Goal: Information Seeking & Learning: Find specific page/section

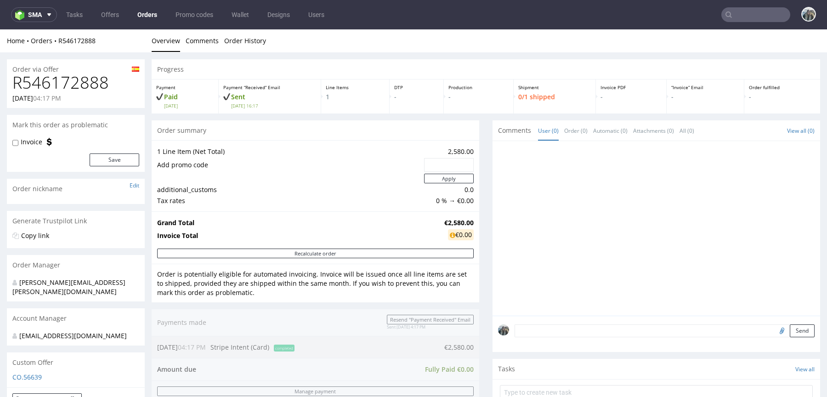
click at [85, 85] on h1 "R546172888" at bounding box center [75, 82] width 127 height 18
copy h1 "R546172888"
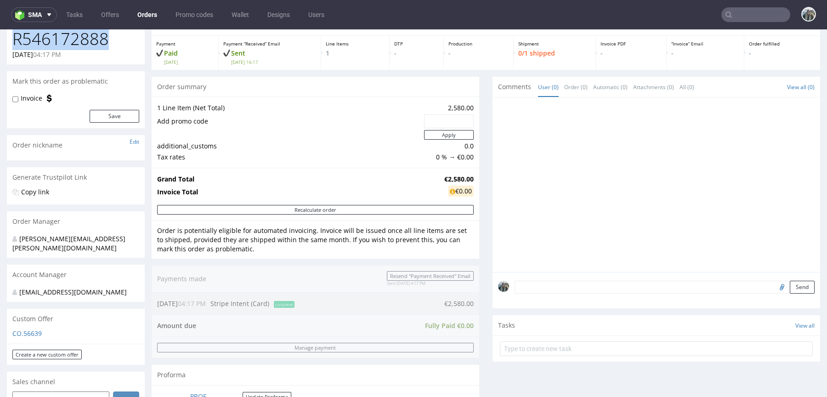
scroll to position [51, 0]
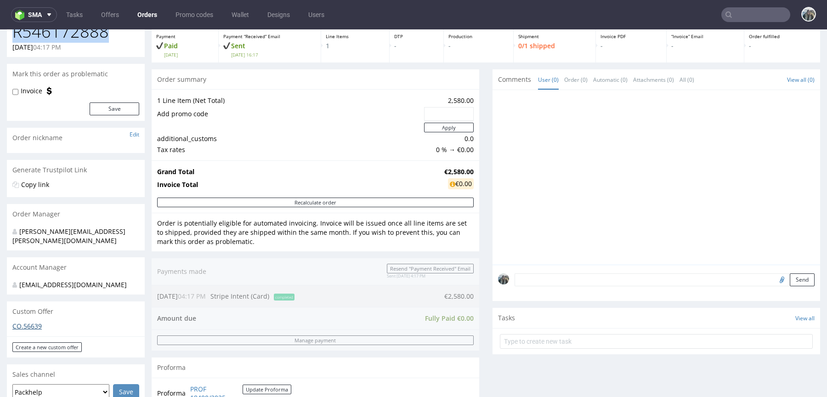
click at [32, 326] on link "CO.56639" at bounding box center [26, 326] width 29 height 9
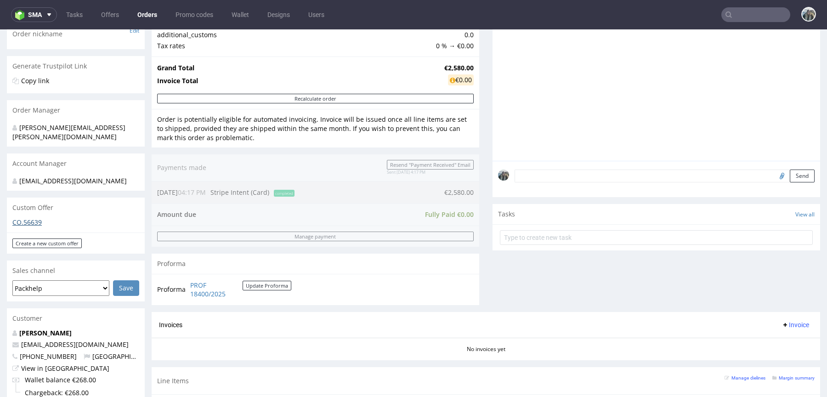
scroll to position [185, 0]
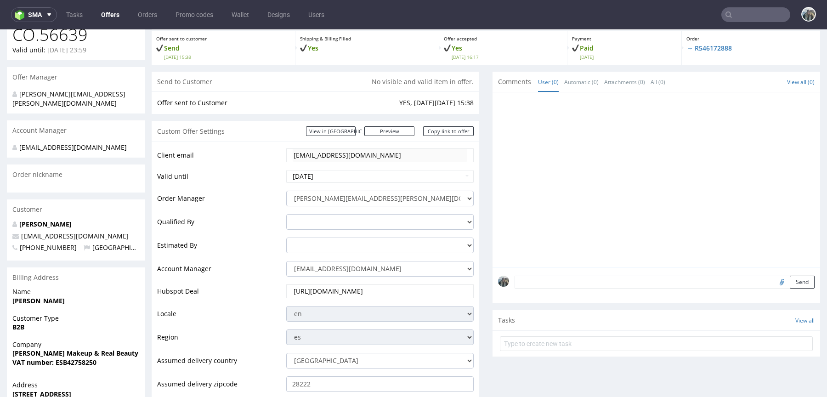
scroll to position [88, 0]
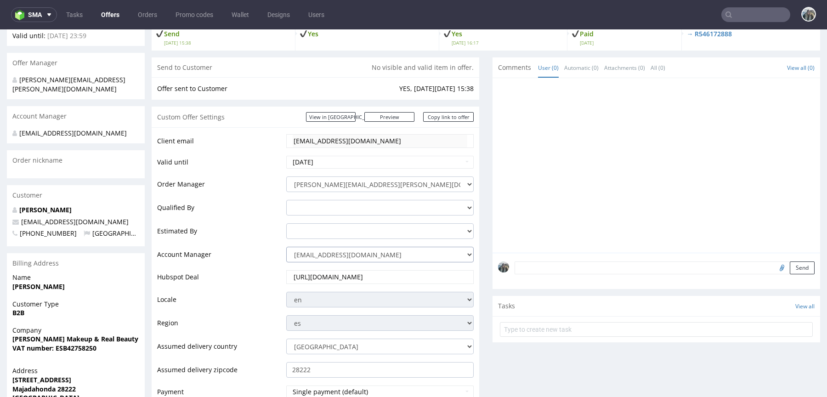
click at [328, 256] on select "zuzanna.pawlicka-sabak@packhelp.com adrian.margula@packhelp.com alex.lemee@pack…" at bounding box center [379, 255] width 187 height 16
select select "16096794"
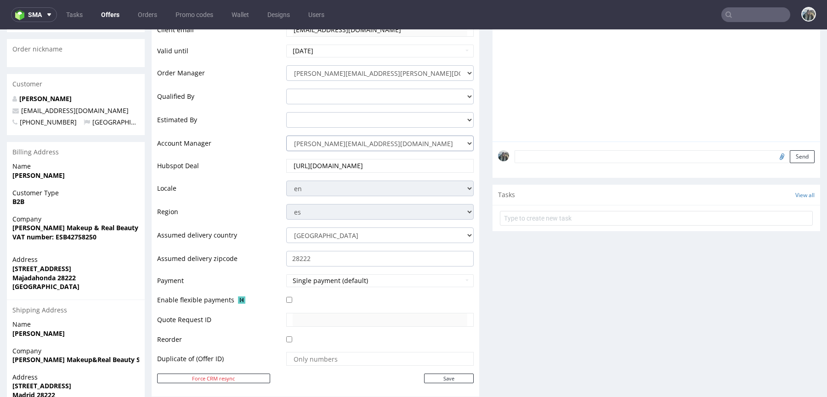
scroll to position [331, 0]
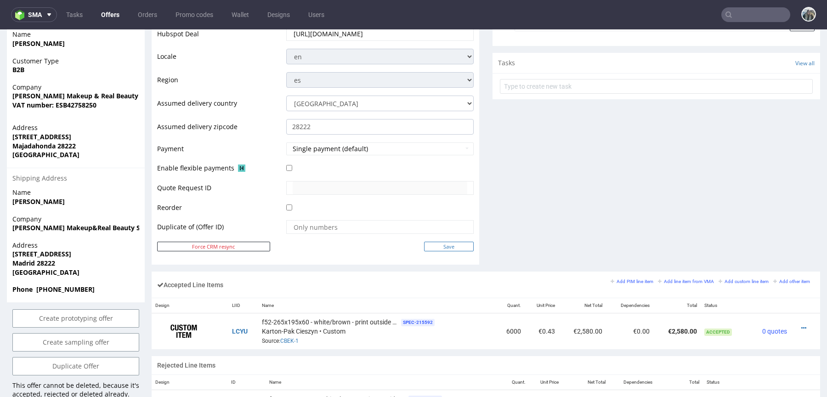
click at [456, 243] on input "Save" at bounding box center [449, 247] width 50 height 10
type input "In progress..."
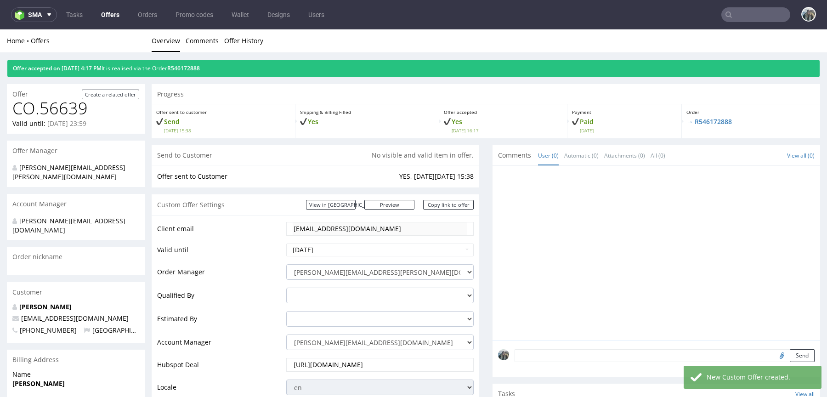
scroll to position [0, 0]
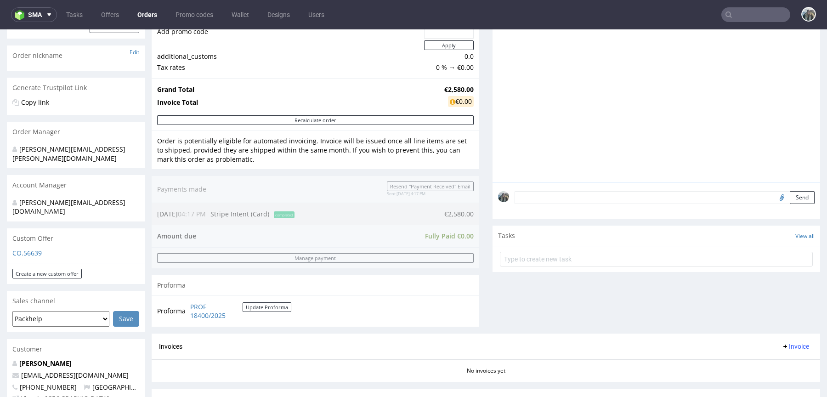
scroll to position [336, 0]
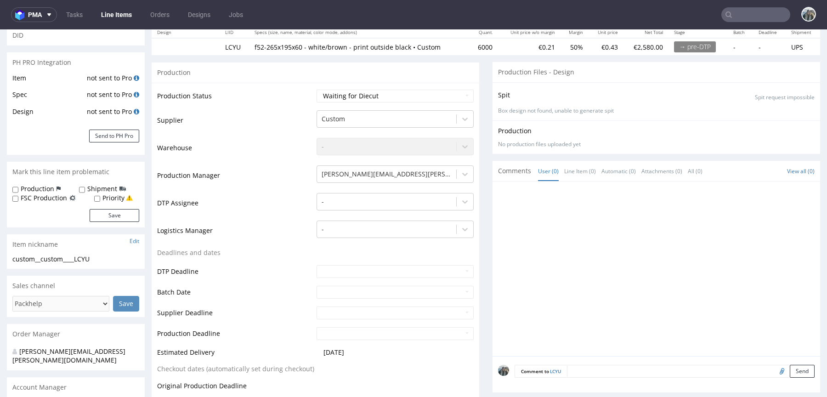
scroll to position [128, 0]
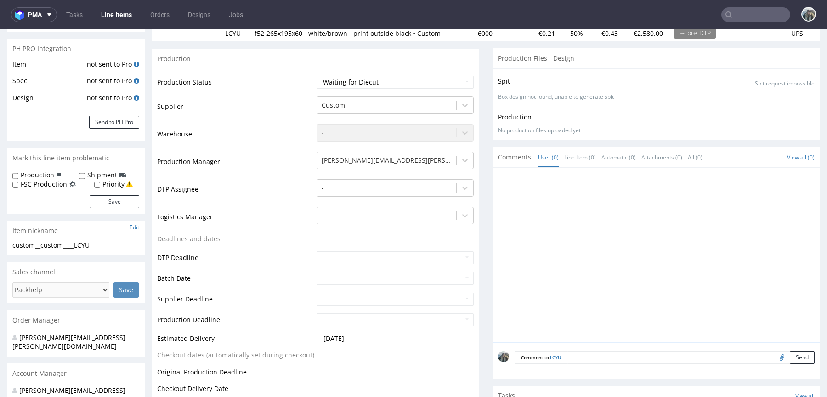
click at [774, 356] on input "file" at bounding box center [780, 357] width 13 height 12
type input "C:\fakepath\ostro__f52__ana_aparichi_makeup_real_beauty_sl__EGFZ__d1980917__oR5…"
click at [595, 356] on textarea at bounding box center [664, 371] width 300 height 40
paste textarea "R220303261MONZ"
click at [586, 357] on textarea "Reorder or R220303261MONZ, Artwork," at bounding box center [664, 371] width 300 height 40
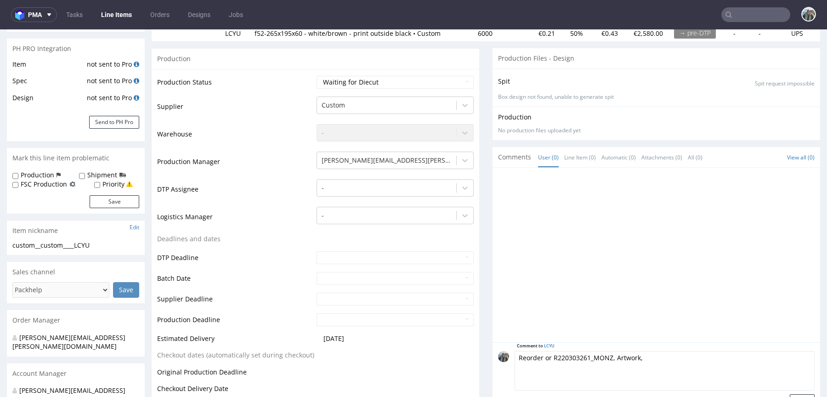
click at [622, 356] on textarea "Reorder or R220303261_MONZ, Artwork," at bounding box center [664, 371] width 300 height 40
paste textarea "production file confirmed"
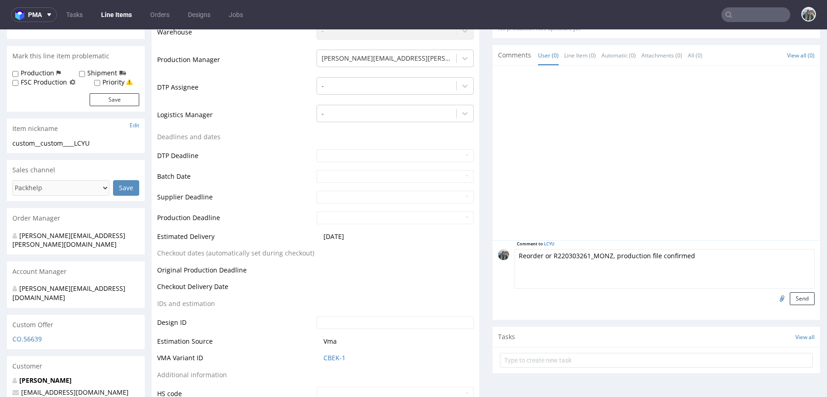
scroll to position [237, 0]
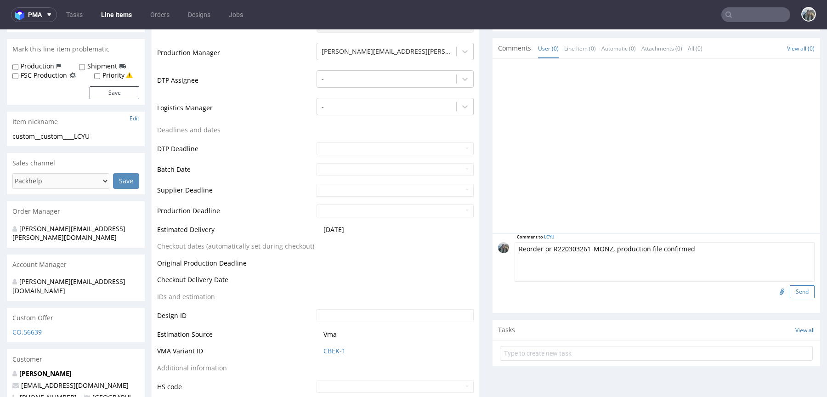
type textarea "Reorder or R220303261_MONZ, production file confirmed"
click at [802, 291] on button "Send" at bounding box center [802, 291] width 25 height 13
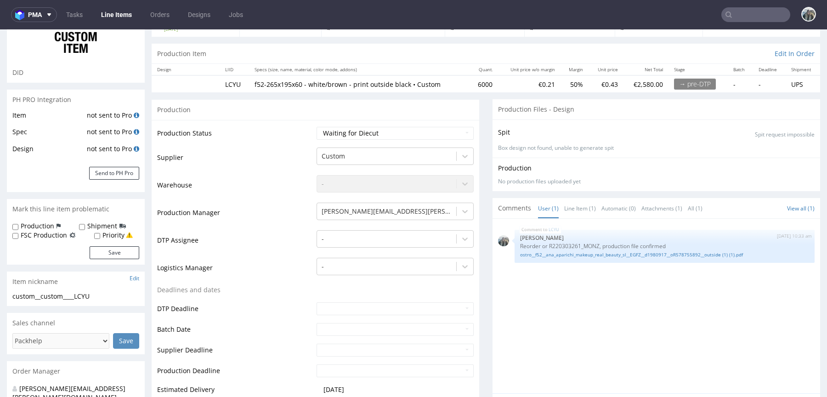
scroll to position [6, 0]
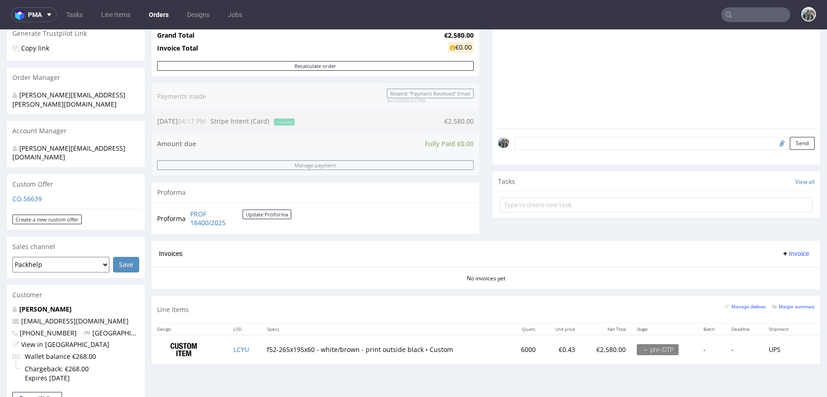
scroll to position [179, 0]
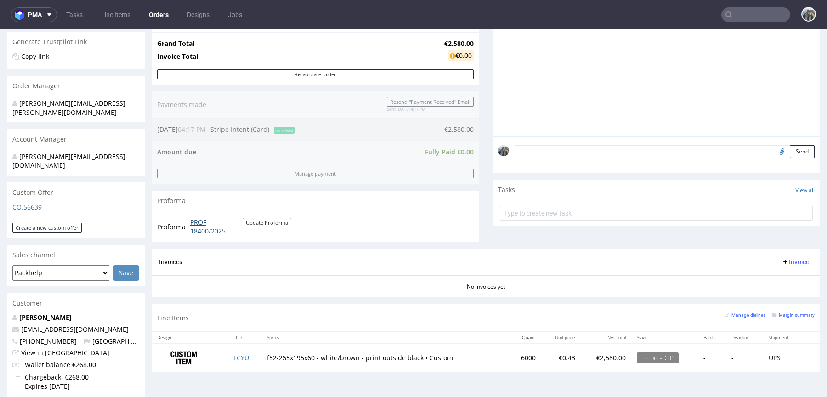
click at [199, 225] on link "PROF 18400/2025" at bounding box center [216, 227] width 52 height 18
click at [744, 14] on input "text" at bounding box center [755, 14] width 69 height 15
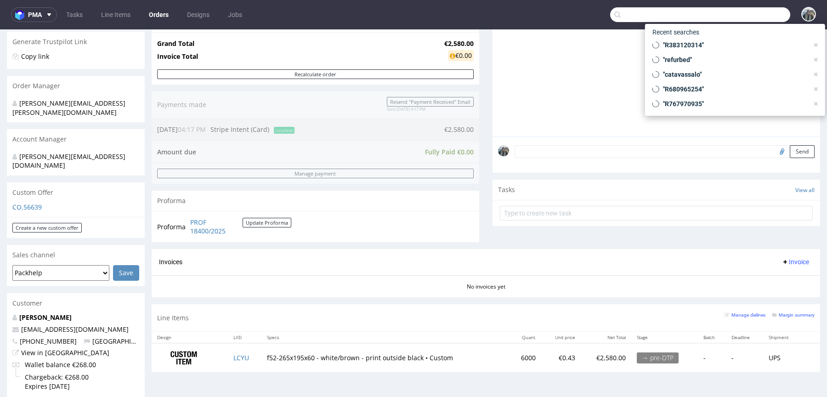
paste input "torkishh"
type input "torkishh"
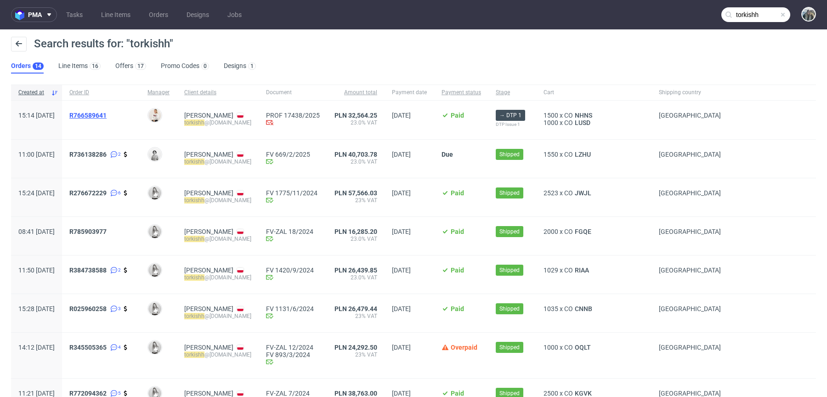
click at [107, 112] on span "R766589641" at bounding box center [87, 115] width 37 height 7
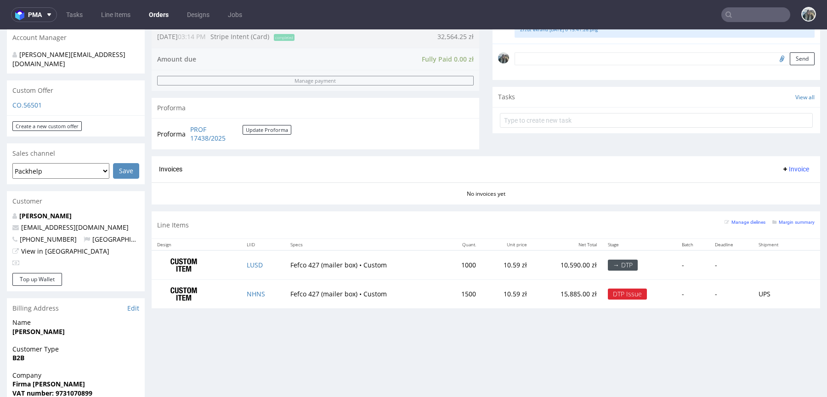
scroll to position [306, 0]
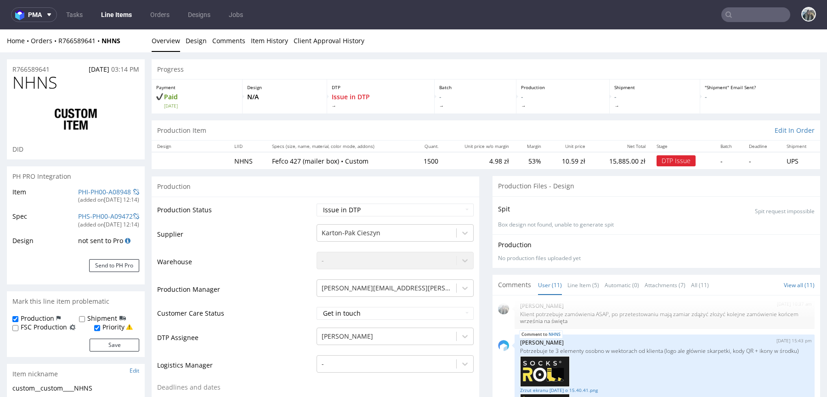
scroll to position [179, 0]
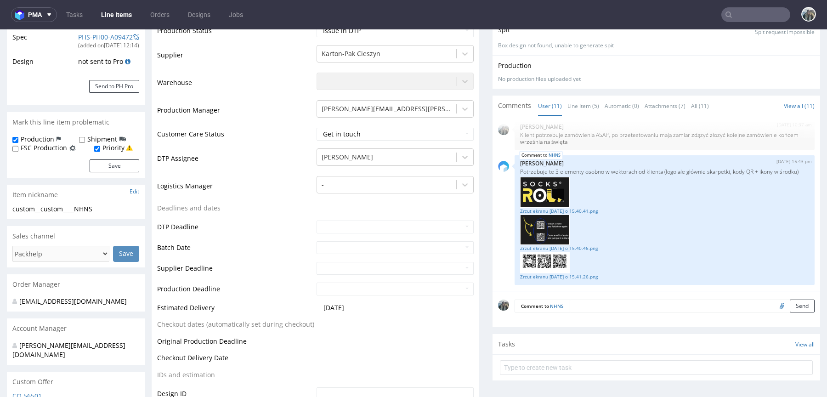
click at [774, 305] on input "file" at bounding box center [780, 305] width 13 height 12
type input "C:\fakepath\facebook_Rolka_Skarpetek.svg"
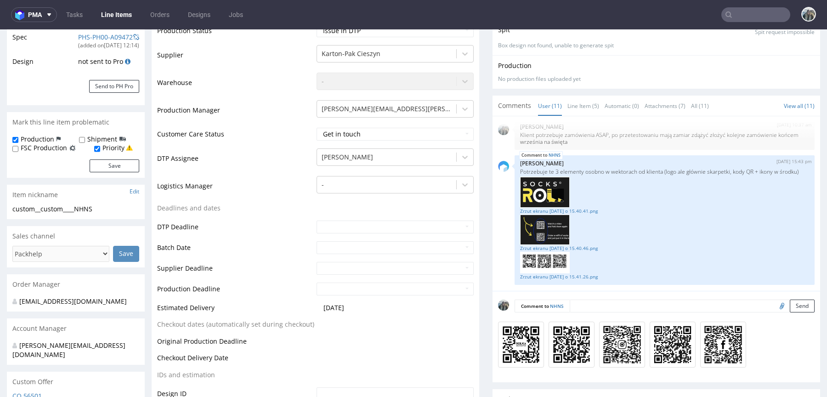
click at [661, 306] on textarea at bounding box center [692, 305] width 245 height 13
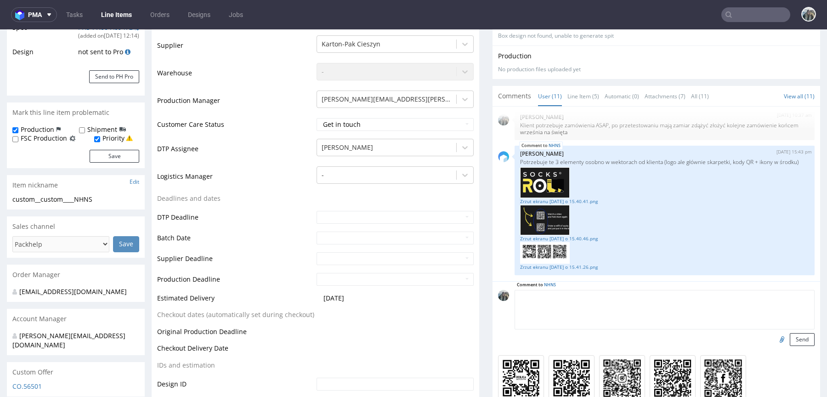
scroll to position [190, 0]
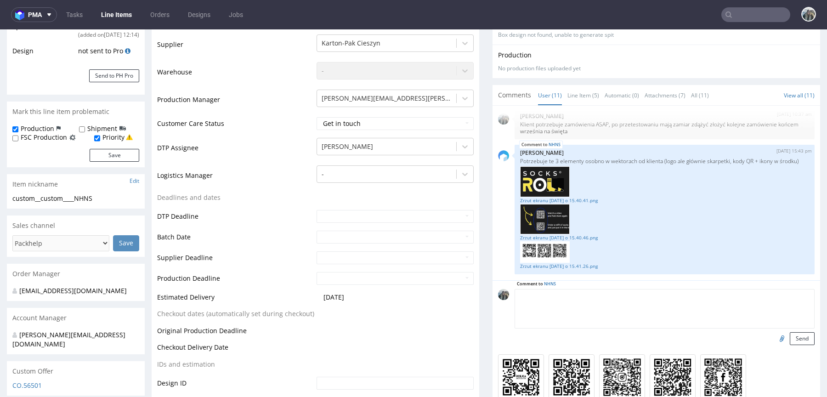
drag, startPoint x: 791, startPoint y: 340, endPoint x: 780, endPoint y: 340, distance: 11.0
click at [791, 340] on button "Send" at bounding box center [802, 338] width 25 height 13
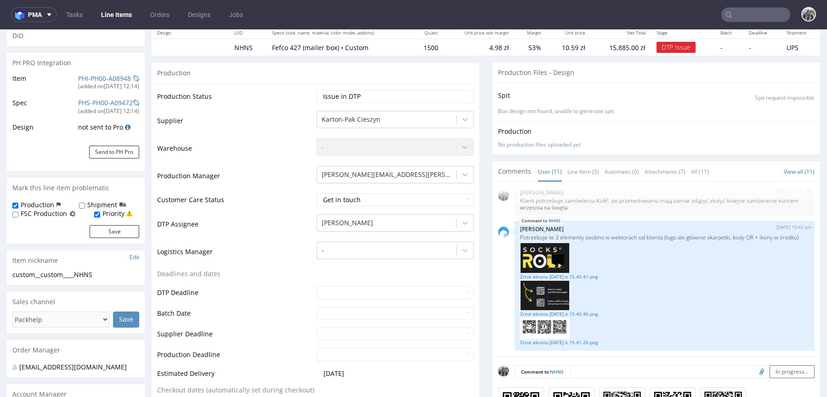
scroll to position [106, 0]
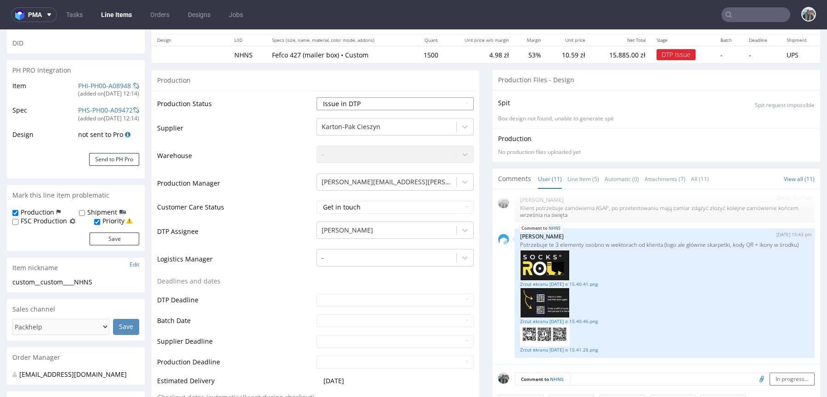
click at [393, 108] on select "Waiting for Artwork Waiting for Diecut Waiting for Mockup Waiting for DTP Waiti…" at bounding box center [394, 103] width 157 height 13
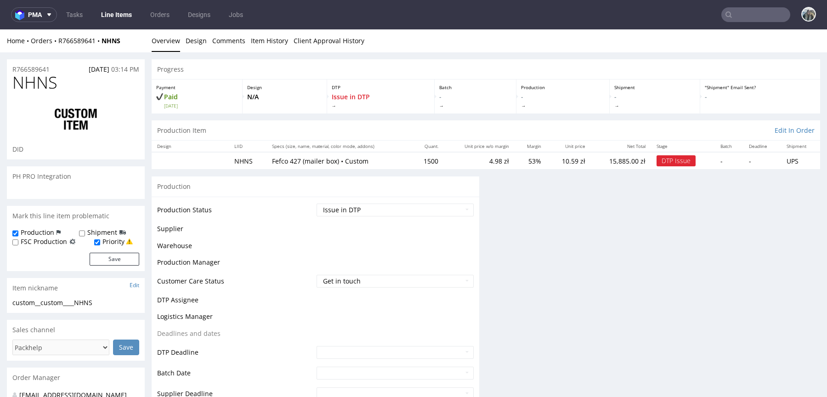
scroll to position [0, 0]
click at [364, 150] on th "Specs (size, name, material, color mode, addons)" at bounding box center [338, 146] width 145 height 11
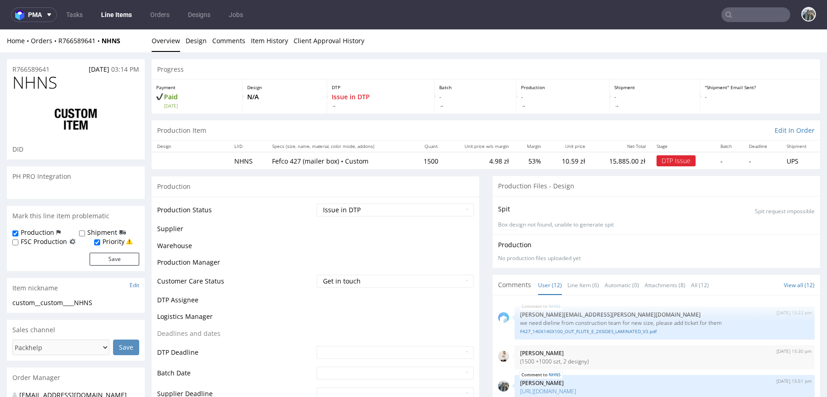
scroll to position [429, 0]
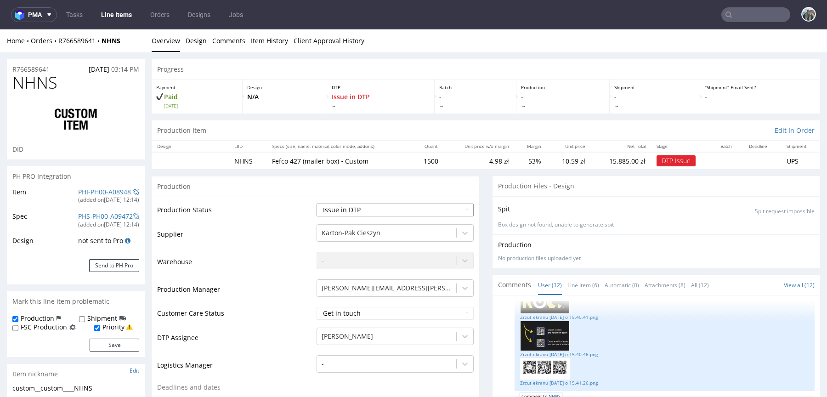
click at [364, 206] on select "Waiting for Artwork Waiting for Diecut Waiting for Mockup Waiting for DTP Waiti…" at bounding box center [394, 209] width 157 height 13
select select "back_for_dtp"
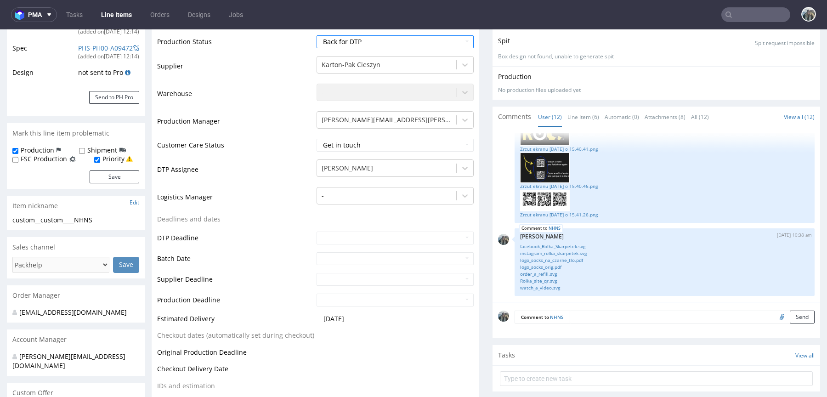
scroll to position [360, 0]
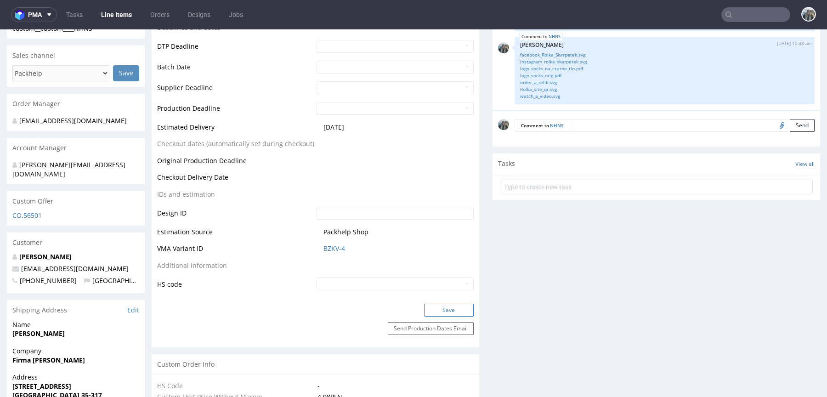
click at [424, 306] on button "Save" at bounding box center [449, 310] width 50 height 13
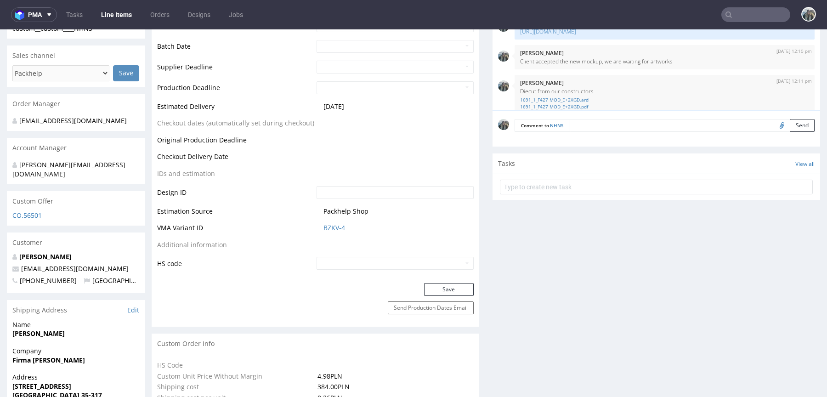
scroll to position [409, 0]
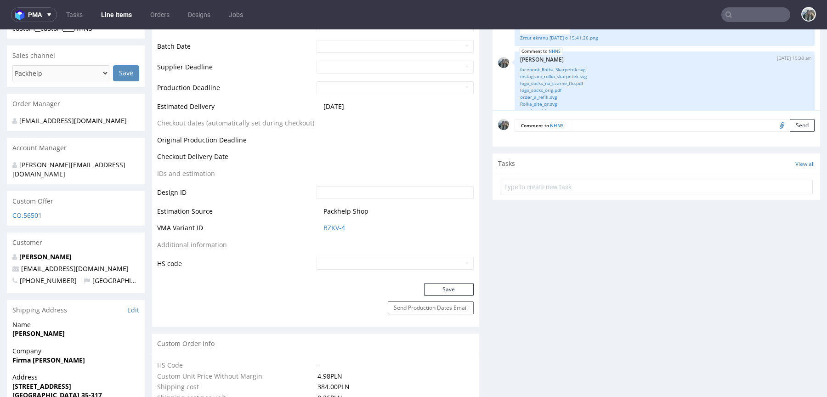
click at [740, 6] on nav "pma Tasks Line Items Orders Designs Jobs" at bounding box center [413, 14] width 827 height 29
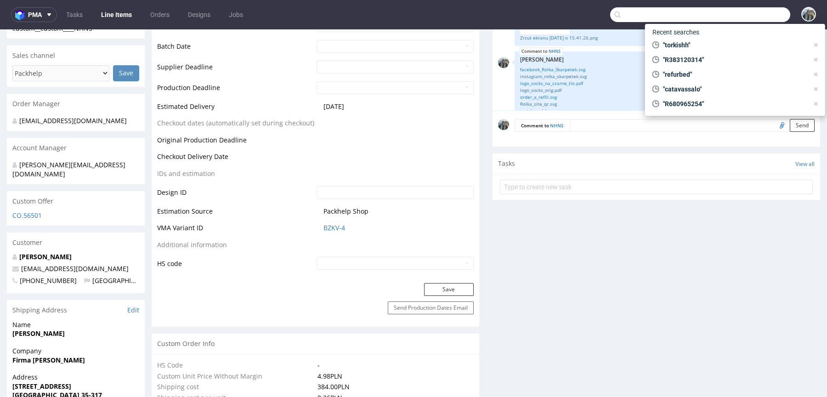
click at [739, 17] on input "text" at bounding box center [700, 14] width 180 height 15
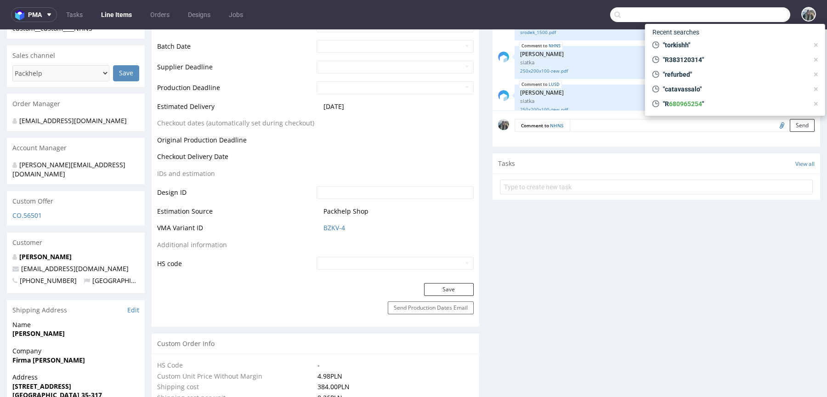
scroll to position [108, 0]
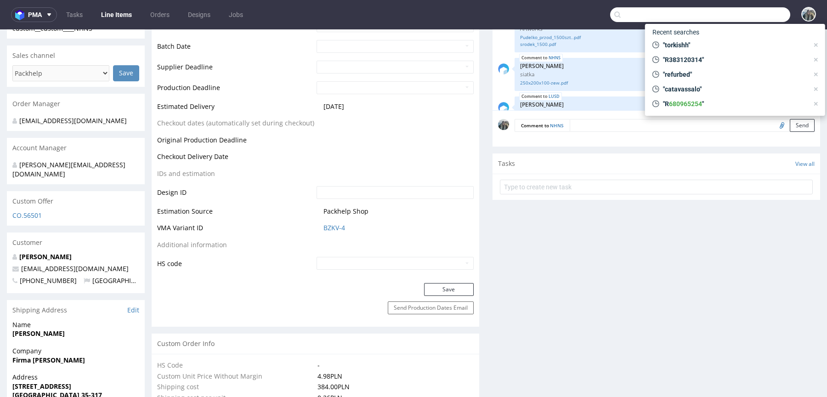
paste input "egroup"
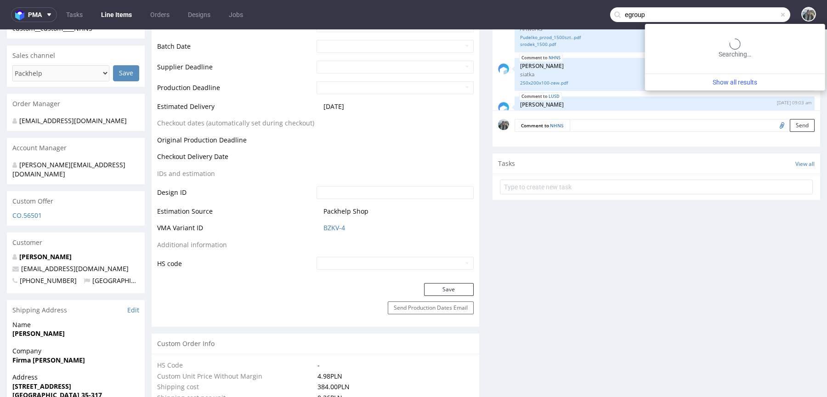
type input "egroup"
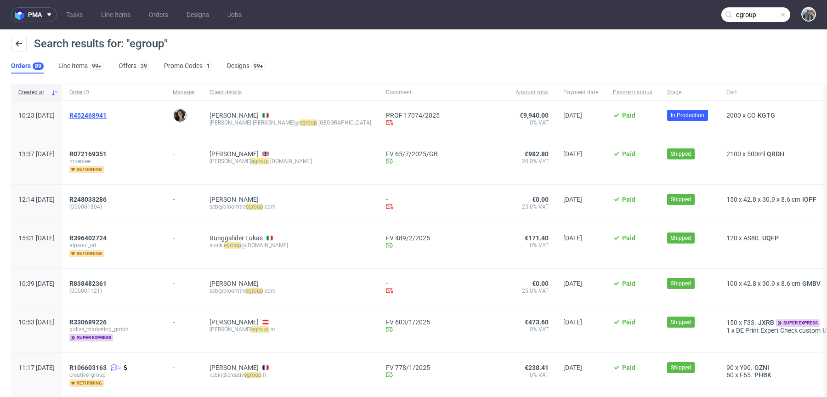
click at [107, 118] on span "R452468941" at bounding box center [87, 115] width 37 height 7
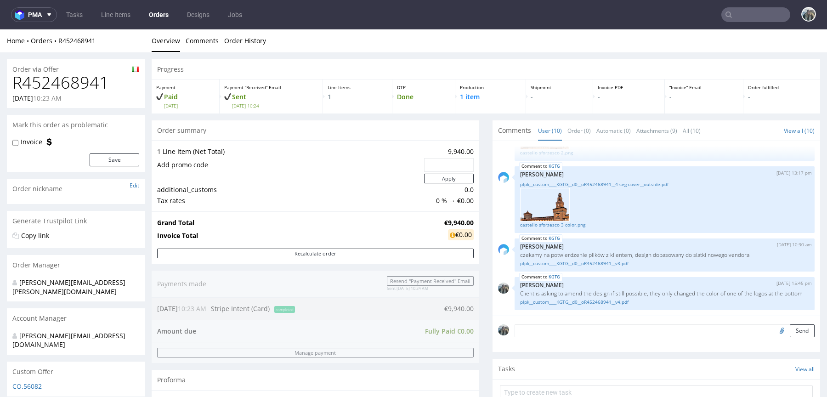
scroll to position [192, 0]
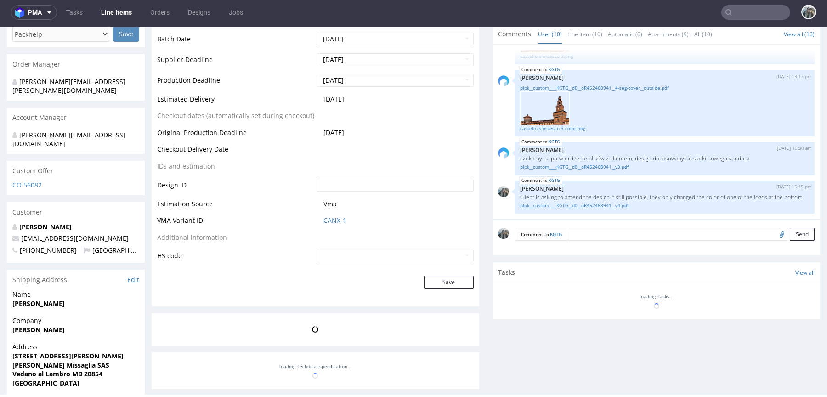
scroll to position [381, 0]
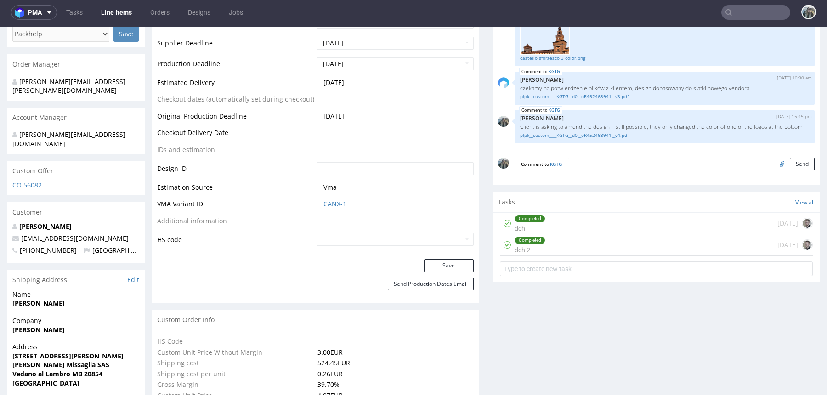
click at [774, 160] on input "file" at bounding box center [780, 164] width 13 height 12
type input "C:\fakepath\plpk__custom____KGTG__d0__oR452468941__v4.pdf"
click at [571, 164] on textarea at bounding box center [691, 164] width 247 height 13
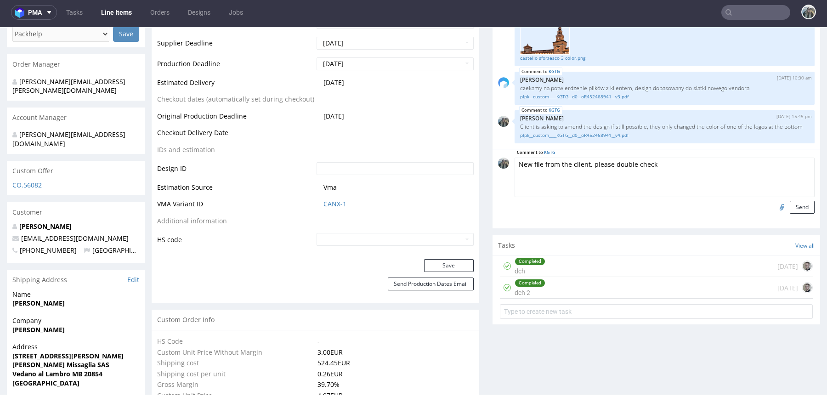
drag, startPoint x: 580, startPoint y: 161, endPoint x: 594, endPoint y: 170, distance: 17.2
click at [580, 162] on textarea "New file from the client, please double check" at bounding box center [664, 178] width 300 height 40
click at [531, 167] on textarea "New file from the client , please double check" at bounding box center [664, 178] width 300 height 40
click at [531, 164] on textarea "New file from the client , please double check" at bounding box center [664, 178] width 300 height 40
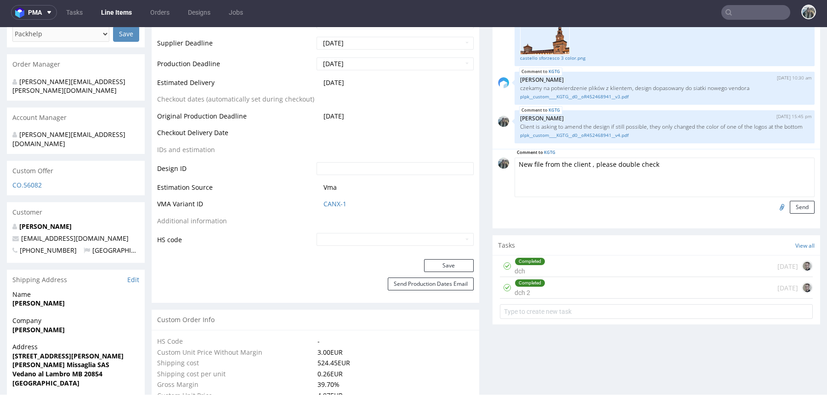
click at [531, 164] on textarea "New file from the client , please double check" at bounding box center [664, 178] width 300 height 40
click at [666, 164] on textarea "New design from the client , please double check" at bounding box center [664, 178] width 300 height 40
drag, startPoint x: 593, startPoint y: 164, endPoint x: 817, endPoint y: 164, distance: 223.7
type textarea "New design from the client"
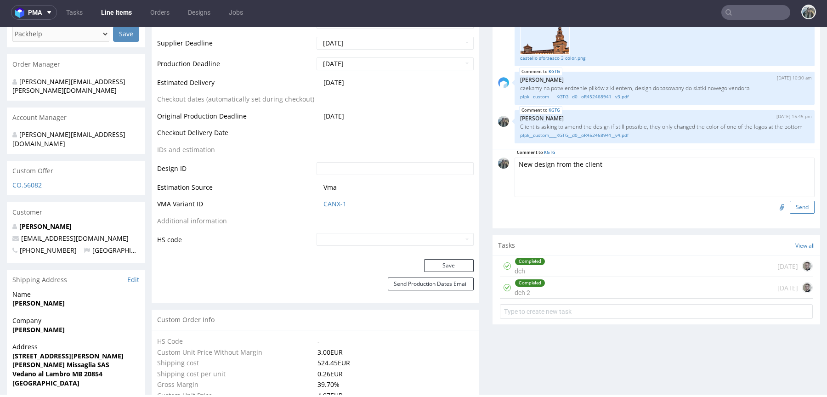
click at [798, 208] on button "Send" at bounding box center [802, 207] width 25 height 13
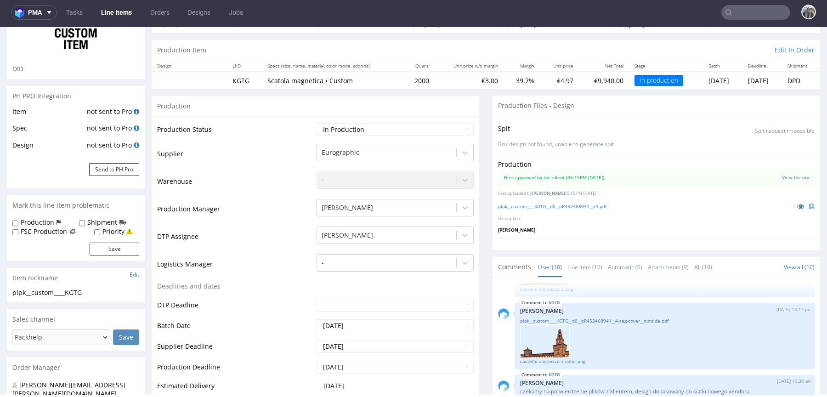
scroll to position [0, 0]
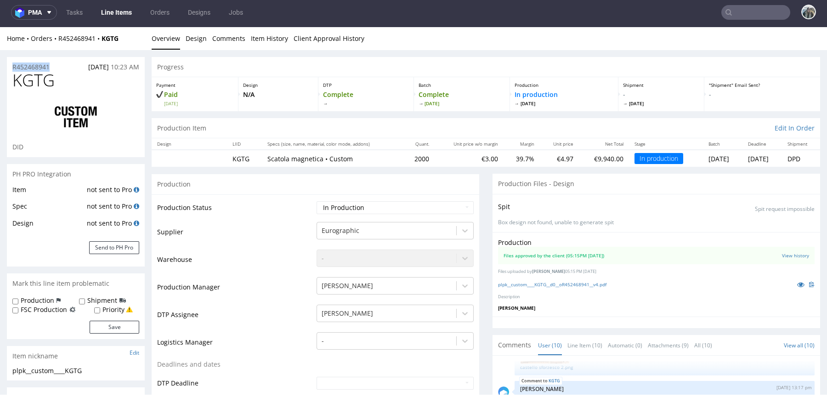
drag, startPoint x: 59, startPoint y: 64, endPoint x: 0, endPoint y: 64, distance: 59.3
copy p "R452468941"
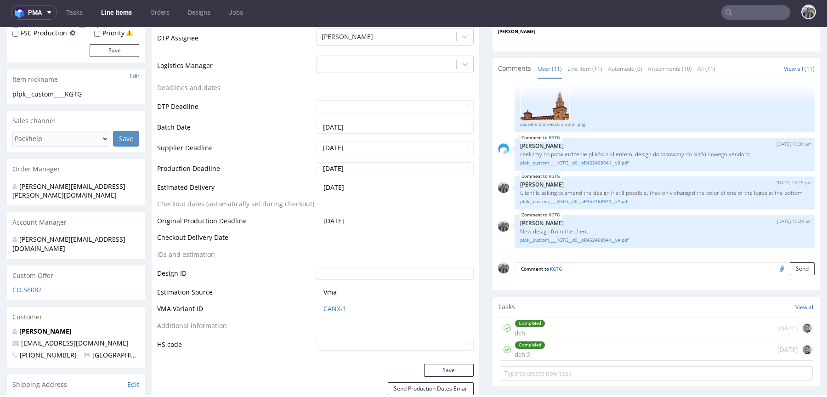
scroll to position [277, 0]
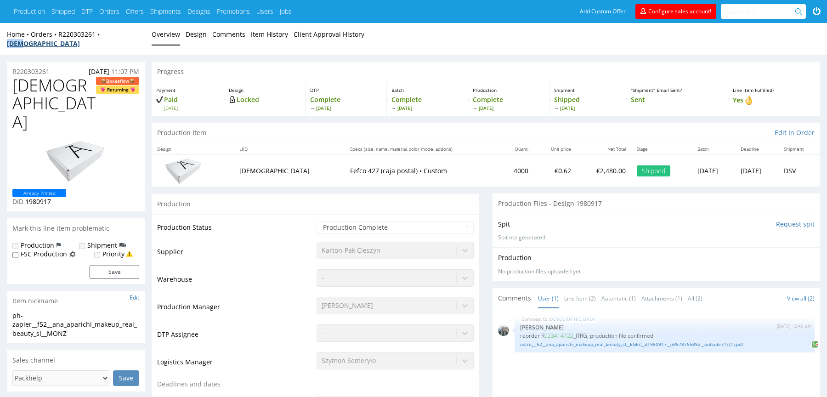
drag, startPoint x: 127, startPoint y: 40, endPoint x: 103, endPoint y: 36, distance: 23.8
click at [103, 36] on div "Home Orders R220303261 MONZ Overview Design Comments Item History Client Approv…" at bounding box center [413, 39] width 827 height 32
copy strong "MONZ"
drag, startPoint x: 63, startPoint y: 41, endPoint x: 57, endPoint y: 37, distance: 7.5
click at [57, 38] on div "Home Orders R220303261 MONZ Overview Design Comments Item History Client Approv…" at bounding box center [413, 39] width 827 height 32
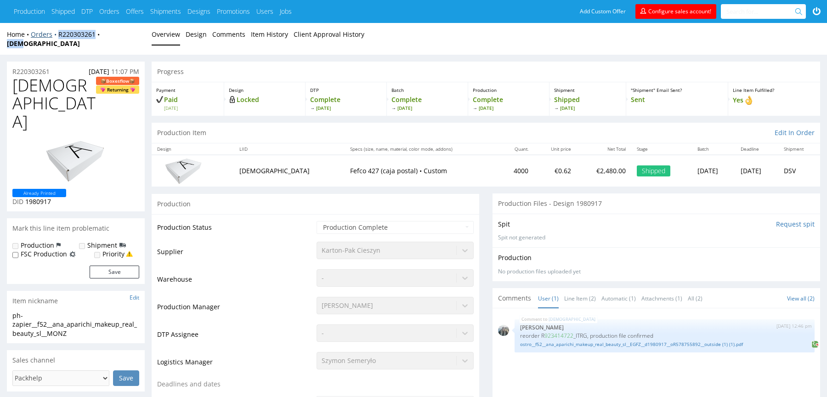
copy div "R220303261 MONZ"
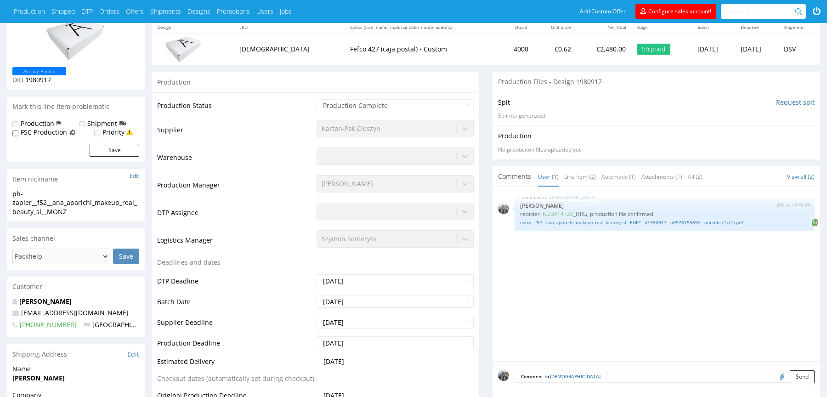
scroll to position [242, 0]
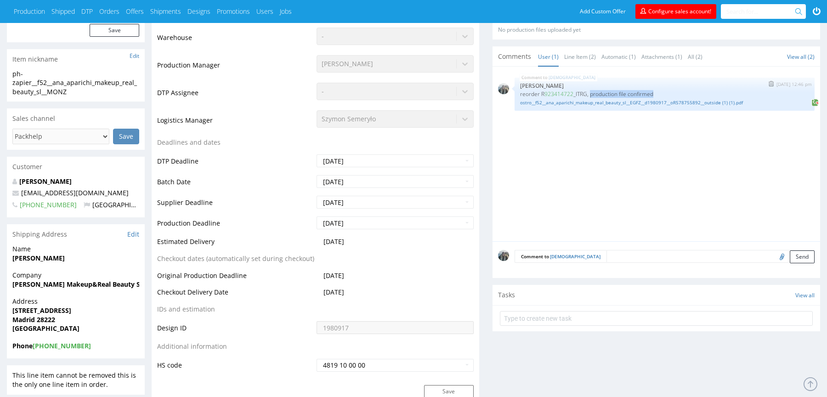
drag, startPoint x: 662, startPoint y: 82, endPoint x: 593, endPoint y: 85, distance: 69.0
click at [593, 90] on p "reorder R 923414722 _ITRG, production file confirmed" at bounding box center [664, 93] width 289 height 7
copy p "production file confirmed"
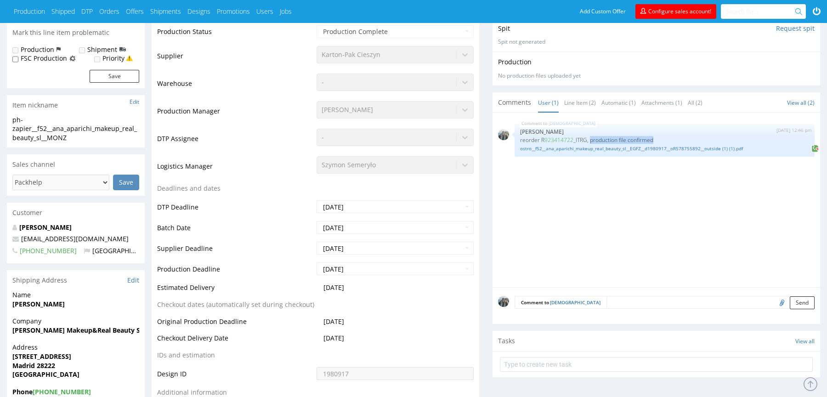
scroll to position [146, 0]
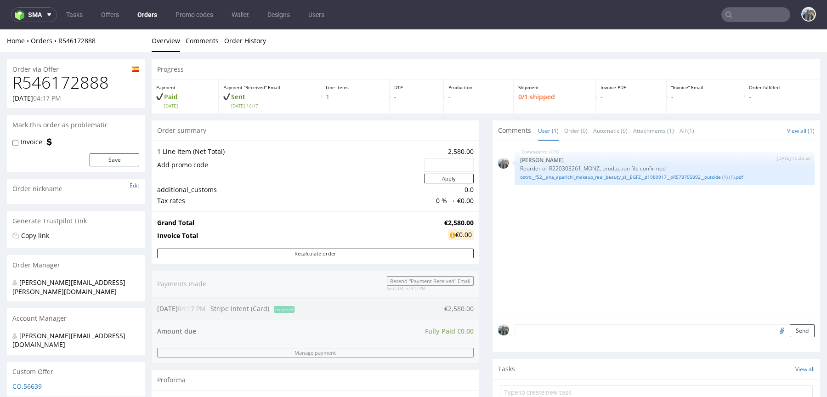
click at [48, 80] on h1 "R546172888" at bounding box center [75, 82] width 127 height 18
copy h1 "R546172888"
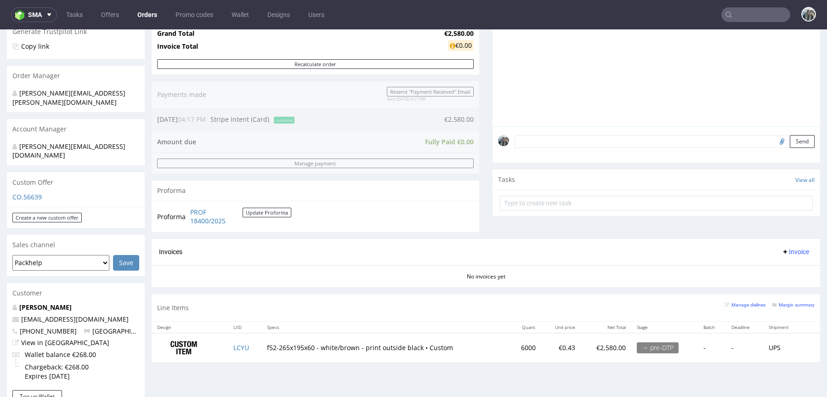
scroll to position [215, 0]
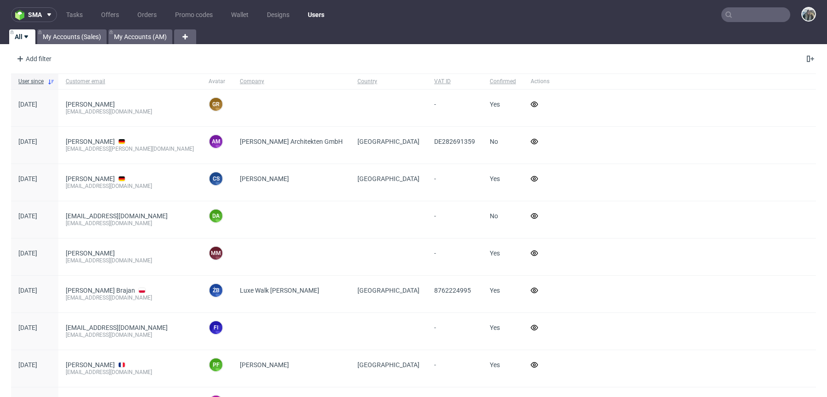
click at [729, 10] on input "text" at bounding box center [755, 14] width 69 height 15
paste input "issey-europe.com"
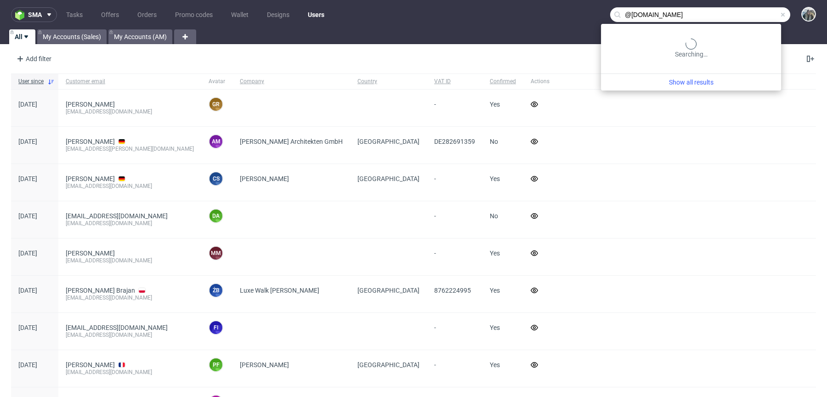
type input "@issey-europe.com"
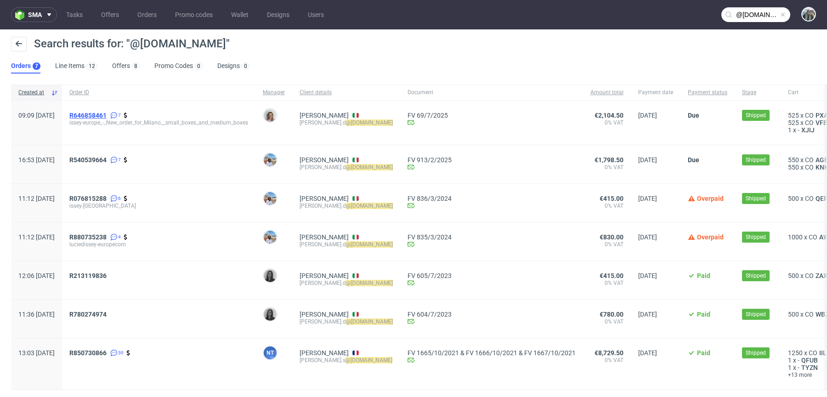
click at [107, 114] on span "R646858461" at bounding box center [87, 115] width 37 height 7
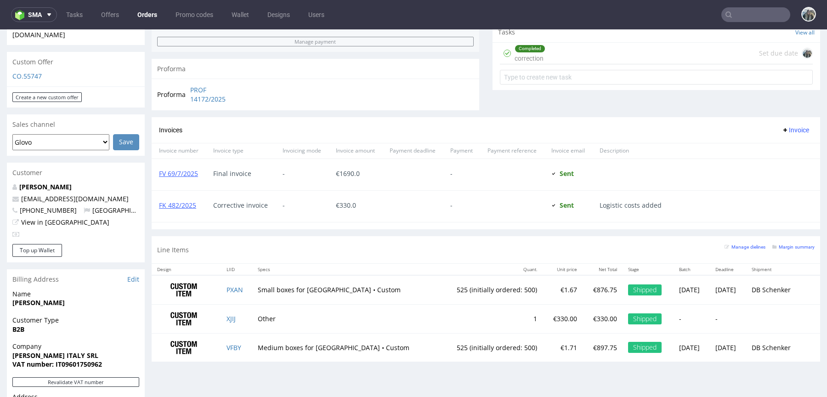
scroll to position [338, 0]
click at [739, 14] on input "text" at bounding box center [755, 14] width 69 height 15
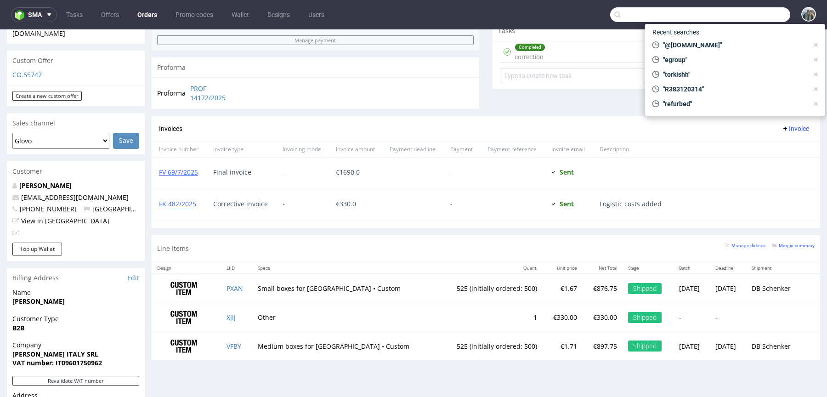
paste input "R383120314"
type input "R383120314"
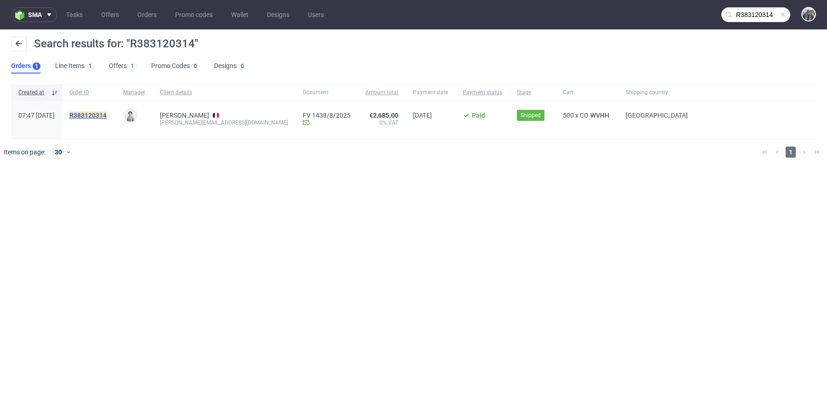
click at [107, 115] on mark "R383120314" at bounding box center [87, 115] width 37 height 7
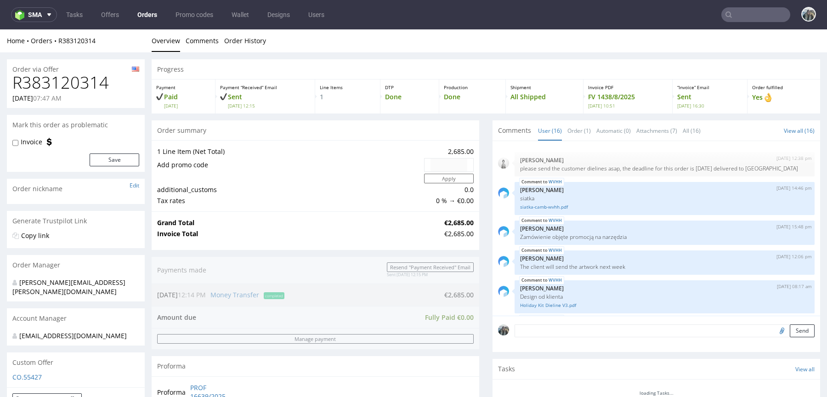
scroll to position [499, 0]
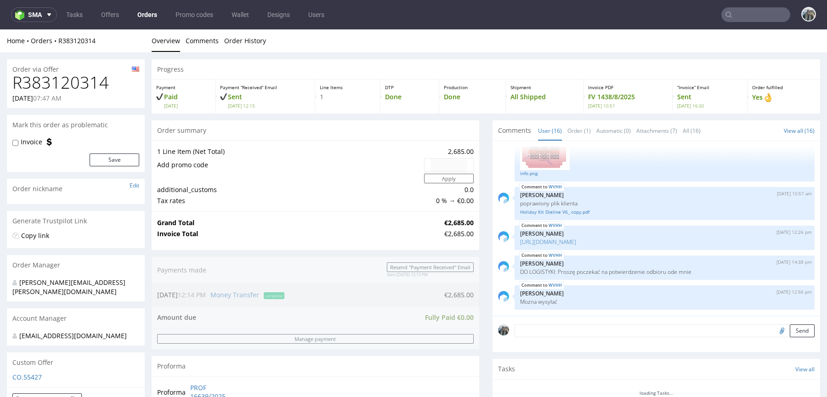
click at [95, 82] on h1 "R383120314" at bounding box center [75, 82] width 127 height 18
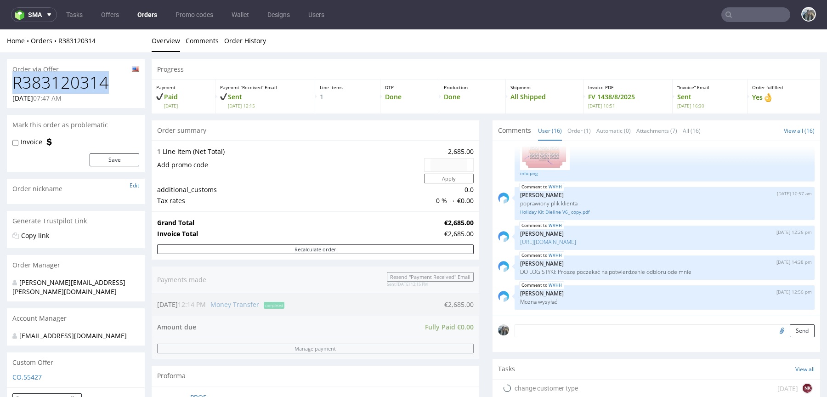
click at [94, 82] on h1 "R383120314" at bounding box center [75, 82] width 127 height 18
copy h1 "R383120314"
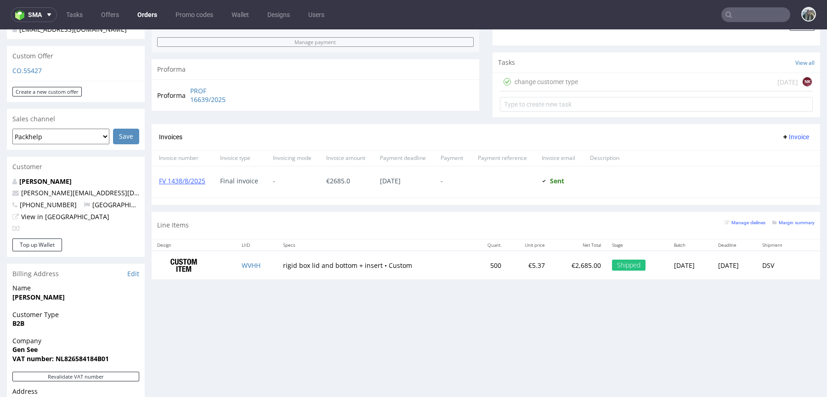
scroll to position [309, 0]
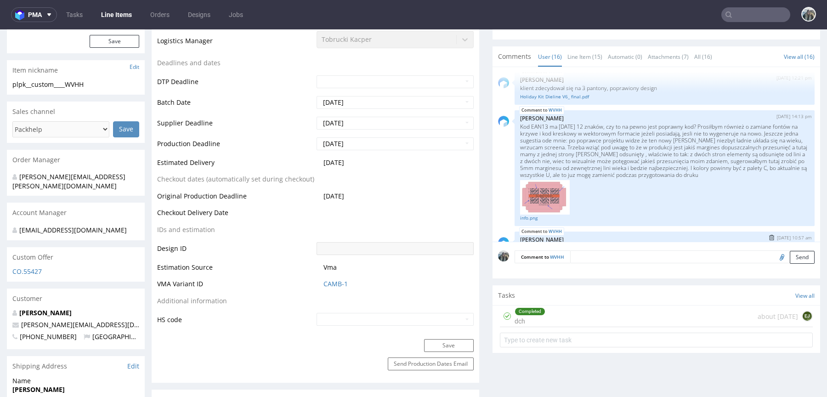
scroll to position [358, 0]
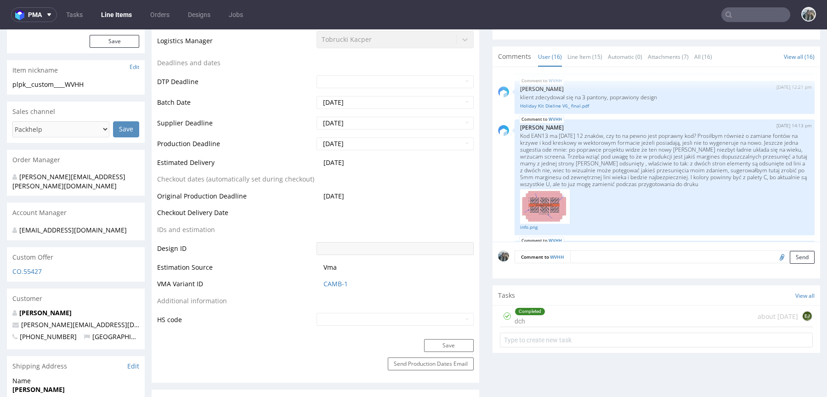
click at [762, 20] on input "text" at bounding box center [755, 14] width 69 height 15
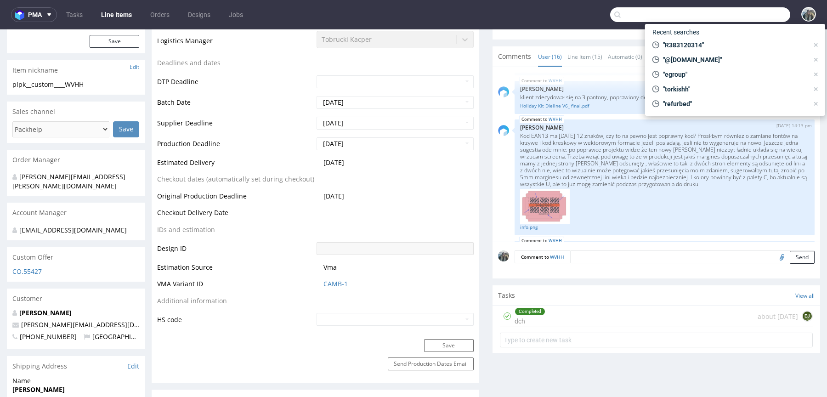
paste input "R892638419"
type input "R892638419"
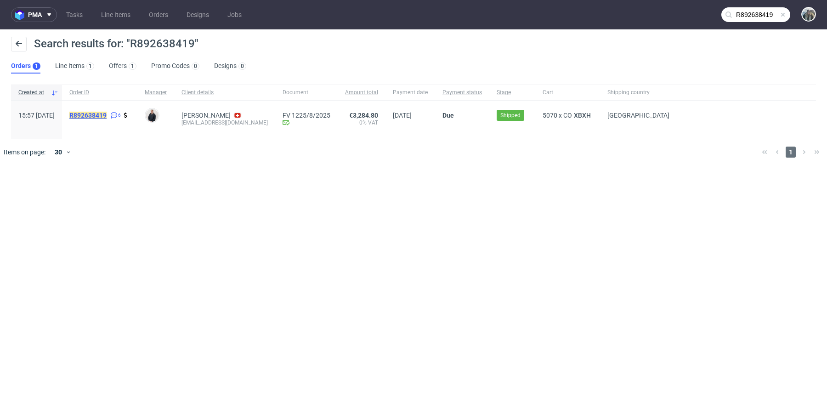
click at [107, 115] on mark "R892638419" at bounding box center [87, 115] width 37 height 7
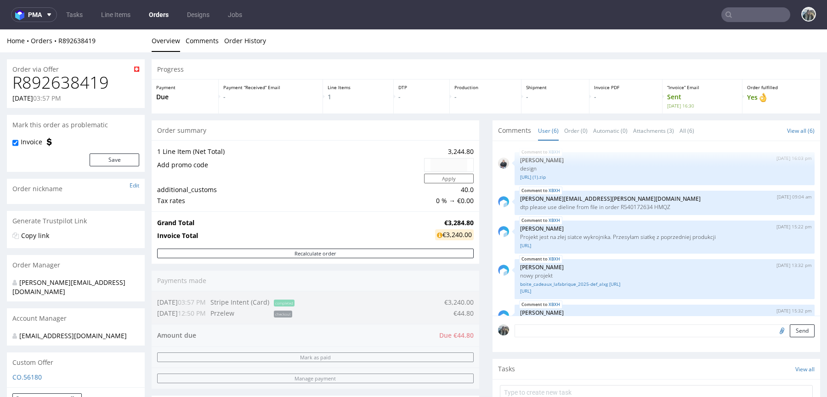
scroll to position [83, 0]
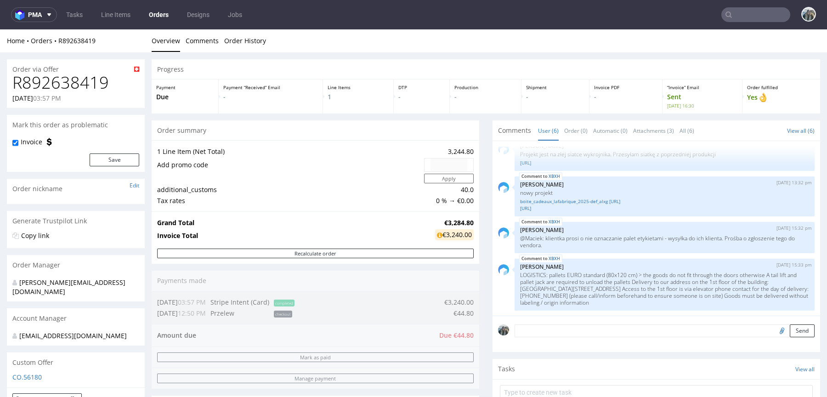
click at [88, 79] on h1 "R892638419" at bounding box center [75, 82] width 127 height 18
copy h1 "R892638419"
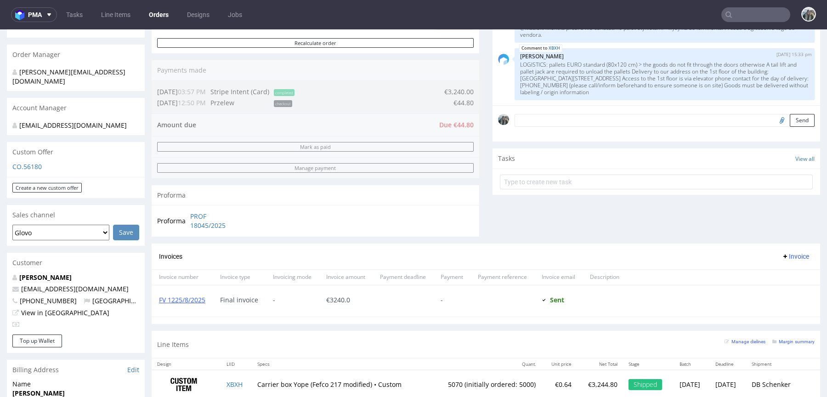
scroll to position [419, 0]
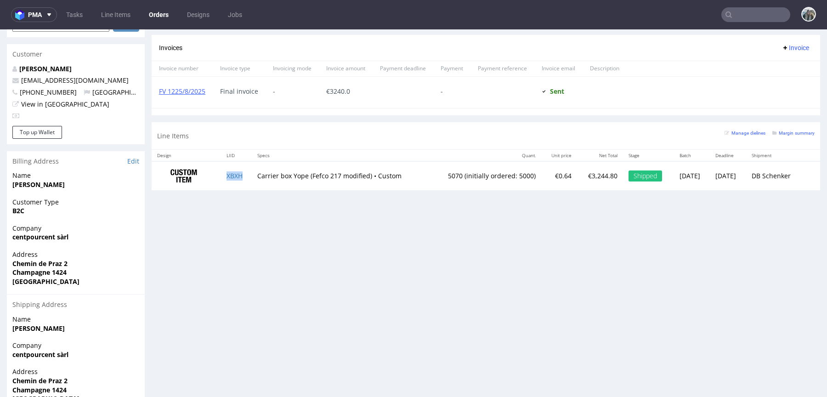
drag, startPoint x: 221, startPoint y: 184, endPoint x: 221, endPoint y: 176, distance: 7.8
click at [221, 176] on td "XBXH" at bounding box center [236, 175] width 31 height 29
click at [231, 186] on td "XBXH" at bounding box center [236, 175] width 31 height 29
copy link "XBXH"
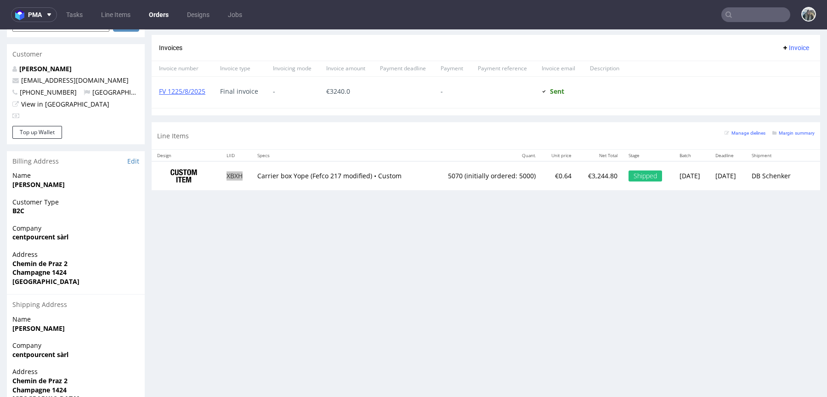
click at [762, 19] on input "text" at bounding box center [755, 14] width 69 height 15
paste input "XBXH"
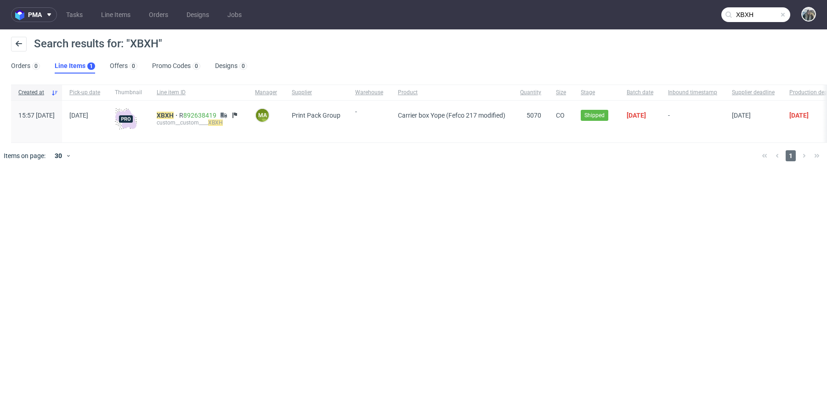
click at [754, 16] on input "XBXH" at bounding box center [755, 14] width 69 height 15
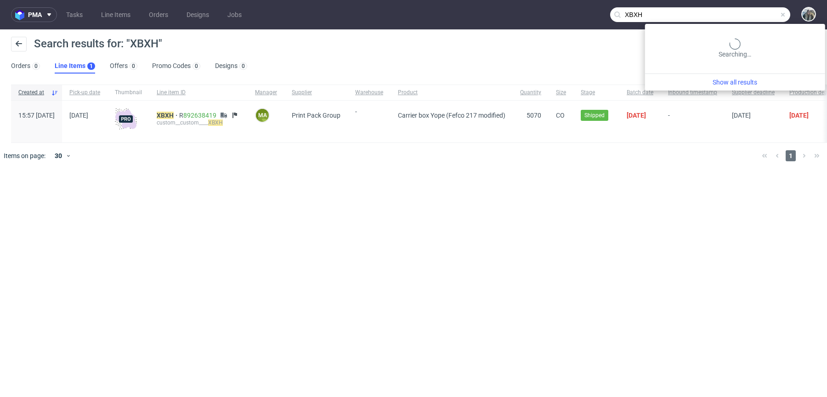
paste input "cityinabox"
type input "cityinabox"
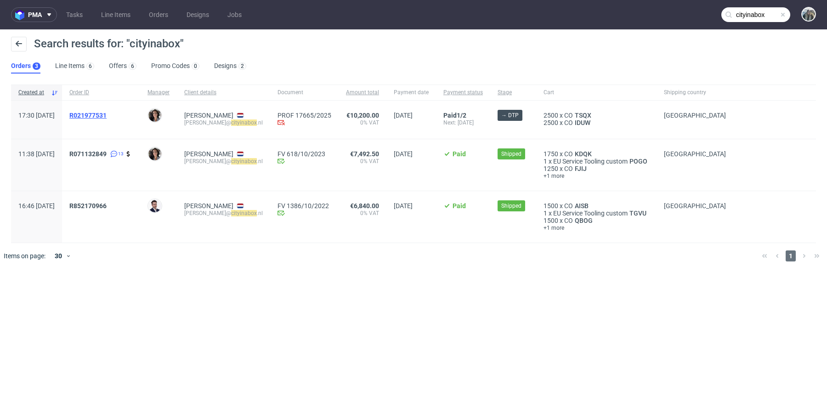
click at [107, 119] on span "R021977531" at bounding box center [87, 115] width 37 height 7
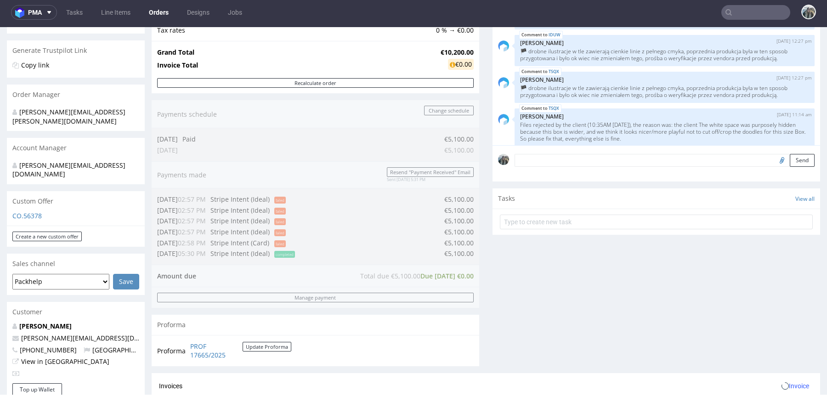
scroll to position [384, 0]
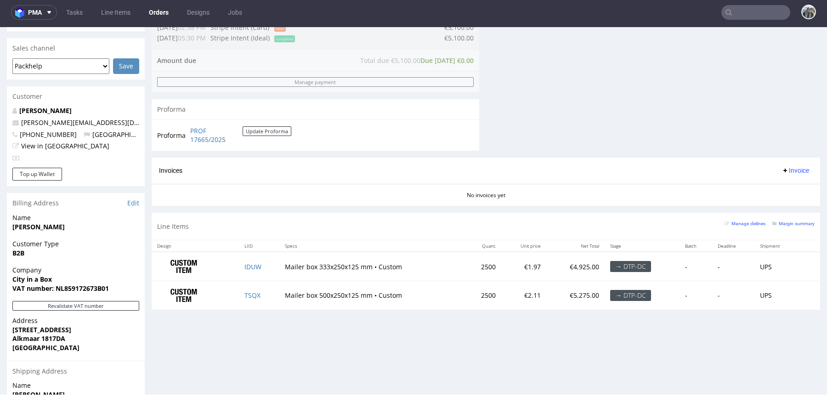
click at [744, 17] on input "text" at bounding box center [755, 12] width 69 height 15
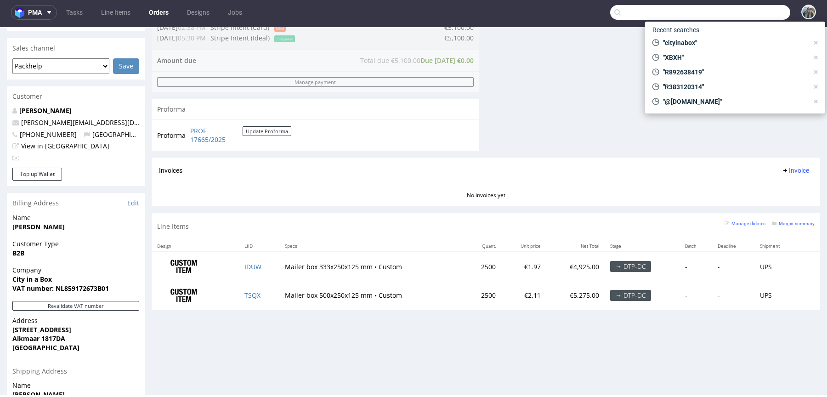
paste input "thelta"
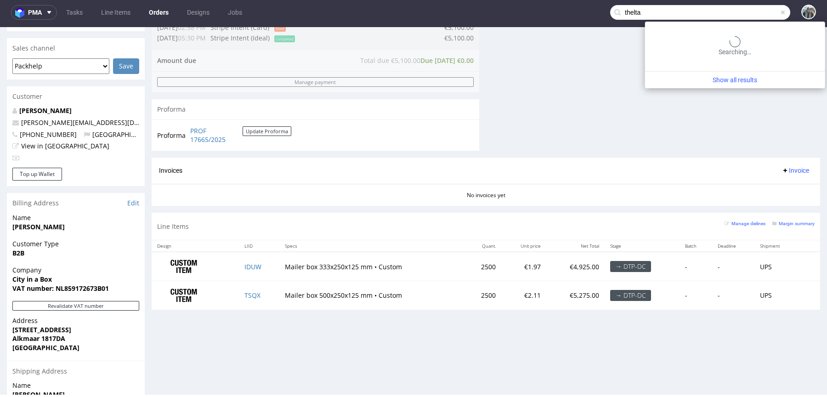
type input "thelta"
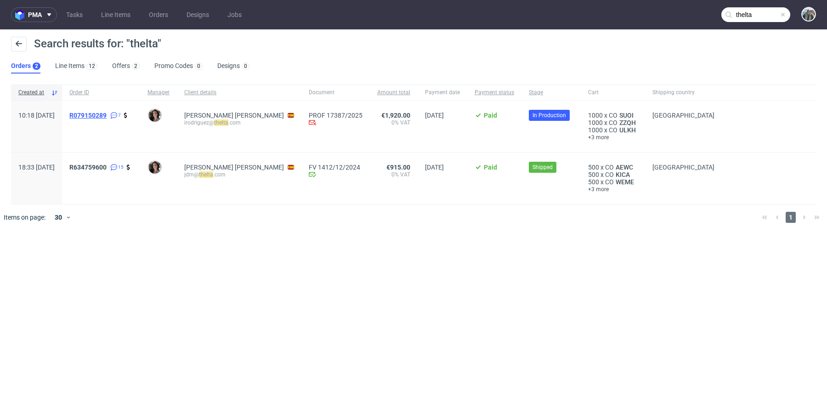
click at [107, 117] on span "R079150289" at bounding box center [87, 115] width 37 height 7
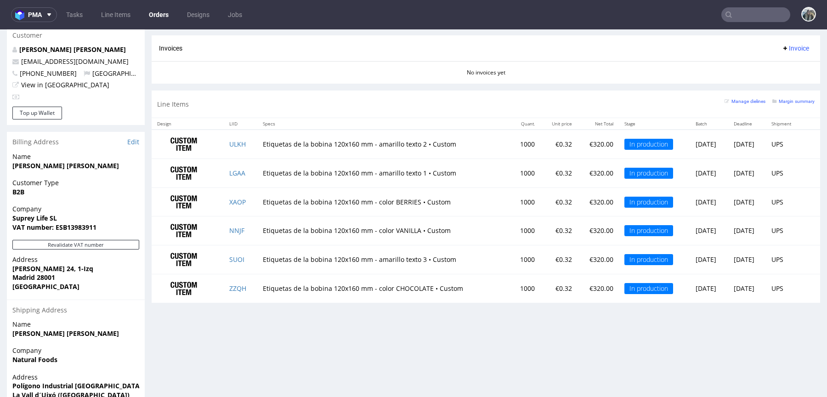
scroll to position [486, 0]
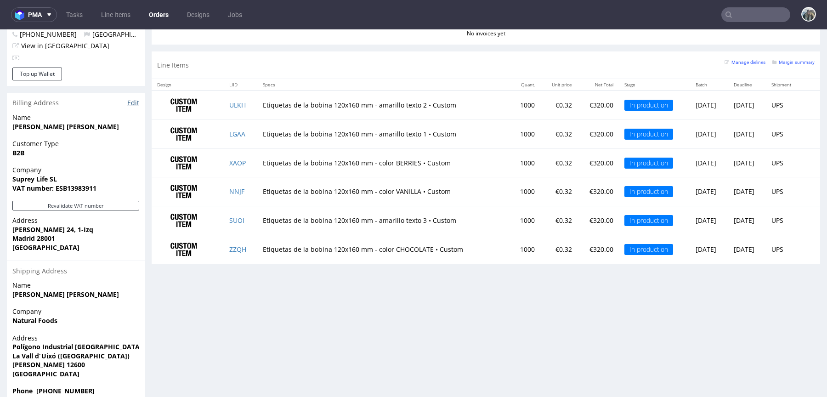
click at [135, 98] on link "Edit" at bounding box center [133, 102] width 12 height 9
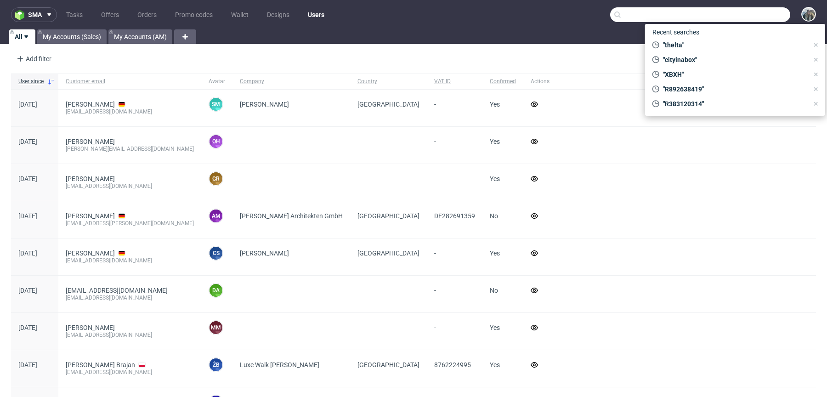
click at [734, 21] on input "text" at bounding box center [700, 14] width 180 height 15
paste input "thelta"
type input "thelta"
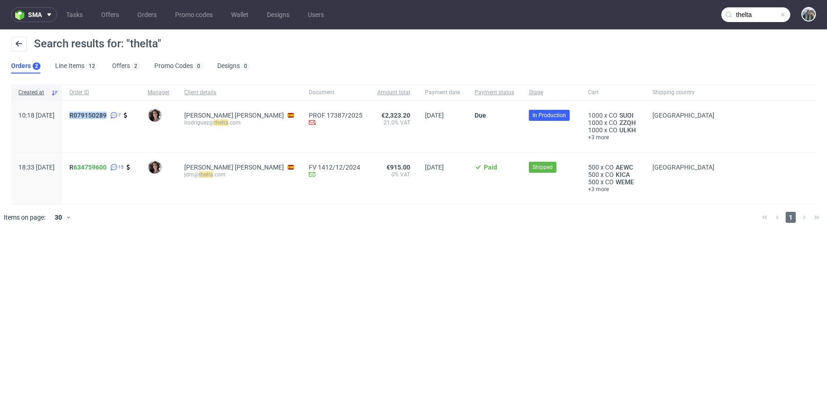
drag, startPoint x: 116, startPoint y: 124, endPoint x: 91, endPoint y: 114, distance: 27.0
click at [91, 115] on div "R079150289 7" at bounding box center [101, 126] width 78 height 51
copy span "R079150289"
click at [107, 117] on span "R079150289" at bounding box center [87, 115] width 37 height 7
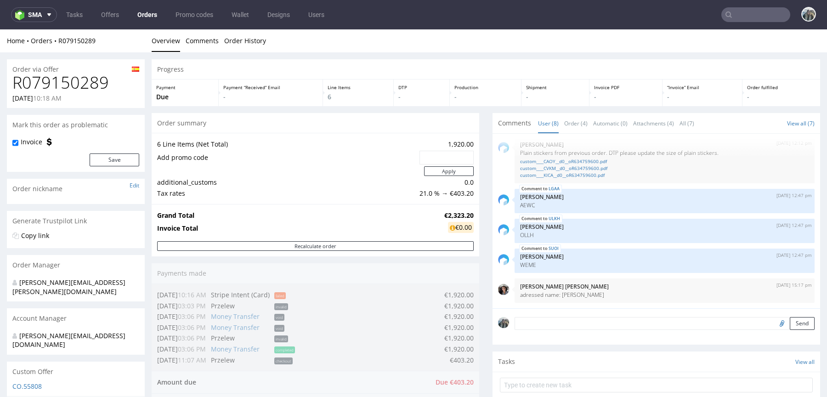
click at [80, 78] on h1 "R079150289" at bounding box center [75, 82] width 127 height 18
click at [80, 79] on h1 "R079150289" at bounding box center [75, 82] width 127 height 18
copy h1 "R079150289"
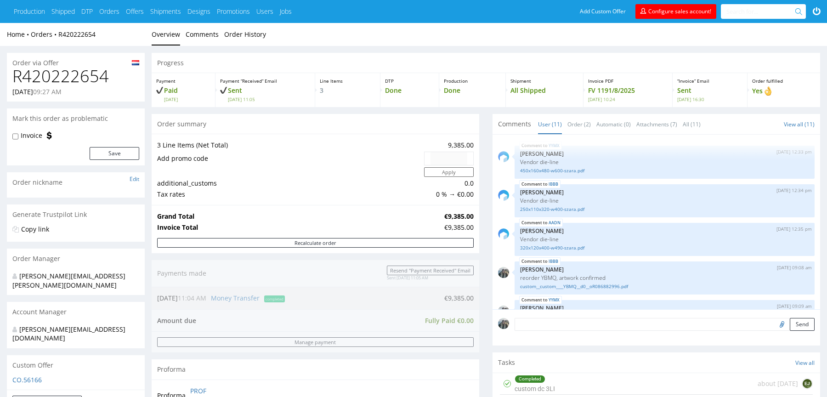
click at [84, 78] on h1 "R420222654" at bounding box center [75, 76] width 127 height 18
click at [84, 77] on h1 "R420222654" at bounding box center [75, 76] width 127 height 18
copy h1 "R420222654"
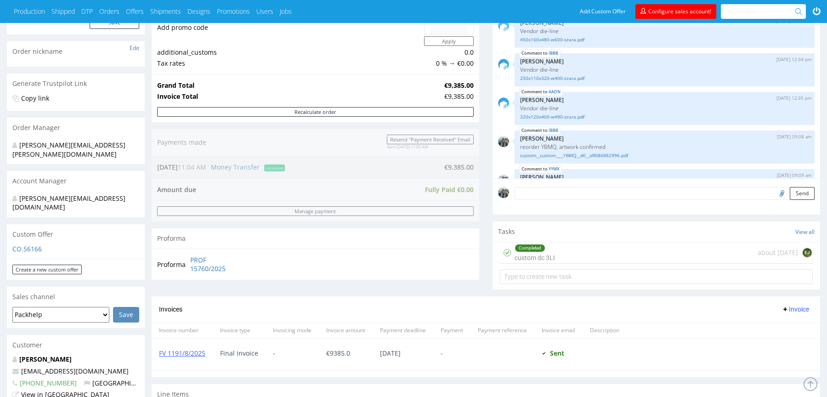
scroll to position [82, 0]
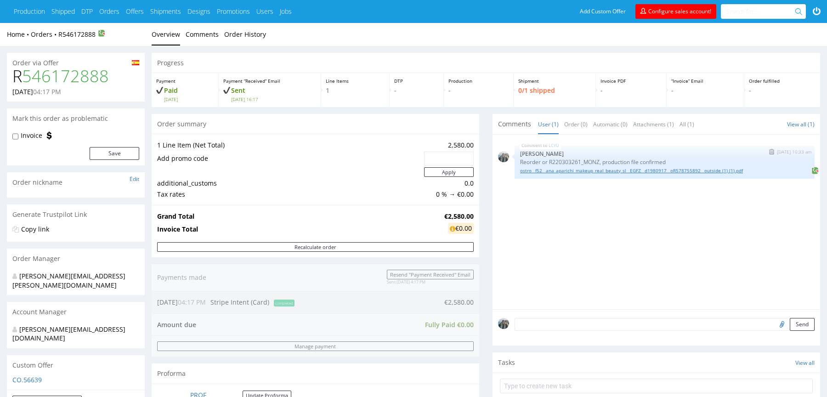
click at [572, 173] on link "ostro__f52__ana_aparichi_makeup_real_beauty_sl__EGFZ__d1980917__oR578755892__ou…" at bounding box center [664, 170] width 289 height 7
click at [595, 164] on p "Reorder or R220303261_MONZ, production file confirmed" at bounding box center [664, 161] width 289 height 7
drag, startPoint x: 595, startPoint y: 164, endPoint x: 390, endPoint y: 119, distance: 209.7
click at [594, 164] on p "Reorder or R220303261_MONZ, production file confirmed" at bounding box center [664, 161] width 289 height 7
copy p "R220303261_MONZ"
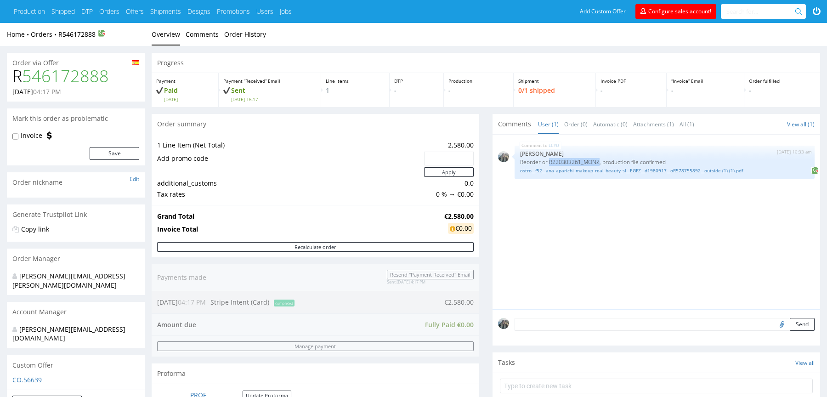
scroll to position [278, 0]
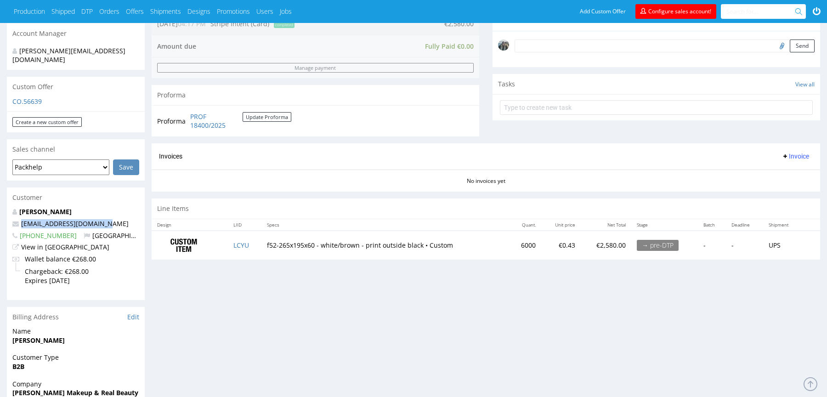
drag, startPoint x: 106, startPoint y: 203, endPoint x: 0, endPoint y: 203, distance: 106.1
click at [0, 203] on div "Order via Offer R 546172888 [DATE] 04:17 PM Mark this order as problematic Invo…" at bounding box center [413, 192] width 827 height 848
copy span "[EMAIL_ADDRESS][DOMAIN_NAME]"
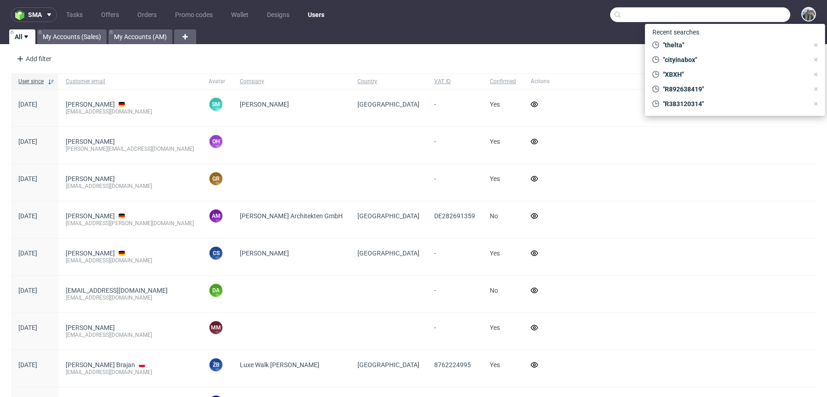
click at [752, 15] on input "text" at bounding box center [700, 14] width 180 height 15
paste input "R220303261_MONZ"
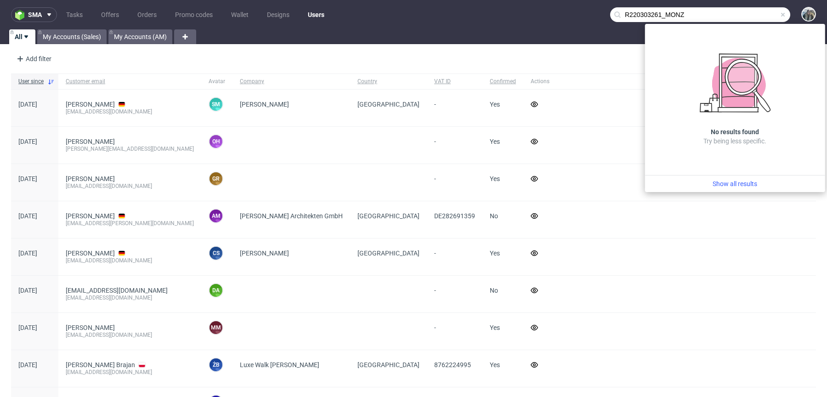
drag, startPoint x: 656, startPoint y: 15, endPoint x: 555, endPoint y: 9, distance: 101.2
click at [557, 11] on nav "sma Tasks Offers Orders Promo codes Wallet Designs Users R220303261_MONZ" at bounding box center [413, 14] width 827 height 29
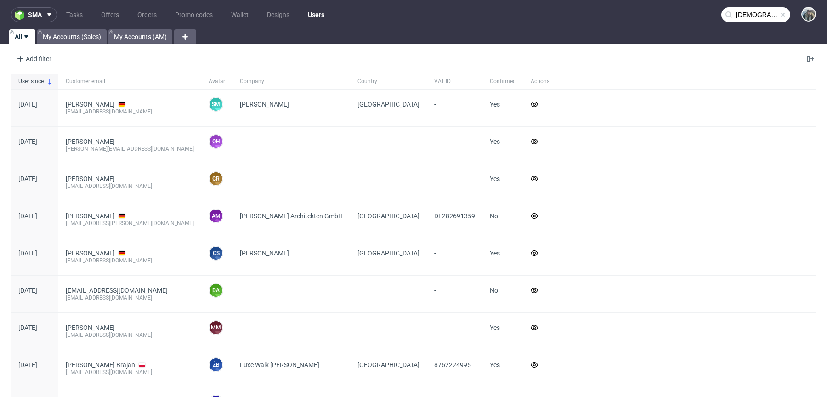
type input "[DEMOGRAPHIC_DATA]"
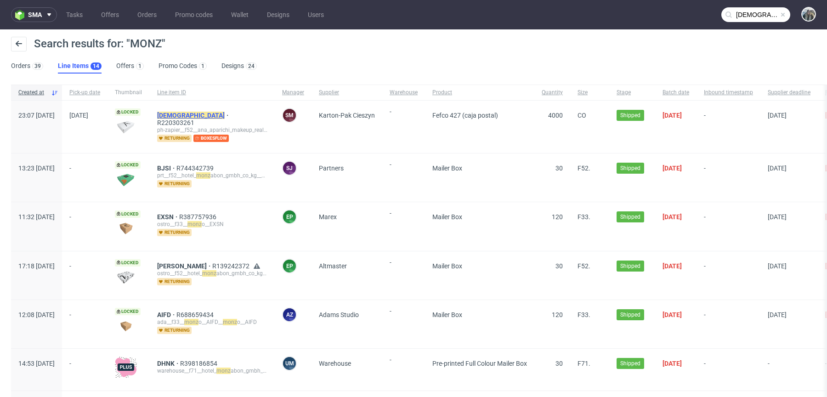
click at [198, 116] on mark "[DEMOGRAPHIC_DATA]" at bounding box center [191, 115] width 68 height 7
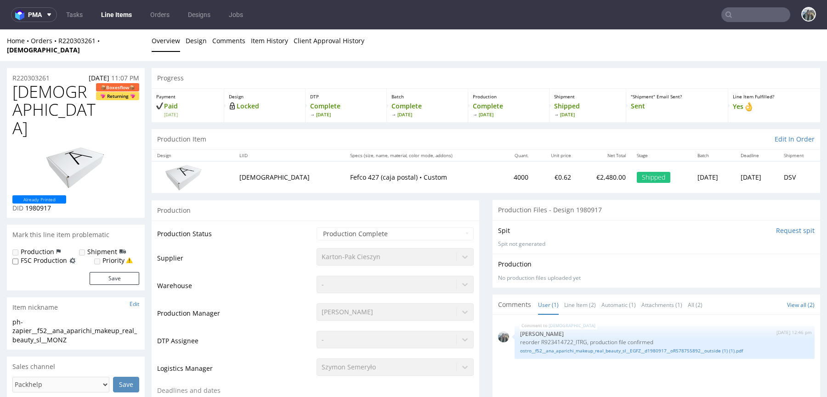
scroll to position [164, 0]
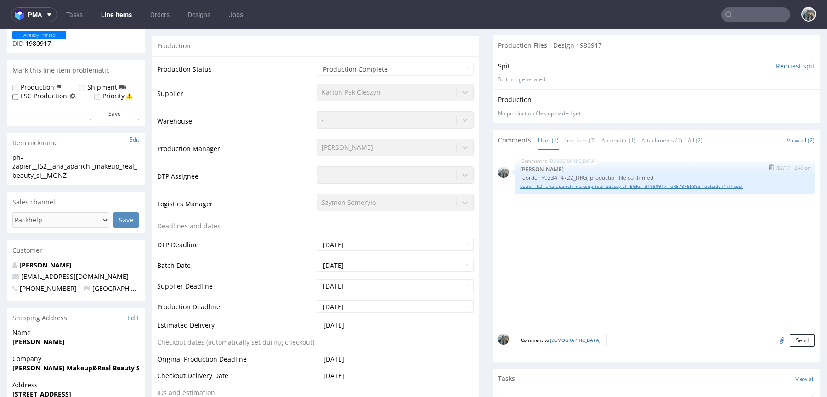
click at [654, 183] on link "ostro__f52__ana_aparichi_makeup_real_beauty_sl__EGFZ__d1980917__oR578755892__ou…" at bounding box center [664, 186] width 289 height 7
click at [707, 183] on link "ostro__f52__ana_aparichi_makeup_real_beauty_sl__EGFZ__d1980917__oR578755892__ou…" at bounding box center [664, 186] width 289 height 7
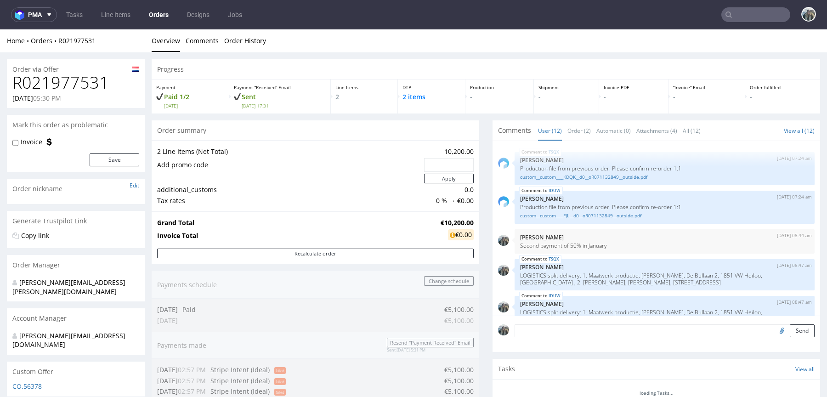
scroll to position [271, 0]
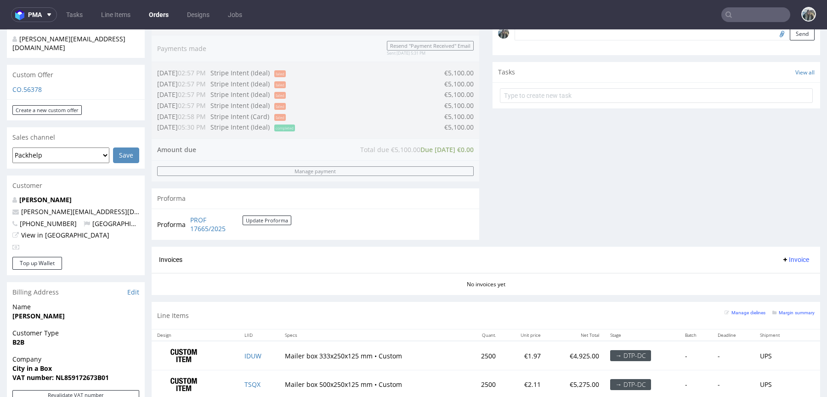
scroll to position [299, 0]
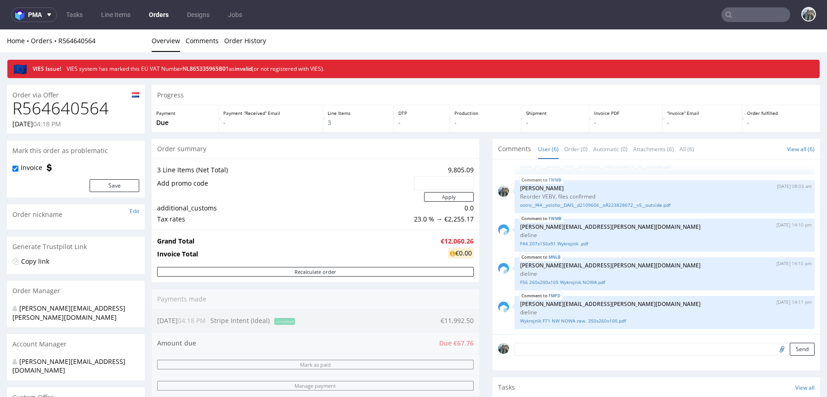
click at [82, 99] on h1 "R564640564" at bounding box center [75, 108] width 127 height 18
copy h1 "R564640564"
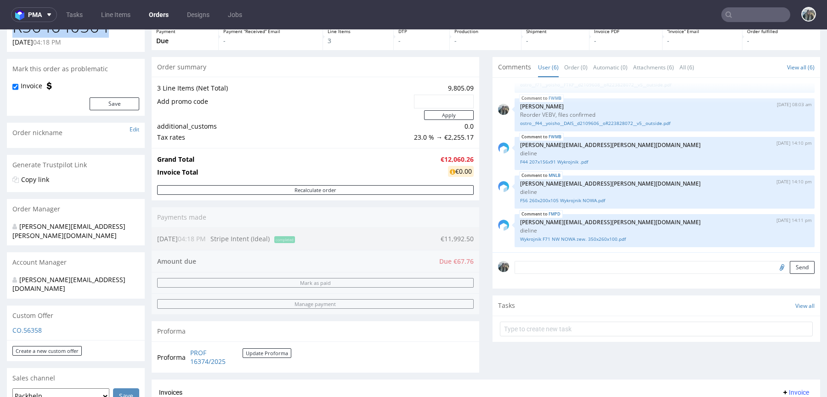
scroll to position [289, 0]
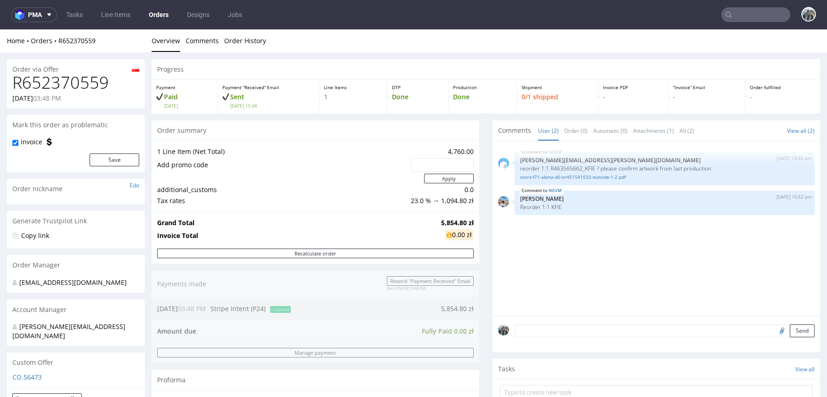
click at [50, 90] on h1 "R652370559" at bounding box center [75, 82] width 127 height 18
copy h1 "R652370559"
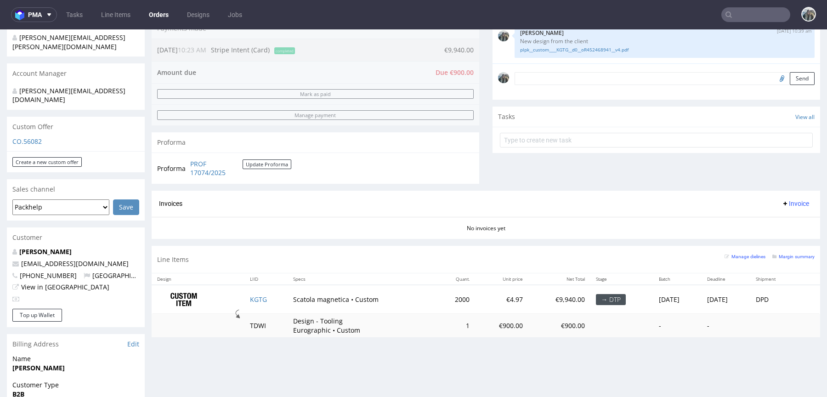
scroll to position [236, 0]
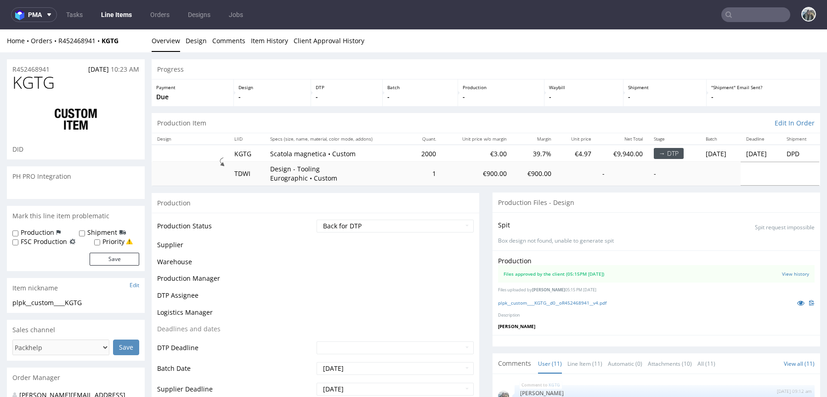
scroll to position [435, 0]
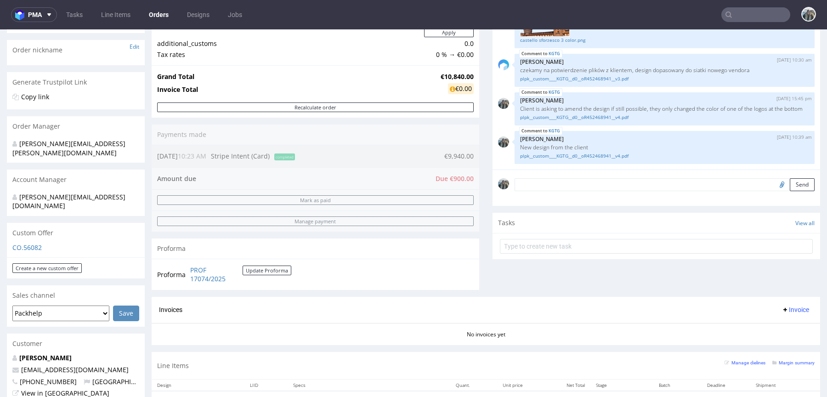
scroll to position [137, 0]
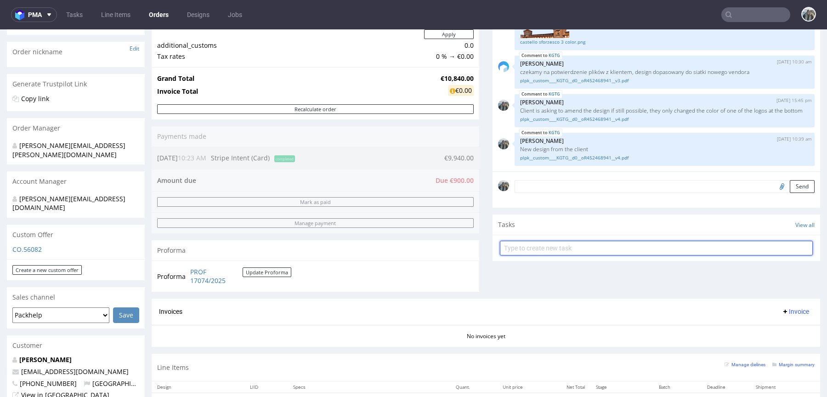
click at [541, 252] on input "text" at bounding box center [656, 248] width 313 height 15
type input "payment link"
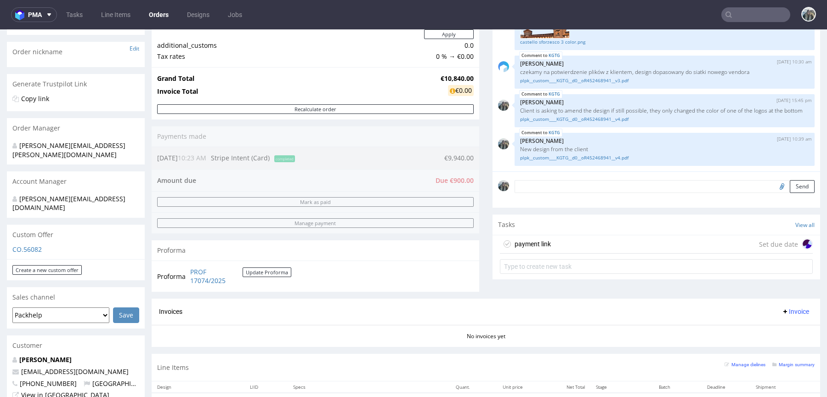
scroll to position [395, 0]
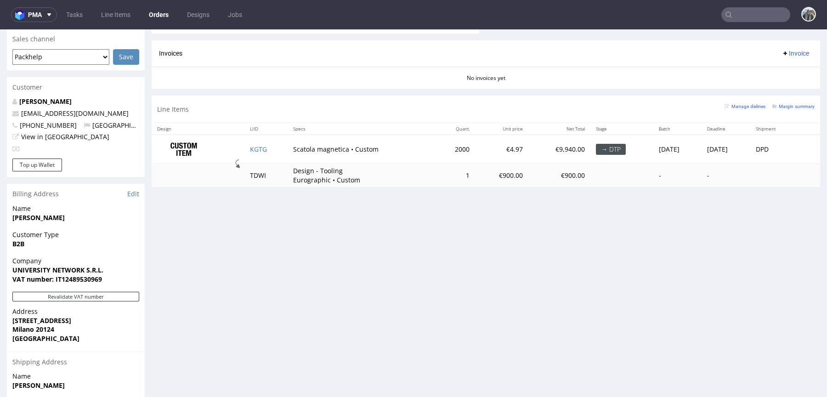
click at [275, 169] on td "TDWI" at bounding box center [265, 175] width 43 height 23
click at [256, 169] on td "TDWI" at bounding box center [265, 175] width 43 height 23
click at [255, 169] on td "TDWI" at bounding box center [265, 175] width 43 height 23
copy td "TDWI"
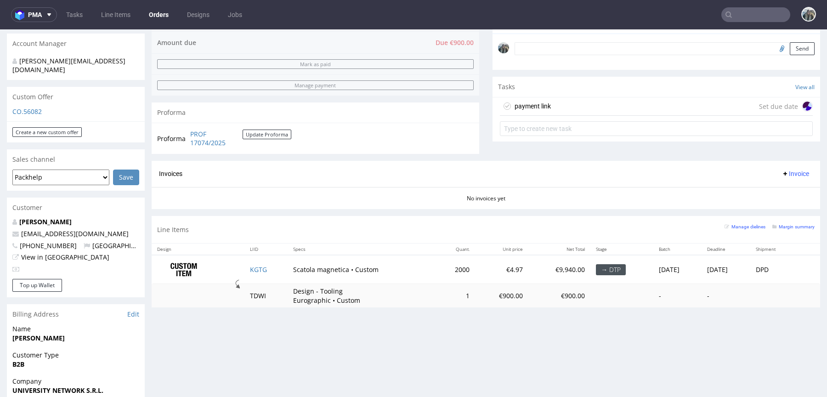
click at [550, 105] on div "payment link Set due date" at bounding box center [656, 106] width 313 height 18
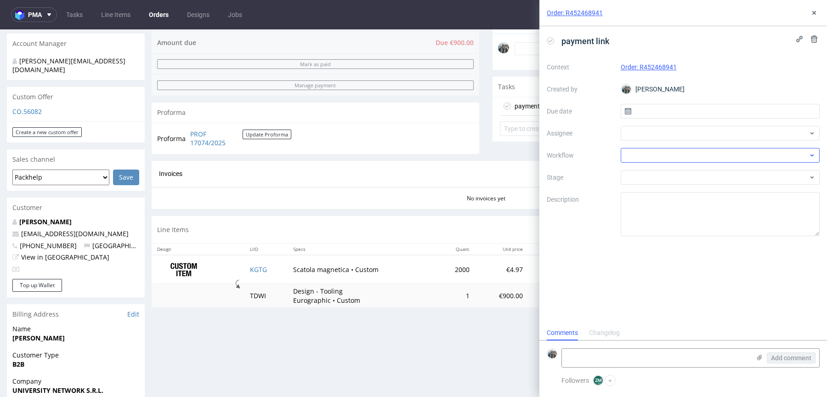
scroll to position [7, 0]
click at [645, 134] on div at bounding box center [720, 133] width 199 height 15
type input "łę"
click at [657, 156] on span "Aleksandra Łętowska" at bounding box center [665, 152] width 49 height 9
click at [643, 175] on div at bounding box center [720, 177] width 199 height 15
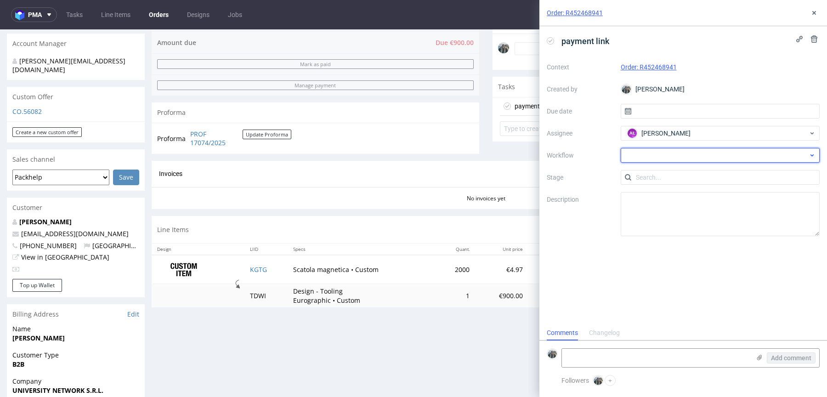
click at [643, 158] on div at bounding box center [720, 155] width 199 height 15
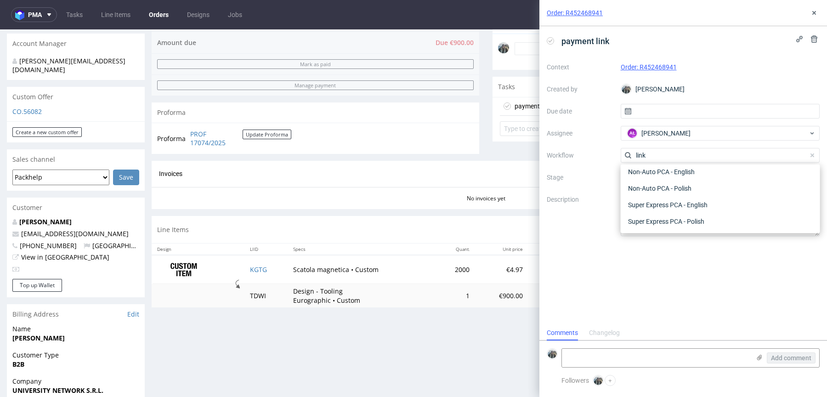
scroll to position [0, 0]
type input "link"
click at [666, 195] on div "Finance - Payment links - Paypal" at bounding box center [720, 188] width 192 height 17
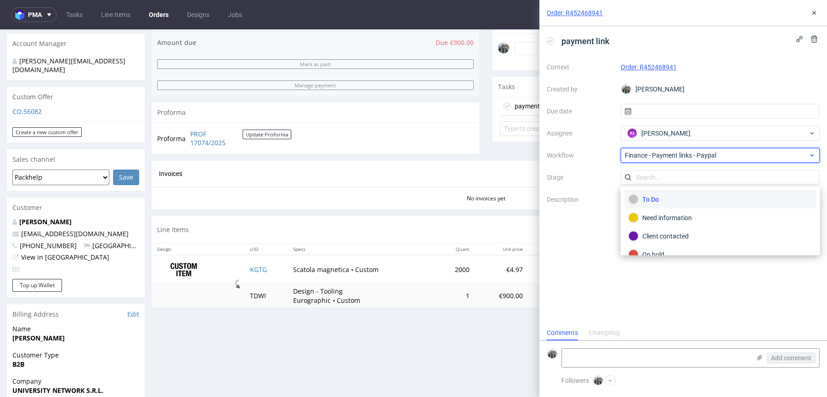
click at [664, 159] on span "Finance - Payment links - Paypal" at bounding box center [717, 155] width 184 height 9
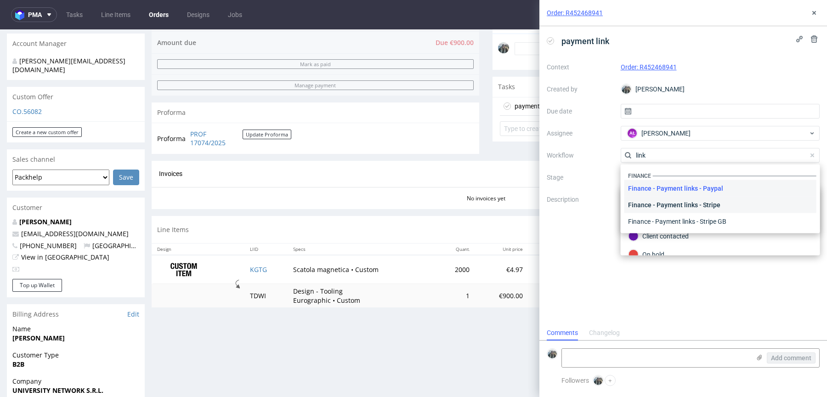
type input "link"
click at [695, 201] on div "Finance - Payment links - Stripe" at bounding box center [720, 205] width 192 height 17
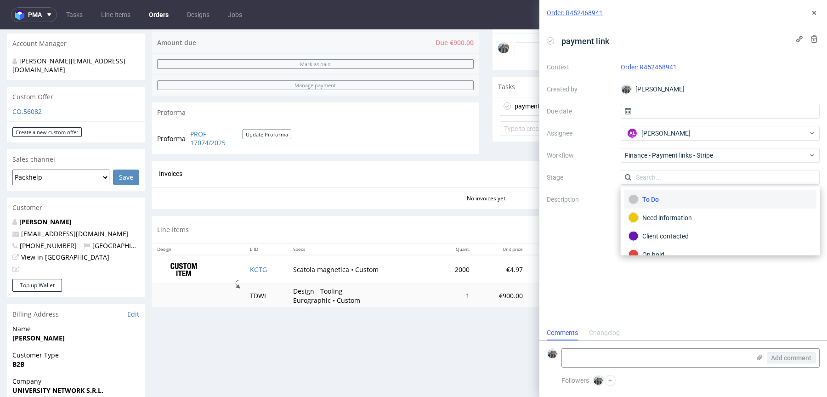
click at [627, 305] on div "payment link Context Order: R452468941 Created by Zeniuk Magdalena Due date Ass…" at bounding box center [683, 175] width 288 height 299
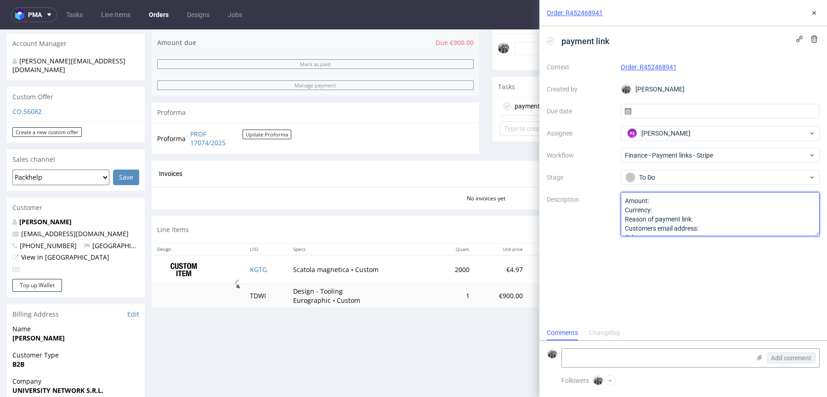
click at [666, 210] on textarea "Amount: Currency: Reason of payment link: Customers email address: Other:" at bounding box center [720, 214] width 199 height 44
click at [662, 196] on textarea "Amount: Currency: Reason of payment link: Customers email address: Other:" at bounding box center [720, 214] width 199 height 44
click at [662, 200] on textarea "Amount: Currency: Reason of payment link: Customers email address: Other:" at bounding box center [720, 214] width 199 height 44
paste textarea "TDWI"
drag, startPoint x: 682, startPoint y: 200, endPoint x: 705, endPoint y: 238, distance: 44.7
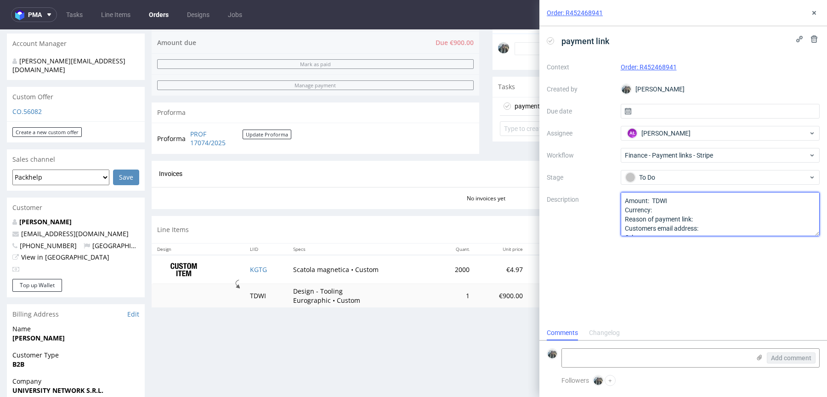
click at [705, 237] on div "payment link Context Order: R452468941 Created by Zeniuk Magdalena Due date Ass…" at bounding box center [683, 175] width 288 height 299
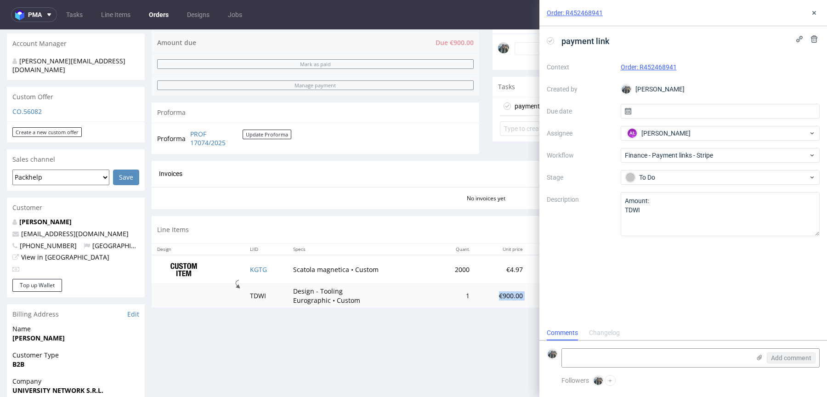
drag, startPoint x: 509, startPoint y: 299, endPoint x: 471, endPoint y: 294, distance: 38.1
click at [471, 294] on tr "TDWI Design - Tooling Eurographic • Custom 1 €900.00 €900.00 - -" at bounding box center [486, 295] width 668 height 23
copy tr "€900.00 €900.00"
click at [661, 203] on textarea "Amount: TDWI" at bounding box center [720, 214] width 199 height 44
paste textarea "€900.00 €900.00"
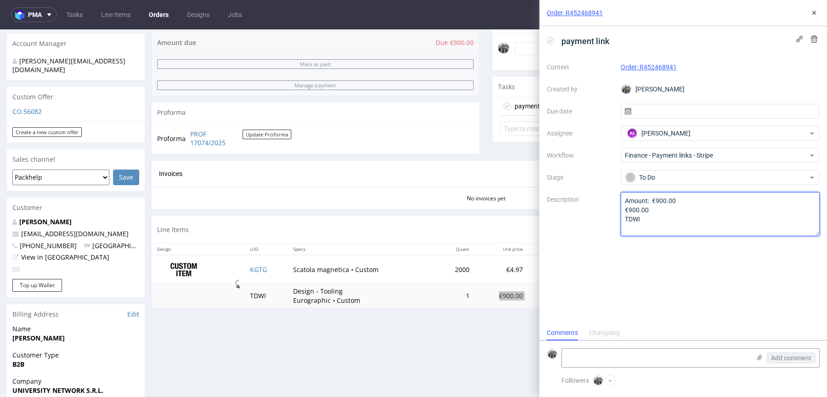
drag, startPoint x: 666, startPoint y: 210, endPoint x: 591, endPoint y: 210, distance: 75.3
click at [595, 210] on div "Context Order: R452468941 Created by Zeniuk Magdalena Due date Assignee AŁ Alek…" at bounding box center [683, 148] width 273 height 176
drag, startPoint x: 655, startPoint y: 228, endPoint x: 597, endPoint y: 228, distance: 57.9
click at [598, 228] on div "Context Order: R452468941 Created by Zeniuk Magdalena Due date Assignee AŁ Alek…" at bounding box center [683, 148] width 273 height 176
click at [730, 216] on textarea "Amount: TDWI" at bounding box center [720, 214] width 199 height 44
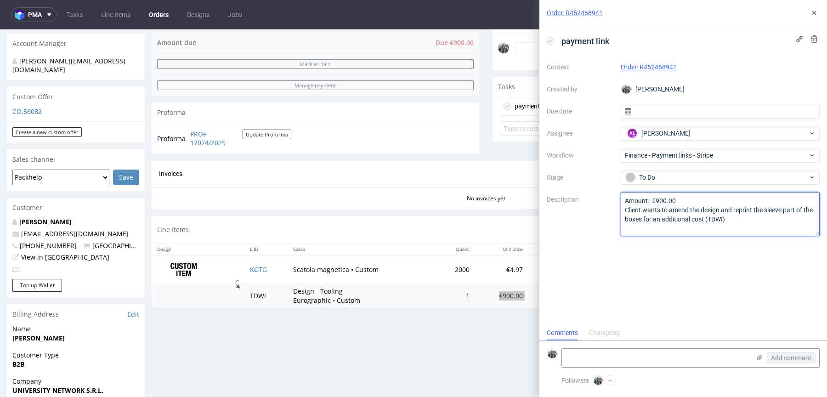
type textarea "Amount: €900.00 Client wants to amend the design and reprint the sleeve part of…"
click at [724, 275] on div "payment link Context Order: R452468941 Created by Zeniuk Magdalena Due date Ass…" at bounding box center [683, 175] width 288 height 299
click at [493, 310] on div "Progress Payment Due Payment “Received” Email - Line Items 1 DTP - Production -…" at bounding box center [486, 50] width 668 height 530
click at [814, 4] on div "Order: R452468941" at bounding box center [683, 13] width 288 height 26
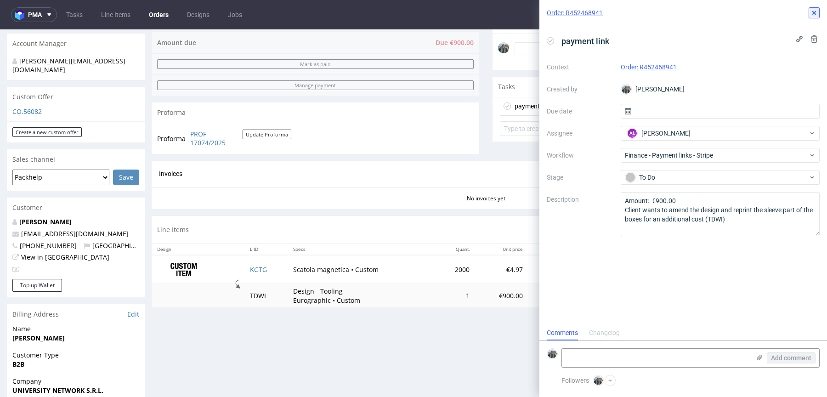
click at [814, 7] on button at bounding box center [813, 12] width 11 height 11
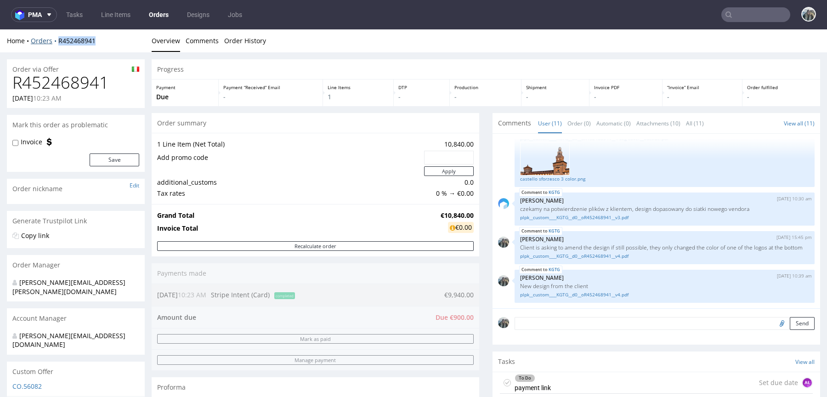
drag, startPoint x: 102, startPoint y: 44, endPoint x: 56, endPoint y: 42, distance: 46.9
click at [56, 43] on div "Home Orders R452468941" at bounding box center [76, 40] width 138 height 9
copy link "R452468941"
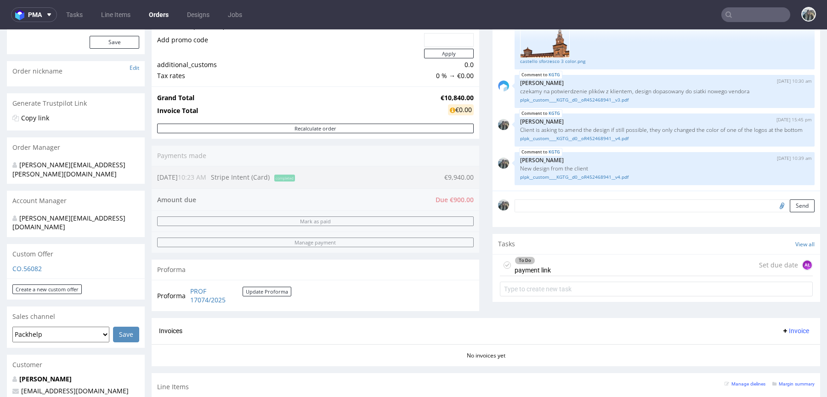
scroll to position [308, 0]
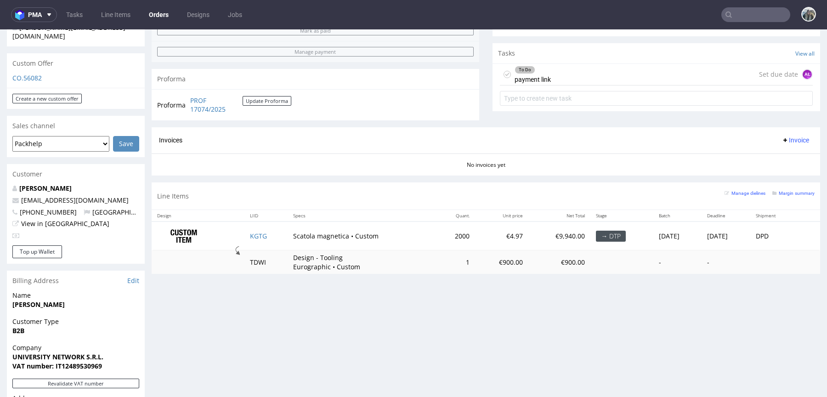
click at [661, 72] on div "To Do payment link Set due date AŁ" at bounding box center [656, 75] width 313 height 22
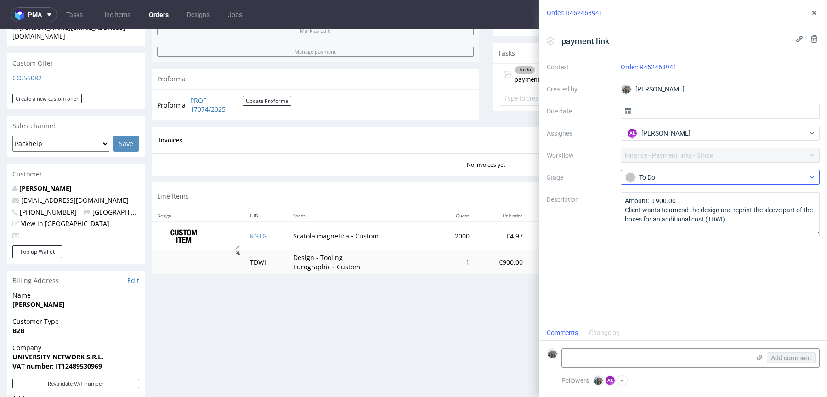
scroll to position [7, 0]
click at [696, 203] on textarea "Amount: €900.00 Client wants to amend the design and reprint the sleeve part of…" at bounding box center [720, 214] width 199 height 44
type textarea "Amount: €900.00 net Client wants to amend the design and reprint the sleeve par…"
click at [739, 312] on div "payment link Context Order: R452468941 Created by Zeniuk Magdalena Due date Ass…" at bounding box center [683, 175] width 288 height 299
click at [808, 15] on button at bounding box center [813, 12] width 11 height 11
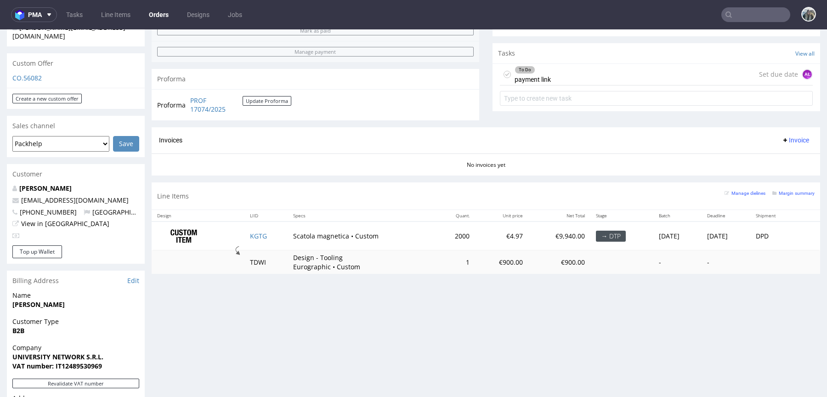
click at [586, 73] on div "To Do payment link Set due date AŁ" at bounding box center [656, 75] width 313 height 22
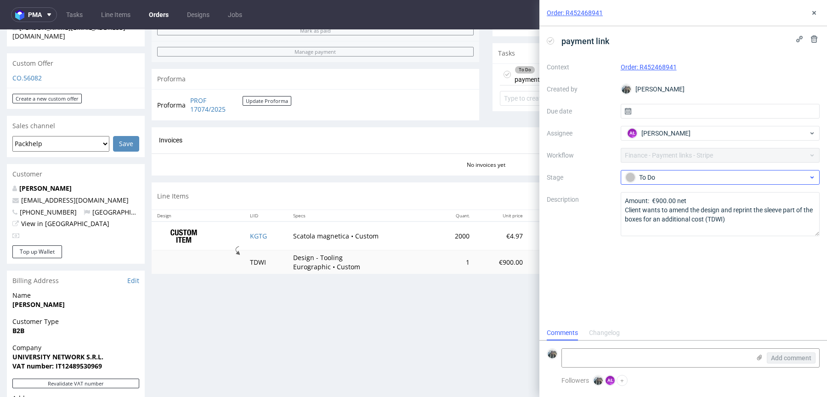
scroll to position [7, 0]
drag, startPoint x: 689, startPoint y: 202, endPoint x: 650, endPoint y: 202, distance: 38.6
click at [650, 202] on textarea "Amount: €900.00 net Client wants to amend the design and reprint the sleeve par…" at bounding box center [720, 214] width 199 height 44
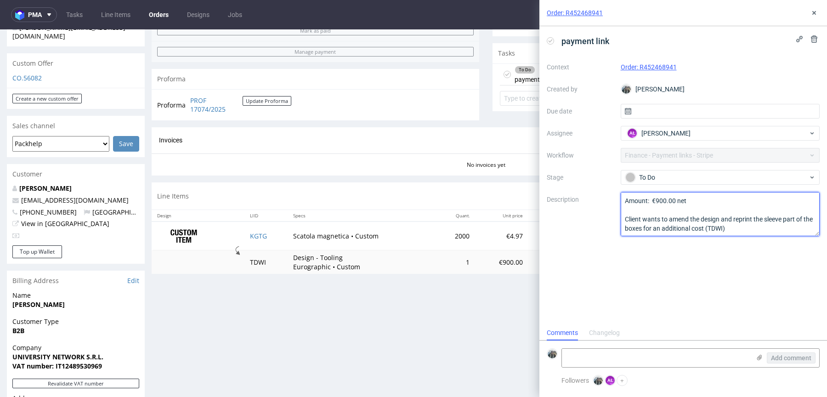
paste textarea "giovanni.brocca@egroup-italy.com"
type textarea "Amount: €900.00 net giovanni.brocca@egroup-italy.com Client wants to amend the …"
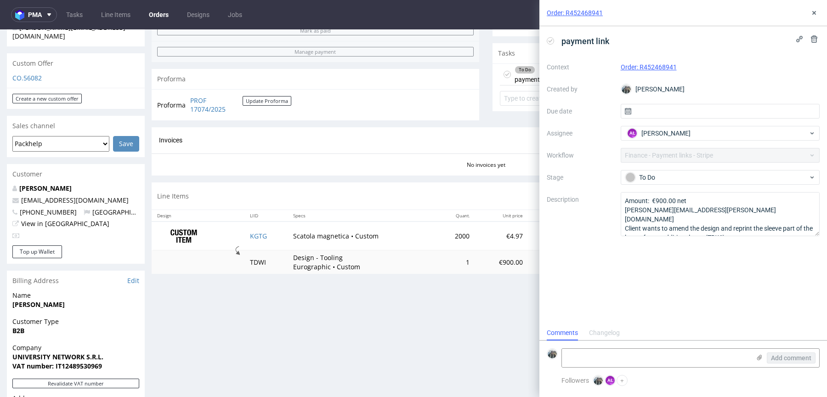
click at [695, 274] on div "payment link Context Order: R452468941 Created by Zeniuk Magdalena Due date Ass…" at bounding box center [683, 175] width 288 height 299
click at [818, 9] on button at bounding box center [813, 12] width 11 height 11
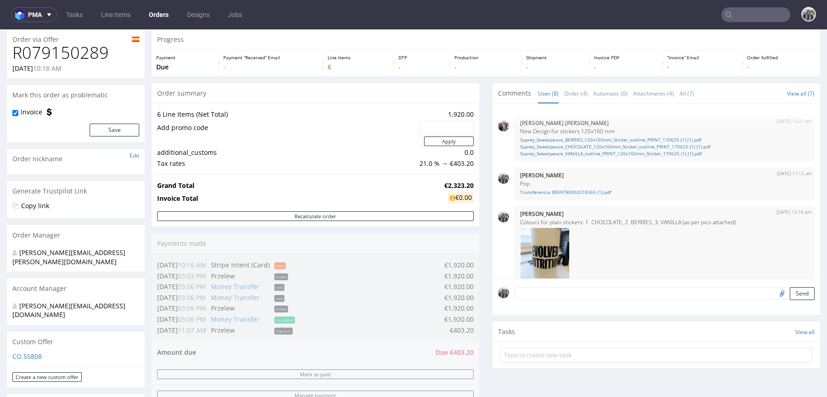
scroll to position [28, 0]
click at [528, 193] on link "Transferencia 8859780002018365 (1).pdf" at bounding box center [664, 193] width 289 height 7
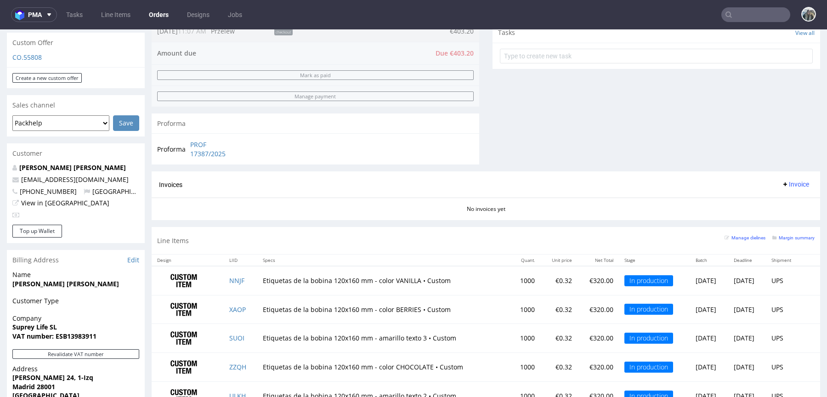
scroll to position [362, 0]
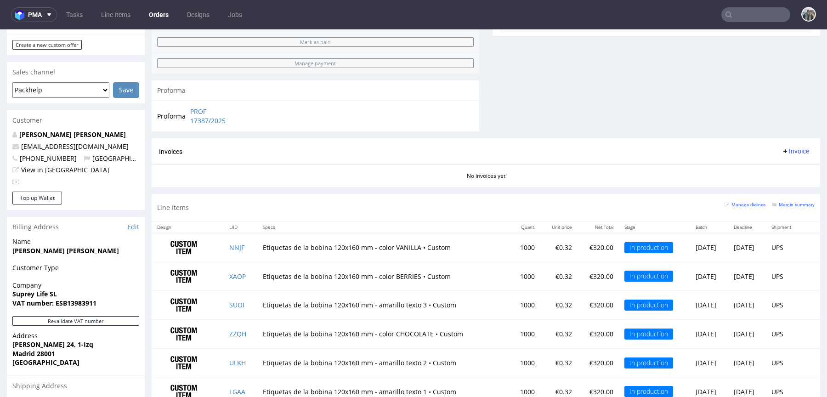
click at [81, 299] on strong "VAT number: ESB13983911" at bounding box center [54, 303] width 84 height 9
copy strong "ESB13983911"
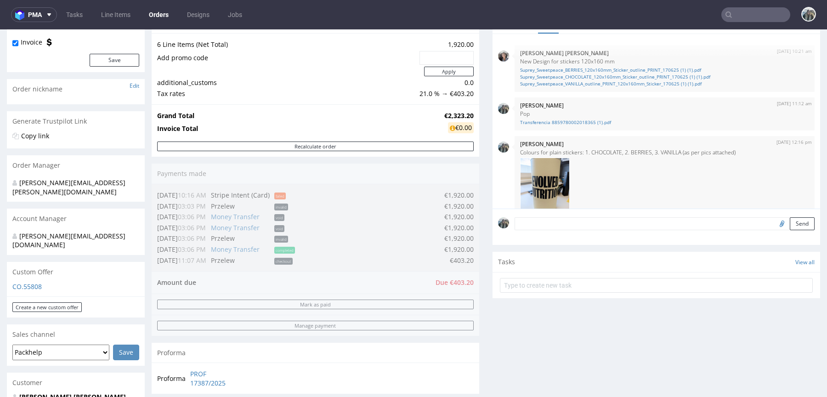
scroll to position [0, 0]
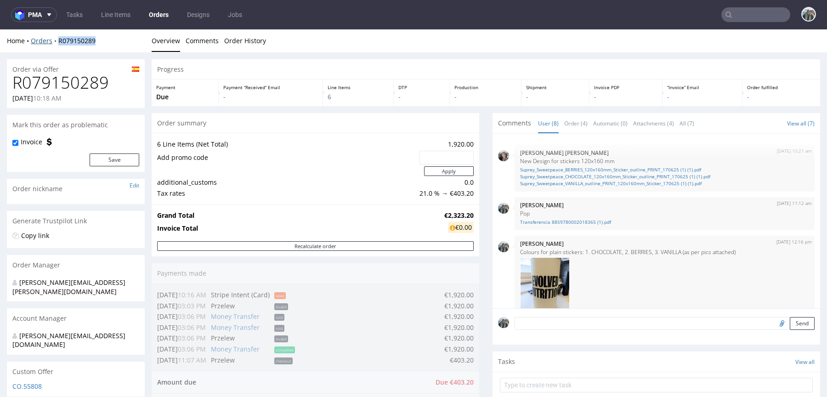
drag, startPoint x: 99, startPoint y: 48, endPoint x: 57, endPoint y: 40, distance: 43.0
click at [57, 41] on div "Home Orders R079150289 Overview Comments Order History" at bounding box center [413, 40] width 827 height 23
copy link "R079150289"
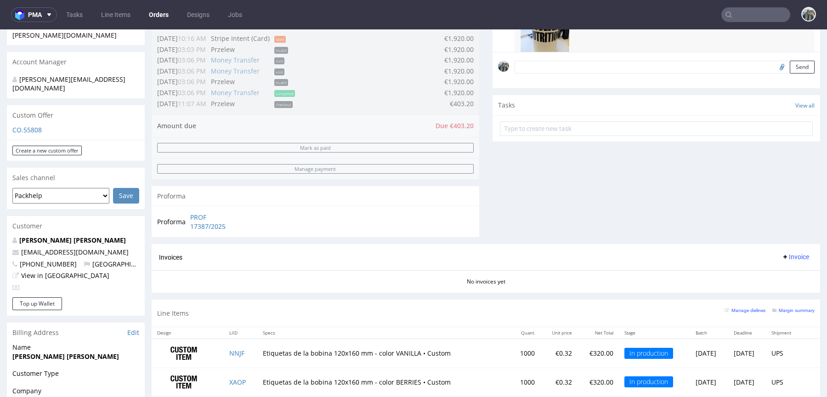
scroll to position [468, 0]
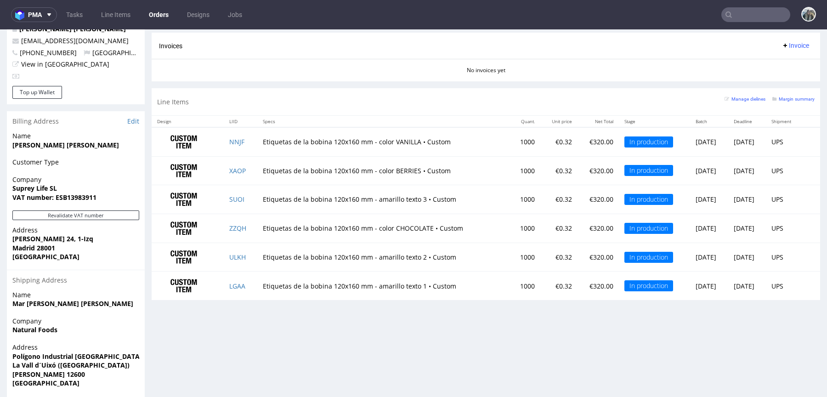
click at [64, 193] on strong "VAT number: ESB13983911" at bounding box center [54, 197] width 84 height 9
copy strong "ESB13983911"
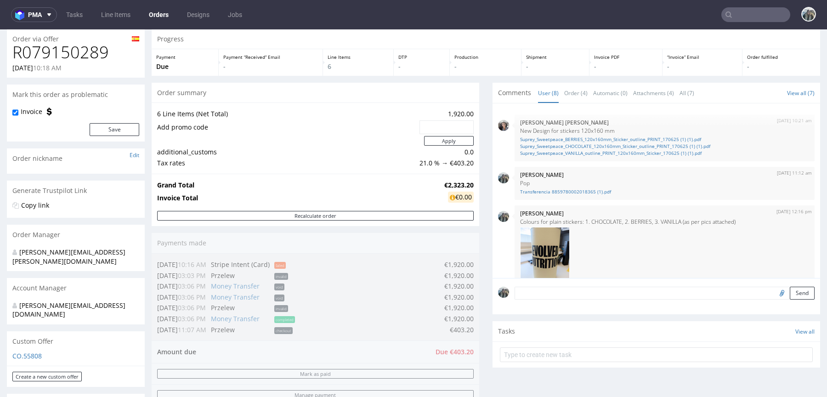
scroll to position [50, 0]
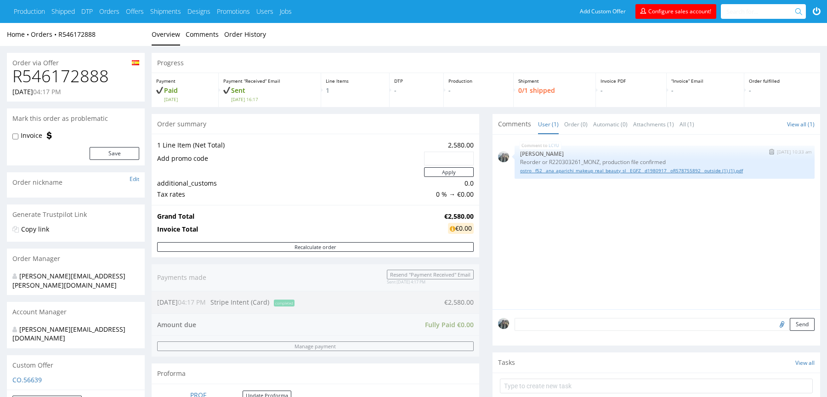
click at [576, 171] on link "ostro__f52__ana_aparichi_makeup_real_beauty_sl__EGFZ__d1980917__oR578755892__ou…" at bounding box center [664, 170] width 289 height 7
click at [624, 170] on link "ostro__f52__ana_aparichi_makeup_real_beauty_sl__EGFZ__d1980917__oR578755892__ou…" at bounding box center [664, 170] width 289 height 7
click at [13, 73] on h1 "R 546172888" at bounding box center [75, 76] width 127 height 18
copy h1 "R 546172888"
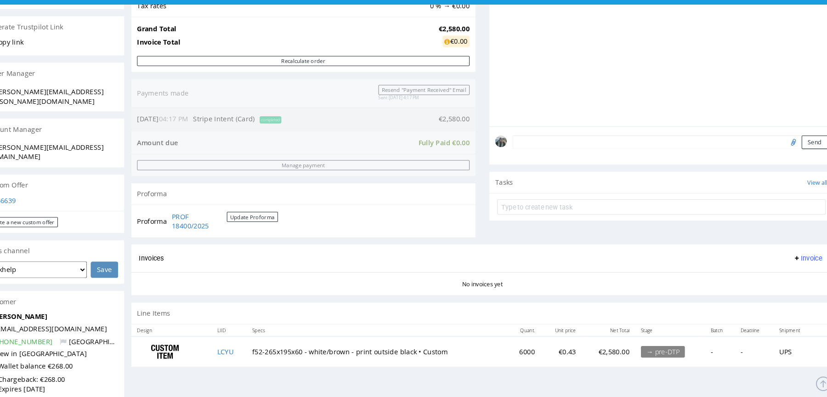
scroll to position [76, 0]
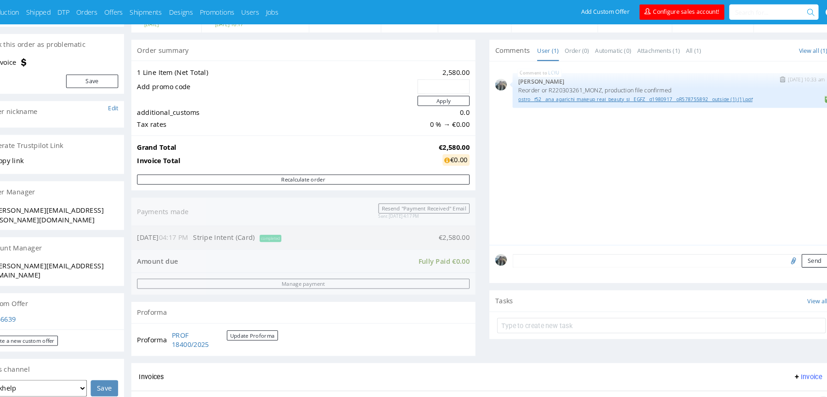
click at [657, 91] on link "ostro__f52__ana_aparichi_makeup_real_beauty_sl__EGFZ__d1980917__oR578755892__ou…" at bounding box center [664, 94] width 289 height 7
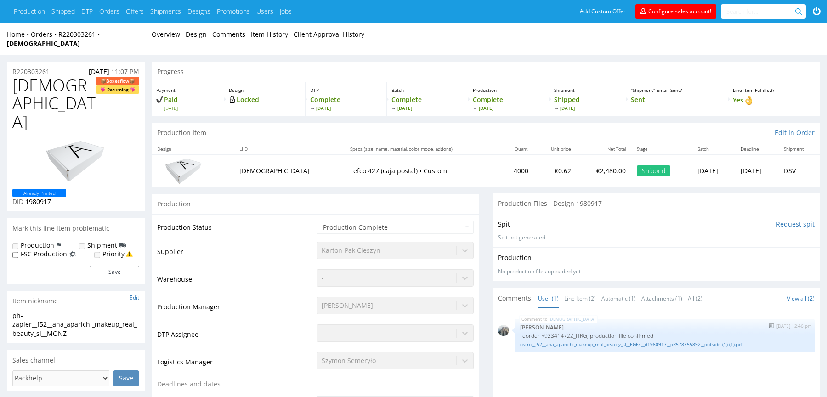
click at [556, 338] on div "MONZ [DATE] 12:46 pm [PERSON_NAME] reorder R923414722_ITRG, production file con…" at bounding box center [664, 335] width 300 height 33
click at [559, 341] on link "ostro__f52__ana_aparichi_makeup_real_beauty_sl__EGFZ__d1980917__oR578755892__ou…" at bounding box center [664, 344] width 289 height 7
drag, startPoint x: 126, startPoint y: 39, endPoint x: 102, endPoint y: 33, distance: 25.1
click at [102, 34] on div "Home Orders R220303261 MONZ Overview Design Comments Item History Client Approv…" at bounding box center [413, 39] width 827 height 32
copy strong "[DEMOGRAPHIC_DATA]"
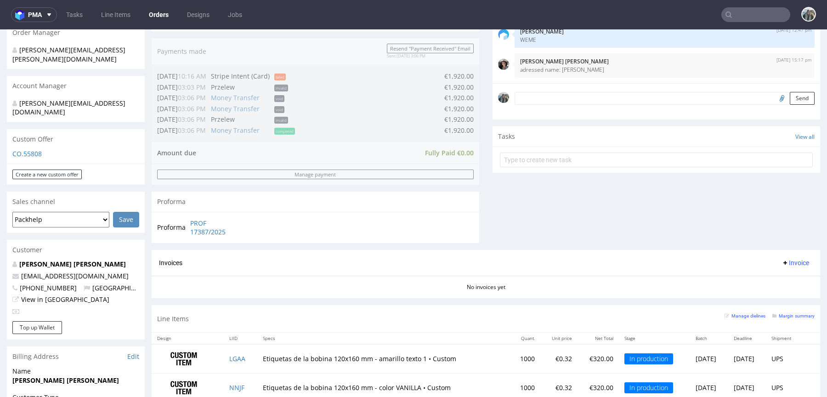
scroll to position [352, 0]
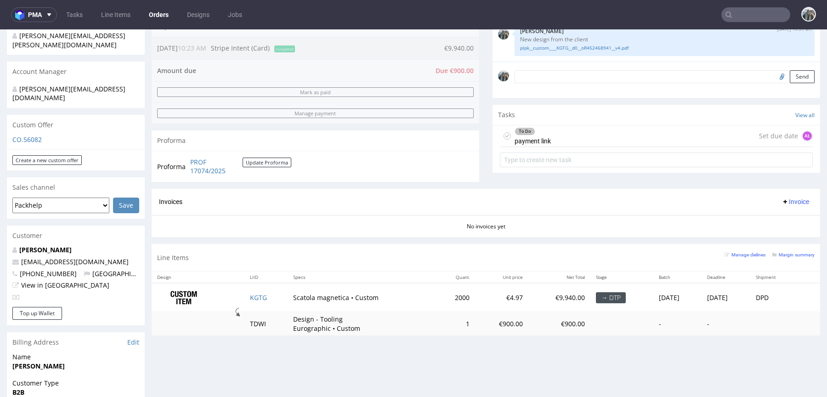
scroll to position [250, 0]
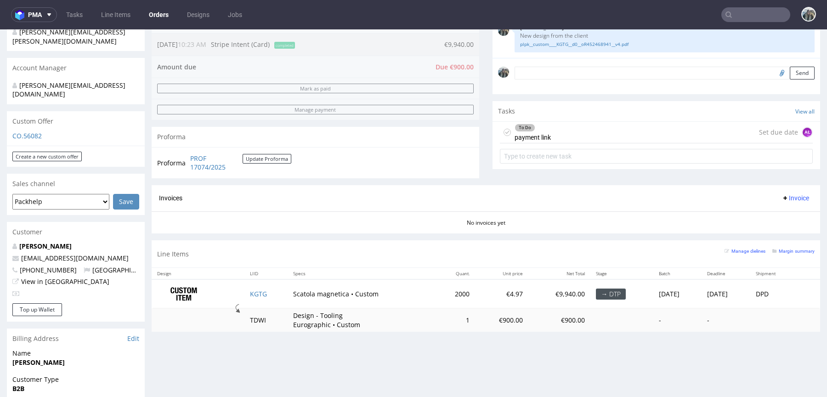
click at [564, 140] on div "To Do payment link Set due date AŁ" at bounding box center [656, 133] width 313 height 22
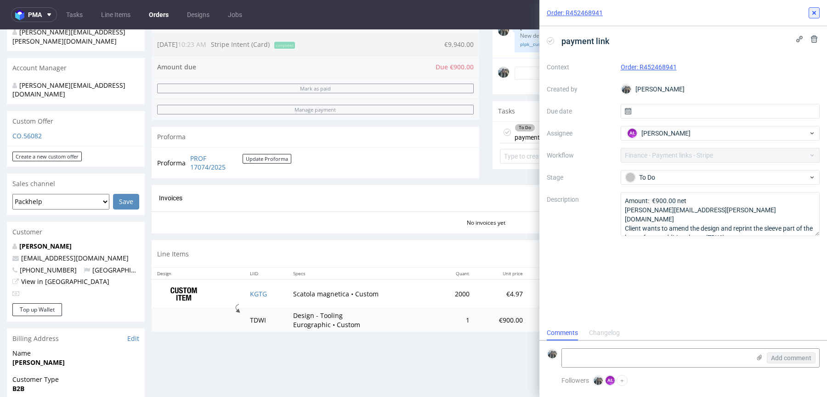
click at [816, 11] on icon at bounding box center [813, 12] width 7 height 7
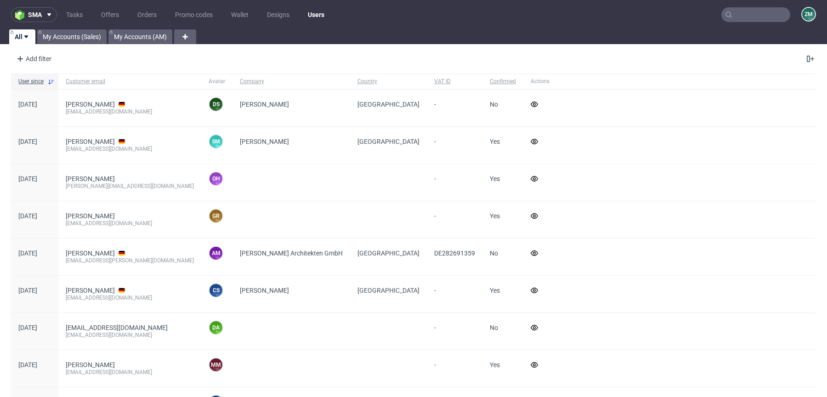
click at [739, 10] on input "text" at bounding box center [755, 14] width 69 height 15
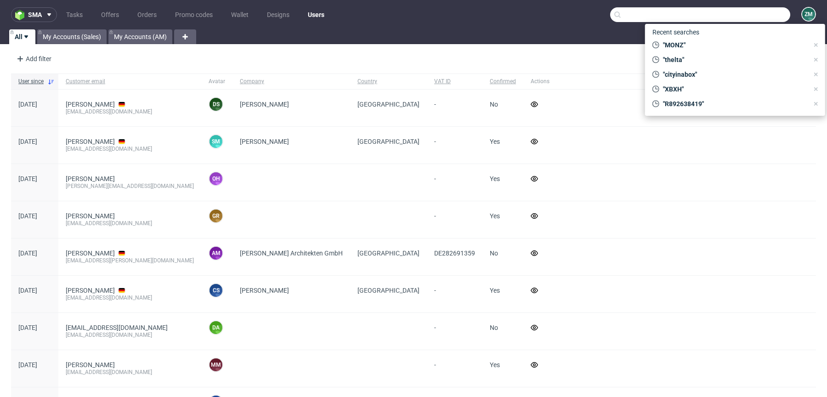
paste input "R680965254"
type input "R680965254"
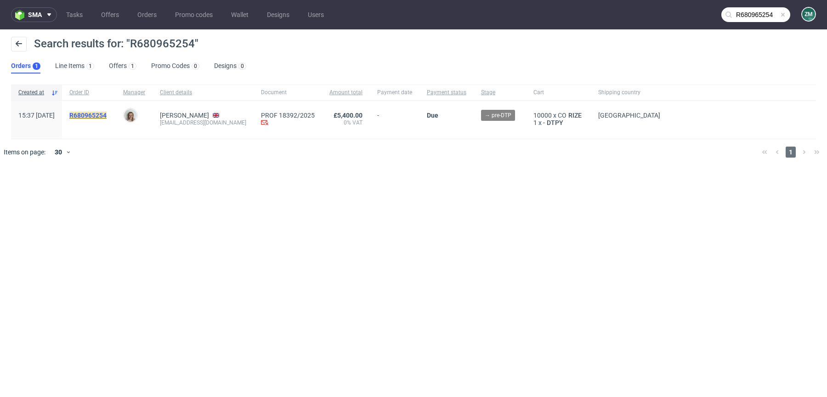
click at [103, 117] on mark "R680965254" at bounding box center [87, 115] width 37 height 7
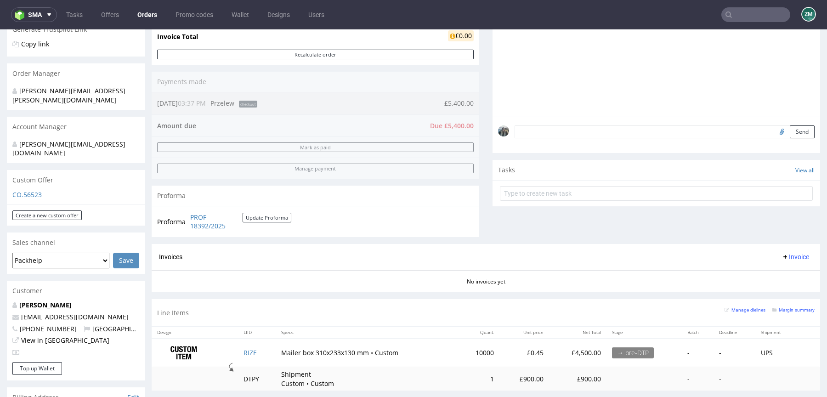
scroll to position [228, 0]
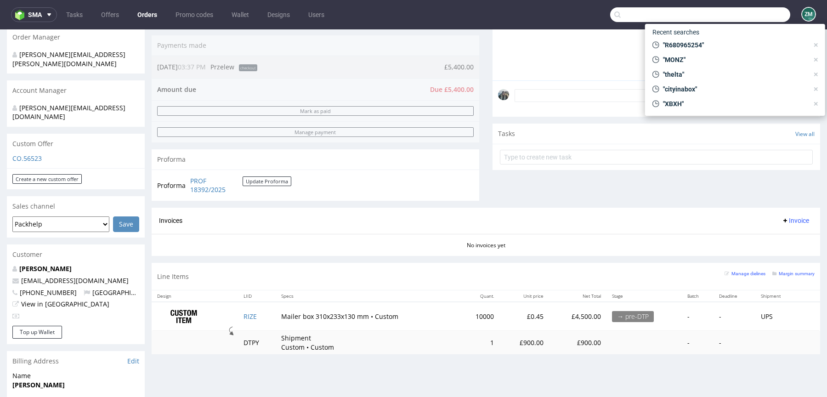
click at [734, 15] on input "text" at bounding box center [700, 14] width 180 height 15
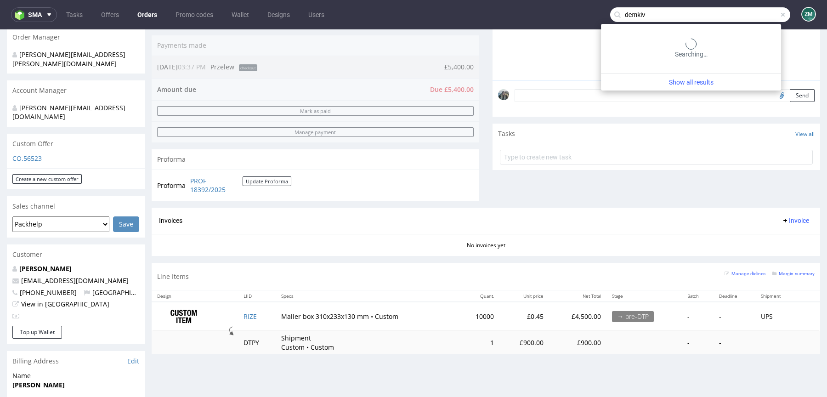
type input "demkiv"
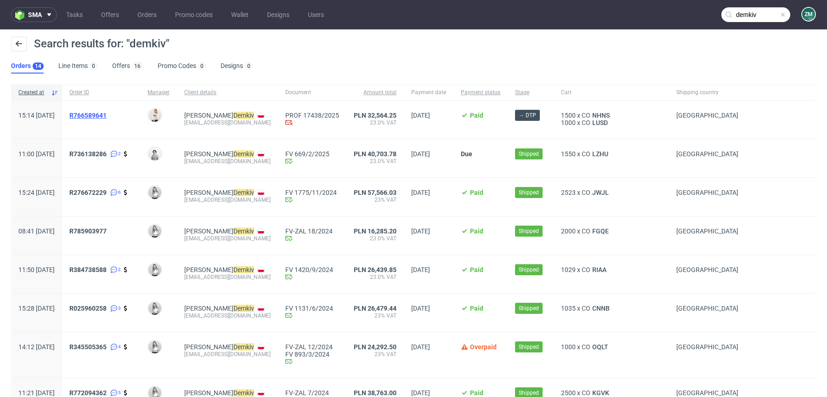
click at [107, 117] on span "R766589641" at bounding box center [87, 115] width 37 height 7
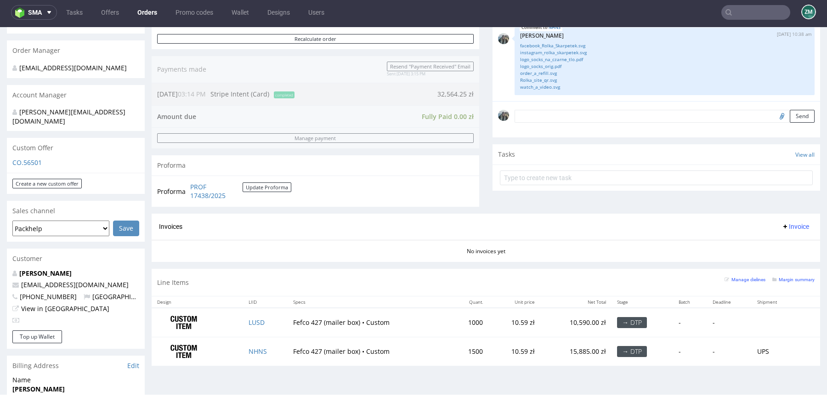
scroll to position [225, 0]
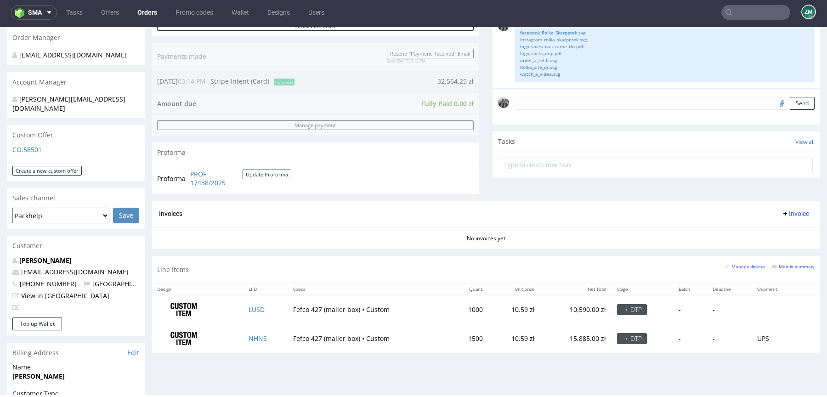
click at [752, 11] on input "text" at bounding box center [755, 12] width 69 height 15
paste input "egroup"
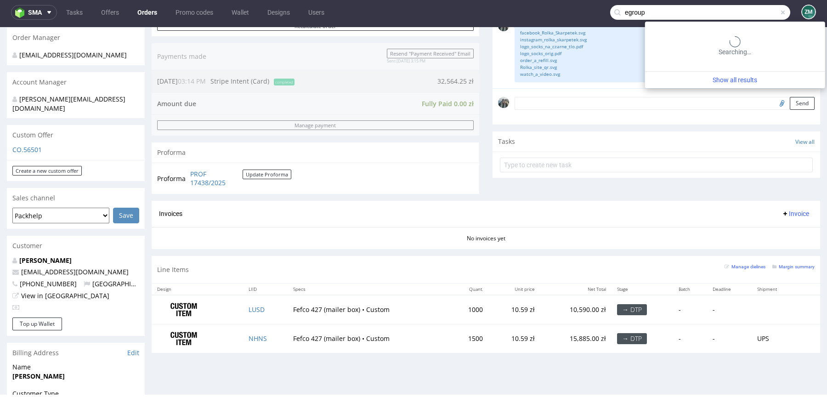
type input "egroup"
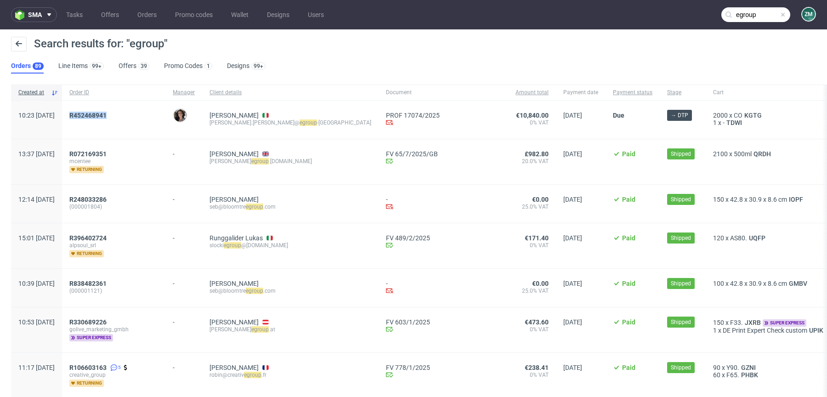
drag, startPoint x: 135, startPoint y: 124, endPoint x: 88, endPoint y: 107, distance: 49.7
click at [88, 107] on div "10:23 Mon 28.07.2025 R452468941 Moreno Martinez Cristina Giovanni Brocca giovan…" at bounding box center [469, 120] width 916 height 39
click at [105, 136] on div "R452468941" at bounding box center [113, 120] width 103 height 38
drag, startPoint x: 100, startPoint y: 123, endPoint x: 95, endPoint y: 117, distance: 8.2
click at [95, 117] on div "R452468941" at bounding box center [113, 120] width 103 height 38
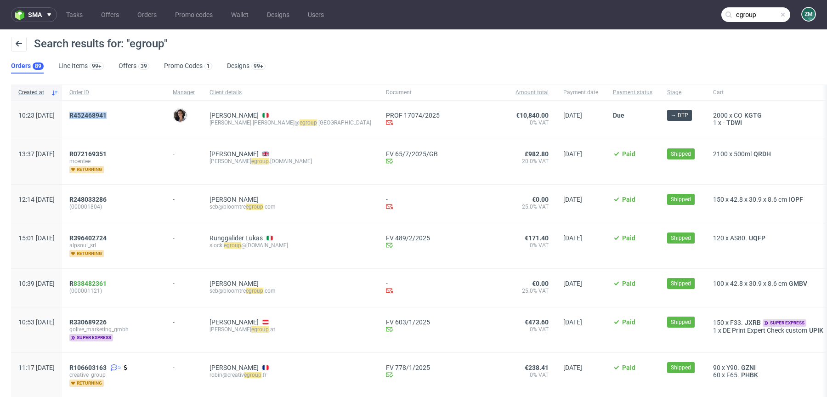
copy span "R452468941"
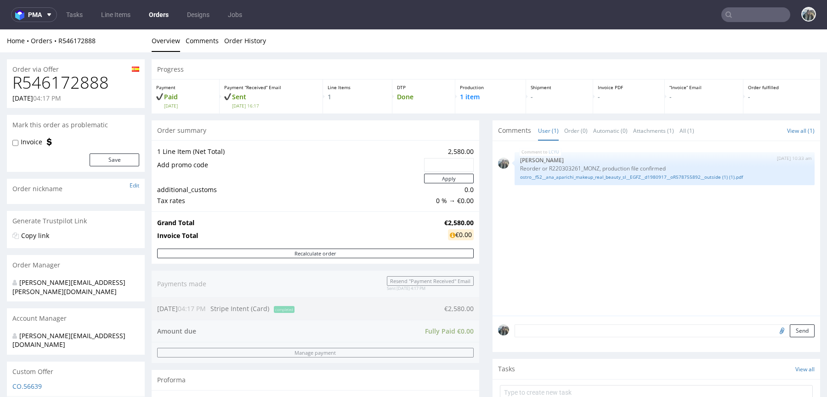
click at [54, 88] on h1 "R546172888" at bounding box center [75, 82] width 127 height 18
copy h1 "R546172888"
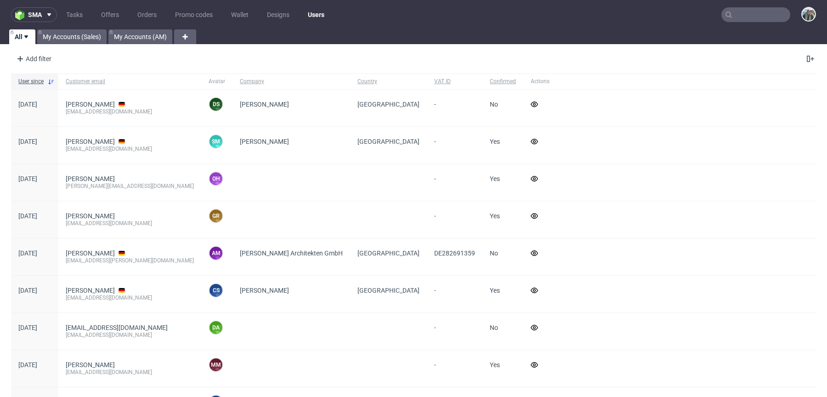
click at [748, 14] on input "text" at bounding box center [755, 14] width 69 height 15
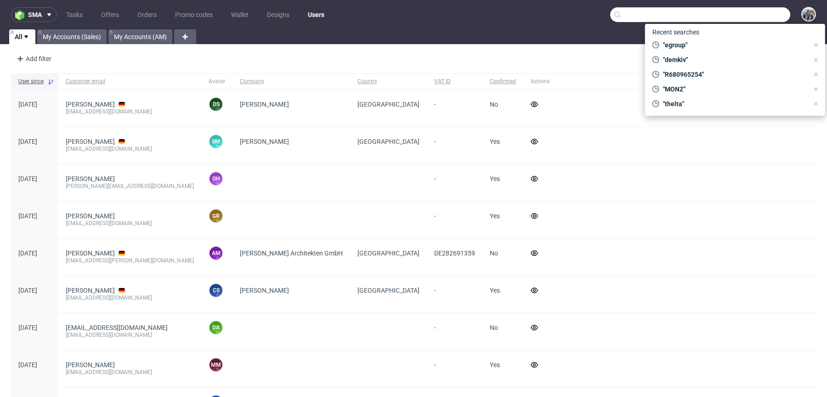
paste input "R241987187"
type input "R241987187"
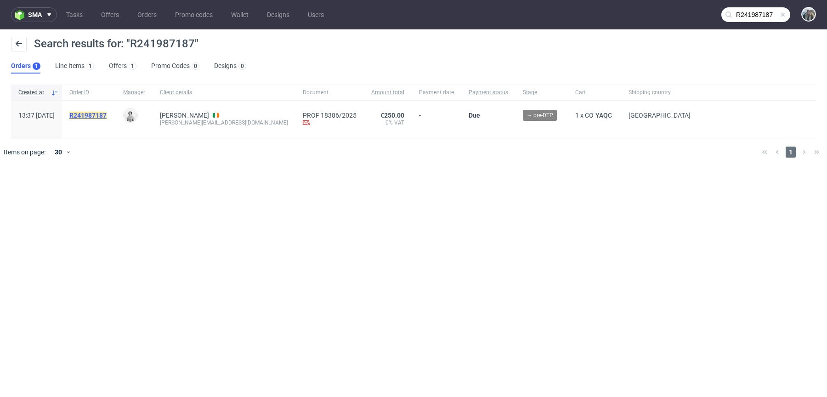
click at [107, 118] on span "R241987187" at bounding box center [87, 115] width 37 height 7
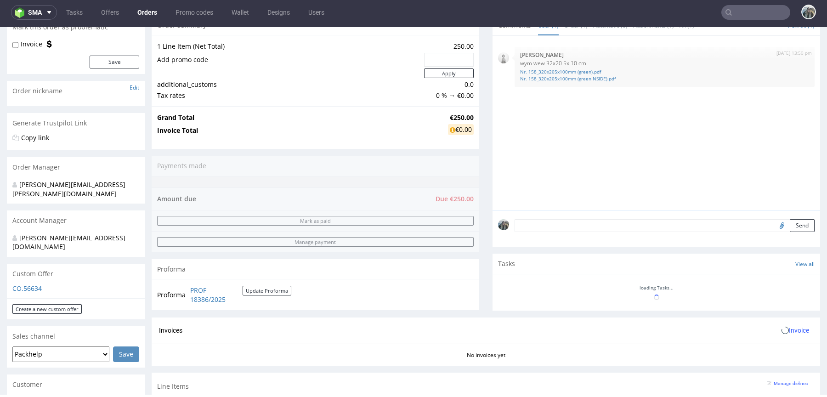
scroll to position [285, 0]
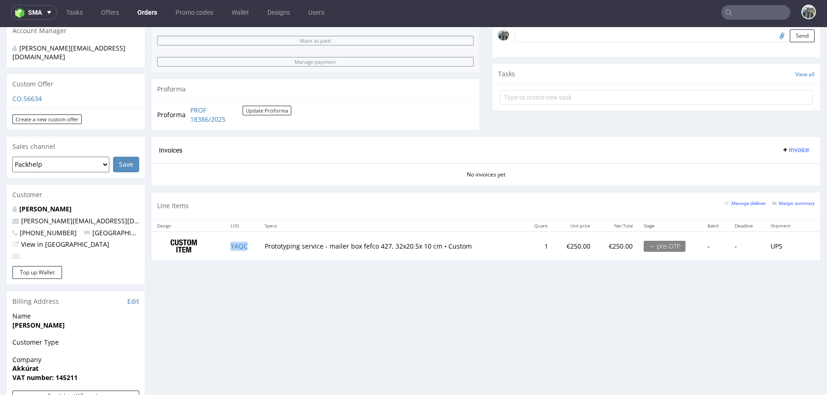
click at [237, 248] on td "YAQC" at bounding box center [242, 245] width 34 height 29
click at [236, 248] on td "YAQC" at bounding box center [242, 245] width 34 height 29
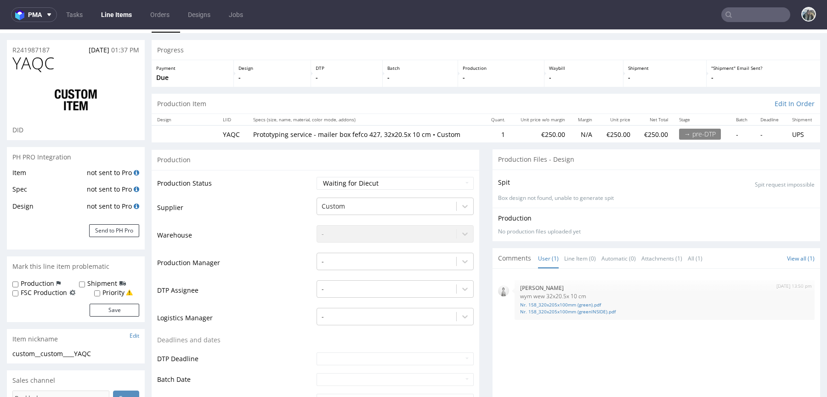
scroll to position [23, 0]
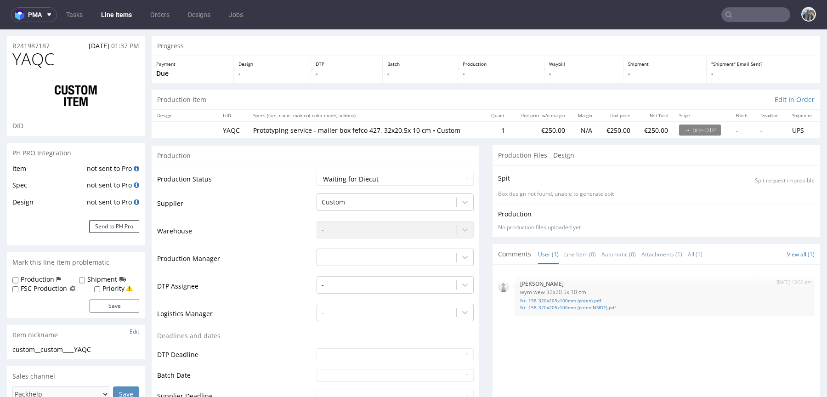
click at [35, 56] on span "YAQC" at bounding box center [33, 59] width 42 height 18
click at [34, 56] on span "YAQC" at bounding box center [33, 59] width 42 height 18
click at [46, 55] on span "YAQC" at bounding box center [33, 59] width 42 height 18
copy span "YAQC"
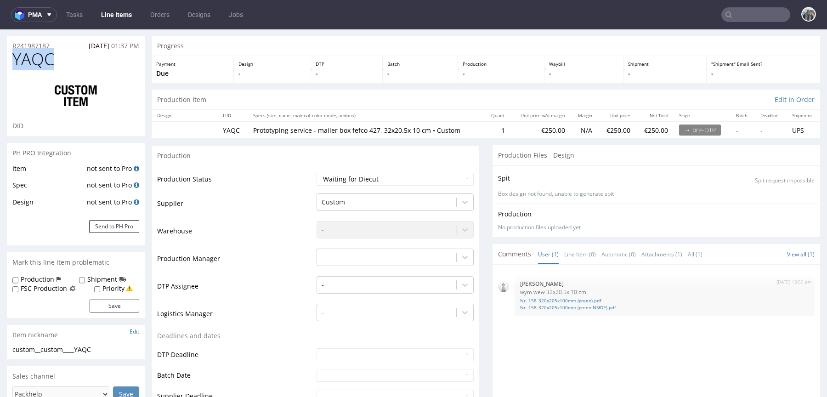
scroll to position [7, 0]
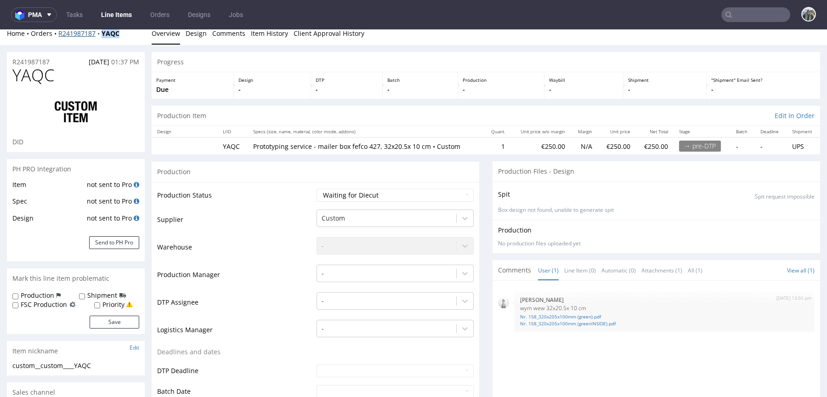
drag, startPoint x: 102, startPoint y: 43, endPoint x: 99, endPoint y: 35, distance: 8.4
click at [99, 35] on div "Home Orders R241987187 YAQC Overview Design Comments Item History Client Approv…" at bounding box center [413, 33] width 827 height 23
copy strong "YAQC"
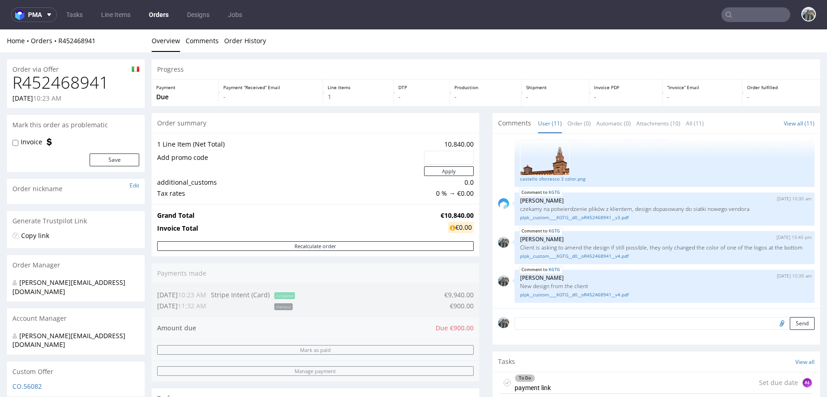
click at [61, 81] on h1 "R452468941" at bounding box center [75, 82] width 127 height 18
copy h1 "R452468941"
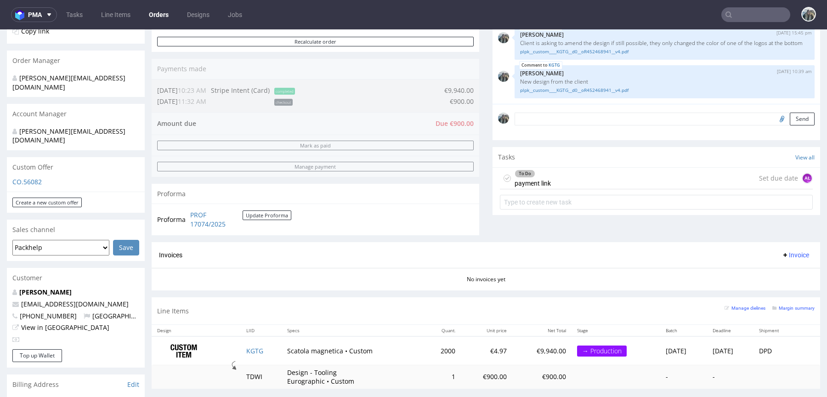
scroll to position [327, 0]
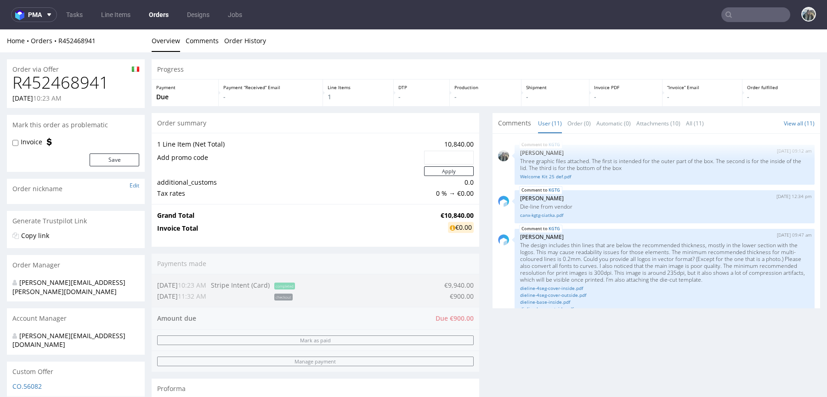
scroll to position [435, 0]
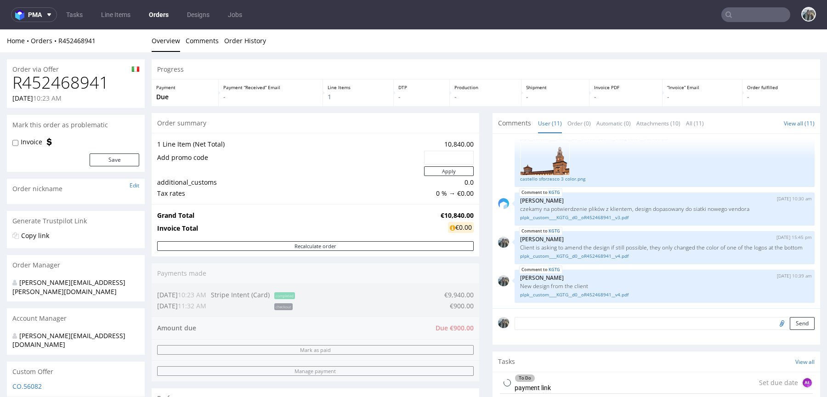
click at [69, 72] on div "Order via Offer" at bounding box center [76, 66] width 138 height 15
click at [73, 81] on h1 "R452468941" at bounding box center [75, 82] width 127 height 18
copy h1 "R452468941"
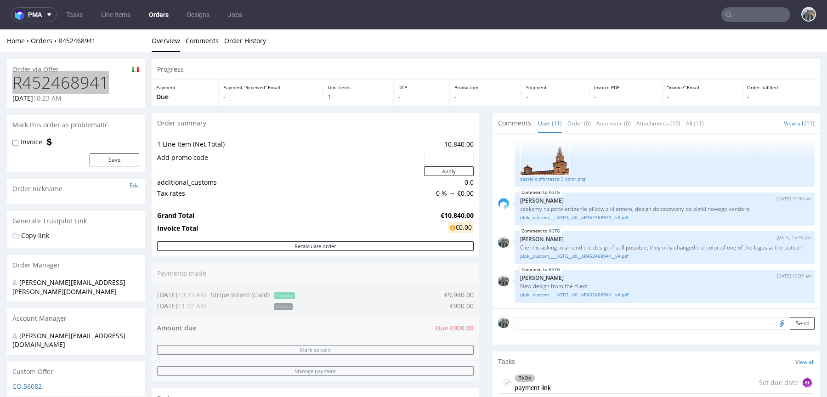
click at [733, 11] on input "text" at bounding box center [755, 14] width 69 height 15
paste input "auxivo"
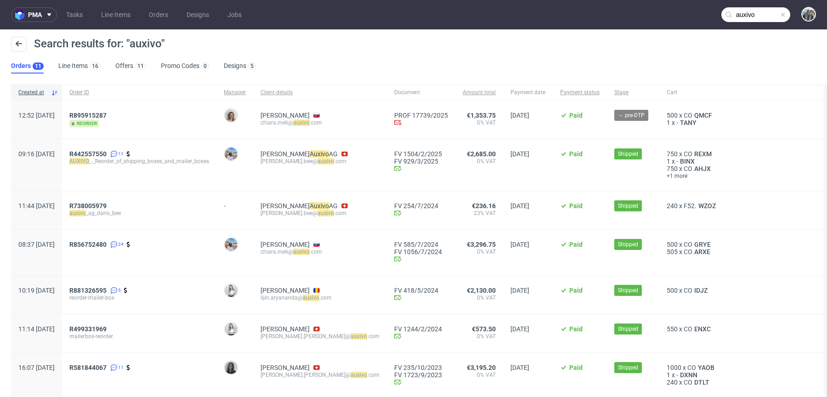
drag, startPoint x: 146, startPoint y: 115, endPoint x: 60, endPoint y: 115, distance: 86.4
click at [67, 115] on div "12:52 Wed 20.08.2025 R895915287 reorder Monika Poźniak Meli Chiara chiara.meli@…" at bounding box center [466, 120] width 911 height 39
click at [168, 123] on div "R 895915287 reorder" at bounding box center [139, 120] width 140 height 16
drag, startPoint x: 137, startPoint y: 116, endPoint x: 95, endPoint y: 115, distance: 42.3
click at [95, 115] on div "R 895915287 reorder" at bounding box center [139, 120] width 154 height 38
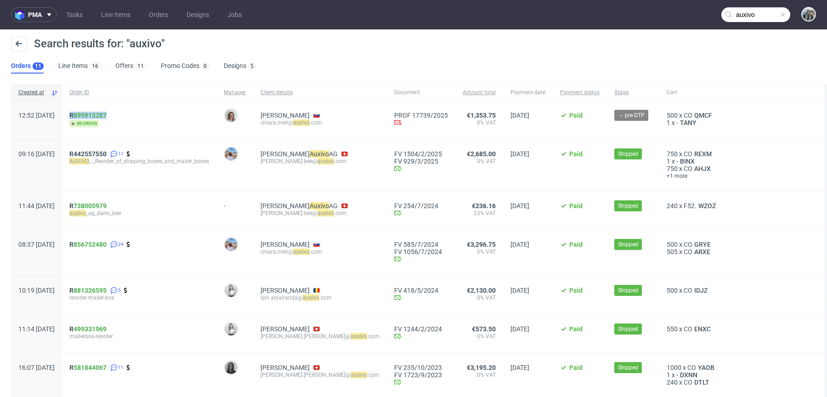
copy span "R 895915287"
click at [728, 12] on input "auxivo" at bounding box center [755, 14] width 69 height 15
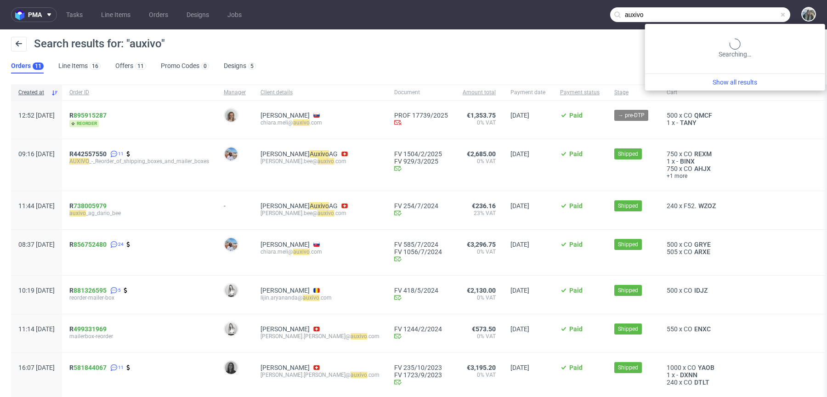
paste input "R798442831"
type input "R798442831"
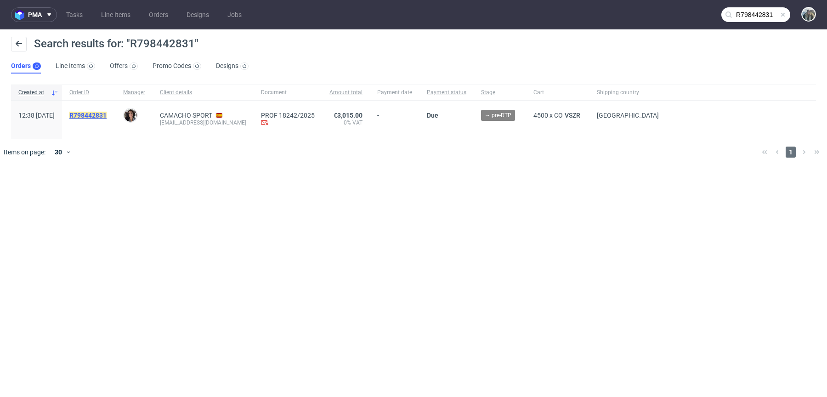
click at [108, 119] on link "R798442831" at bounding box center [88, 115] width 39 height 7
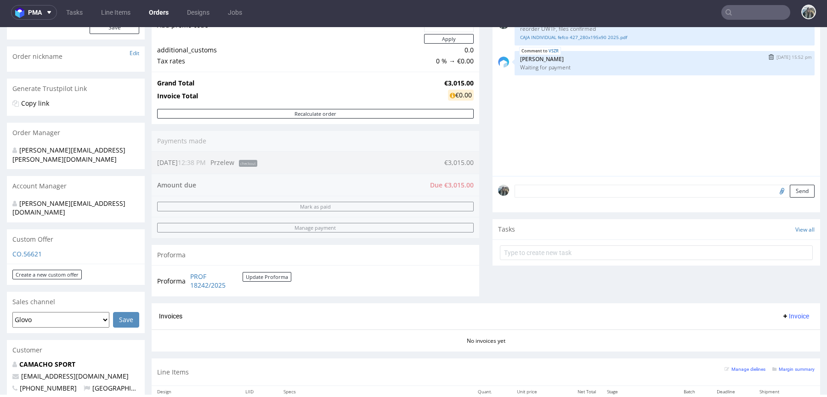
scroll to position [106, 0]
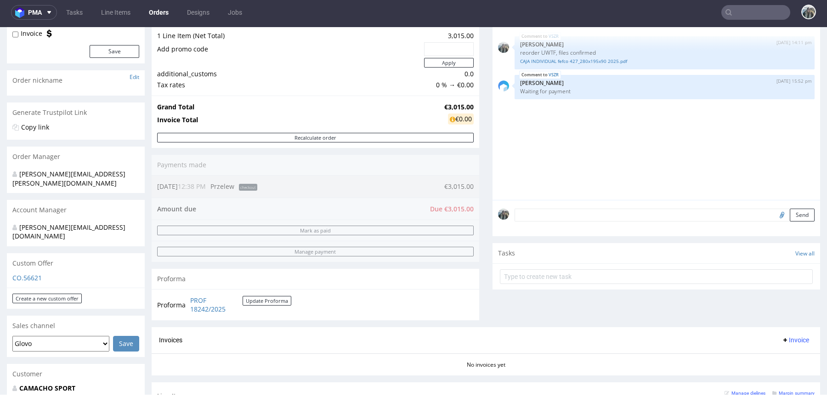
click at [579, 395] on html "Production Shipped DTP Orders Offers Shipments Designs Promotions Users Jobs Ad…" at bounding box center [413, 365] width 827 height 888
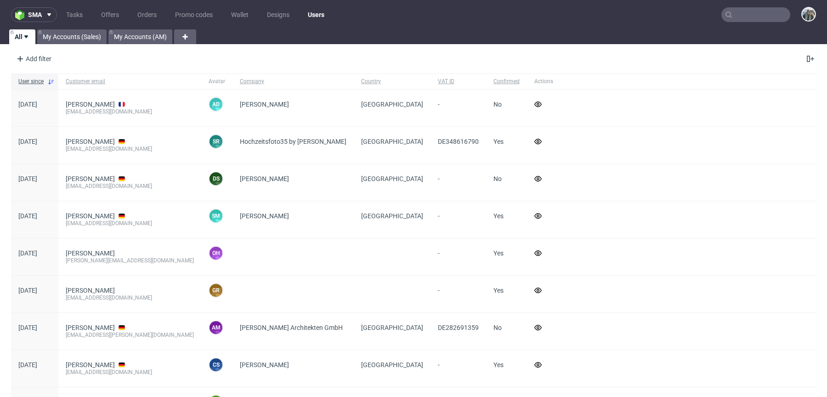
click at [743, 17] on input "text" at bounding box center [755, 14] width 69 height 15
paste input "R926960959"
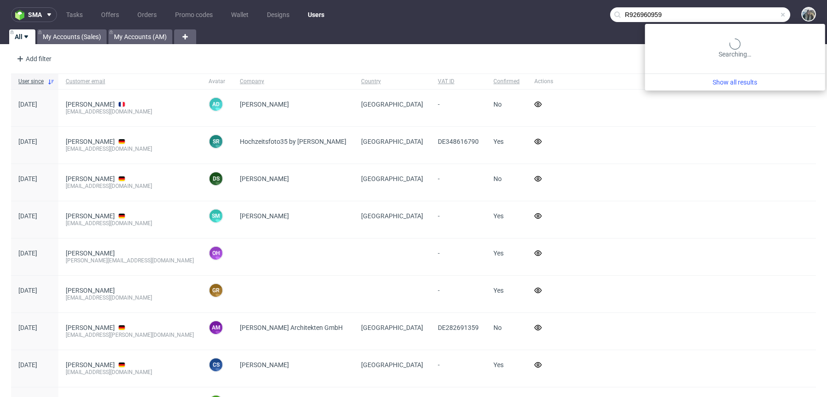
type input "R926960959"
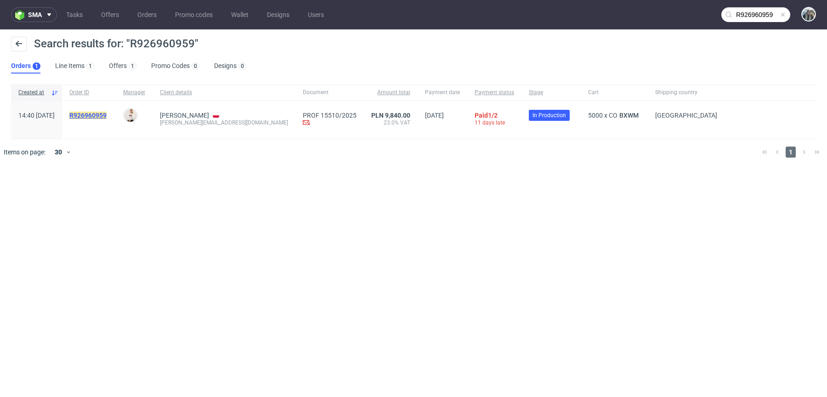
click at [107, 114] on mark "R926960959" at bounding box center [87, 115] width 37 height 7
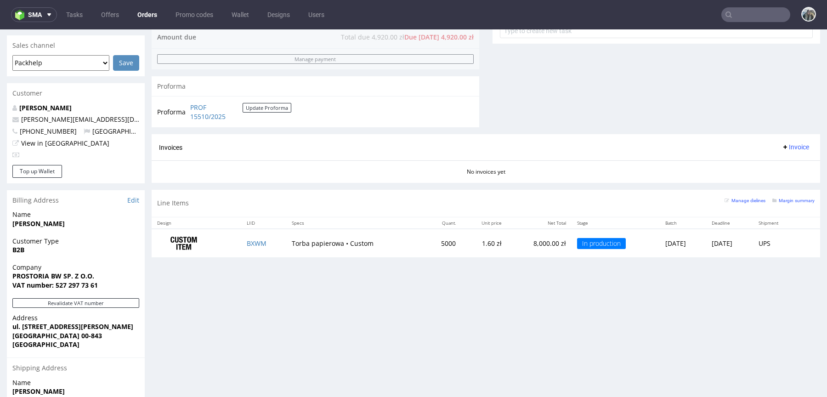
scroll to position [305, 0]
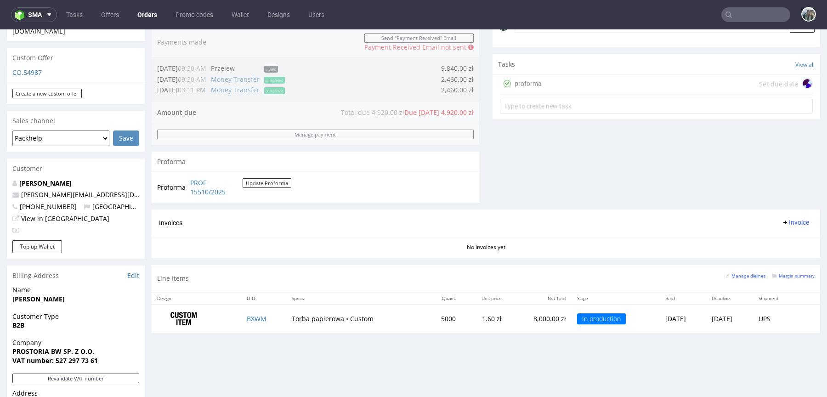
click at [745, 11] on input "text" at bounding box center [755, 14] width 69 height 15
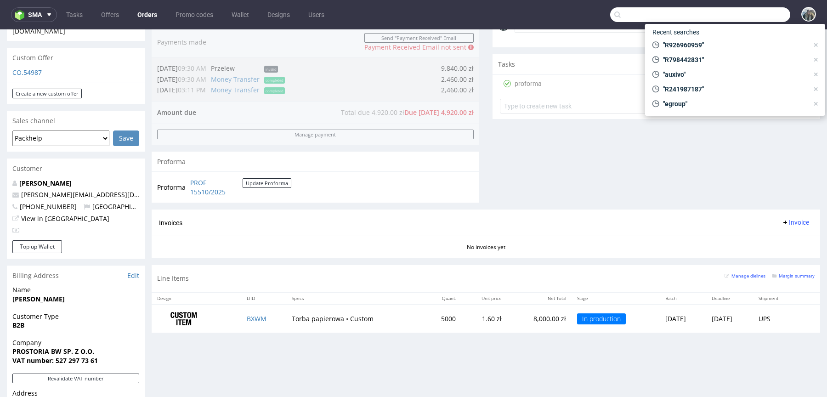
paste input "R474291914"
type input "R474291914"
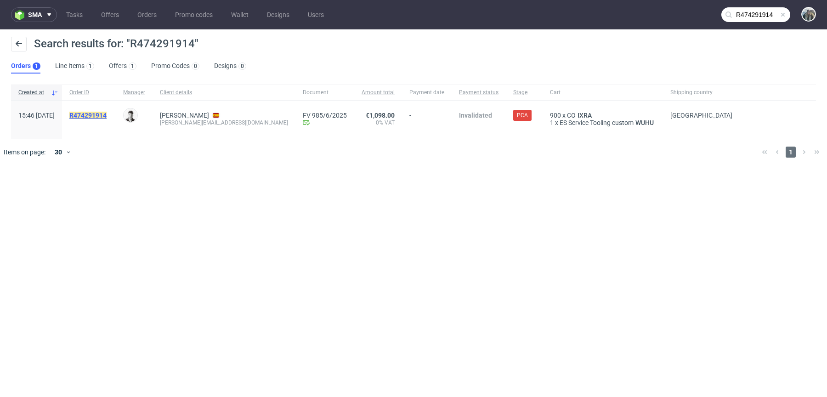
click at [107, 114] on mark "R474291914" at bounding box center [87, 115] width 37 height 7
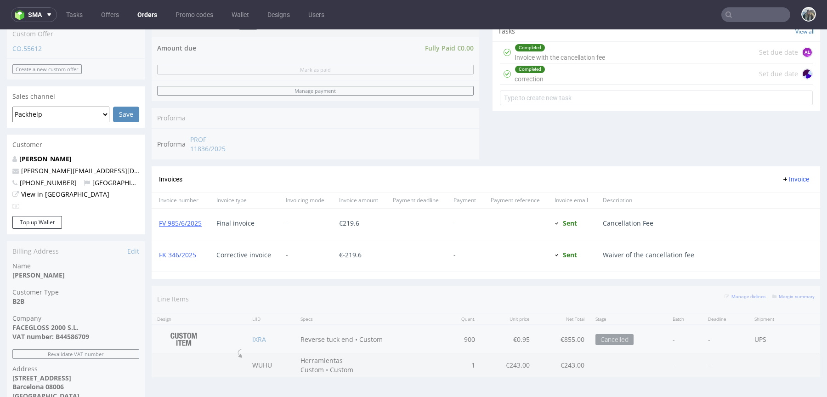
scroll to position [502, 0]
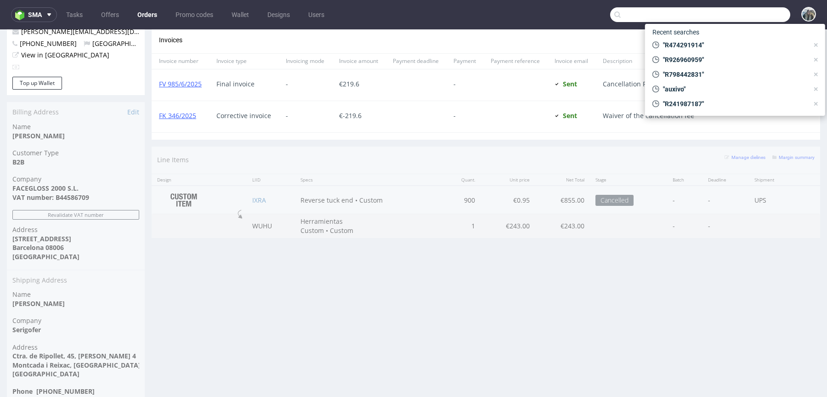
click at [757, 22] on input "text" at bounding box center [700, 14] width 180 height 15
paste input "R143962878"
type input "R143962878"
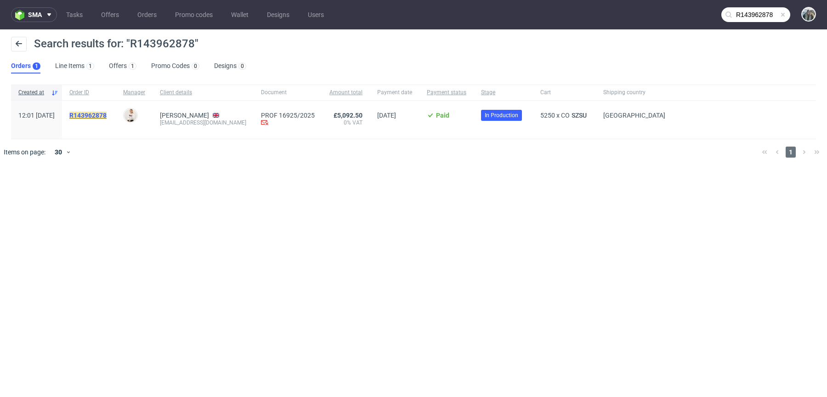
click at [106, 113] on mark "R143962878" at bounding box center [87, 115] width 37 height 7
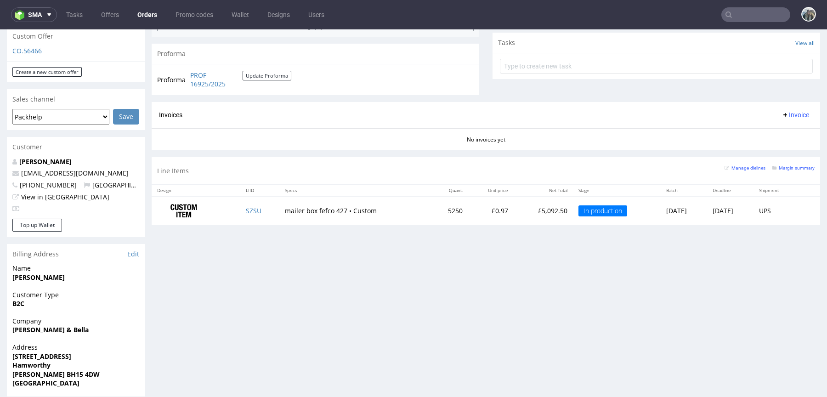
scroll to position [373, 0]
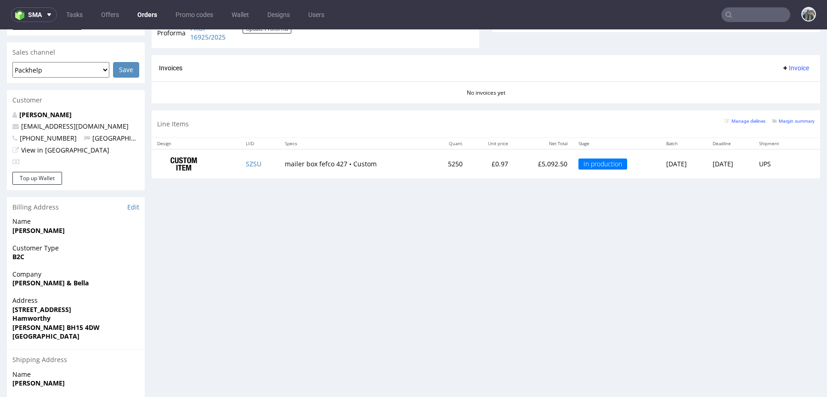
click at [745, 10] on input "text" at bounding box center [755, 14] width 69 height 15
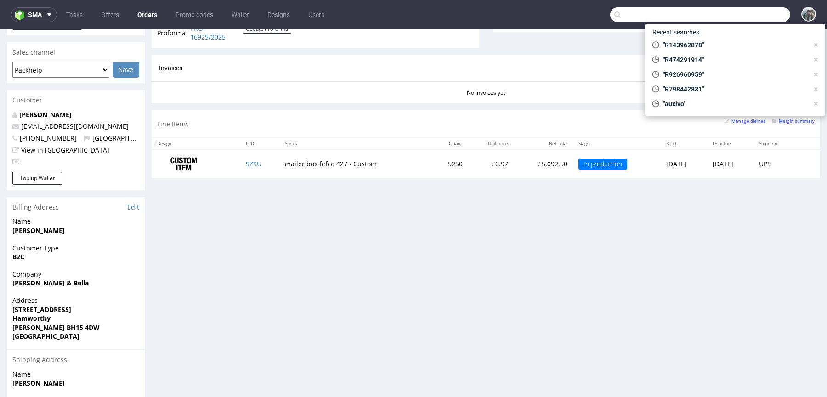
paste input "R327916426"
type input "R327916426"
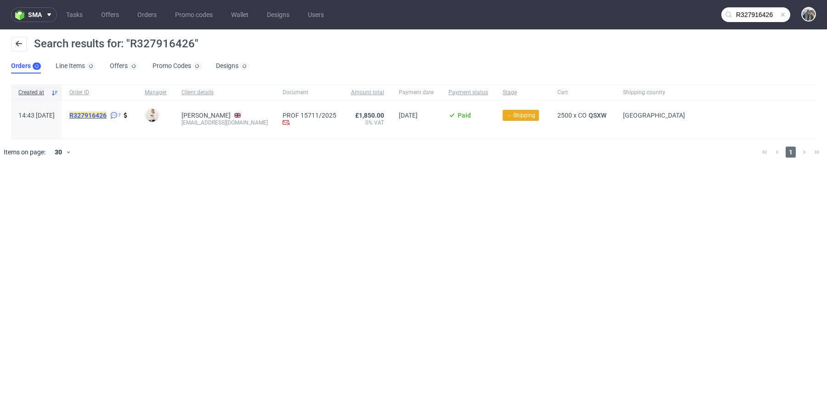
click at [107, 115] on mark "R327916426" at bounding box center [87, 115] width 37 height 7
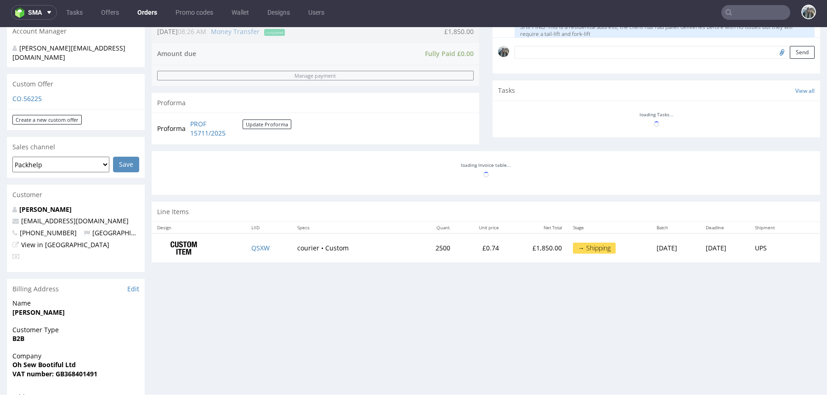
scroll to position [69, 0]
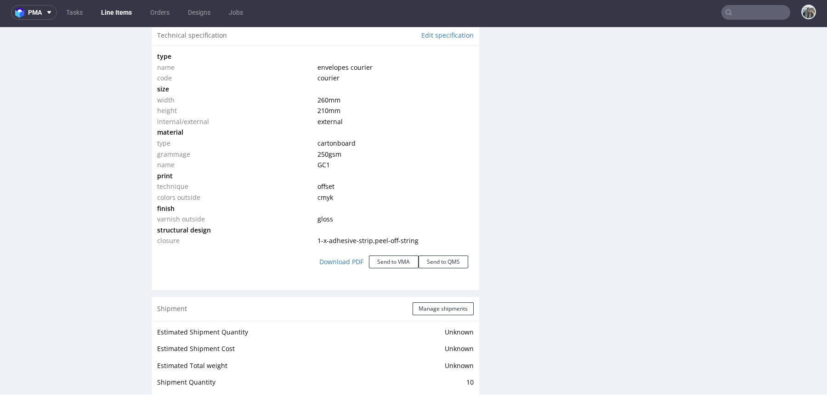
scroll to position [1183, 0]
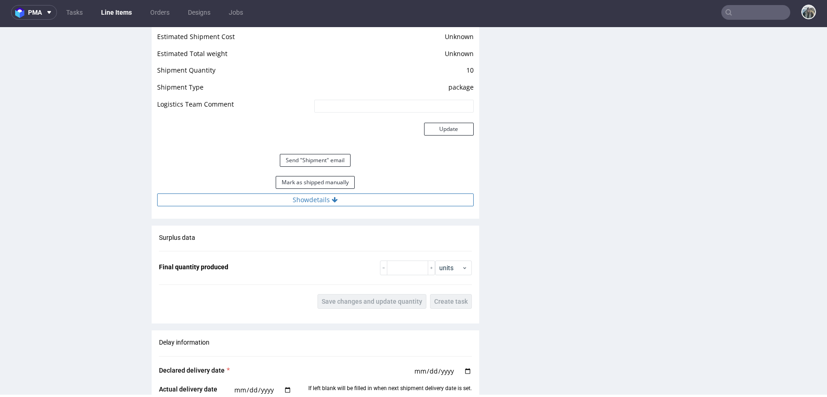
click at [360, 195] on button "Show details" at bounding box center [315, 199] width 316 height 13
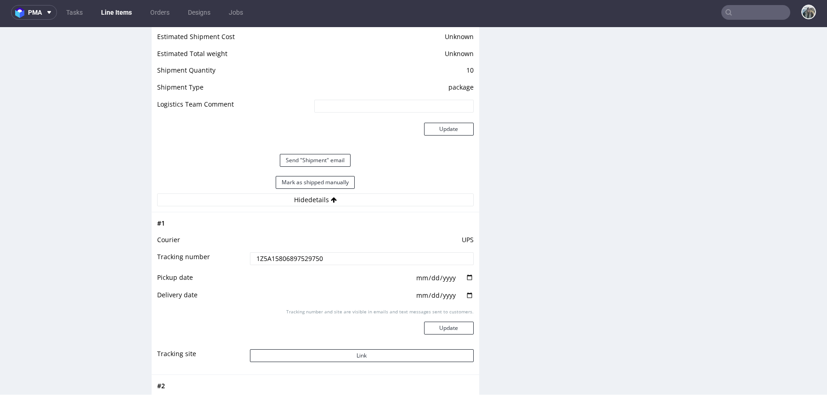
click at [350, 252] on input "1Z5A15806897529750" at bounding box center [362, 258] width 224 height 13
click at [327, 349] on button "Link" at bounding box center [362, 355] width 224 height 13
click at [744, 8] on input "text" at bounding box center [755, 12] width 69 height 15
paste input "R903095205"
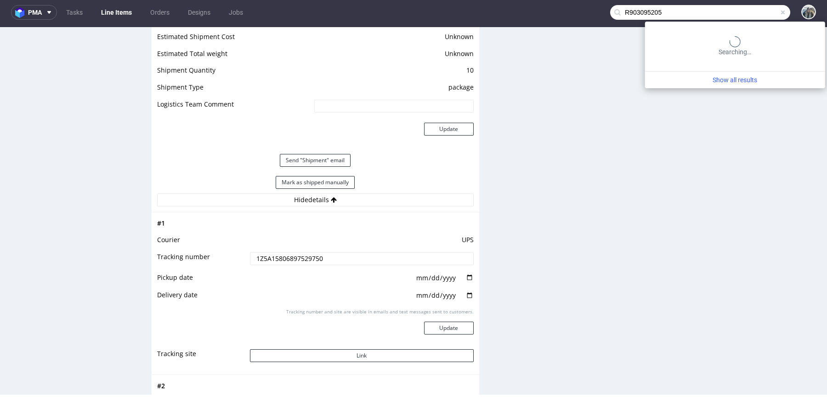
type input "R903095205"
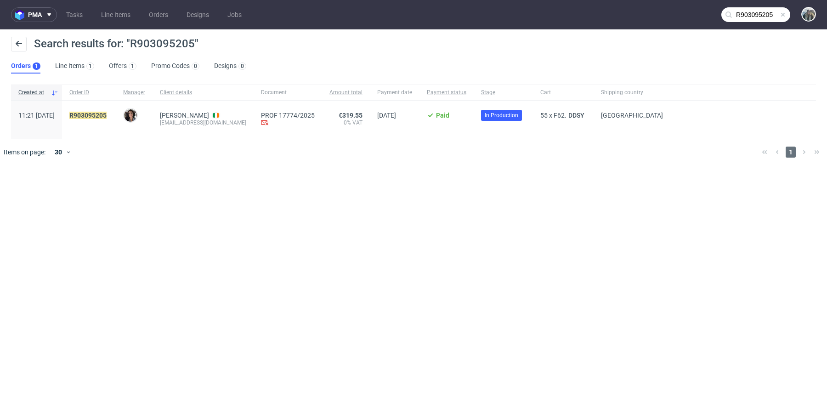
click at [108, 119] on span "R903095205" at bounding box center [88, 120] width 39 height 16
click at [107, 115] on mark "R903095205" at bounding box center [87, 115] width 37 height 7
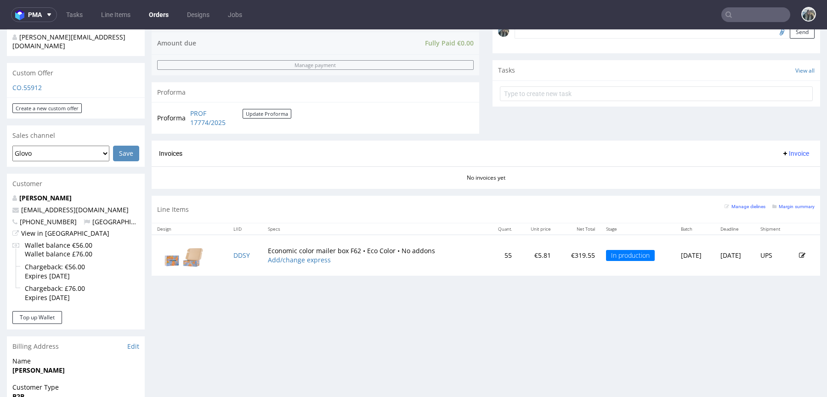
scroll to position [345, 0]
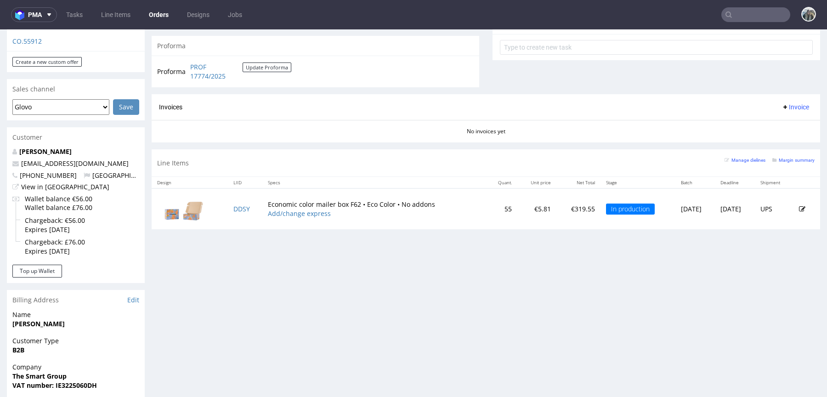
click at [737, 8] on input "text" at bounding box center [755, 14] width 69 height 15
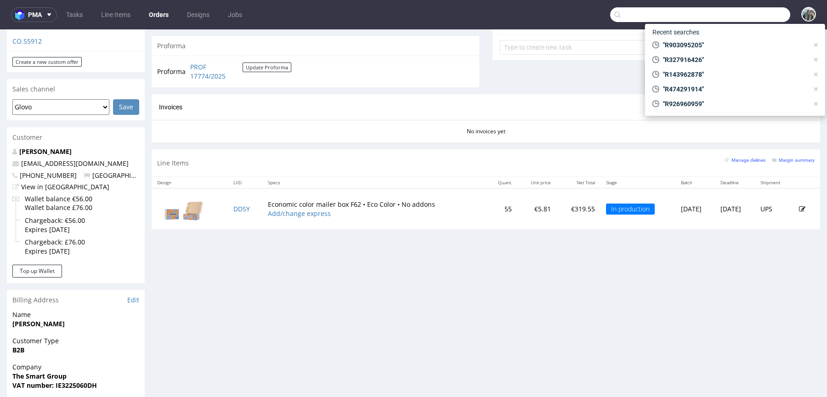
paste input "R019200081"
type input "R019200081"
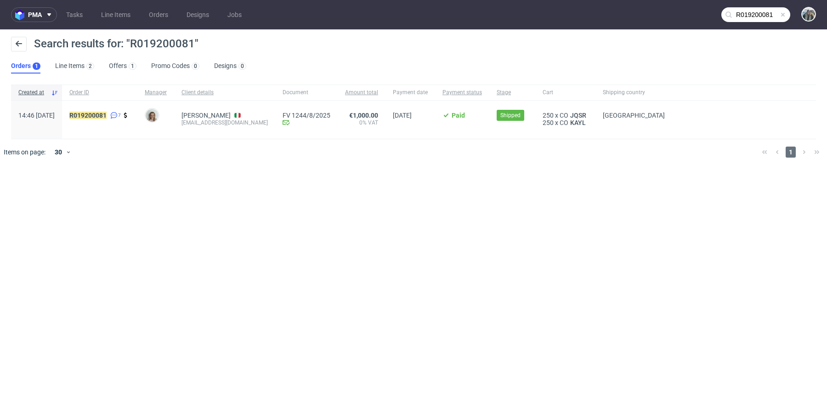
click at [124, 110] on div "R019200081 7" at bounding box center [99, 120] width 75 height 38
click at [107, 113] on mark "R019200081" at bounding box center [87, 115] width 37 height 7
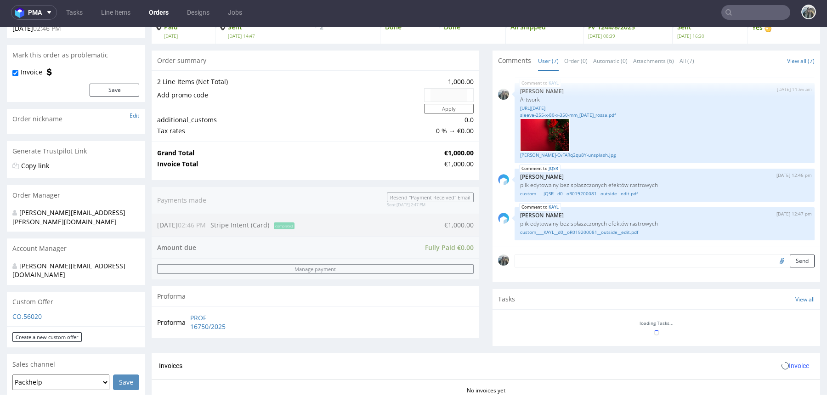
scroll to position [359, 0]
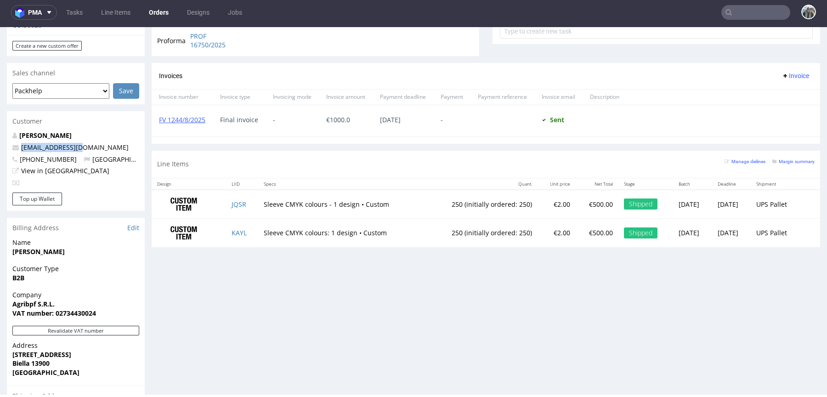
drag, startPoint x: 87, startPoint y: 130, endPoint x: 0, endPoint y: 130, distance: 87.3
click at [0, 130] on div "Order via Offer R019200081 23.07.2025 02:46 PM Mark this order as problematic I…" at bounding box center [413, 108] width 827 height 835
copy span "agribpf@gmail.com"
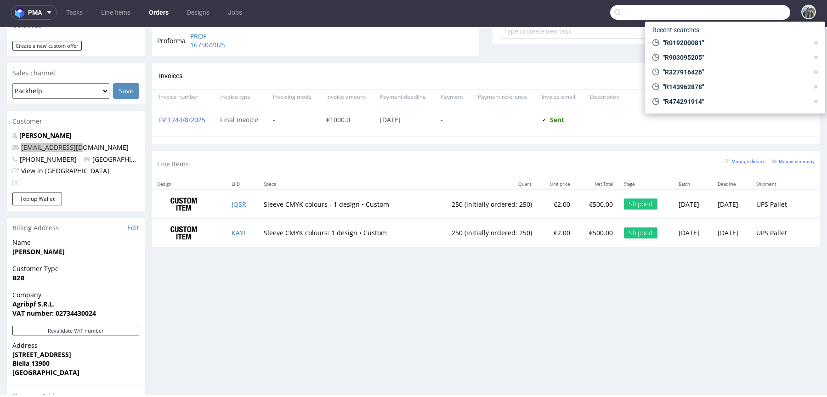
click at [741, 7] on input "text" at bounding box center [700, 12] width 180 height 15
paste input "R858063325"
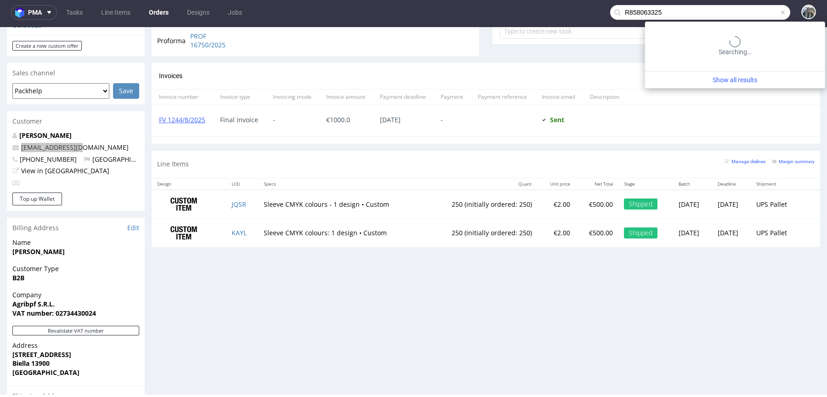
type input "R858063325"
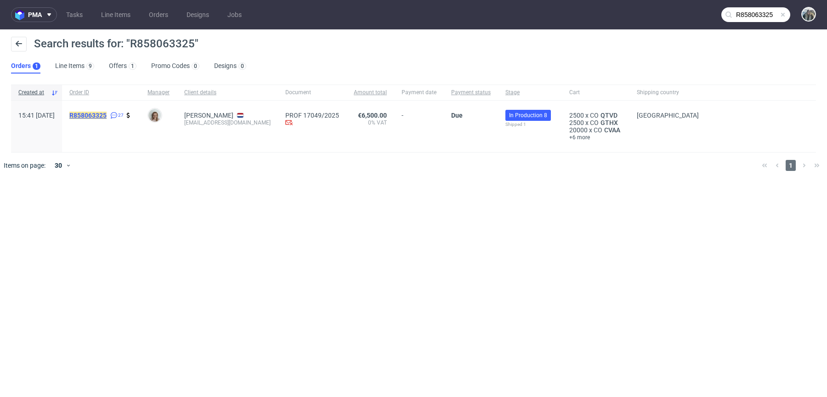
click at [107, 116] on mark "R858063325" at bounding box center [87, 115] width 37 height 7
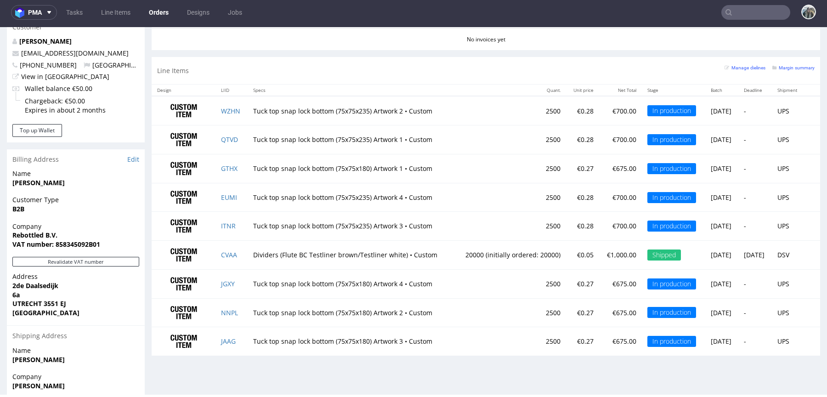
scroll to position [462, 0]
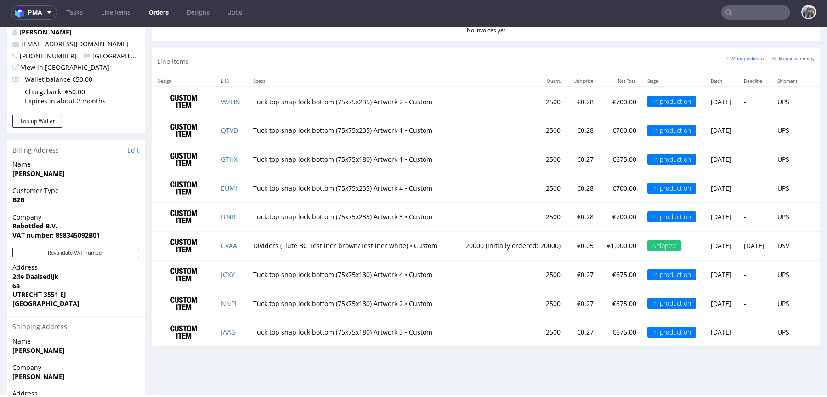
click at [739, 3] on nav "pma Tasks Line Items Orders Designs Jobs" at bounding box center [413, 12] width 827 height 29
click at [747, 13] on input "text" at bounding box center [755, 12] width 69 height 15
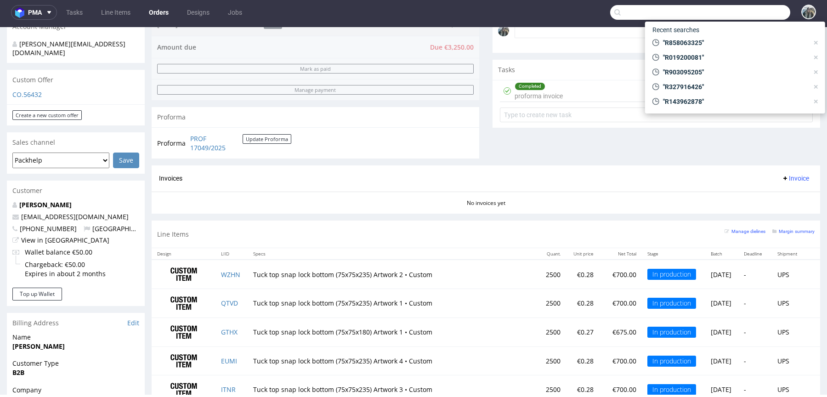
paste input "R037952043"
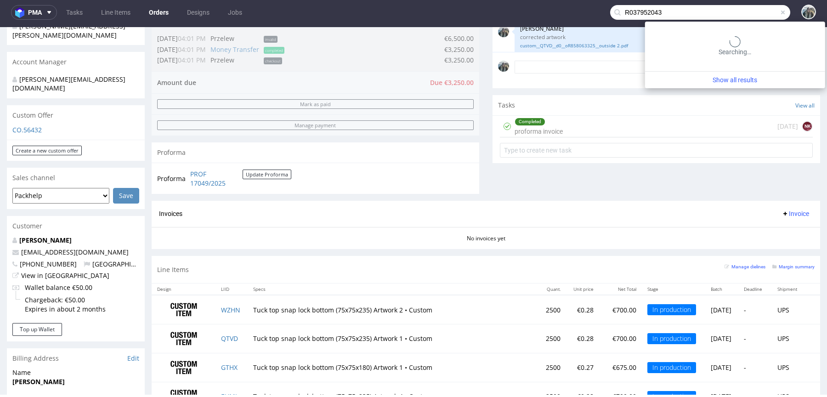
type input "R037952043"
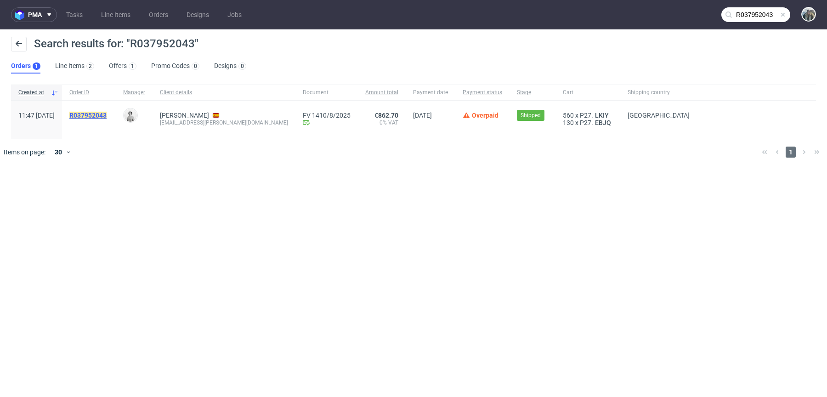
click at [107, 114] on mark "R037952043" at bounding box center [87, 115] width 37 height 7
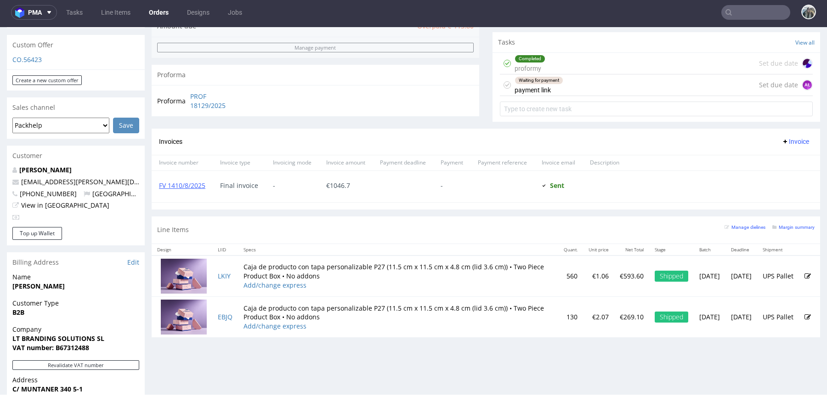
scroll to position [325, 0]
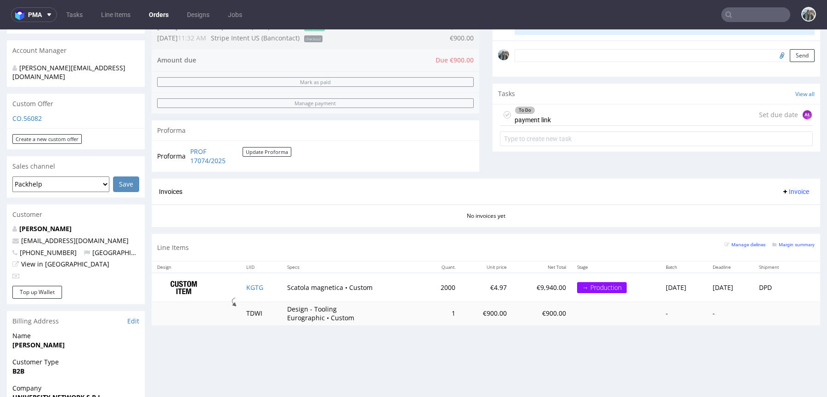
scroll to position [339, 0]
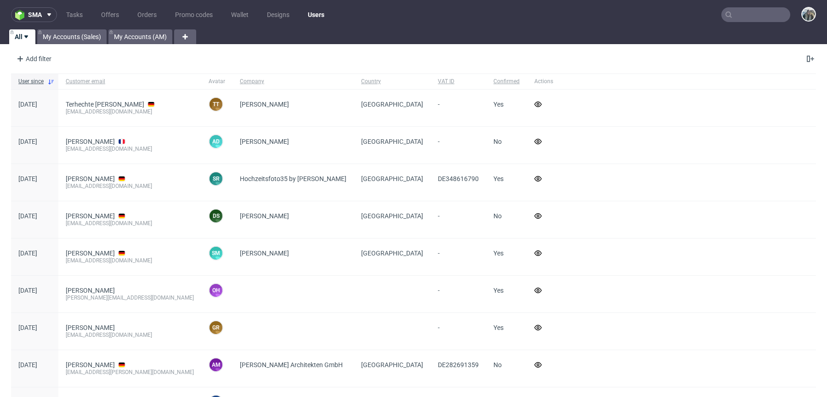
click at [740, 10] on input "text" at bounding box center [755, 14] width 69 height 15
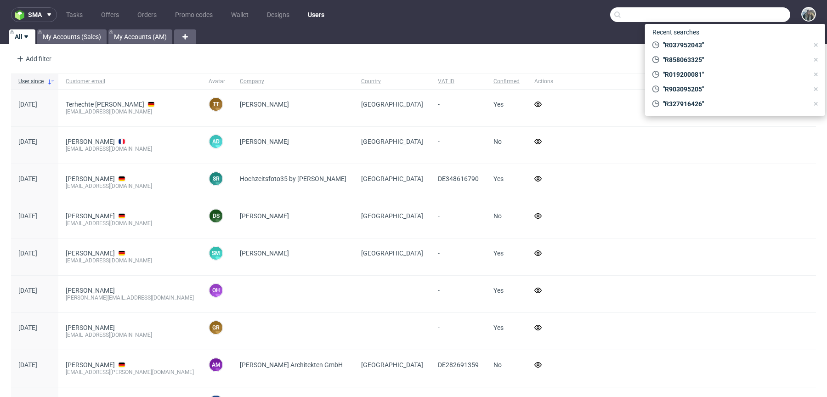
paste input "biofidelity"
type input "biofidelity"
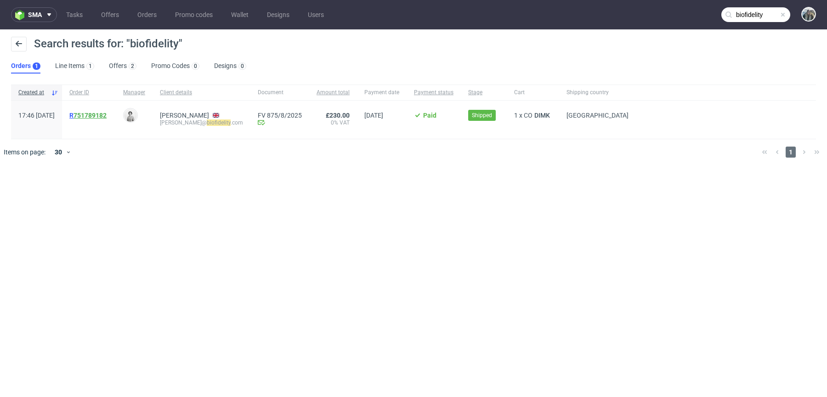
click at [104, 118] on link "751789182" at bounding box center [89, 115] width 33 height 7
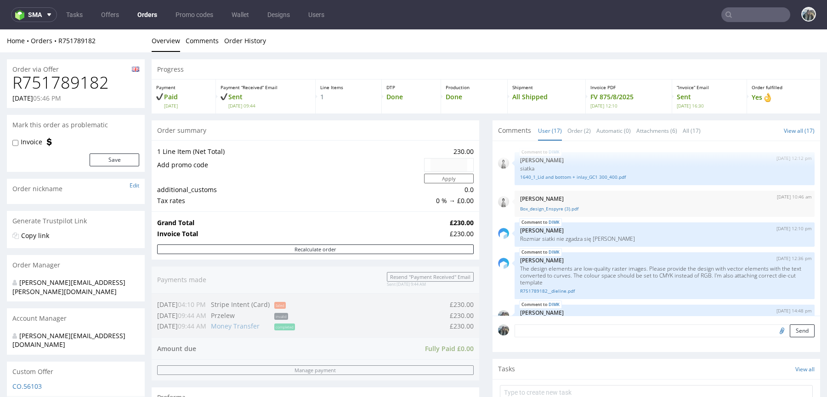
scroll to position [709, 0]
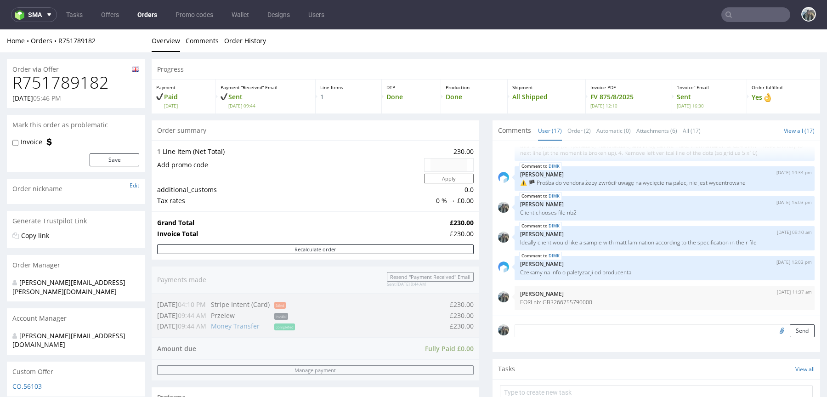
click at [746, 11] on input "text" at bounding box center [755, 14] width 69 height 15
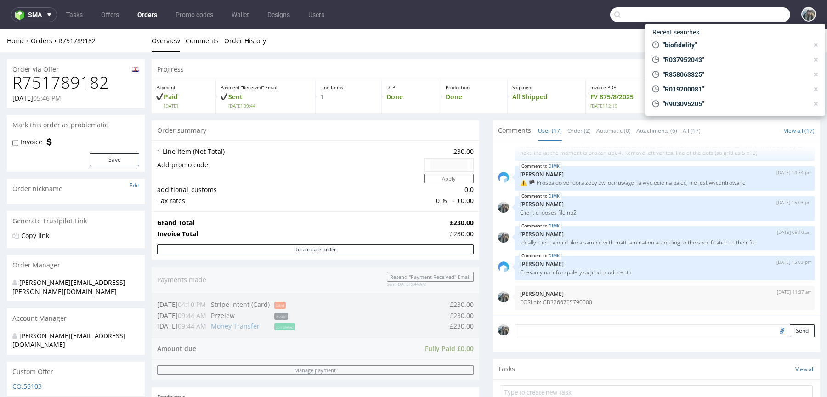
paste input "R566547746"
type input "R566547746"
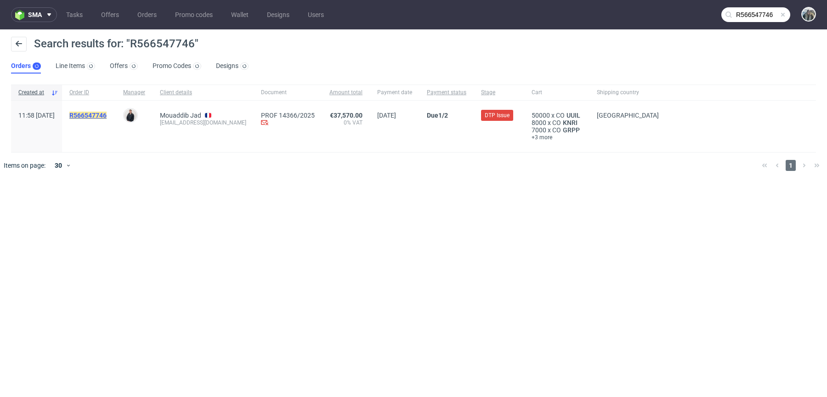
click at [96, 114] on mark "R566547746" at bounding box center [87, 115] width 37 height 7
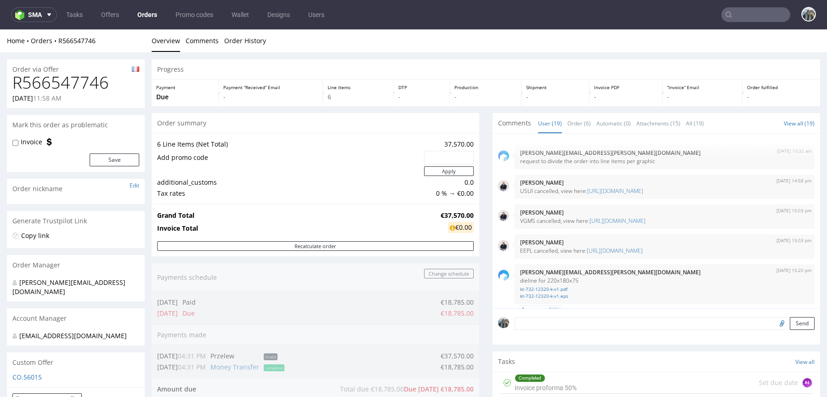
scroll to position [738, 0]
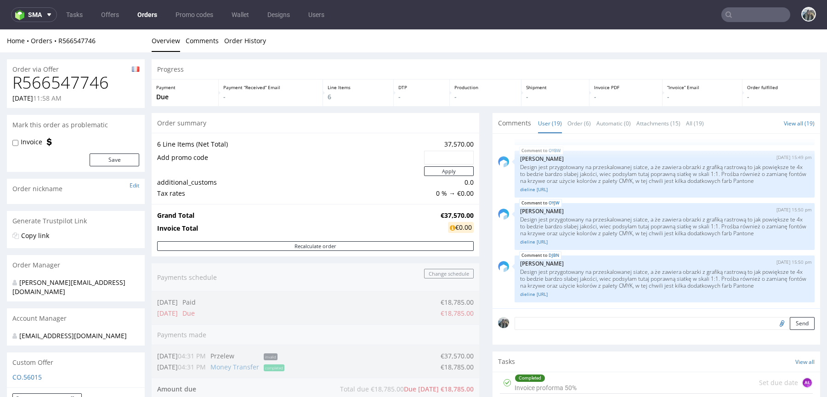
click at [736, 14] on input "text" at bounding box center [755, 14] width 69 height 15
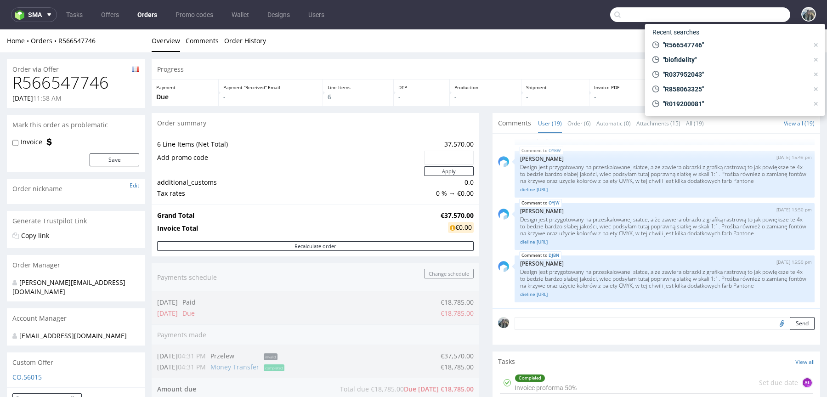
paste input "R945610518"
type input "R945610518"
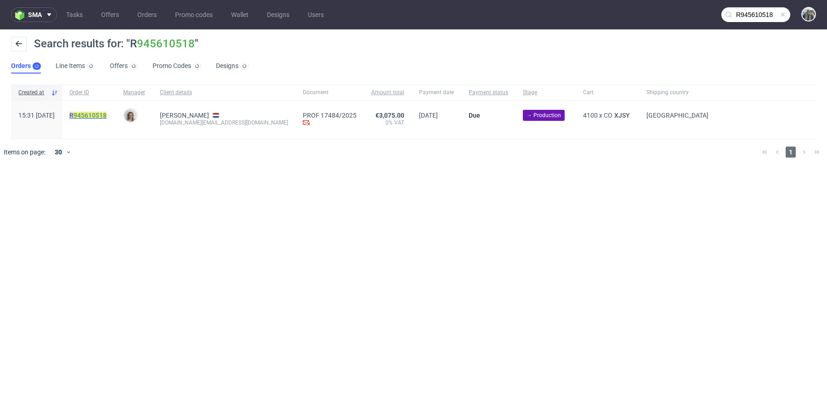
click at [107, 114] on link "945610518" at bounding box center [89, 115] width 33 height 7
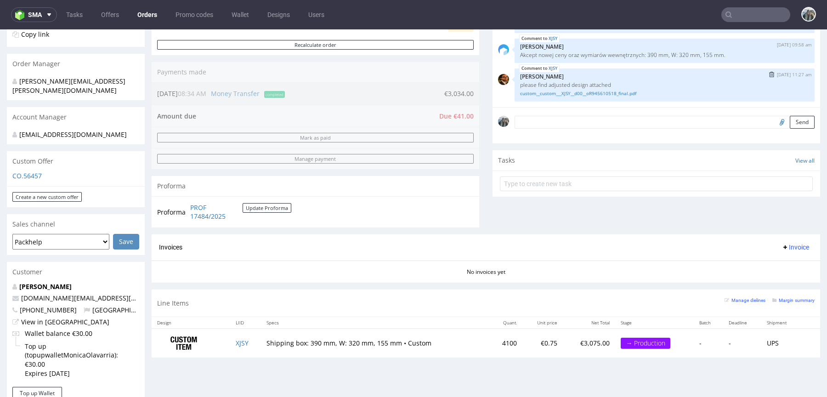
scroll to position [244, 0]
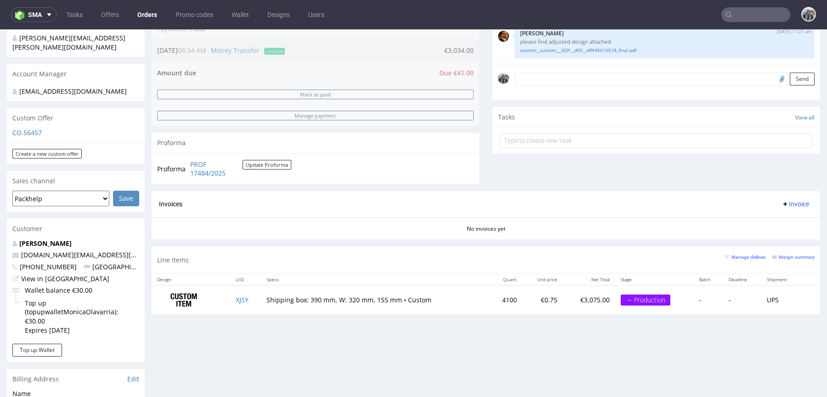
click at [736, 17] on input "text" at bounding box center [755, 14] width 69 height 15
paste input "R565763732"
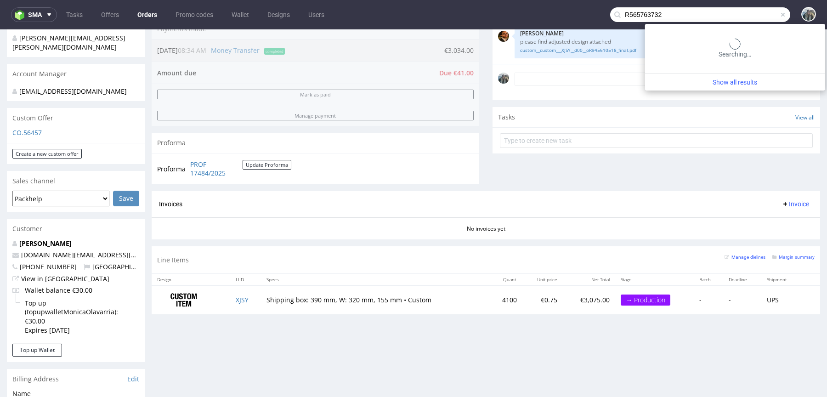
type input "R565763732"
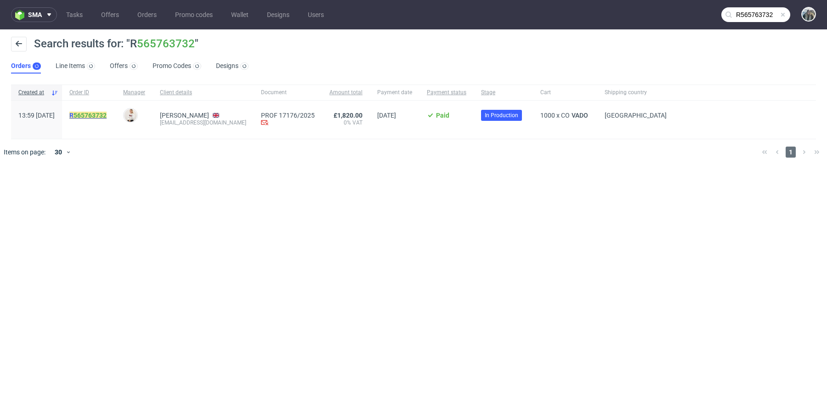
click at [107, 114] on mark "R 565763732" at bounding box center [87, 115] width 37 height 7
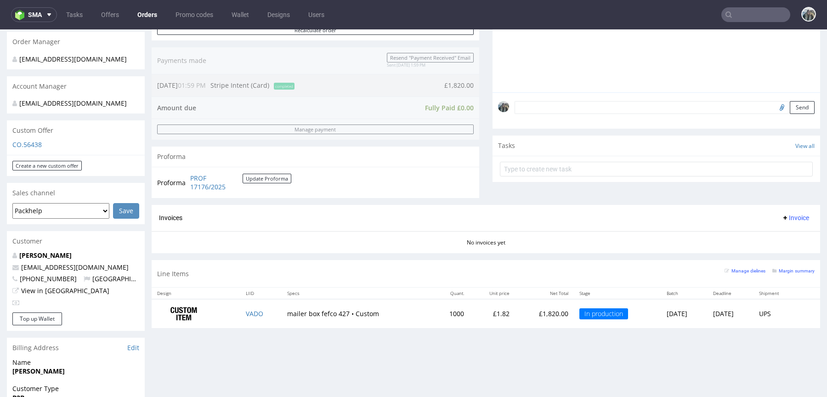
scroll to position [242, 0]
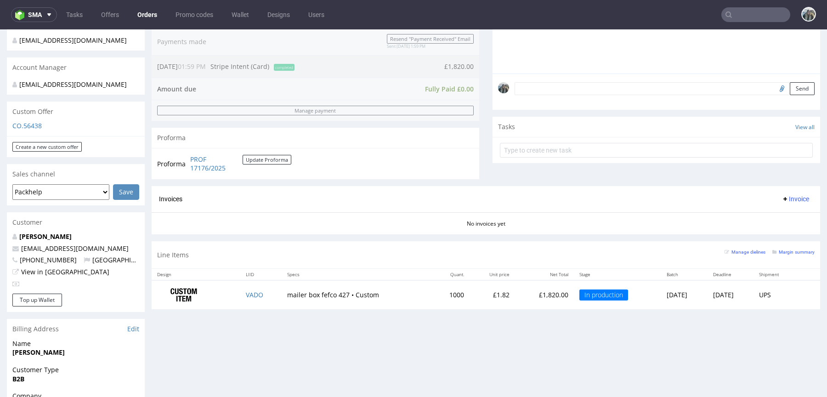
click at [774, 20] on input "text" at bounding box center [755, 14] width 69 height 15
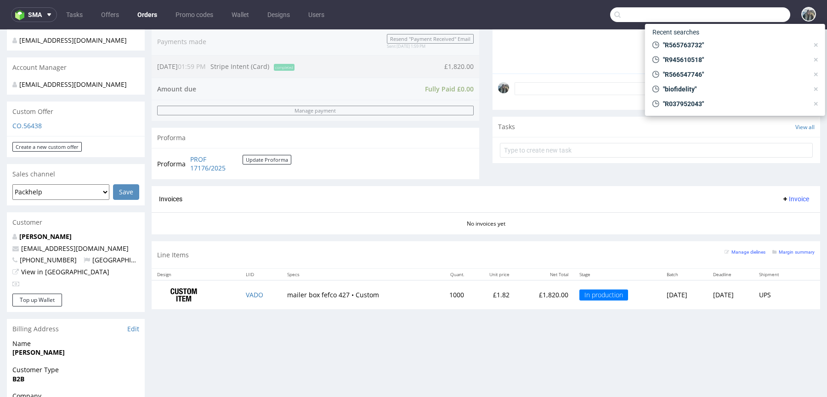
paste input "R406572930"
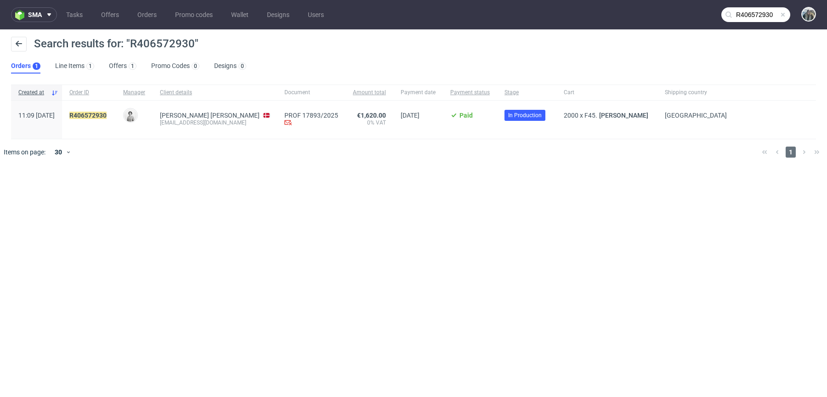
click at [745, 1] on nav "sma Tasks Offers Orders Promo codes Wallet Designs Users R406572930" at bounding box center [413, 14] width 827 height 29
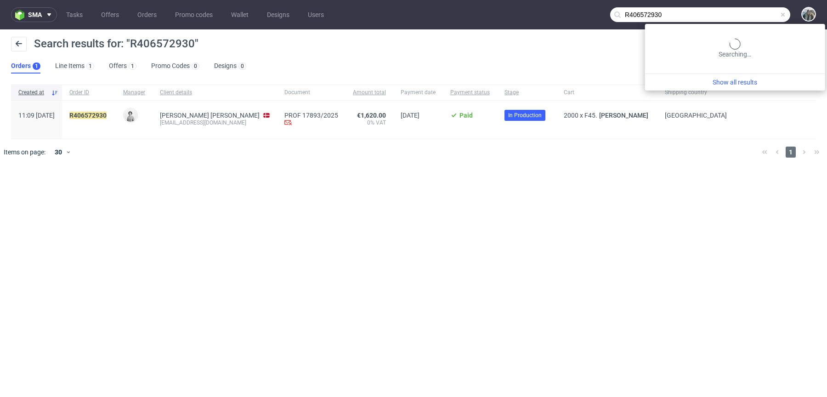
click at [745, 11] on input "R406572930" at bounding box center [700, 14] width 180 height 15
paste input "533995416"
type input "R533995416"
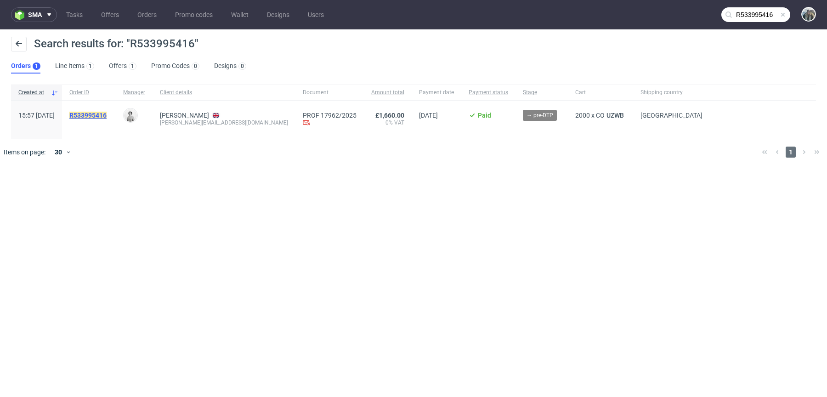
click at [107, 118] on mark "R533995416" at bounding box center [87, 115] width 37 height 7
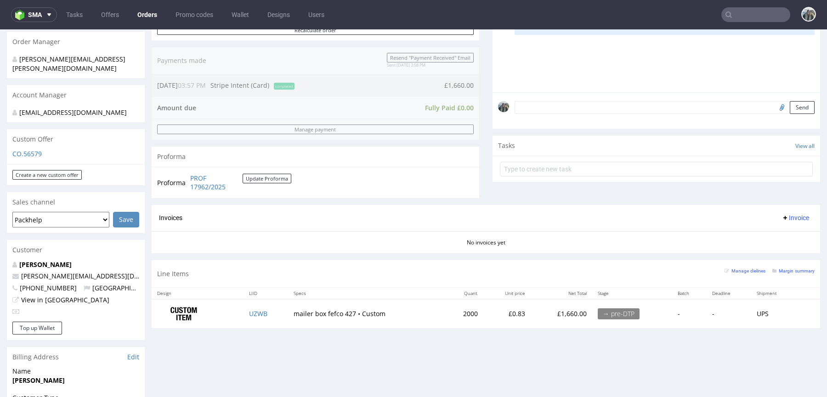
scroll to position [246, 0]
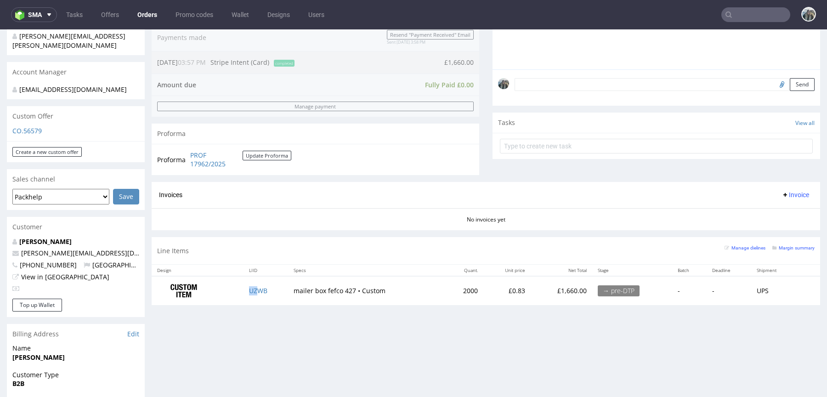
click at [257, 293] on td "UZWB" at bounding box center [265, 290] width 45 height 29
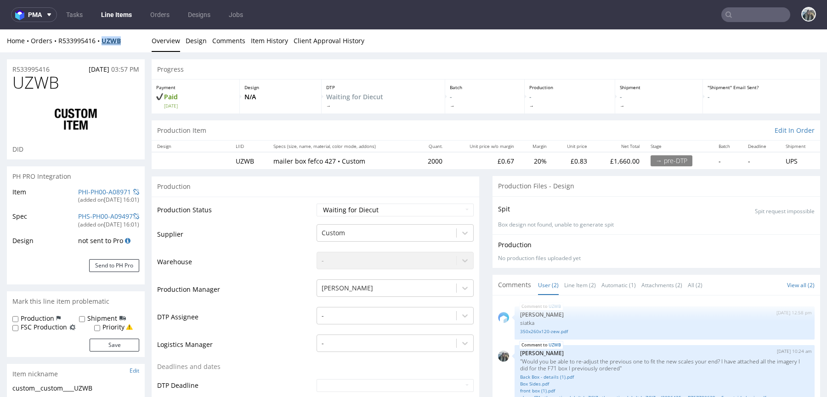
drag, startPoint x: 125, startPoint y: 48, endPoint x: 104, endPoint y: 38, distance: 23.6
click at [104, 39] on div "Home Orders R533995416 UZWB Overview Design Comments Item History Client Approv…" at bounding box center [413, 40] width 827 height 23
copy strong "UZWB"
click at [745, 17] on input "text" at bounding box center [755, 14] width 69 height 15
paste input "R183178762"
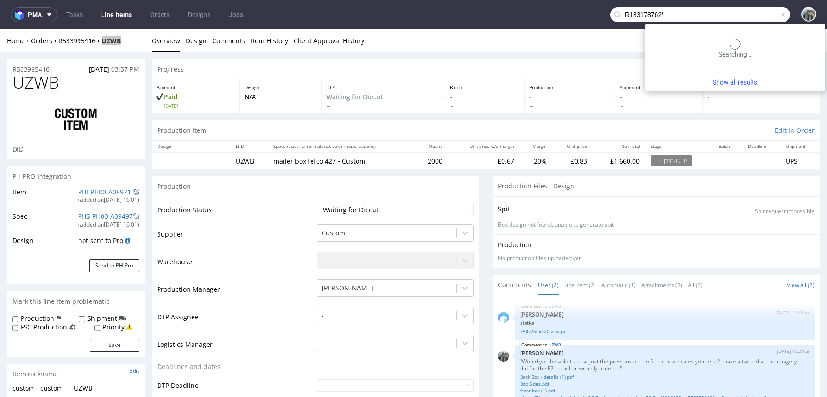
paste input "text"
type input "R183178762"
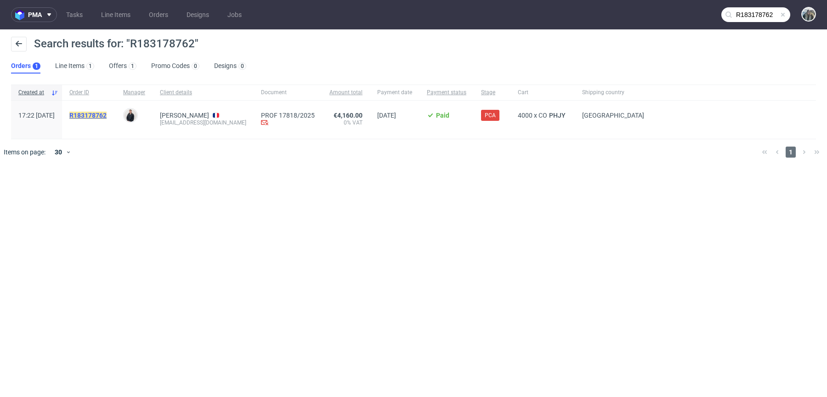
click at [107, 116] on mark "R183178762" at bounding box center [87, 115] width 37 height 7
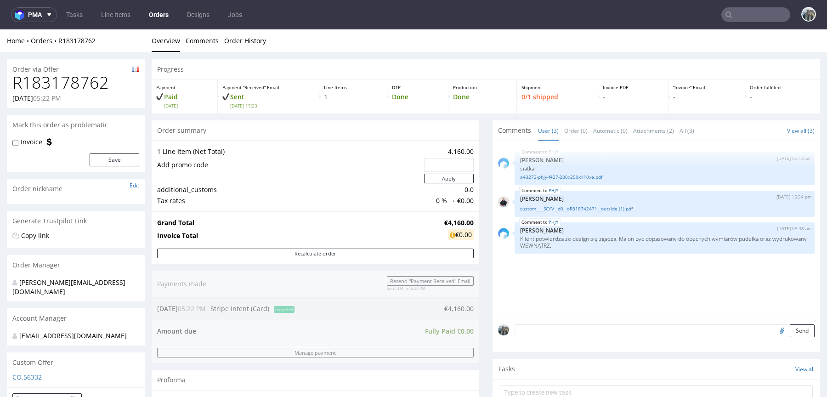
click at [735, 21] on input "text" at bounding box center [755, 14] width 69 height 15
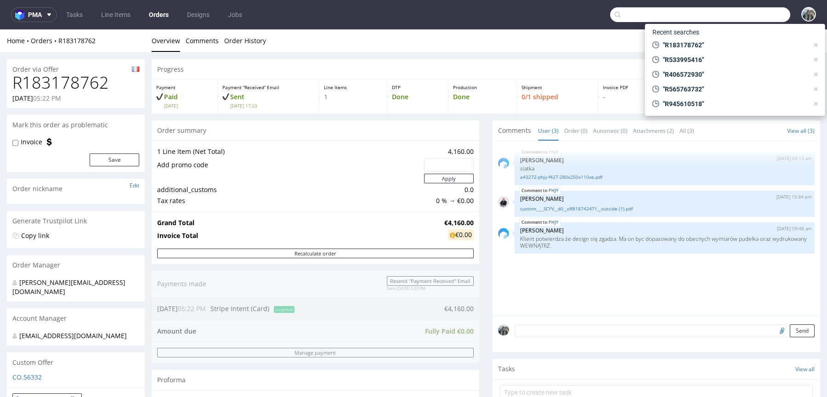
paste input "R945610518"
type input "R945610518"
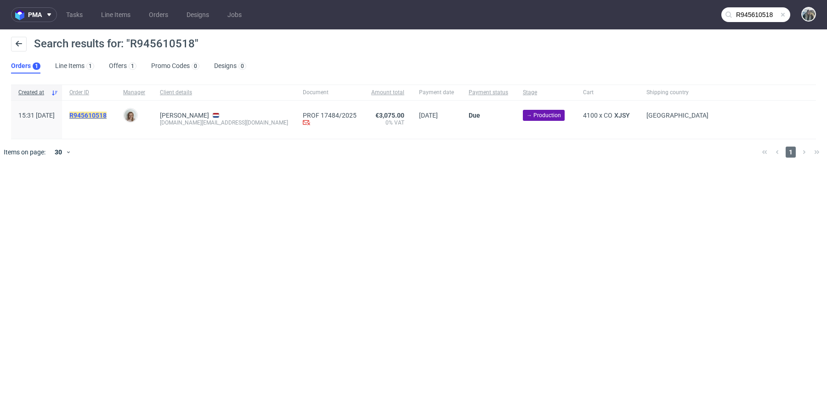
click at [107, 117] on mark "R945610518" at bounding box center [87, 115] width 37 height 7
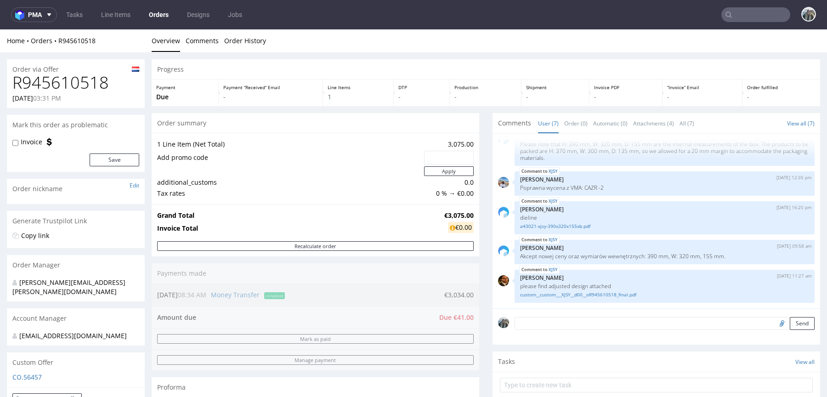
scroll to position [135, 0]
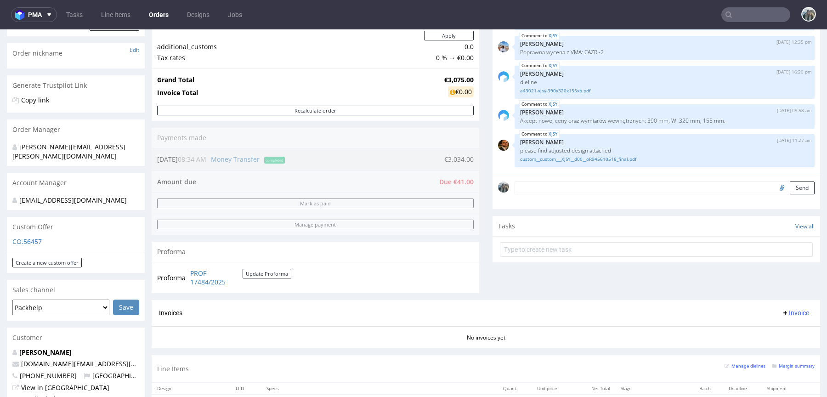
click at [728, 10] on input "text" at bounding box center [755, 14] width 69 height 15
paste input "R566547746"
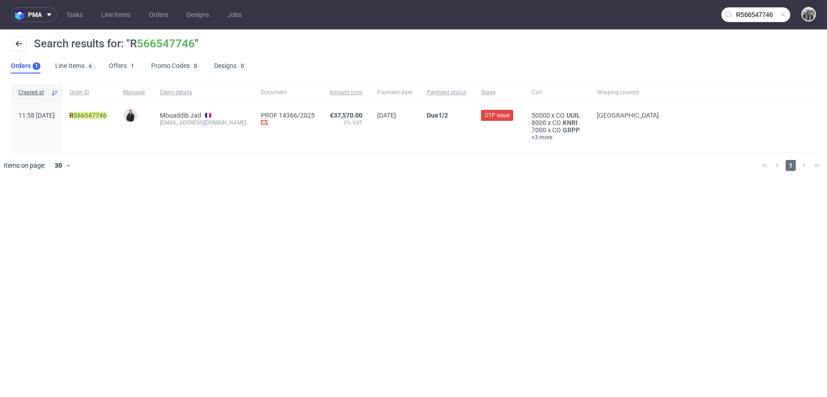
click at [747, 9] on input "R566547746" at bounding box center [755, 14] width 69 height 15
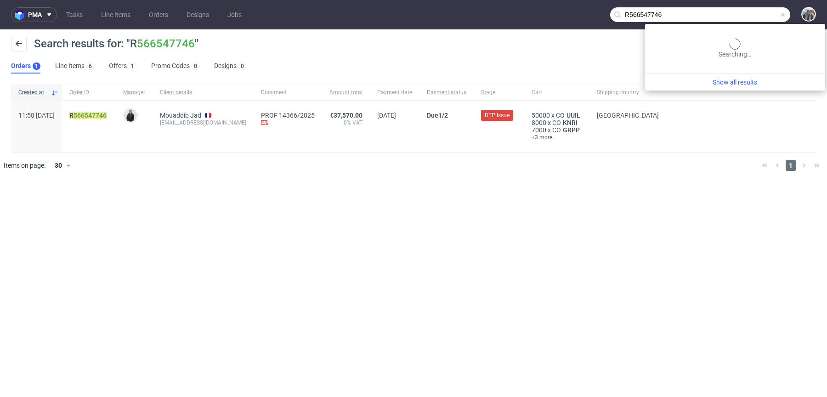
paste input "5763732"
type input "R565763732"
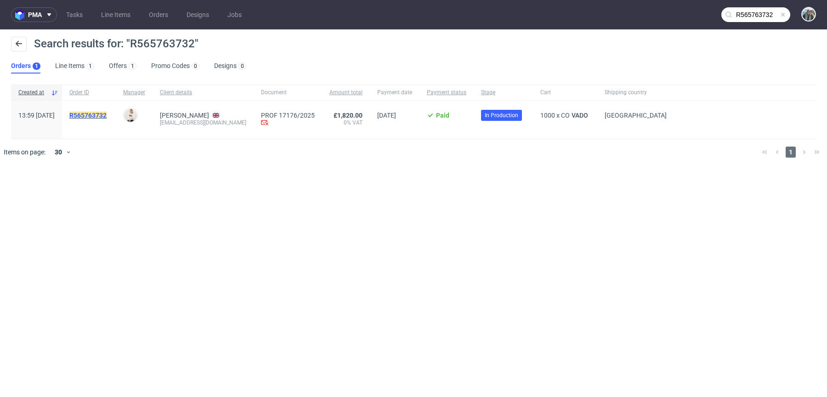
click at [106, 112] on mark "R565763732" at bounding box center [87, 115] width 37 height 7
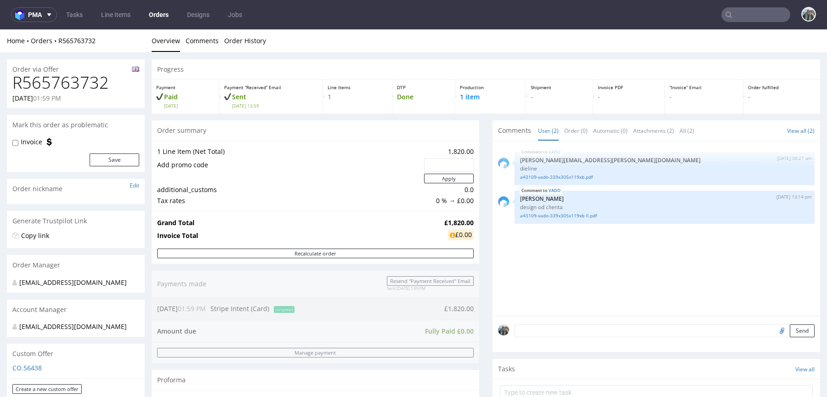
click at [739, 7] on input "text" at bounding box center [755, 14] width 69 height 15
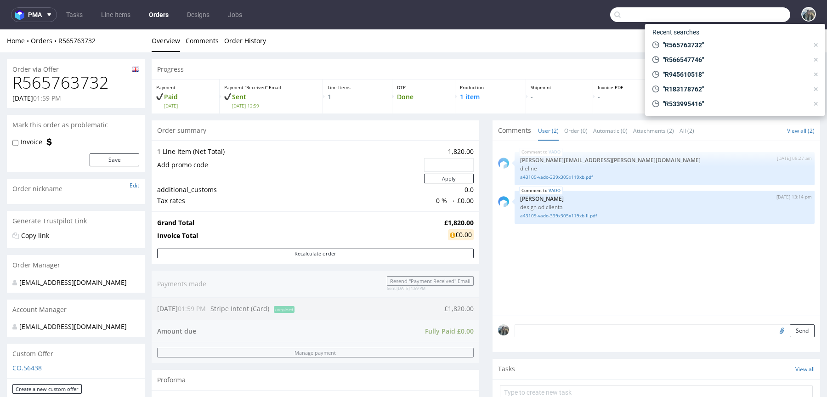
paste input "R565763732"
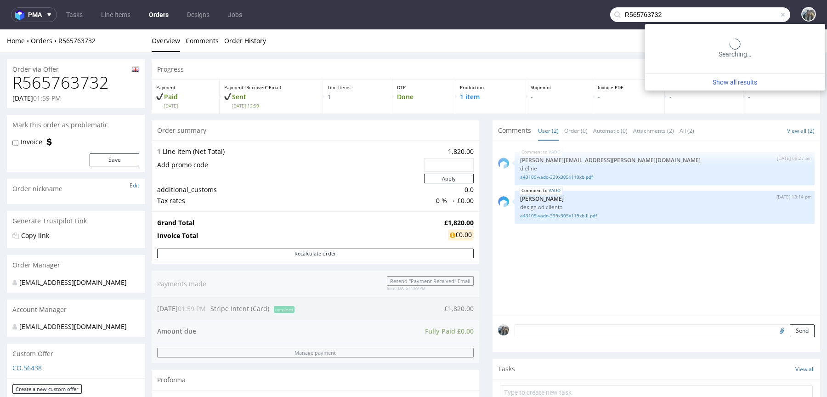
type input "R565763732"
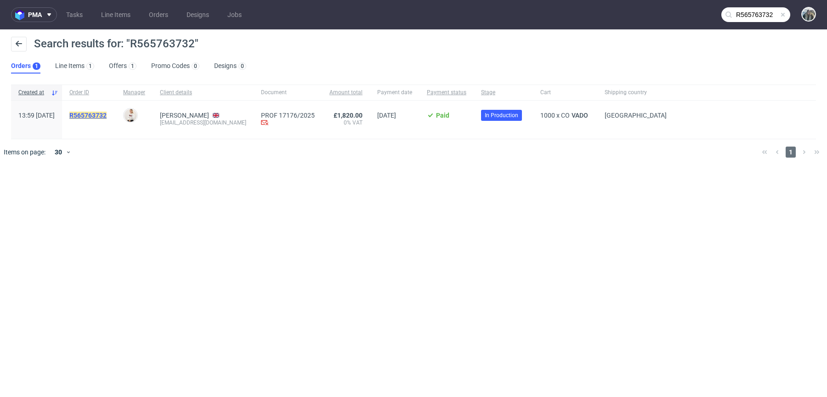
click at [107, 112] on mark "R565763732" at bounding box center [87, 115] width 37 height 7
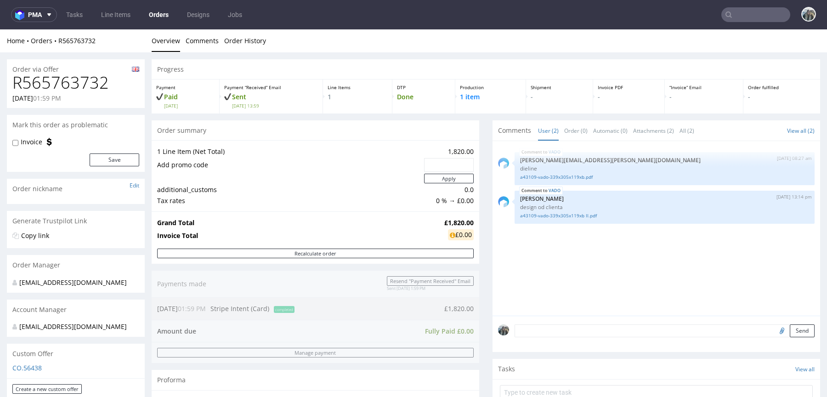
scroll to position [293, 0]
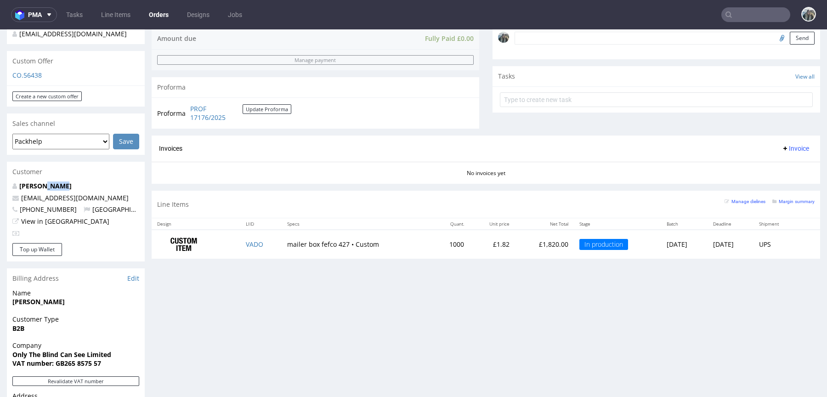
drag, startPoint x: 69, startPoint y: 188, endPoint x: 13, endPoint y: 188, distance: 56.5
click at [13, 188] on p "Zoe Flanagan" at bounding box center [75, 185] width 127 height 9
copy strong "Zoe Flanagan"
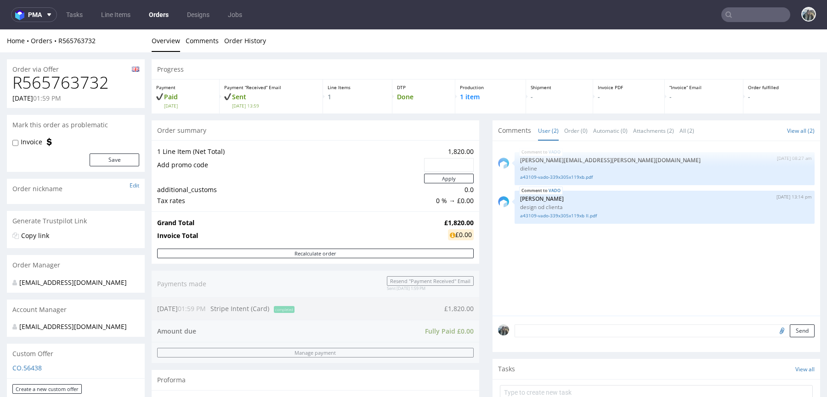
click at [61, 83] on h1 "R565763732" at bounding box center [75, 82] width 127 height 18
copy h1 "R565763732"
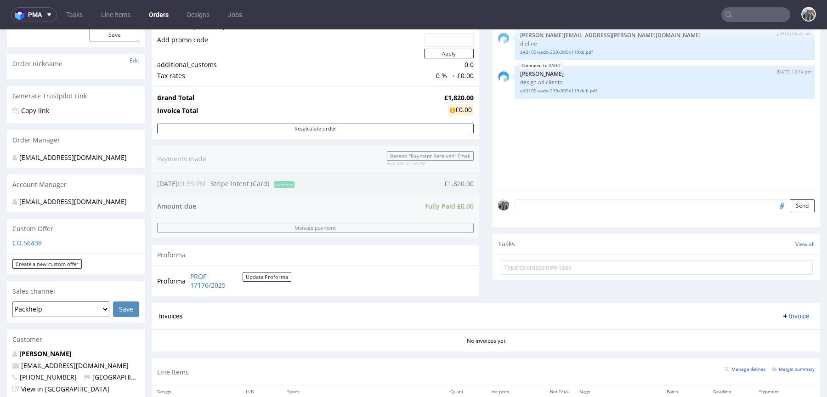
scroll to position [294, 0]
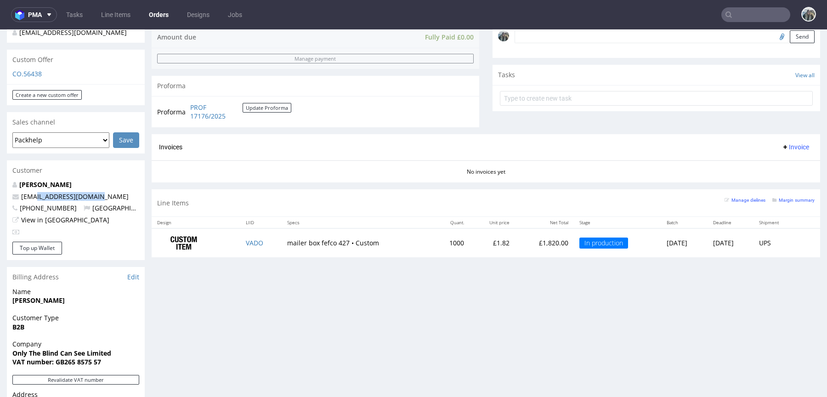
drag, startPoint x: 104, startPoint y: 198, endPoint x: 2, endPoint y: 198, distance: 102.0
click at [7, 198] on div "Zoe Flanagan admin@onlytheblind.com +447525159565 United Kingdom View in Hubspot" at bounding box center [76, 211] width 138 height 62
copy span "admin@onlytheblind.com"
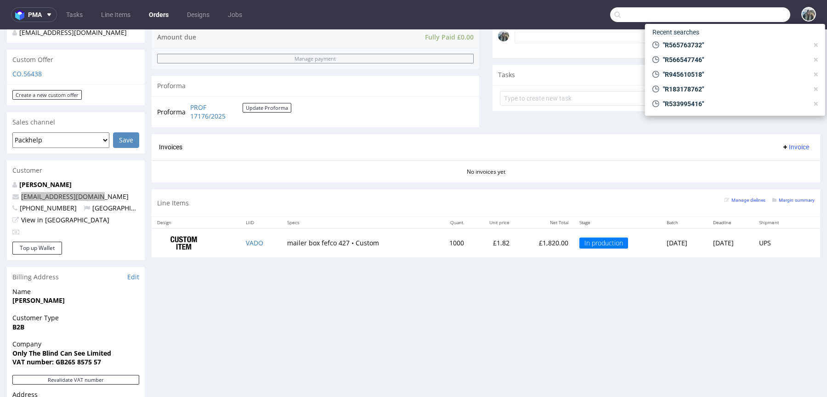
click at [745, 12] on input "text" at bounding box center [700, 14] width 180 height 15
paste input "R406572930"
type input "R406572930"
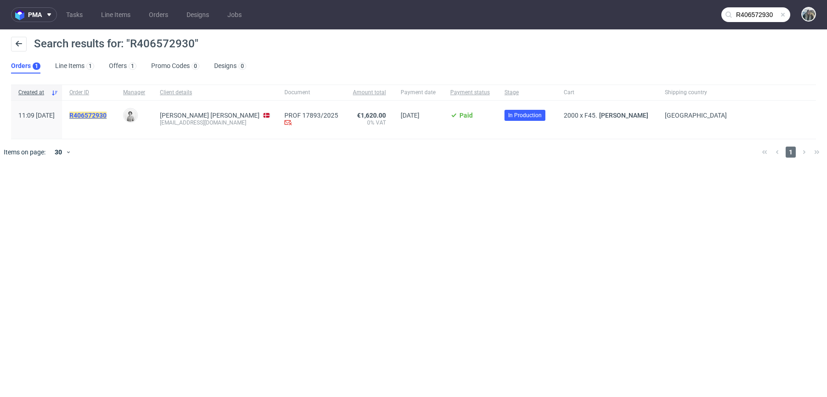
click at [107, 112] on mark "R406572930" at bounding box center [87, 115] width 37 height 7
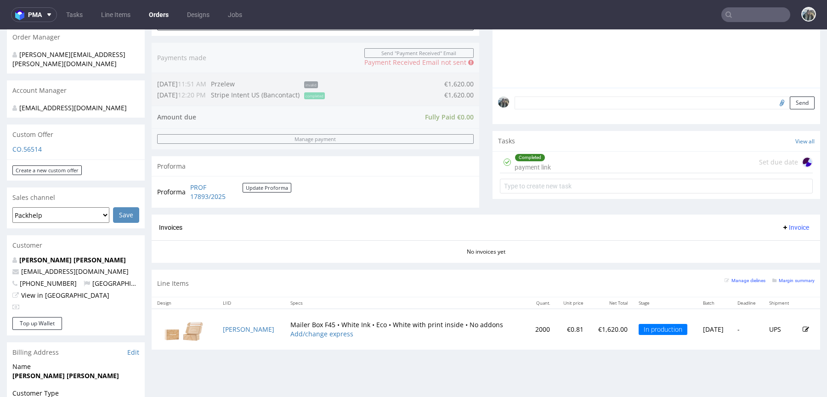
scroll to position [234, 0]
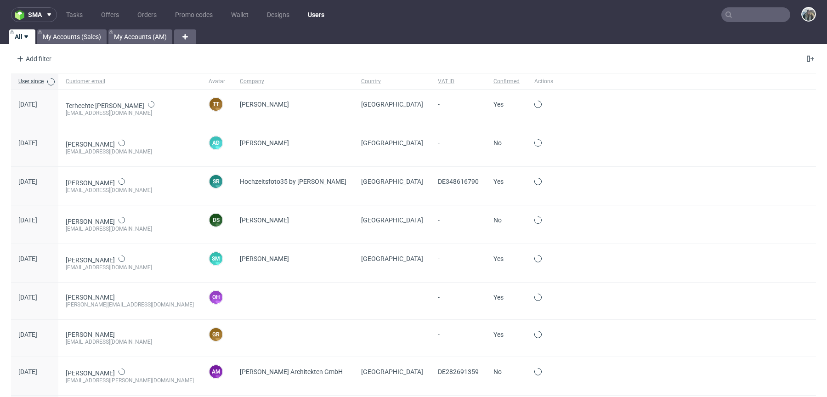
click at [744, 17] on input "text" at bounding box center [755, 14] width 69 height 15
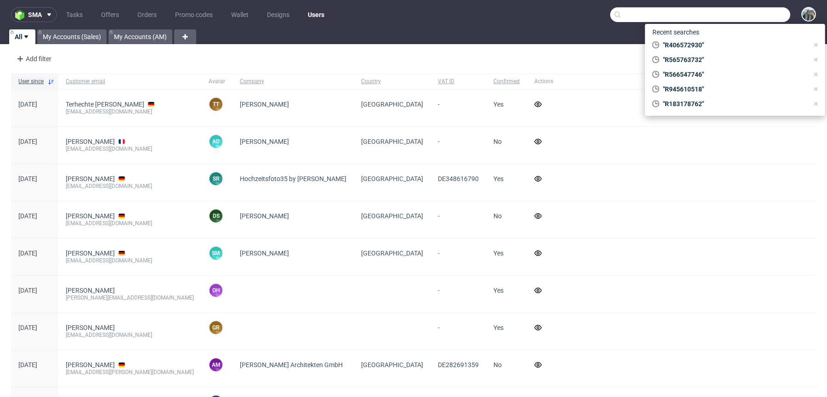
paste input "R583018159"
type input "R583018159"
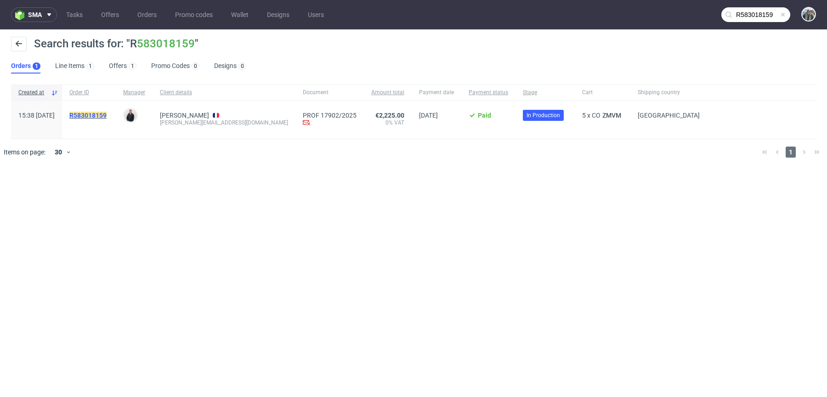
click at [107, 114] on mark "R583018159" at bounding box center [87, 115] width 37 height 7
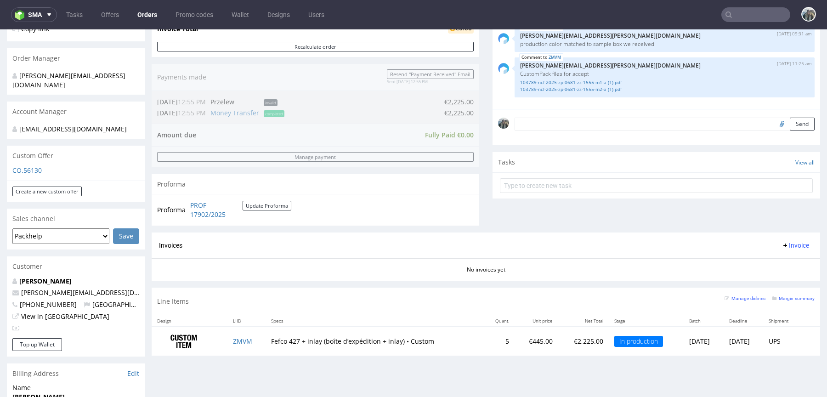
scroll to position [337, 0]
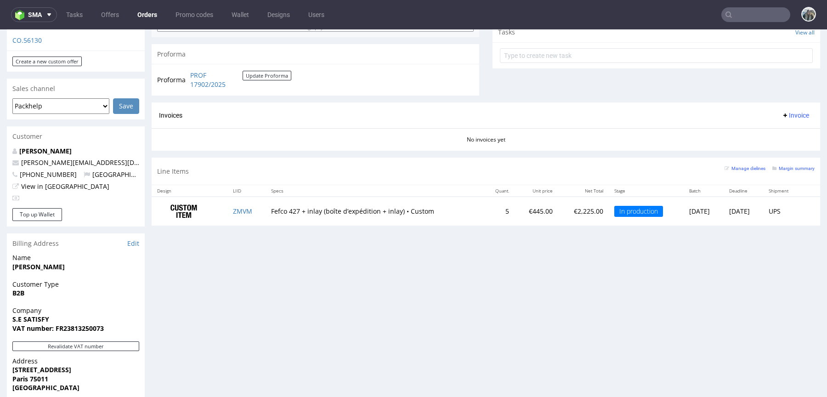
click at [751, 16] on input "text" at bounding box center [755, 14] width 69 height 15
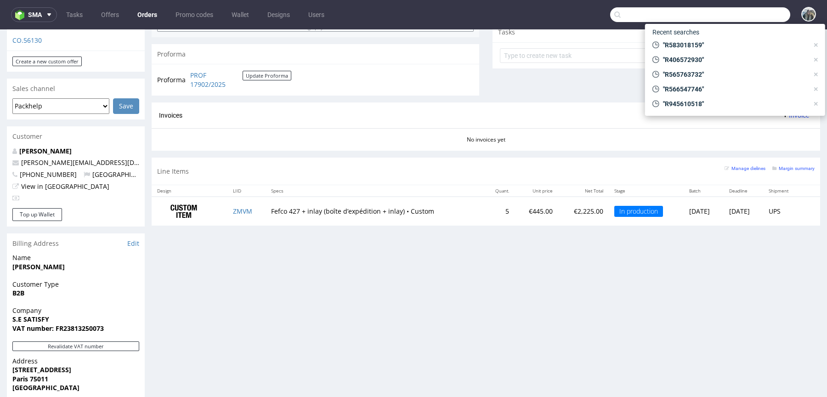
paste input "R945610518"
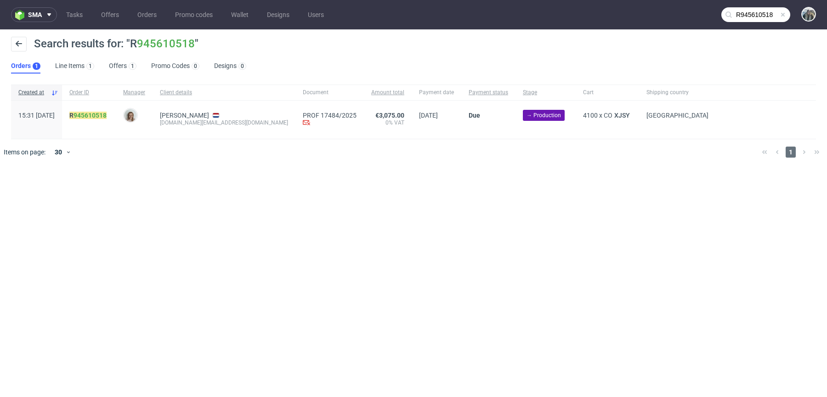
click at [762, 25] on nav "sma Tasks Offers Orders Promo codes Wallet Designs Users R945610518" at bounding box center [413, 14] width 827 height 29
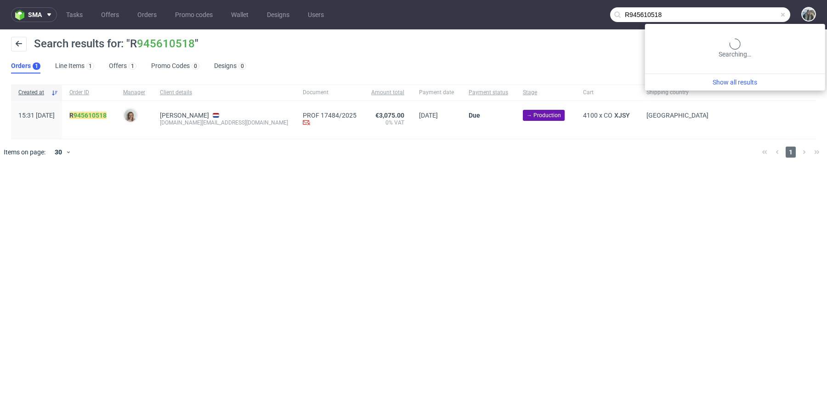
click at [765, 12] on input "R945610518" at bounding box center [700, 14] width 180 height 15
paste input "566547746"
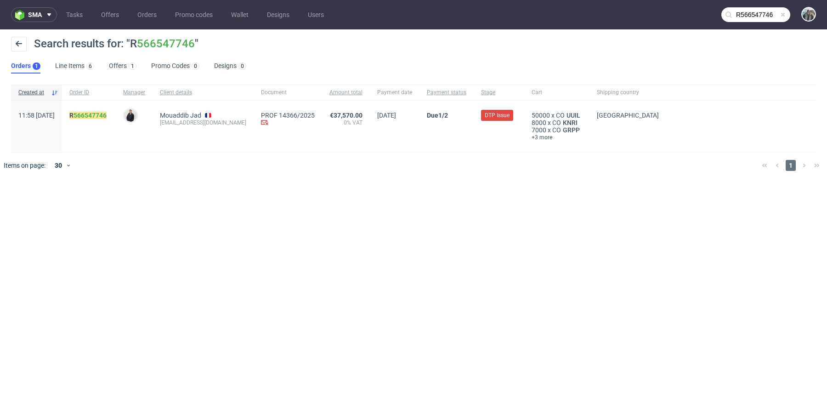
click at [747, 13] on input "R566547746" at bounding box center [755, 14] width 69 height 15
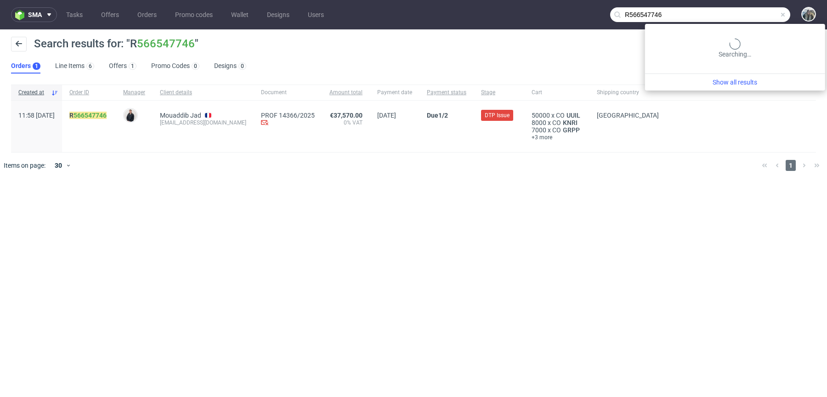
paste input "183178762"
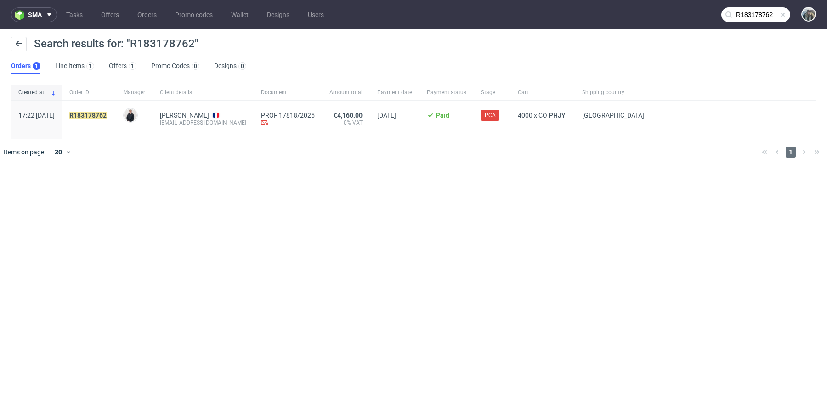
click at [748, 14] on input "R183178762" at bounding box center [755, 14] width 69 height 15
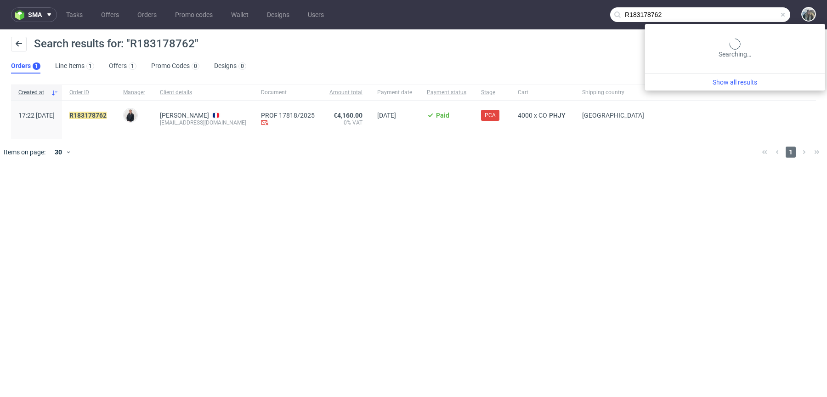
paste input "533995416"
type input "R533995416"
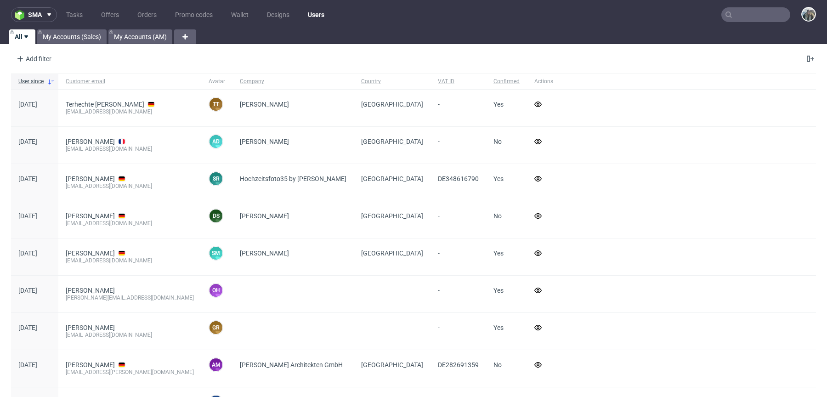
click at [730, 13] on input "text" at bounding box center [755, 14] width 69 height 15
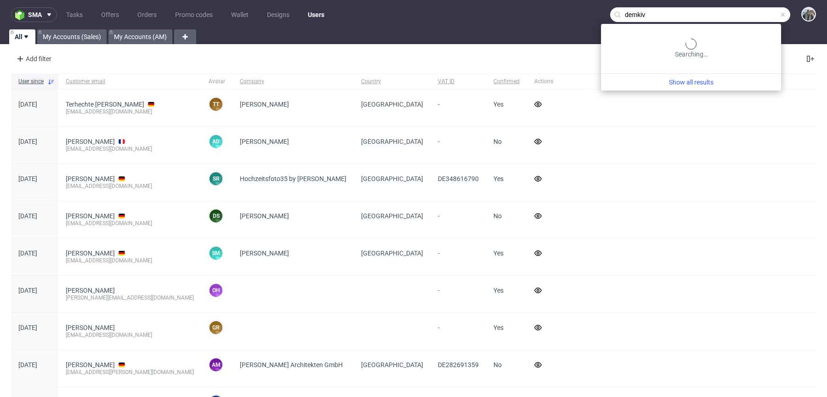
type input "demkiv"
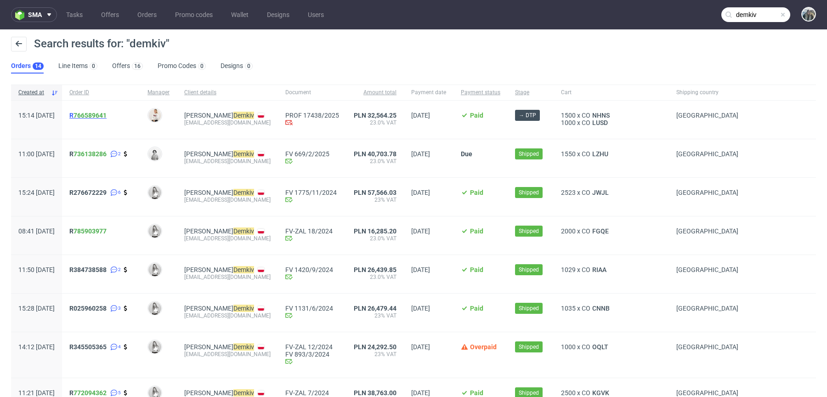
click at [101, 115] on span "R 766589641" at bounding box center [87, 115] width 37 height 7
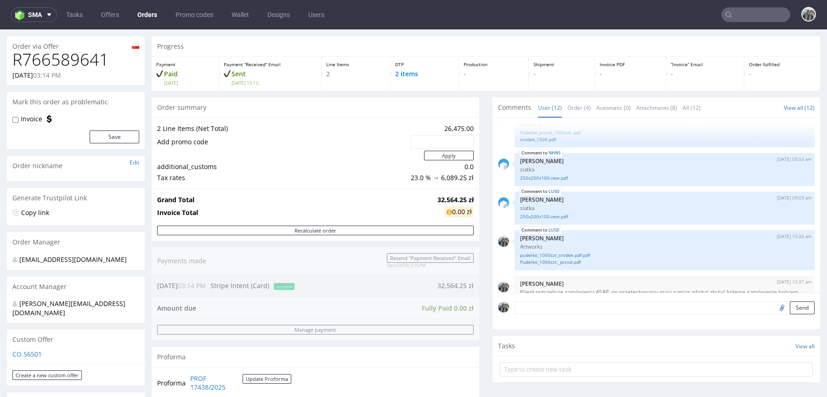
scroll to position [429, 0]
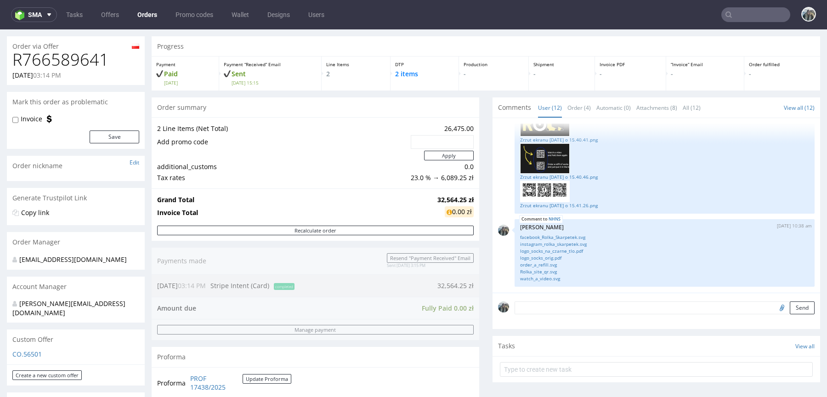
type input "demkiv"
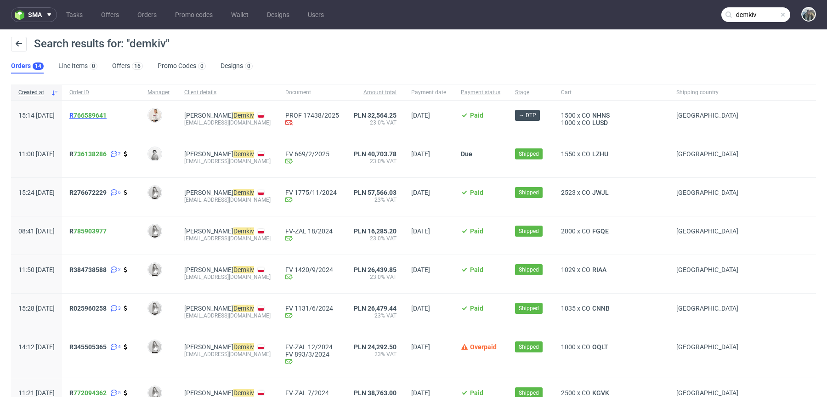
click at [107, 116] on link "766589641" at bounding box center [89, 115] width 33 height 7
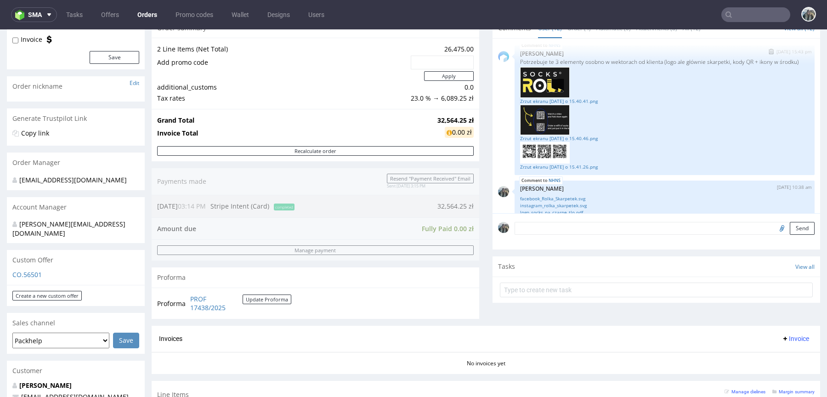
scroll to position [429, 0]
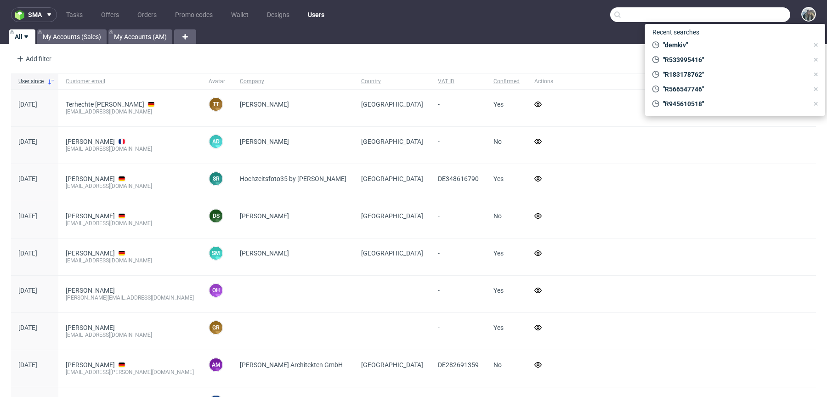
click at [744, 17] on input "text" at bounding box center [700, 14] width 180 height 15
click at [753, 16] on input "text" at bounding box center [700, 14] width 180 height 15
paste input "R533995416"
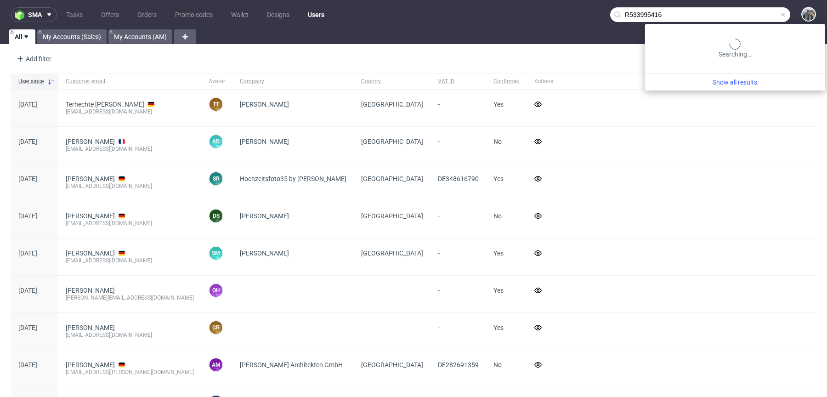
type input "R533995416"
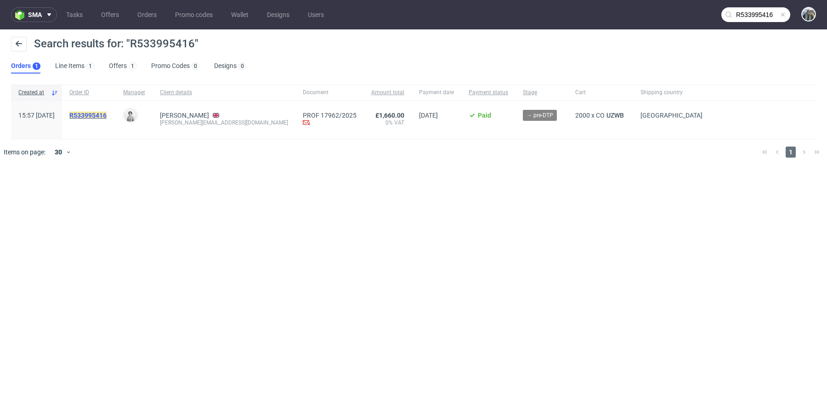
click at [107, 113] on mark "R533995416" at bounding box center [87, 115] width 37 height 7
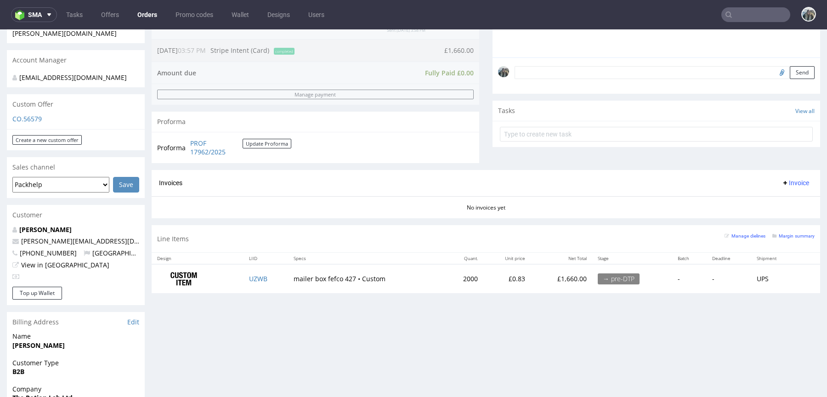
scroll to position [263, 0]
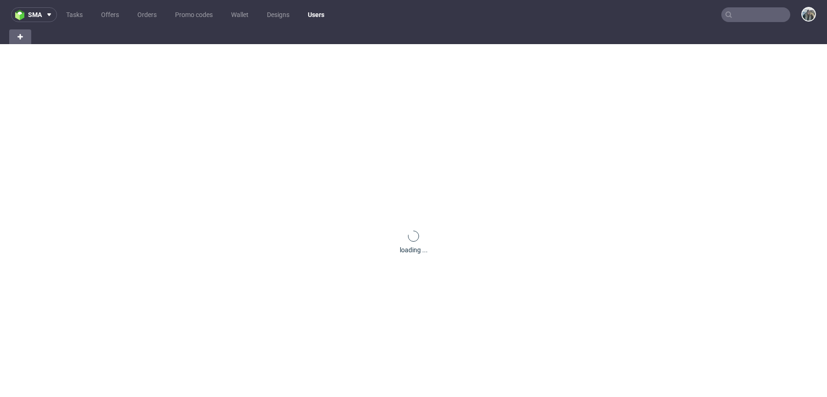
click at [748, 13] on input "text" at bounding box center [755, 14] width 69 height 15
paste input "biofidelity"
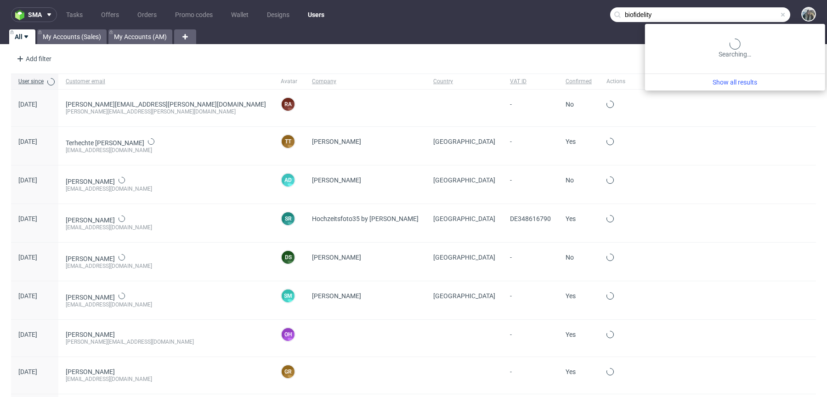
type input "biofidelity"
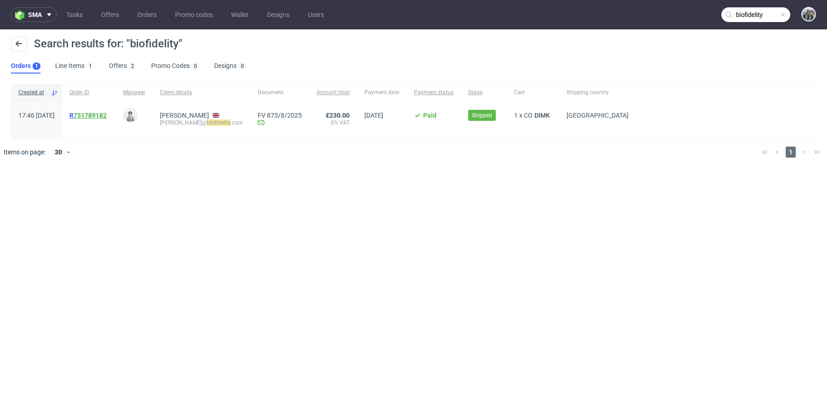
click at [107, 116] on link "751789182" at bounding box center [89, 115] width 33 height 7
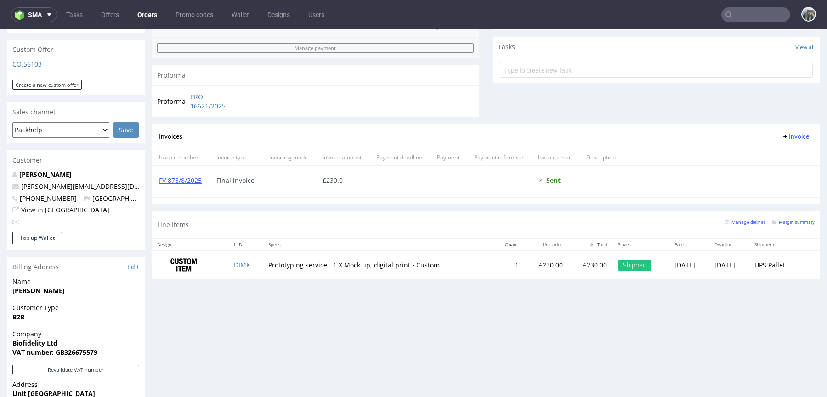
scroll to position [339, 0]
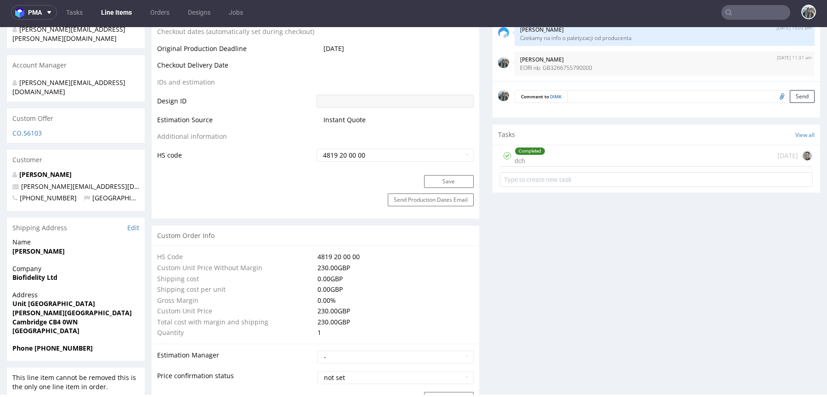
scroll to position [384, 0]
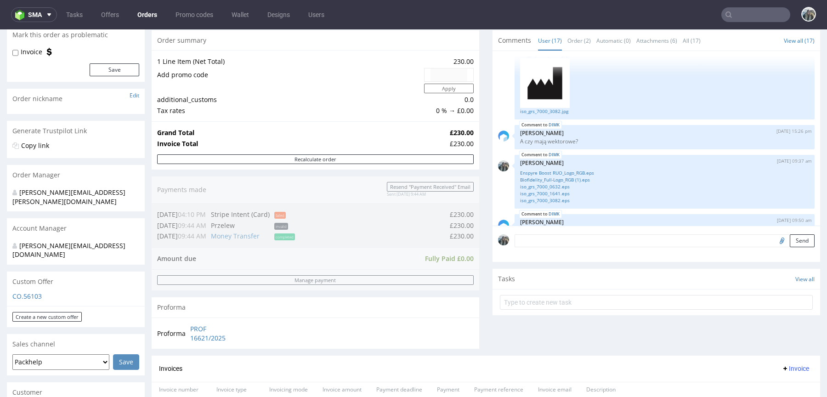
scroll to position [453, 0]
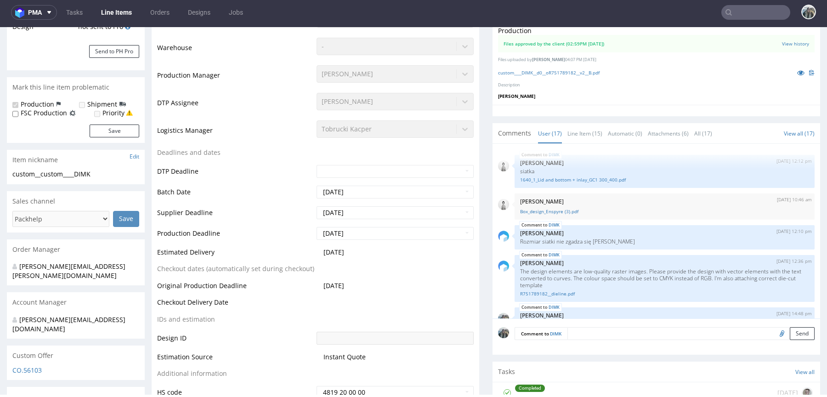
scroll to position [214, 0]
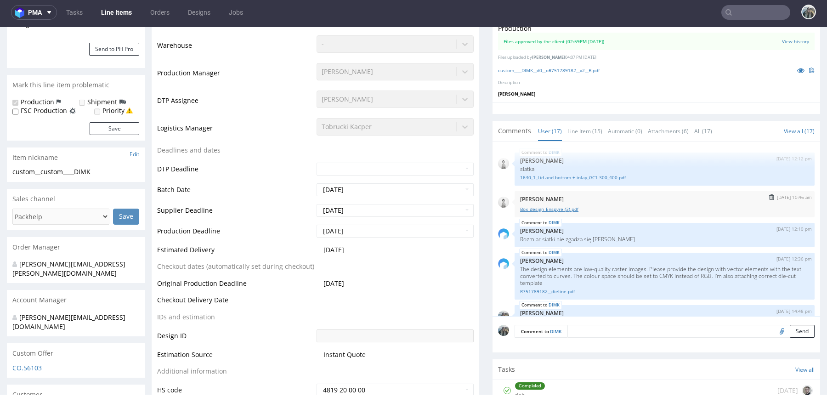
click at [562, 210] on link "Box_design_Enspyre (3).pdf" at bounding box center [664, 209] width 289 height 7
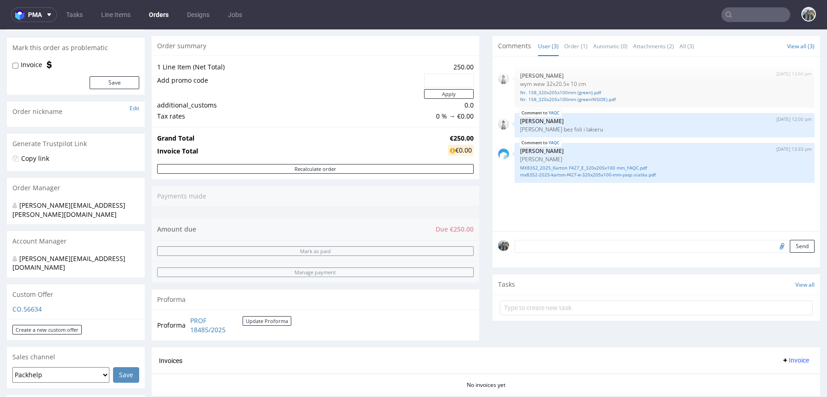
scroll to position [168, 0]
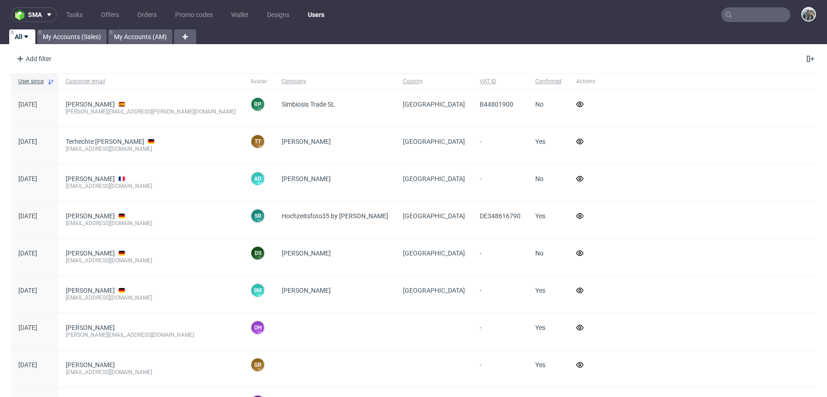
click at [734, 20] on input "text" at bounding box center [755, 14] width 69 height 15
paste input "Cloud & Cuckoo sample"
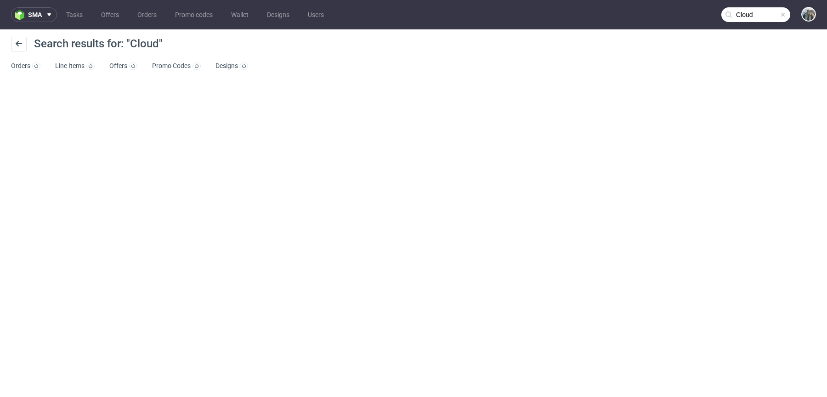
click at [757, 6] on nav "sma Tasks Offers Orders Promo codes Wallet Designs Users Cloud" at bounding box center [413, 14] width 827 height 29
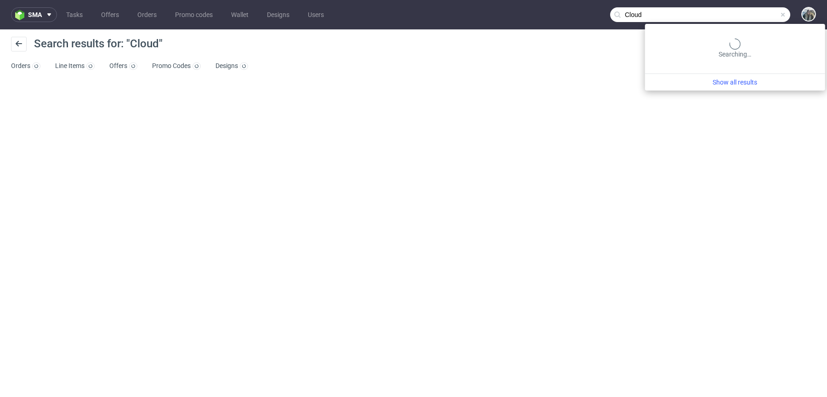
click at [752, 11] on input "Cloud" at bounding box center [700, 14] width 180 height 15
paste input "& Cuckoo sample"
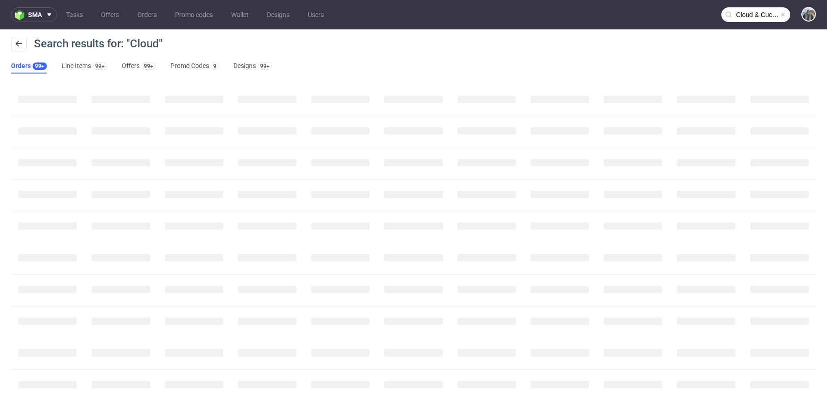
click at [752, 11] on input "Cloud & Cuckoo sample" at bounding box center [755, 14] width 69 height 15
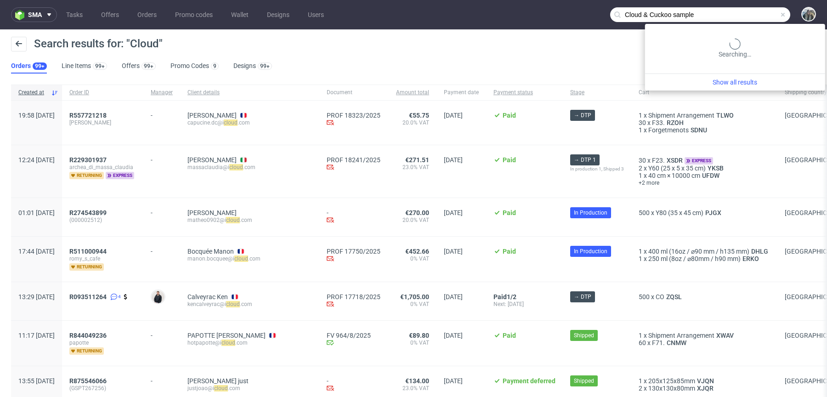
paste input "text"
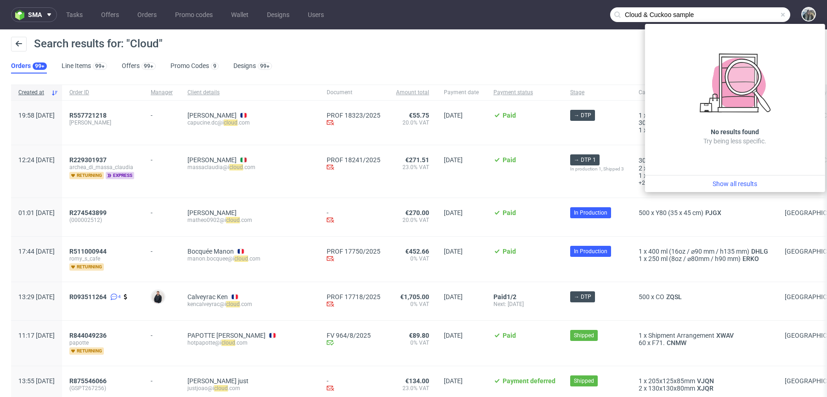
click at [679, 14] on input "Cloud & Cuckoo sample" at bounding box center [700, 14] width 180 height 15
click at [678, 14] on input "Cloud & Cuckoo sample" at bounding box center [700, 14] width 180 height 15
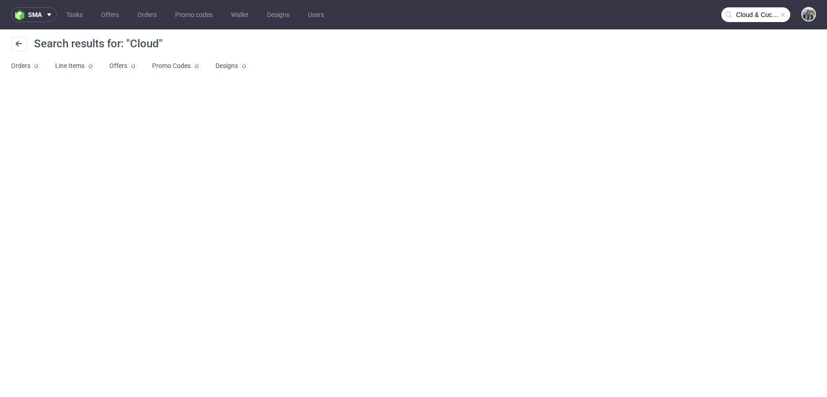
click at [752, 6] on nav "sma Tasks Offers Orders Promo codes Wallet Designs Users Cloud & Cuckoo" at bounding box center [413, 14] width 827 height 29
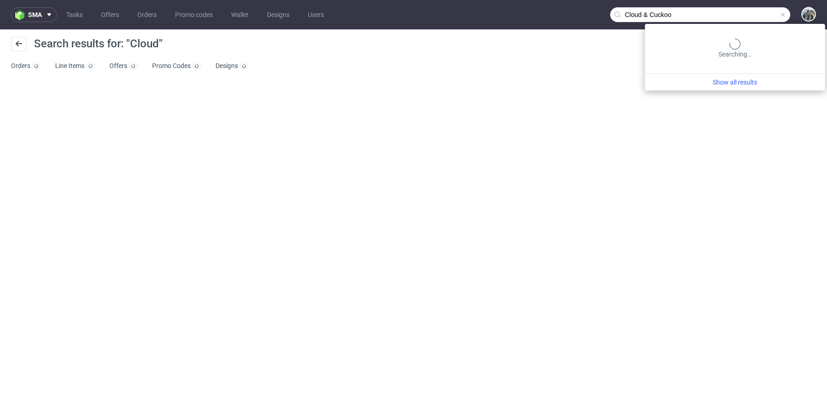
click at [751, 12] on input "Cloud & Cuckoo" at bounding box center [700, 14] width 180 height 15
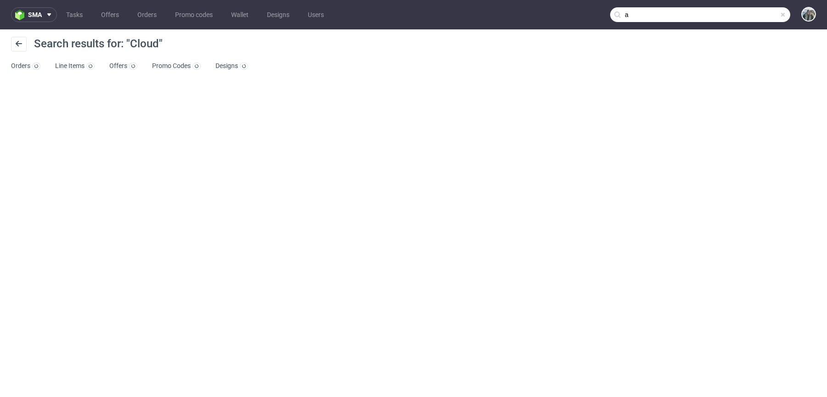
paste input "Cloud & Cuckoo"
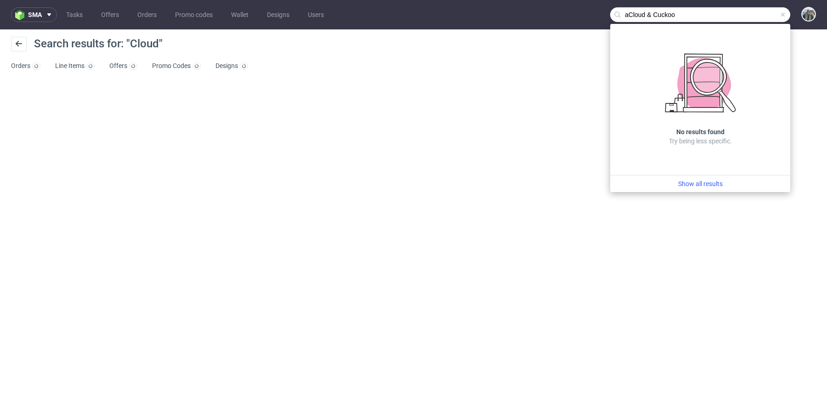
type input "Cloud & Cuckoo"
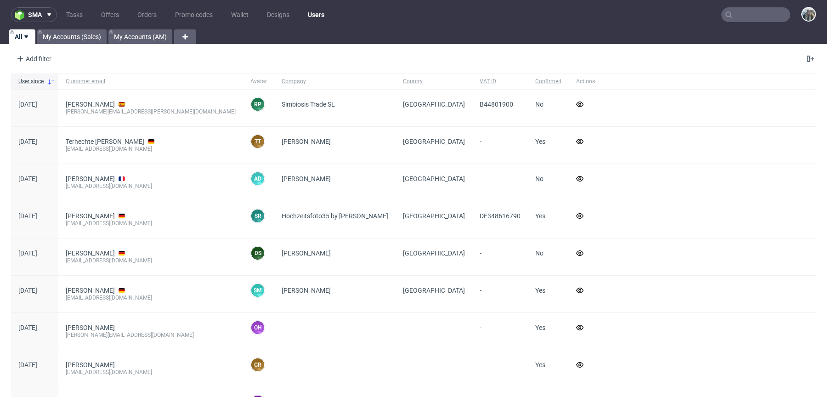
click at [738, 17] on input "text" at bounding box center [755, 14] width 69 height 15
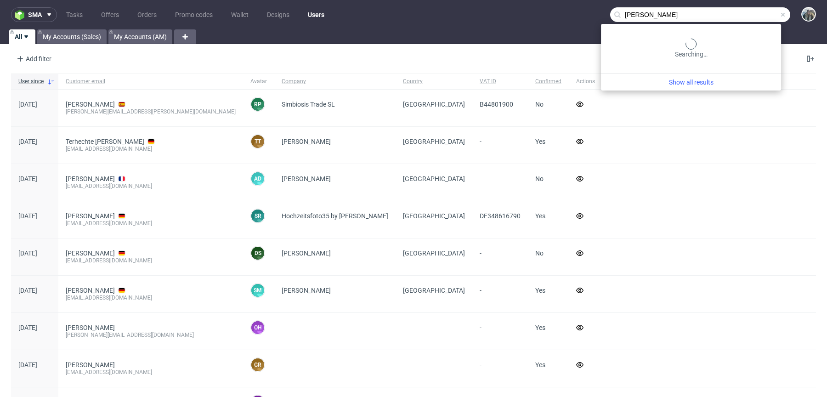
type input "[PERSON_NAME]"
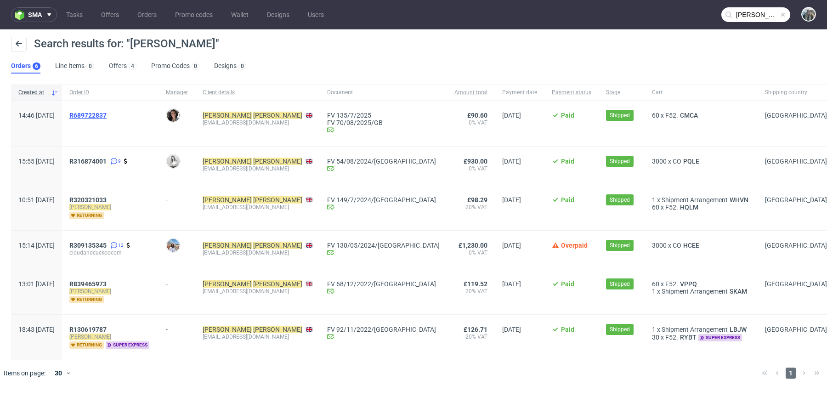
click at [100, 116] on span "R689722837" at bounding box center [87, 115] width 37 height 7
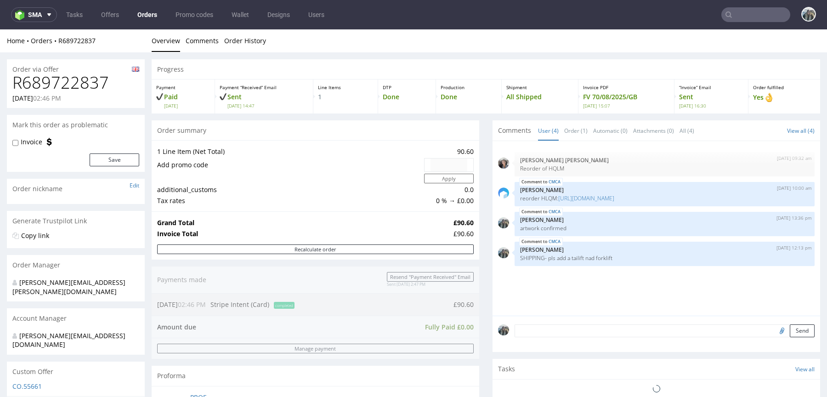
type input "jenna horner"
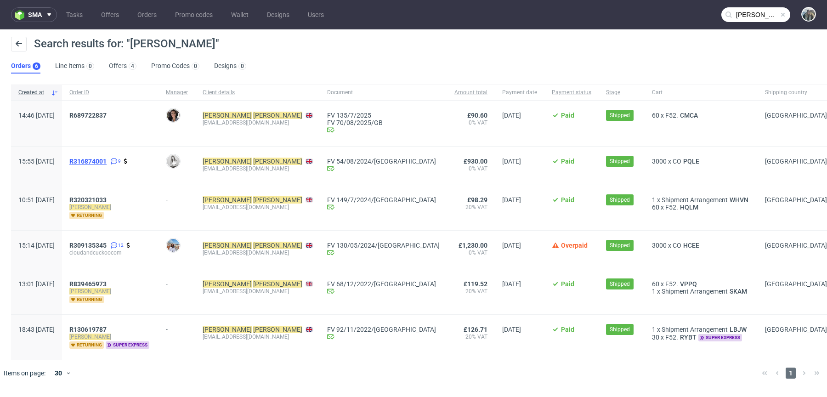
click at [107, 162] on span "R316874001" at bounding box center [87, 161] width 37 height 7
click at [107, 243] on span "R309135345" at bounding box center [87, 245] width 37 height 7
click at [107, 200] on span "R320321033" at bounding box center [87, 199] width 37 height 7
click at [97, 283] on span "R 839465973" at bounding box center [87, 283] width 37 height 7
click at [100, 326] on span "R130619787" at bounding box center [87, 329] width 37 height 7
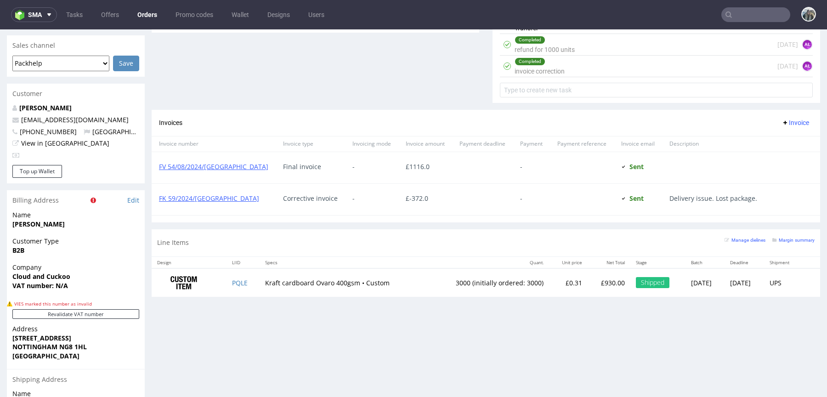
scroll to position [428, 0]
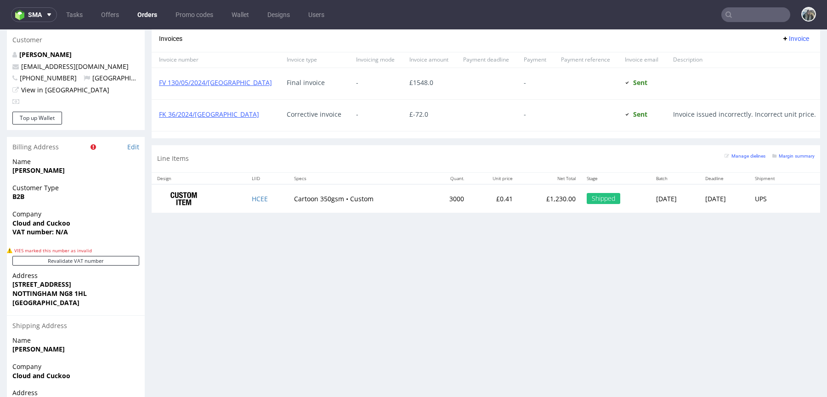
scroll to position [458, 0]
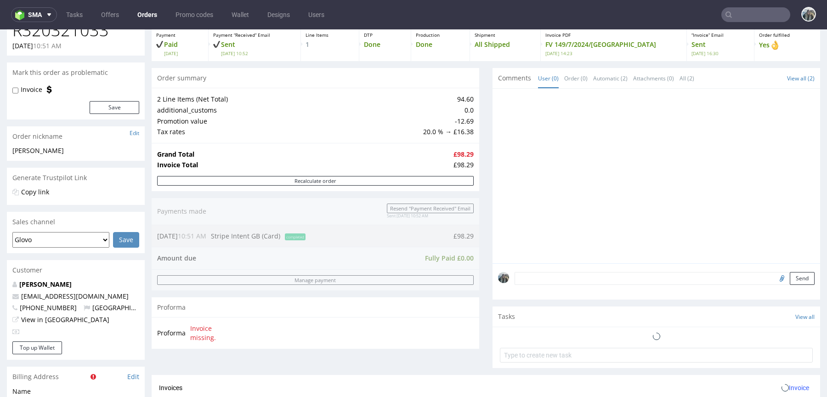
scroll to position [371, 0]
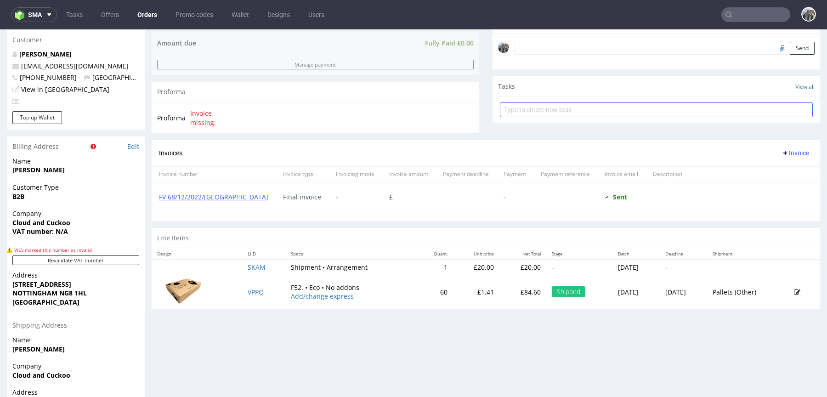
scroll to position [310, 0]
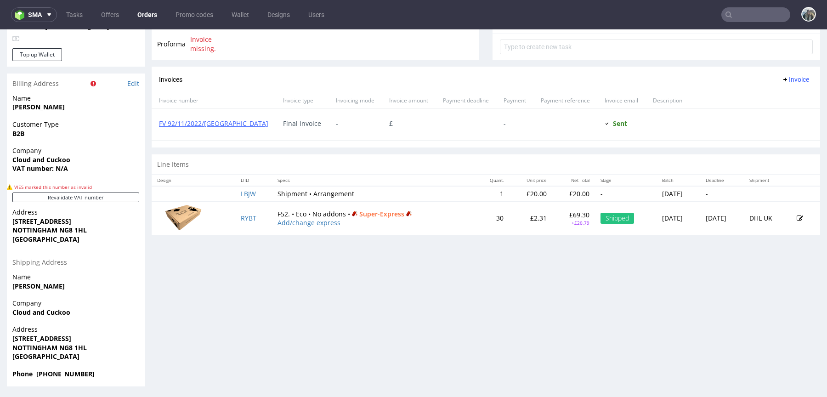
scroll to position [2, 0]
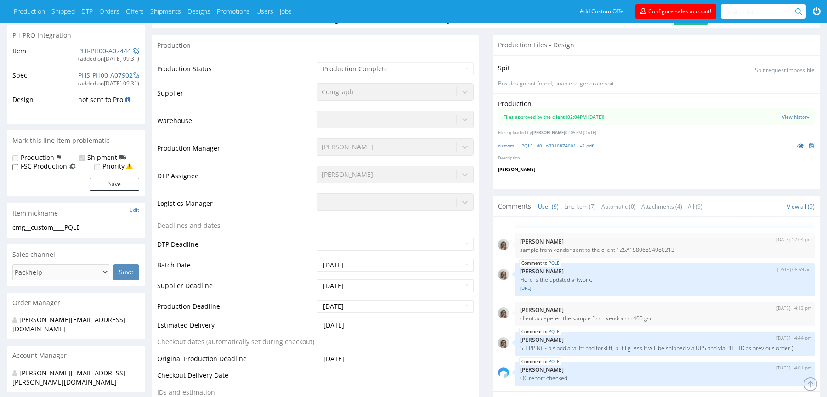
scroll to position [110, 0]
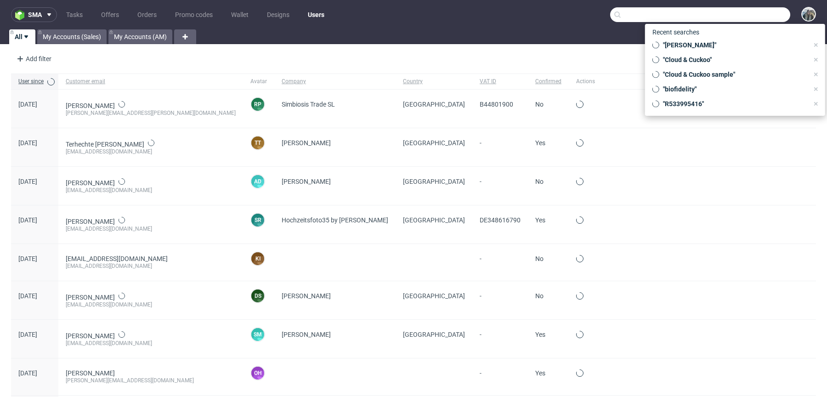
click at [747, 15] on input "text" at bounding box center [700, 14] width 180 height 15
paste input "giftpoint"
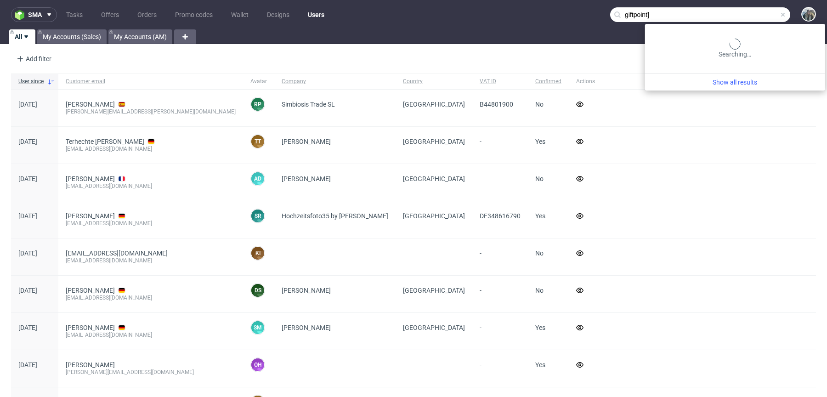
paste input "text"
type input "giftpoint"
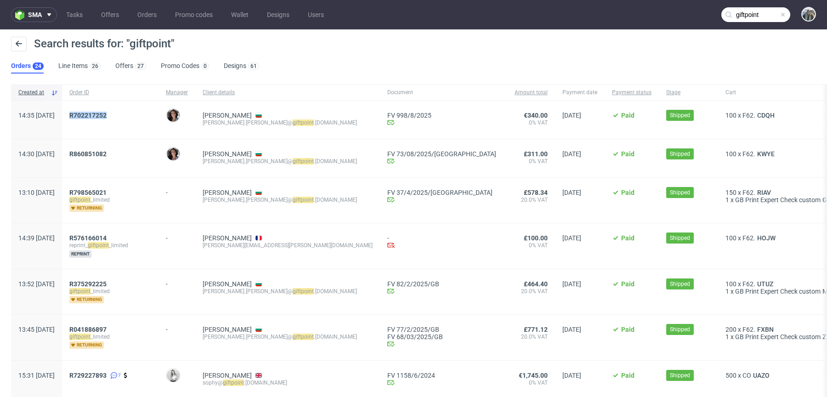
drag, startPoint x: 105, startPoint y: 127, endPoint x: 94, endPoint y: 113, distance: 17.7
click at [95, 113] on div "R702217252" at bounding box center [110, 120] width 96 height 38
copy span "R702217252"
click at [104, 114] on link "702217252" at bounding box center [89, 115] width 33 height 7
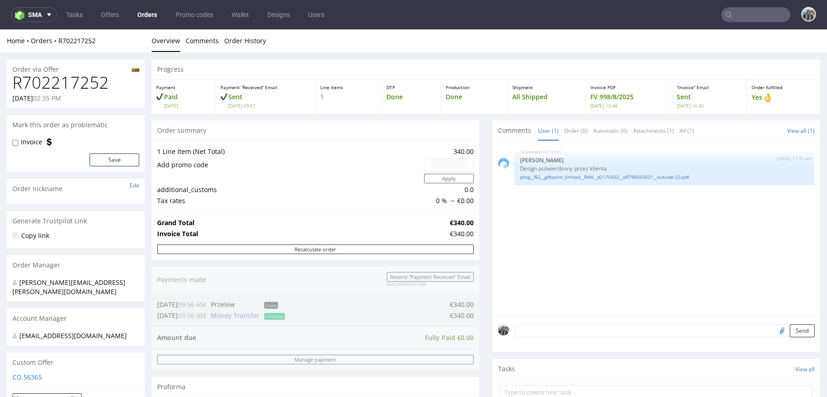
click at [68, 85] on h1 "R702217252" at bounding box center [75, 82] width 127 height 18
copy h1 "R702217252"
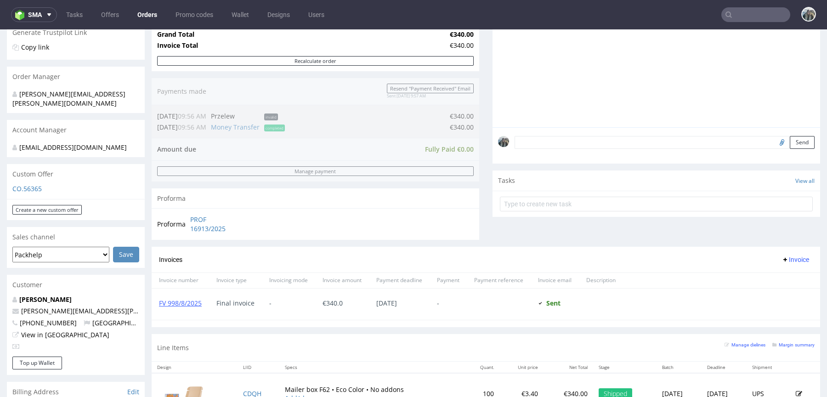
scroll to position [222, 0]
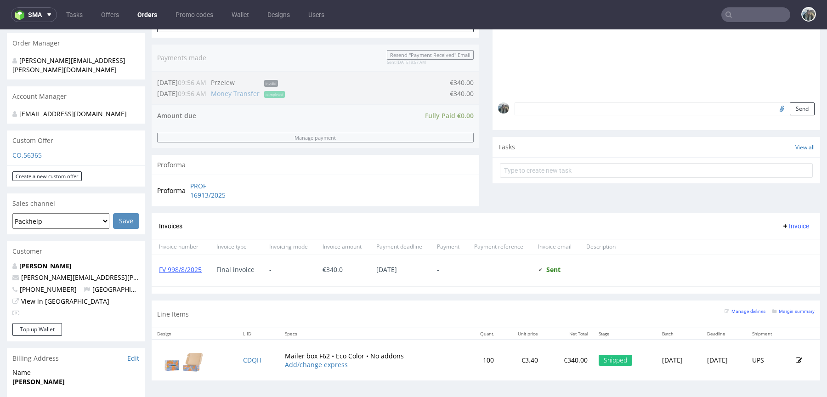
click at [53, 261] on link "Maria Martone" at bounding box center [45, 265] width 52 height 9
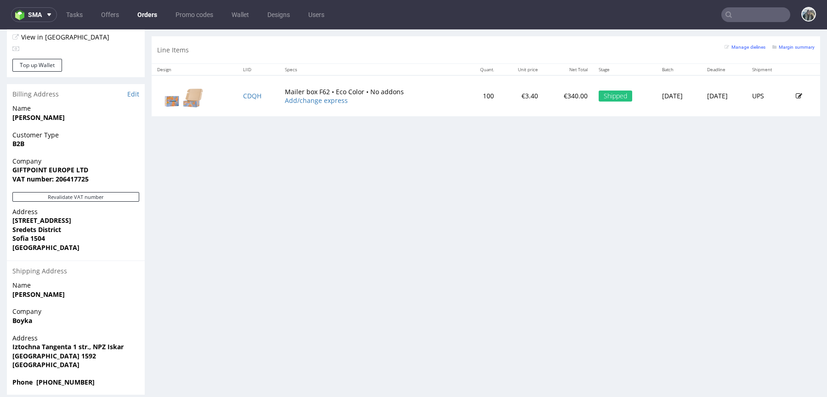
scroll to position [2, 0]
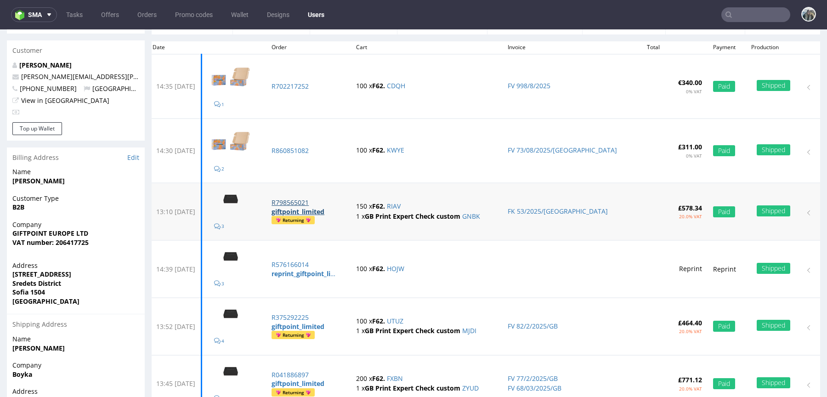
scroll to position [4, 0]
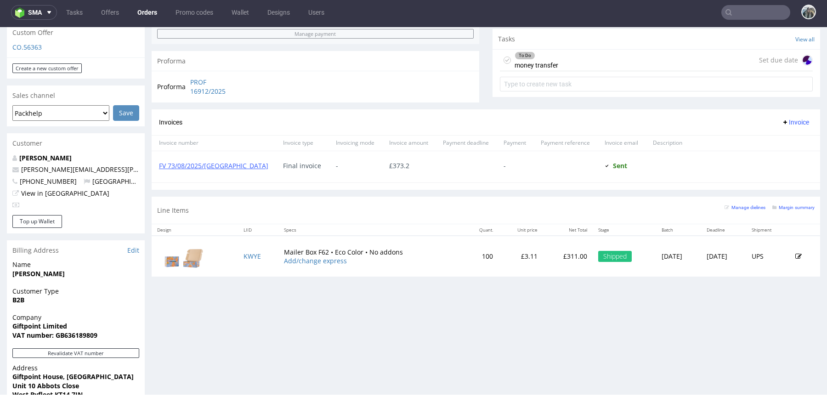
scroll to position [255, 0]
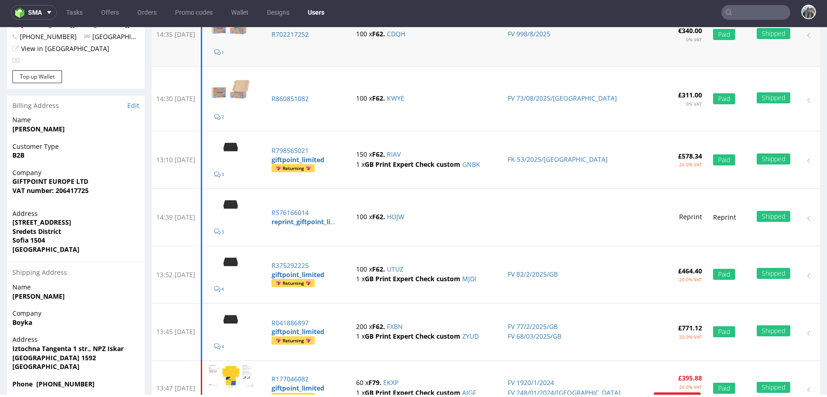
scroll to position [128, 0]
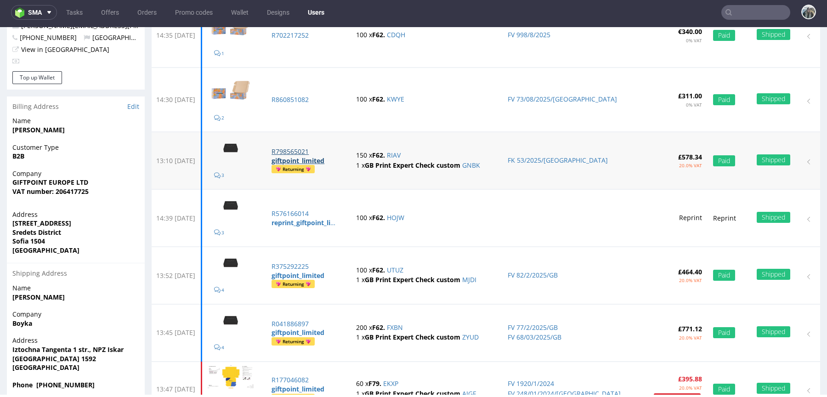
click at [328, 153] on p "R798565021" at bounding box center [307, 151] width 73 height 9
click at [328, 218] on p "reprint_giftpoint_limited" at bounding box center [303, 222] width 64 height 9
click at [324, 275] on strong "giftpoint_limited" at bounding box center [297, 275] width 53 height 9
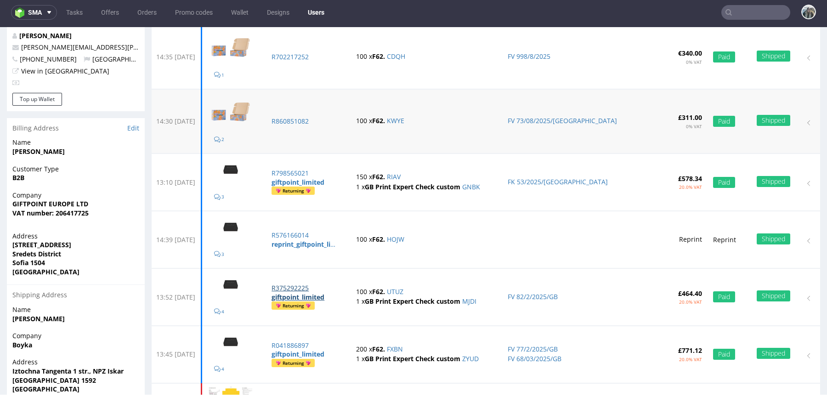
scroll to position [59, 0]
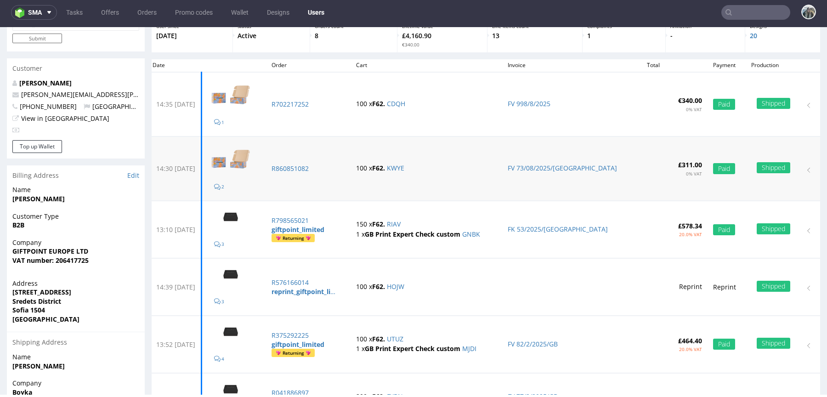
click at [315, 158] on td "R860851082" at bounding box center [308, 168] width 85 height 64
click at [315, 160] on td "R860851082" at bounding box center [308, 168] width 85 height 64
click at [315, 166] on p "R860851082" at bounding box center [307, 168] width 73 height 9
click at [320, 219] on p "R798565021" at bounding box center [307, 220] width 73 height 9
click at [318, 295] on td "R576166014 reprint_giftpoint_limited" at bounding box center [308, 287] width 85 height 57
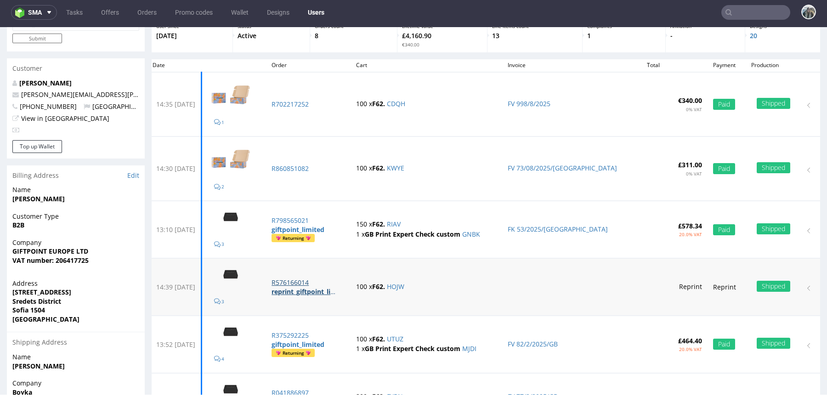
click at [318, 281] on p "R576166014" at bounding box center [307, 282] width 73 height 9
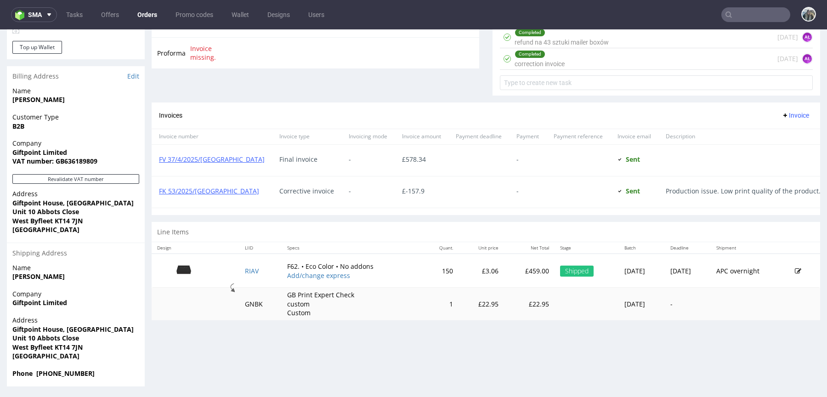
scroll to position [2, 0]
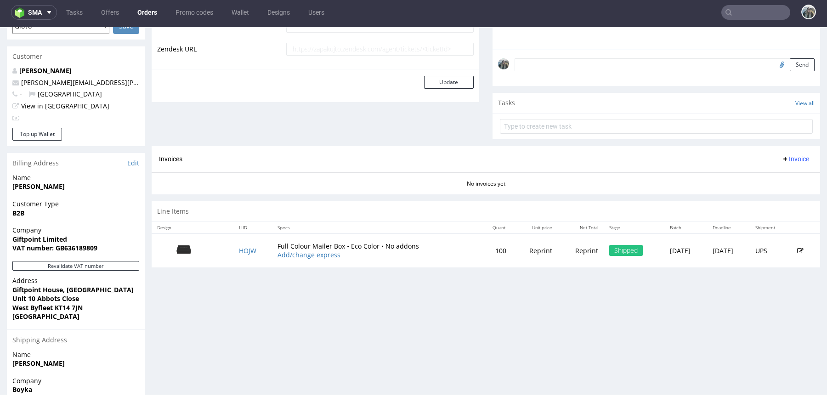
scroll to position [368, 0]
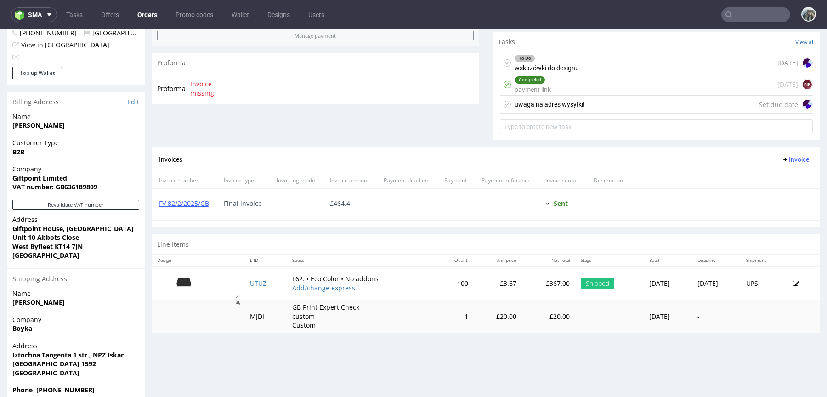
scroll to position [368, 0]
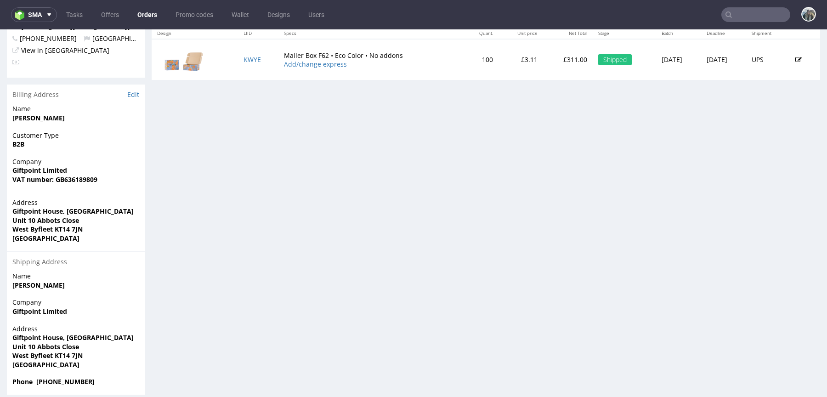
scroll to position [495, 0]
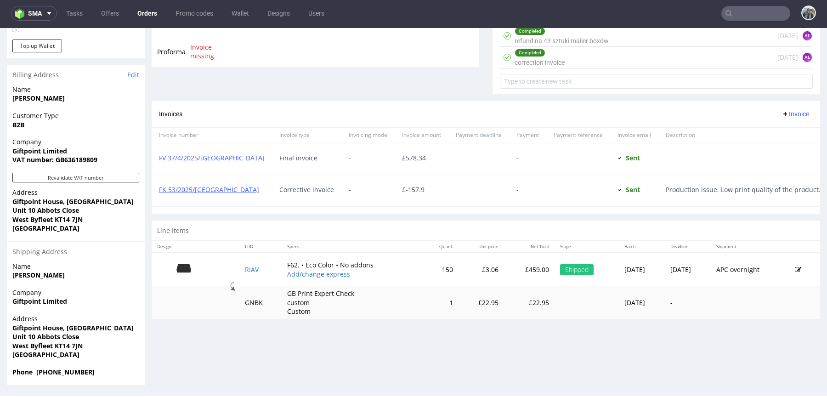
scroll to position [352, 0]
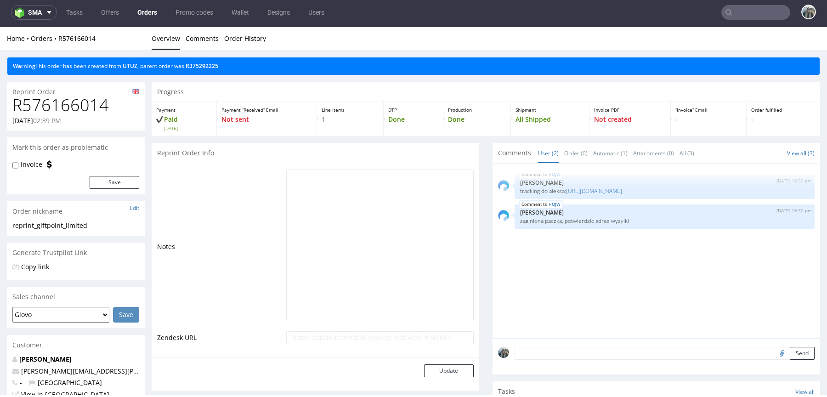
scroll to position [23, 0]
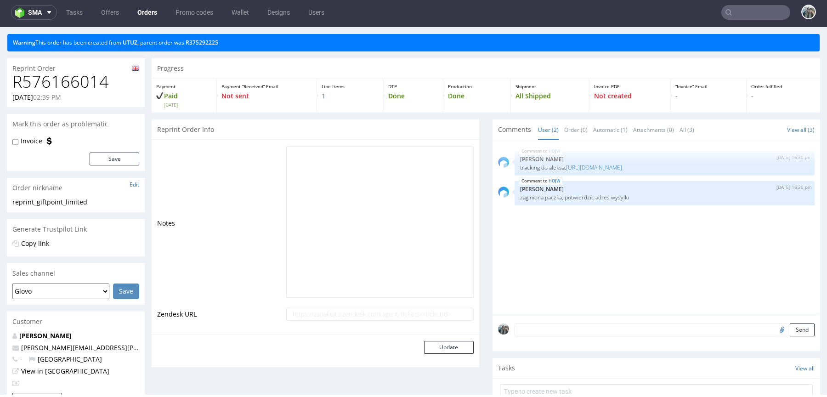
click at [82, 85] on h1 "R576166014" at bounding box center [75, 82] width 127 height 18
copy h1 "R576166014"
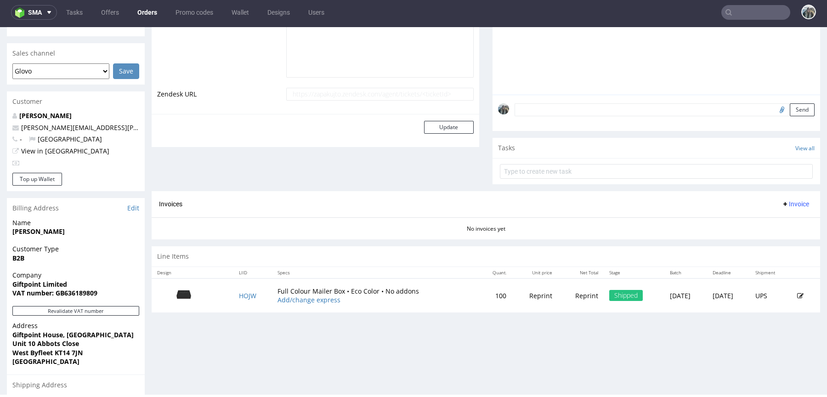
scroll to position [368, 0]
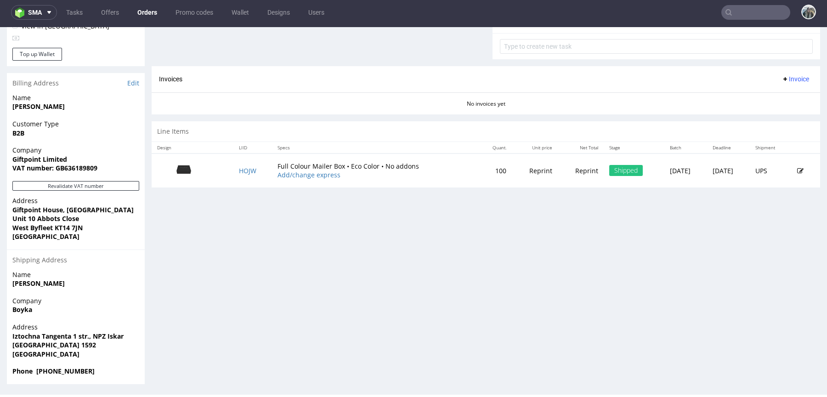
click at [435, 270] on div "Progress Payment Paid Tue 18 Mar Payment “Received” Email Not sent Line Items 1…" at bounding box center [486, 48] width 668 height 671
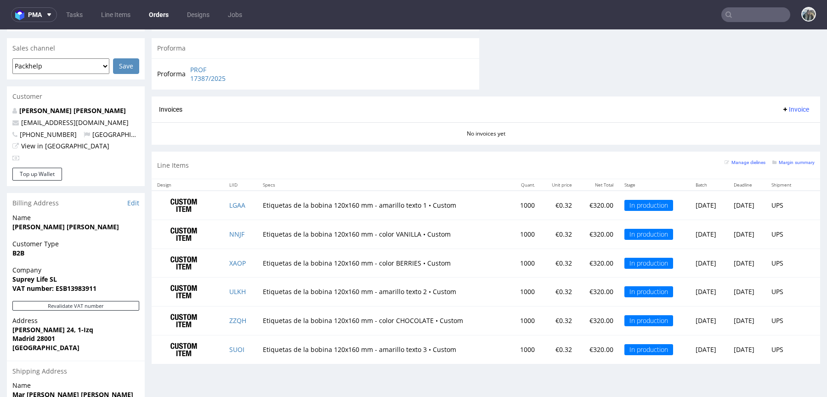
scroll to position [418, 0]
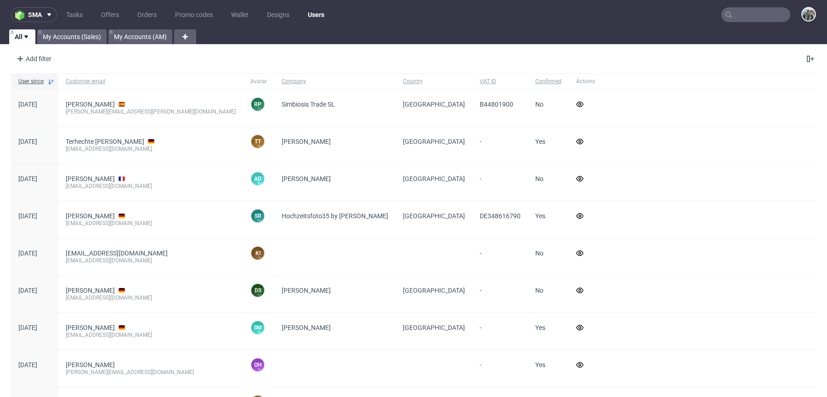
click at [749, 23] on nav "sma Tasks Offers Orders Promo codes Wallet Designs Users" at bounding box center [413, 14] width 827 height 29
click at [754, 16] on input "text" at bounding box center [755, 14] width 69 height 15
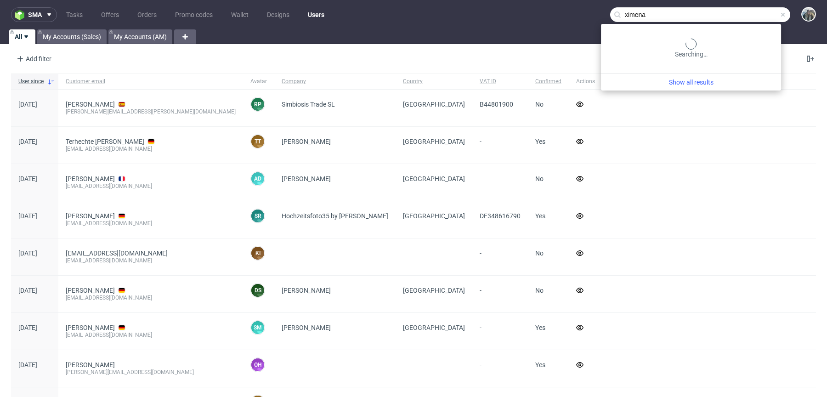
type input "ximena"
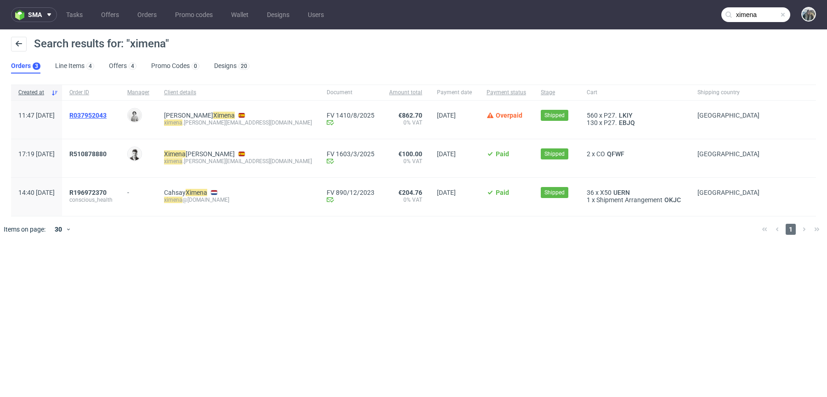
click at [107, 115] on span "R037952043" at bounding box center [87, 115] width 37 height 7
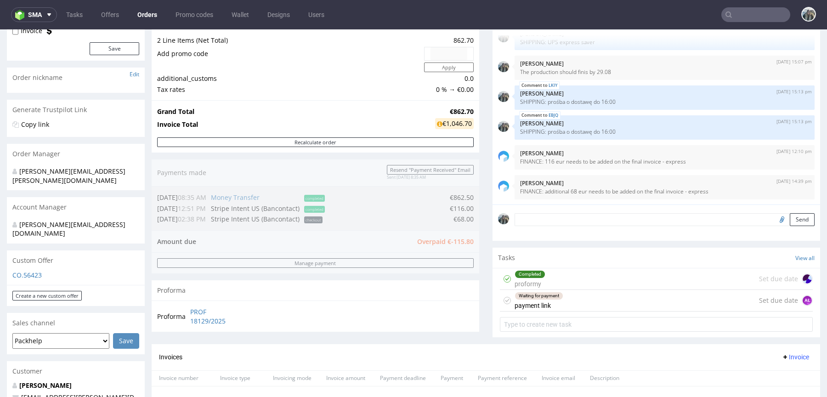
scroll to position [312, 0]
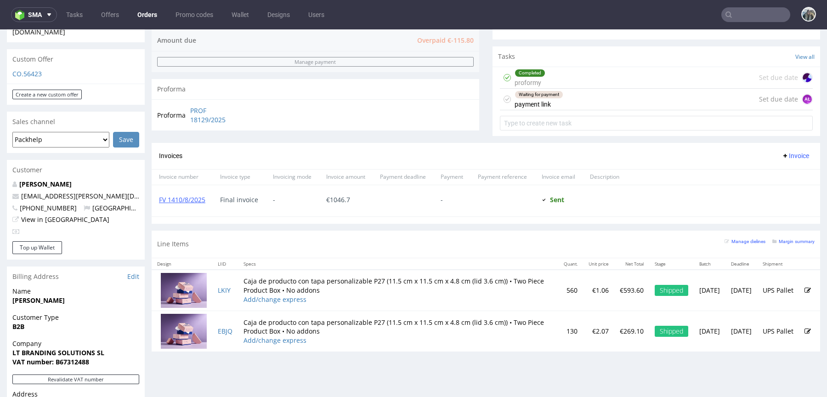
click at [557, 93] on div "Waiting for payment" at bounding box center [539, 94] width 48 height 7
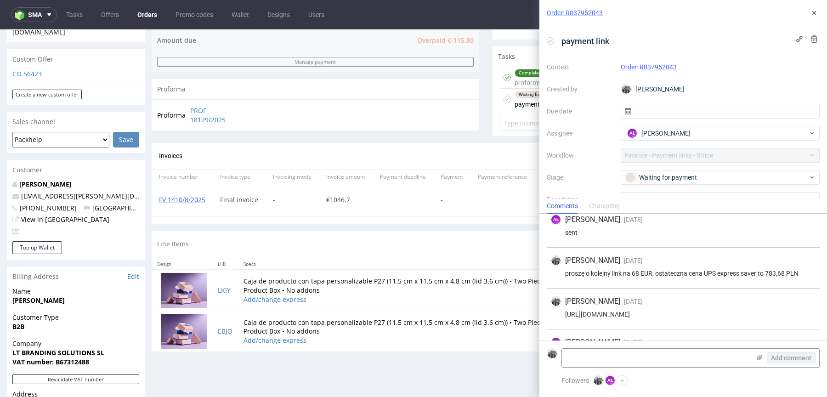
scroll to position [3, 0]
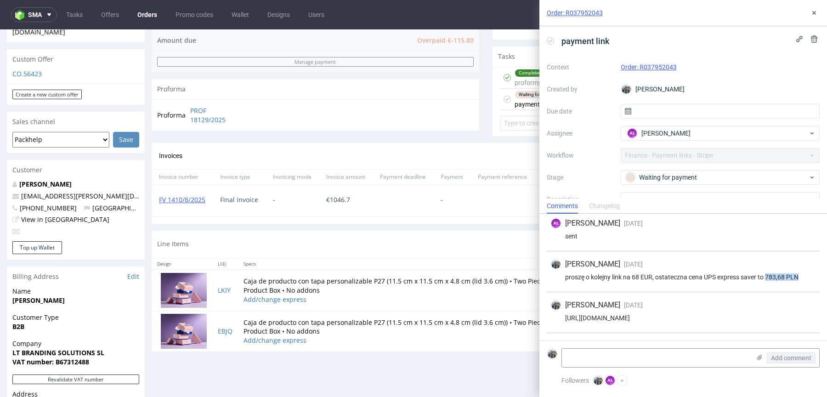
drag, startPoint x: 768, startPoint y: 277, endPoint x: 805, endPoint y: 277, distance: 36.7
click at [805, 277] on div "proszę o kolejny link na 68 EUR, ostateczna cena UPS express saver to 783,68 PLN" at bounding box center [682, 276] width 265 height 7
copy div "783,68 PLN"
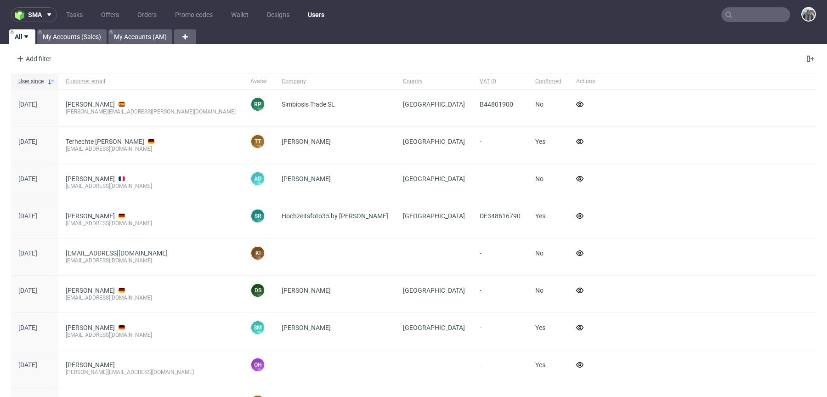
click at [734, 13] on input "text" at bounding box center [755, 14] width 69 height 15
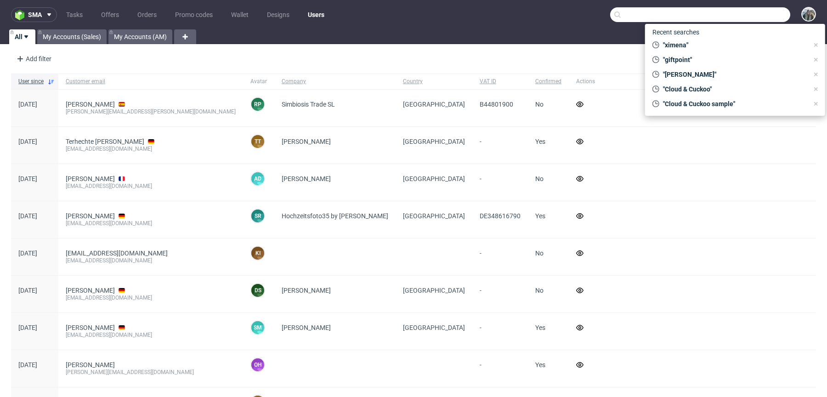
paste input "auxivo"
type input "auxivo"
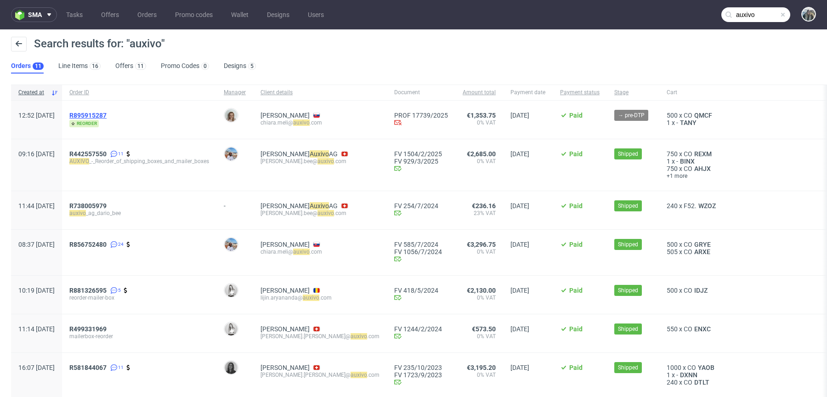
click at [107, 114] on span "R895915287" at bounding box center [87, 115] width 37 height 7
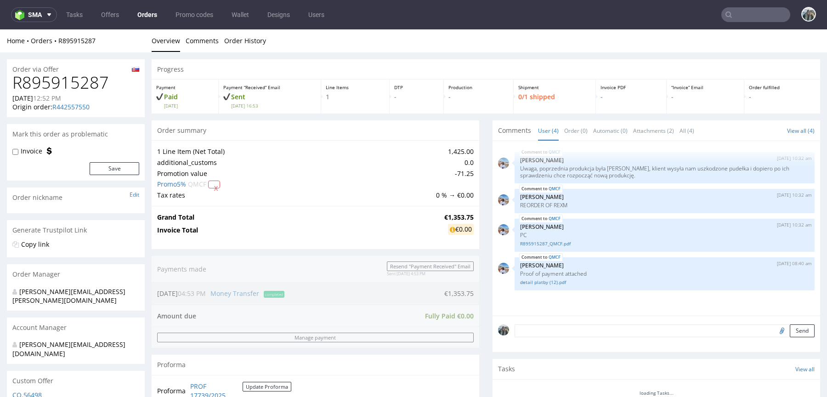
click at [77, 88] on h1 "R895915287" at bounding box center [75, 82] width 127 height 18
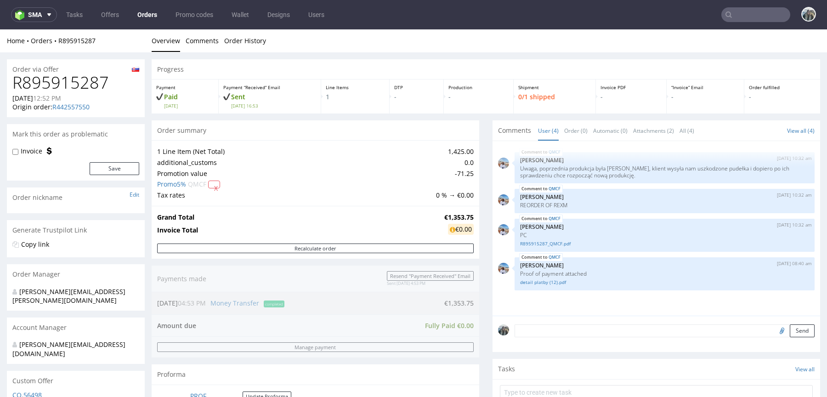
click at [77, 79] on h1 "R895915287" at bounding box center [75, 82] width 127 height 18
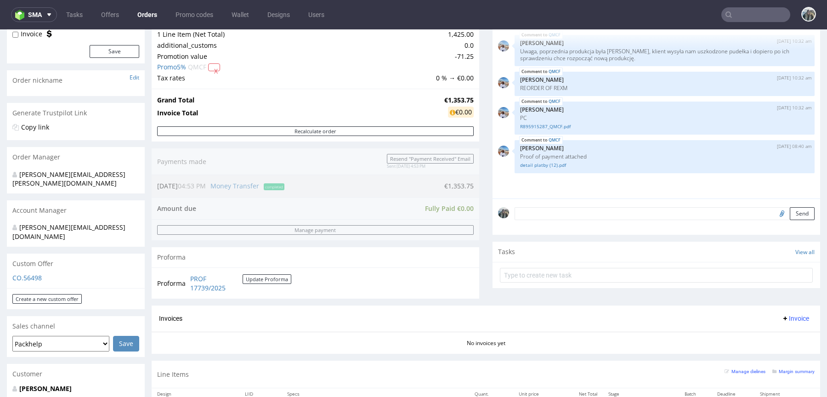
scroll to position [274, 0]
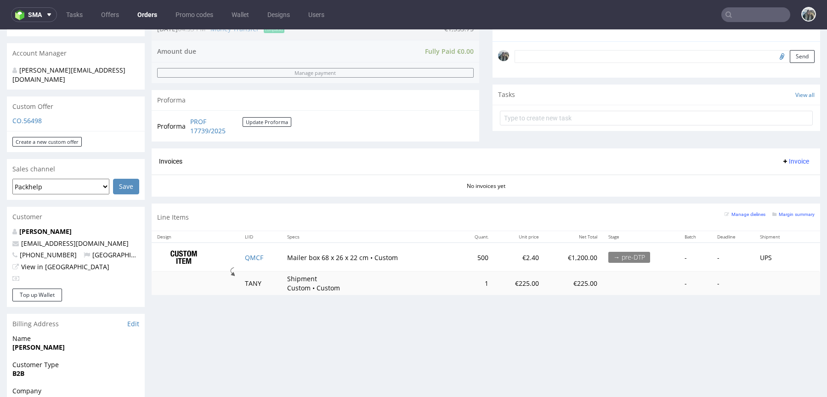
copy h1 "R895915287"
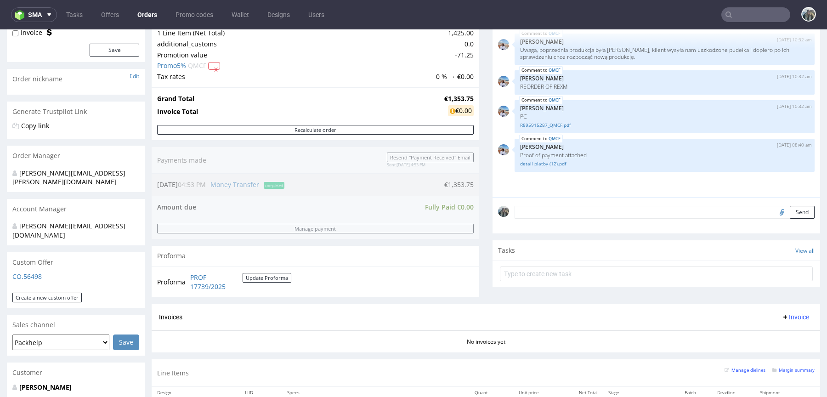
scroll to position [110, 0]
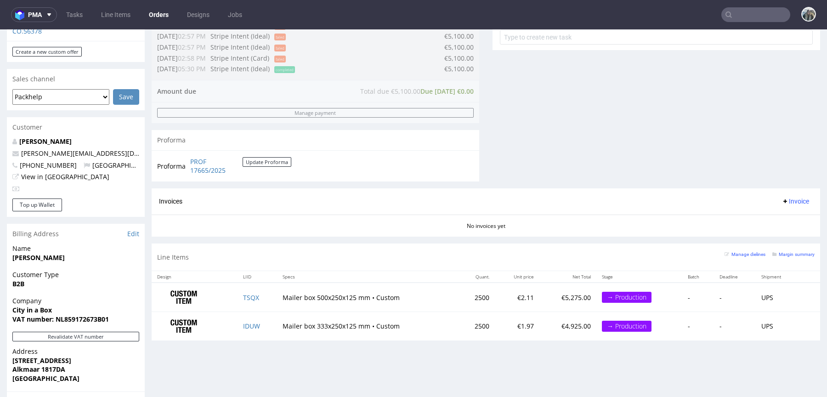
scroll to position [357, 0]
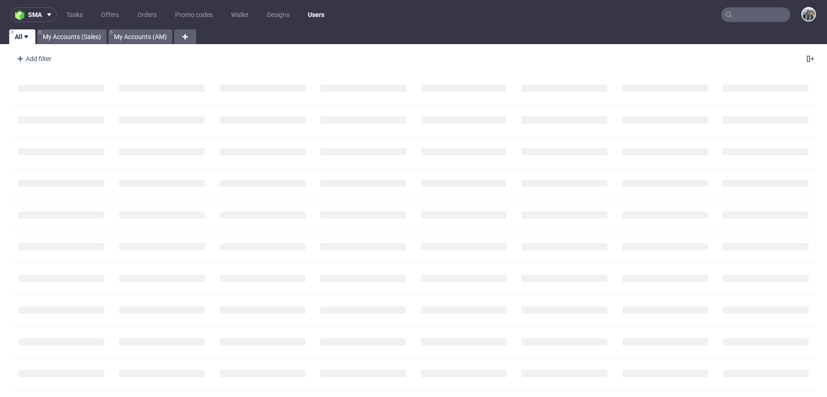
click at [757, 10] on input "text" at bounding box center [755, 14] width 69 height 15
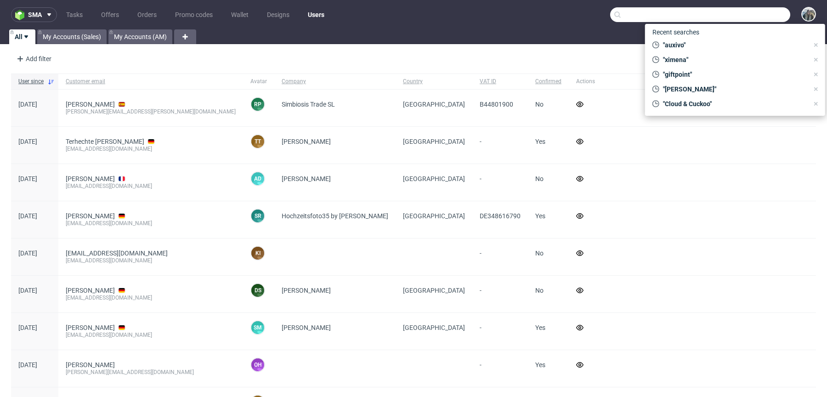
paste input "agribpf"
type input "agribpf"
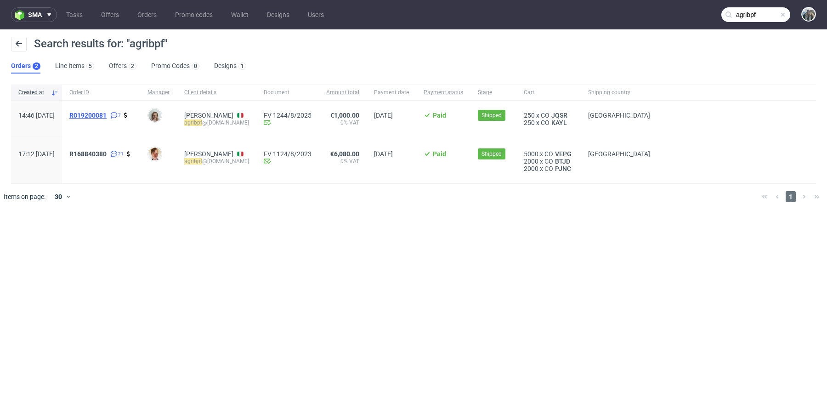
click at [107, 116] on span "R019200081" at bounding box center [87, 115] width 37 height 7
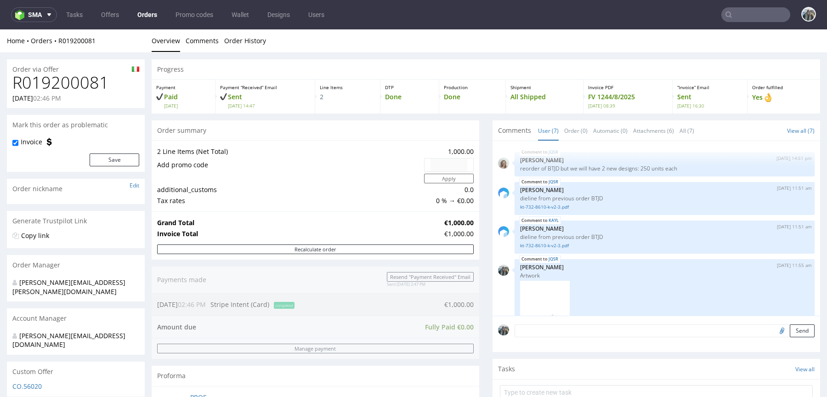
scroll to position [232, 0]
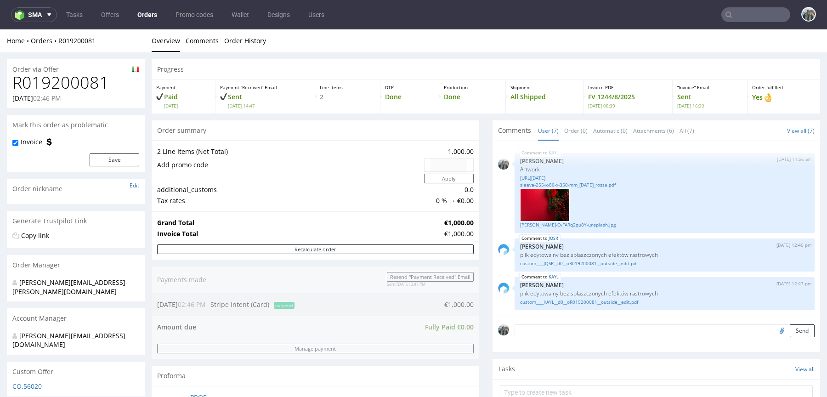
click at [76, 83] on h1 "R019200081" at bounding box center [75, 82] width 127 height 18
click at [76, 84] on h1 "R019200081" at bounding box center [75, 82] width 127 height 18
copy h1 "R019200081"
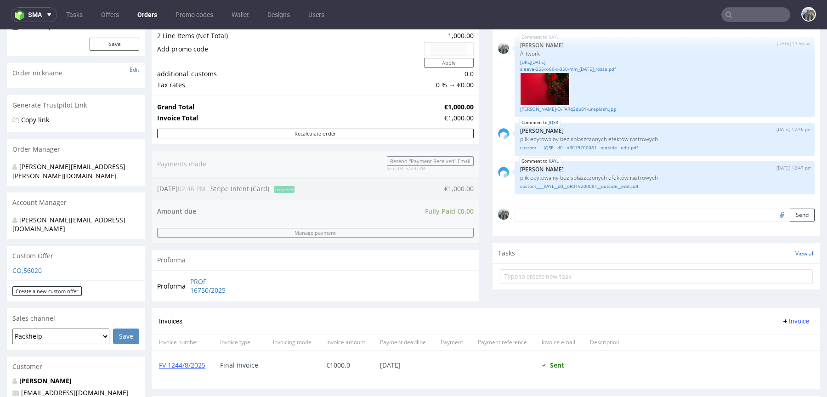
scroll to position [435, 0]
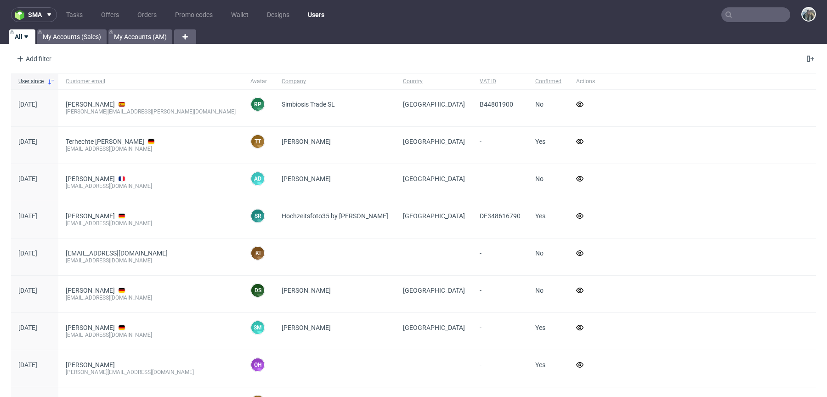
click at [739, 12] on input "text" at bounding box center [755, 14] width 69 height 15
paste input "R019200081"
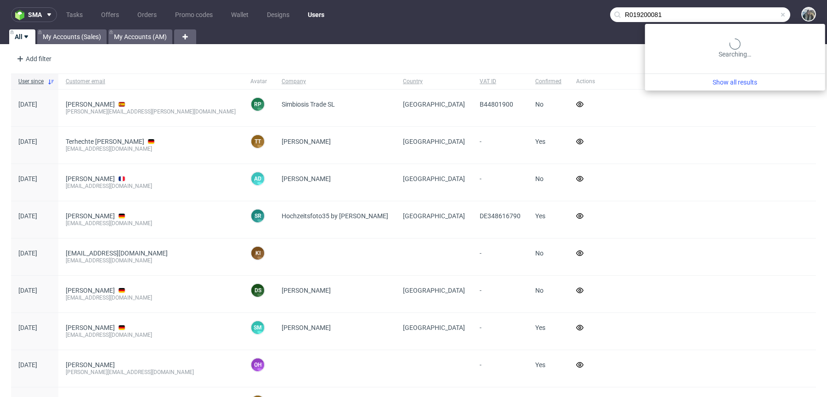
type input "R019200081"
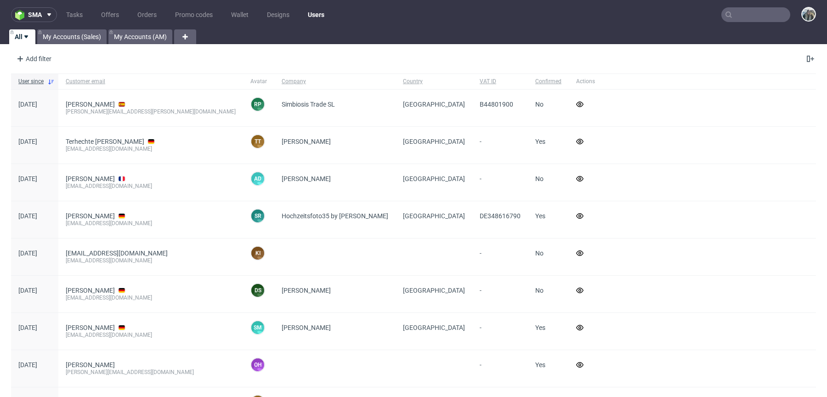
click at [743, 18] on input "text" at bounding box center [755, 14] width 69 height 15
paste input "R241987187"
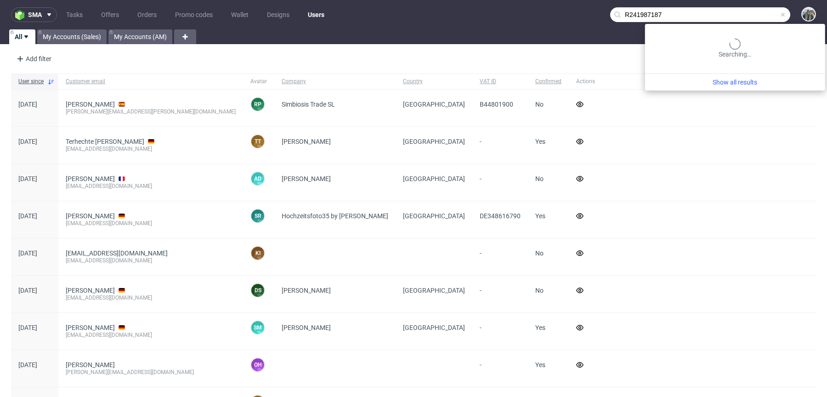
type input "R241987187"
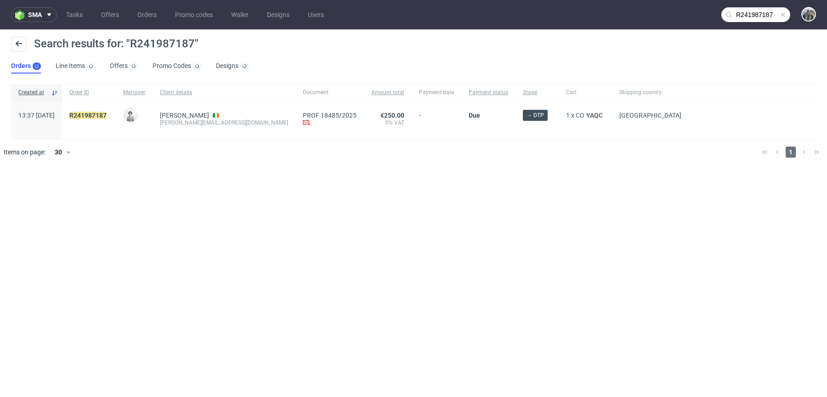
click at [111, 107] on div "R241987187" at bounding box center [89, 120] width 54 height 38
click at [107, 112] on mark "R241987187" at bounding box center [87, 115] width 37 height 7
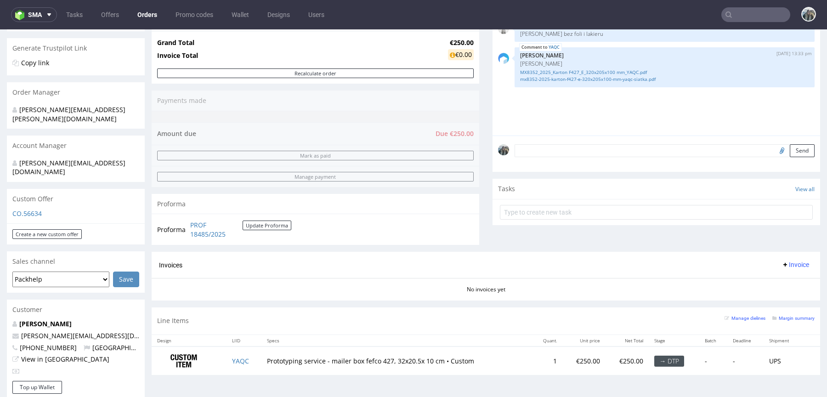
scroll to position [242, 0]
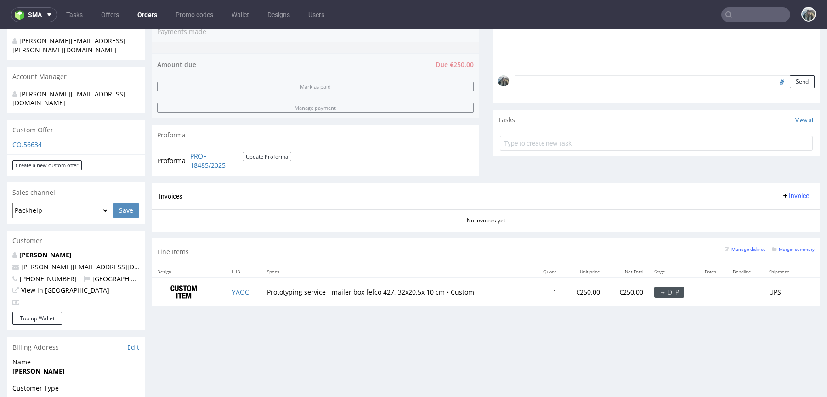
click at [754, 13] on input "text" at bounding box center [755, 14] width 69 height 15
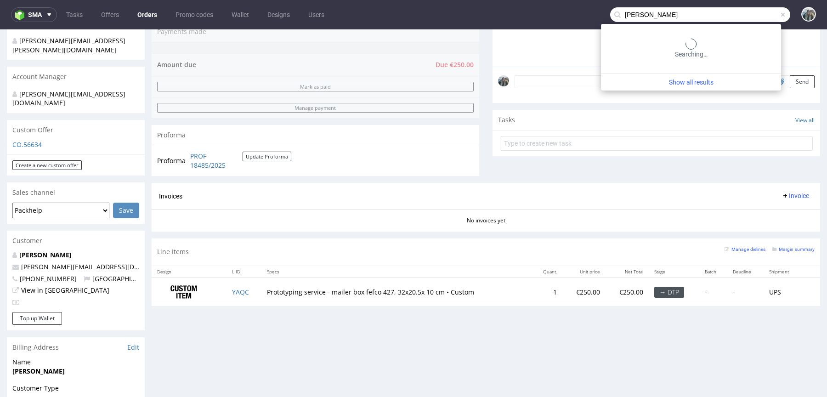
type input "giovanni"
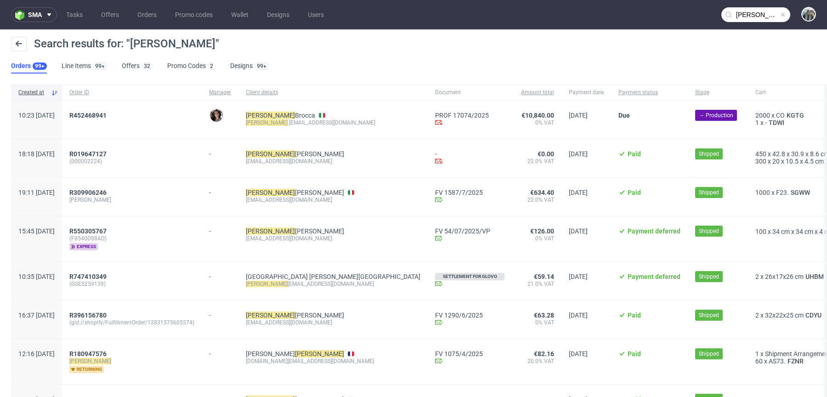
click at [117, 110] on div "R452468941" at bounding box center [132, 120] width 140 height 38
click at [107, 115] on span "R452468941" at bounding box center [87, 115] width 37 height 7
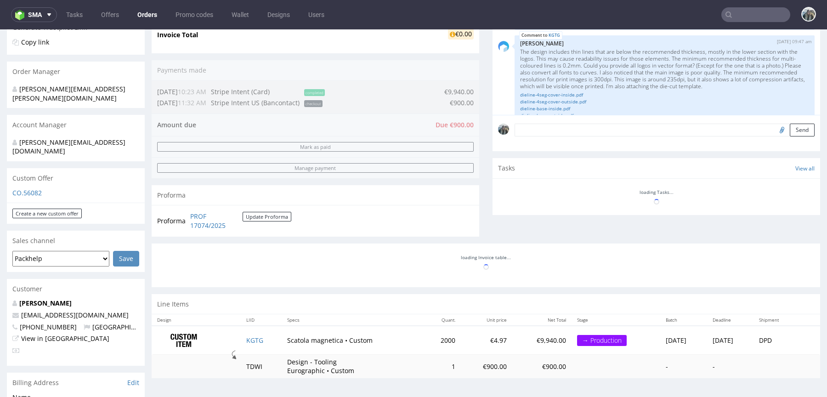
scroll to position [435, 0]
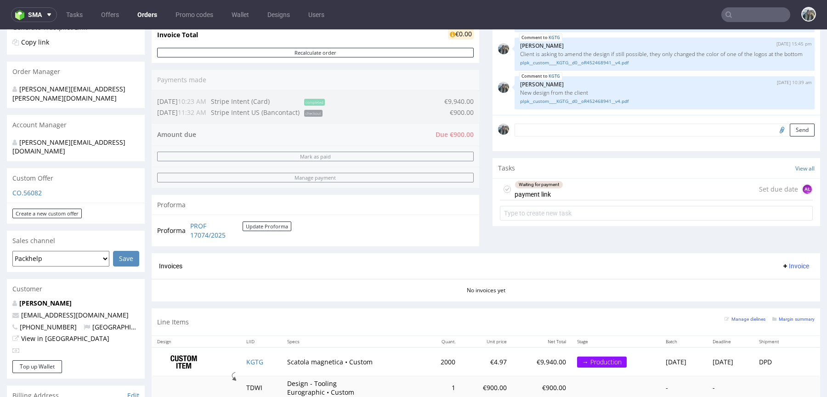
click at [545, 188] on div "Waiting for payment payment link" at bounding box center [538, 189] width 49 height 21
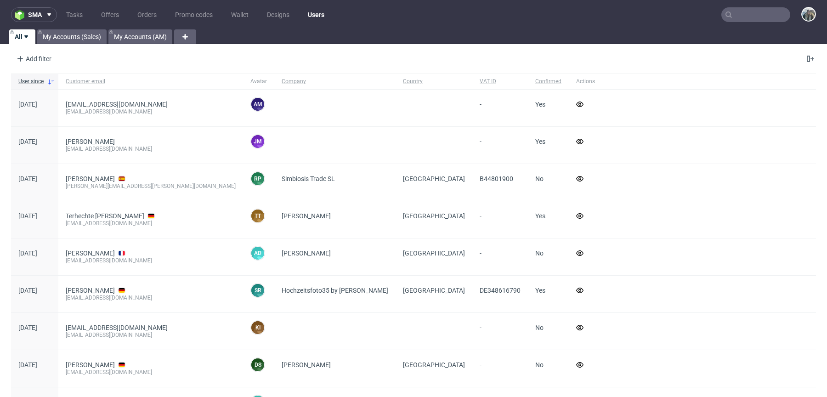
click at [739, 17] on input "text" at bounding box center [755, 14] width 69 height 15
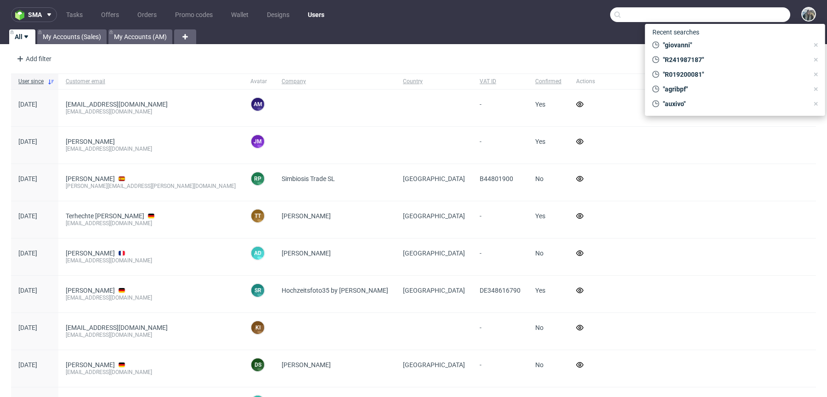
paste input "+34 656 89 21 42"
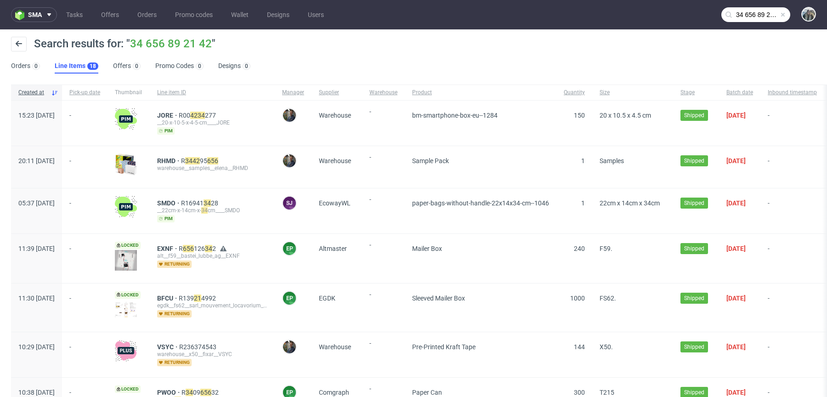
click at [736, 13] on input "34 656 89 21 42" at bounding box center [755, 14] width 69 height 15
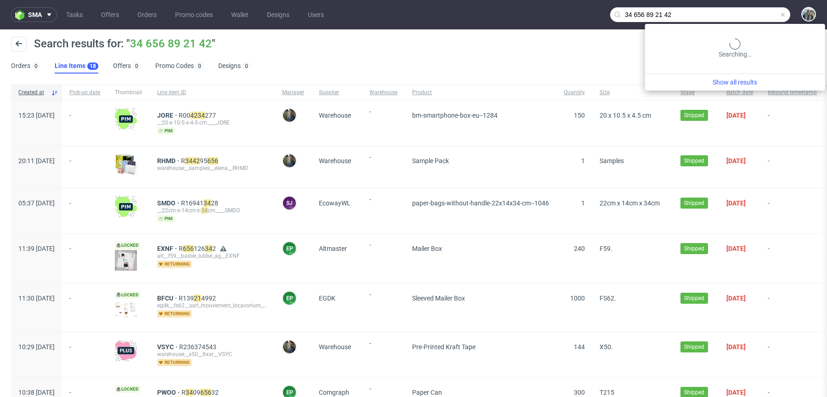
paste input "robin.guerreau1@gmail.com"
type input "robin.guerreau1@gmail.com"
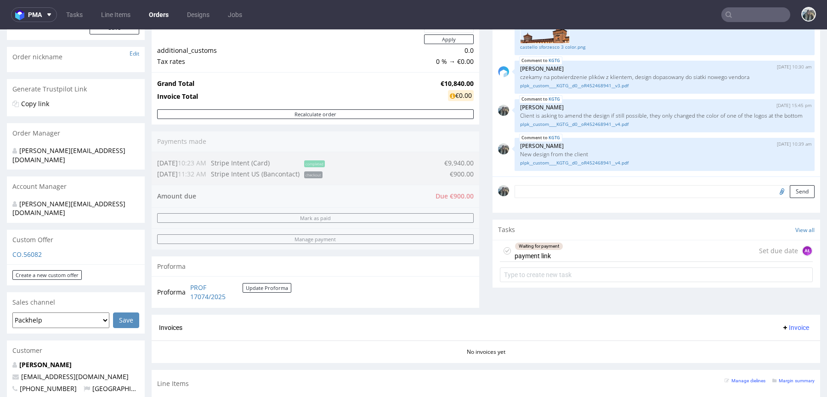
scroll to position [88, 0]
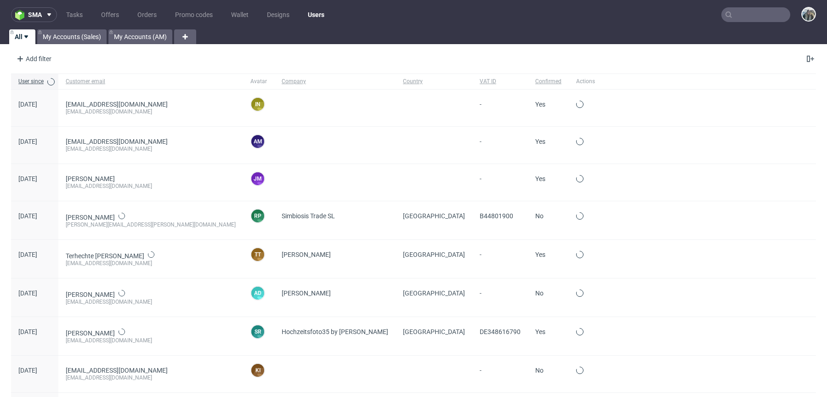
click at [734, 13] on input "text" at bounding box center [755, 14] width 69 height 15
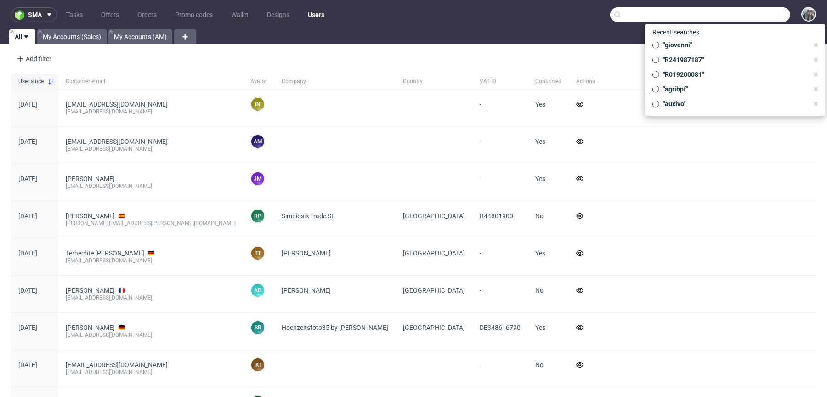
paste input "HAIRMATE"
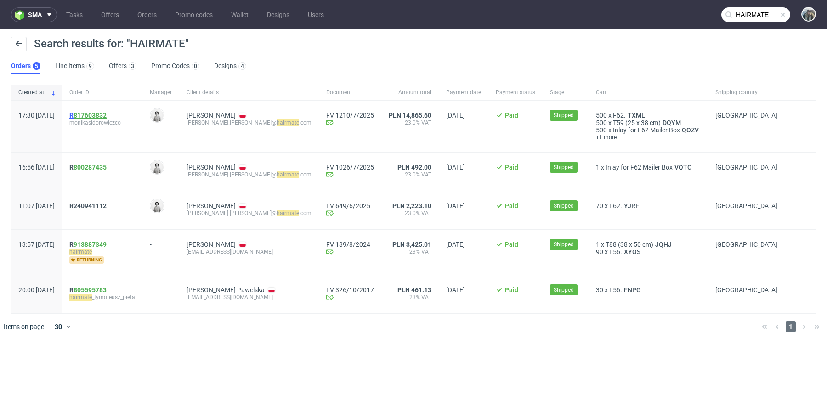
click at [102, 118] on link "817603832" at bounding box center [89, 115] width 33 height 7
click at [100, 115] on span "R 817603832" at bounding box center [87, 115] width 37 height 7
click at [100, 167] on span "R 800287435" at bounding box center [87, 167] width 37 height 7
click at [742, 14] on input "HAIRMATE" at bounding box center [755, 14] width 69 height 15
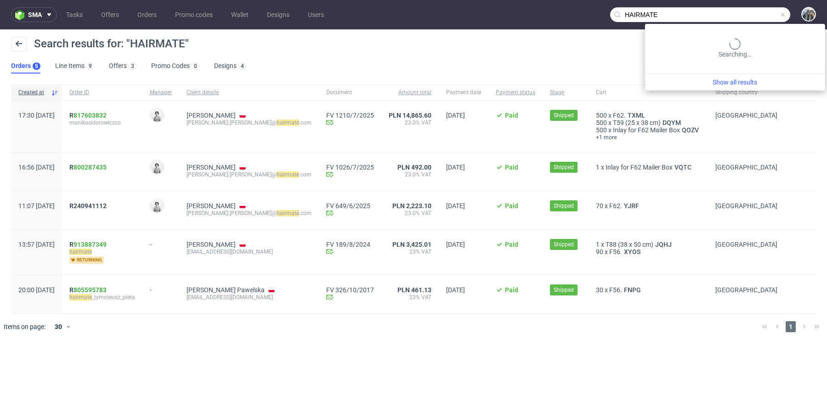
paste input "Julimex"
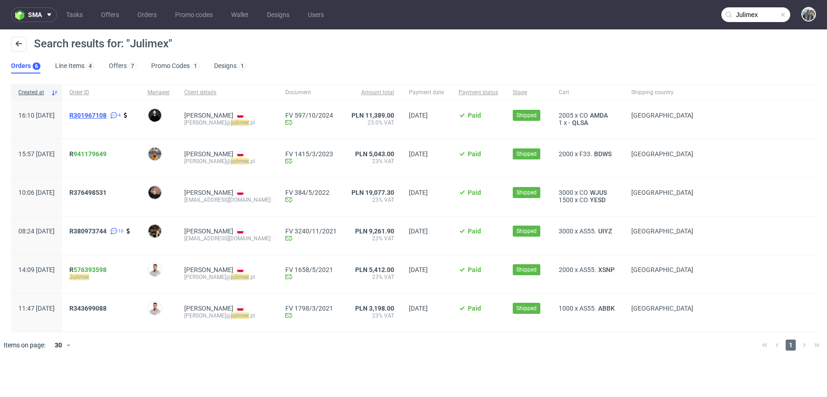
click at [105, 115] on span "R301967108" at bounding box center [87, 115] width 37 height 7
click at [97, 152] on span "R 941179649" at bounding box center [87, 153] width 37 height 7
click at [751, 15] on input "Julimex" at bounding box center [755, 14] width 69 height 15
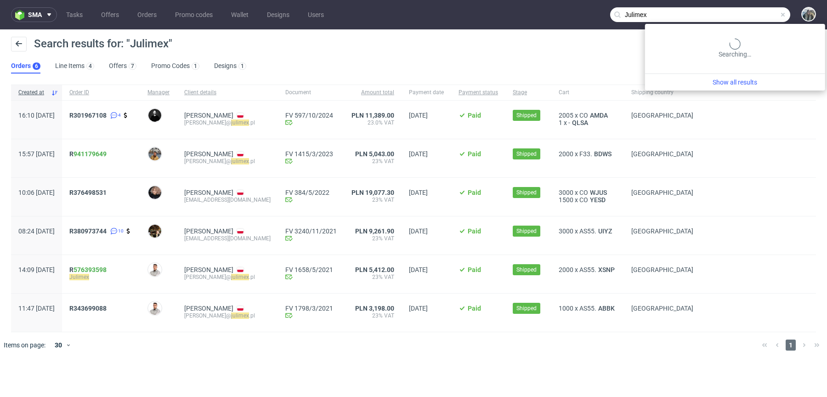
paste input "cata"
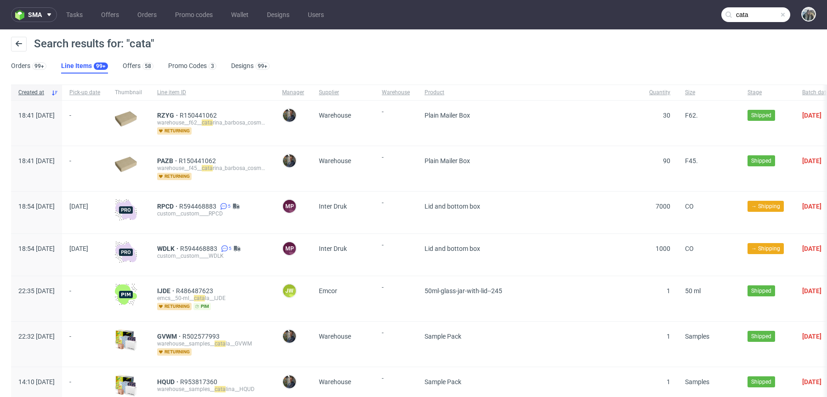
click at [741, 21] on input "cata" at bounding box center [755, 14] width 69 height 15
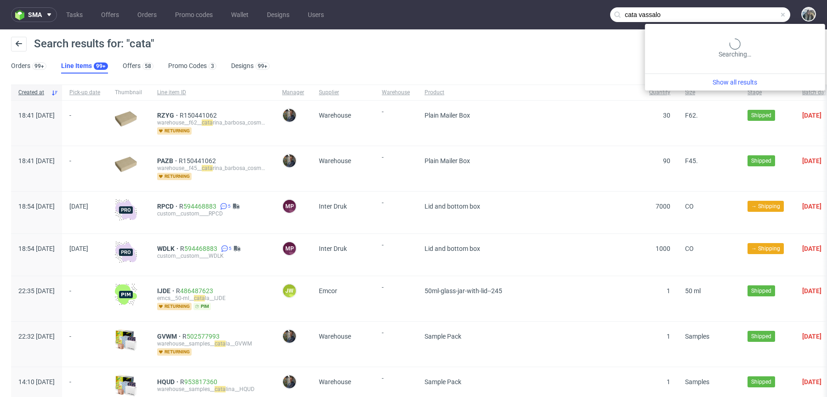
type input "cata vassalo"
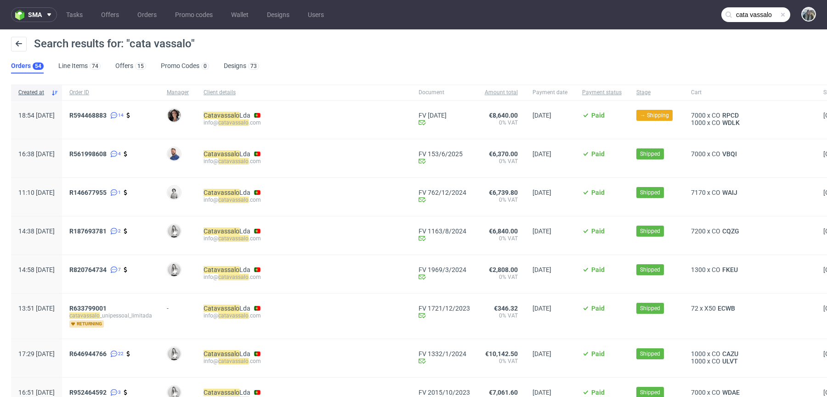
click at [119, 120] on span "R594468883 14" at bounding box center [110, 120] width 83 height 16
click at [107, 118] on span "R594468883" at bounding box center [87, 115] width 37 height 7
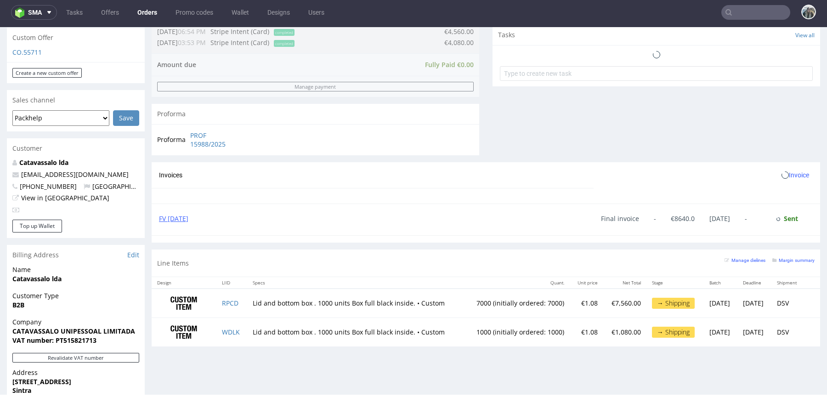
scroll to position [495, 0]
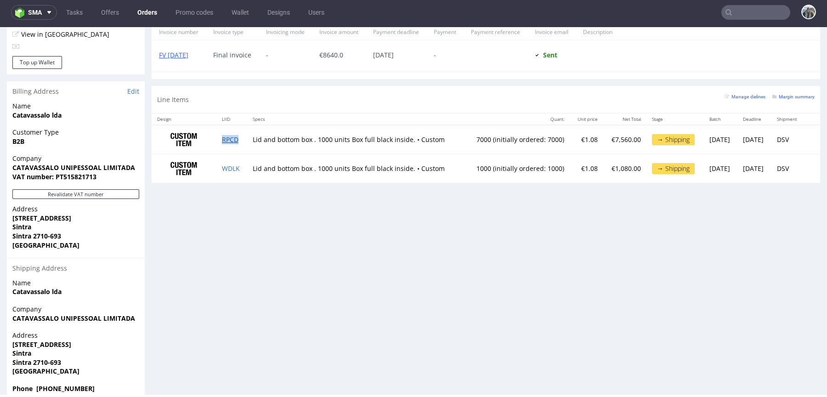
click at [223, 137] on link "RPCD" at bounding box center [230, 139] width 17 height 9
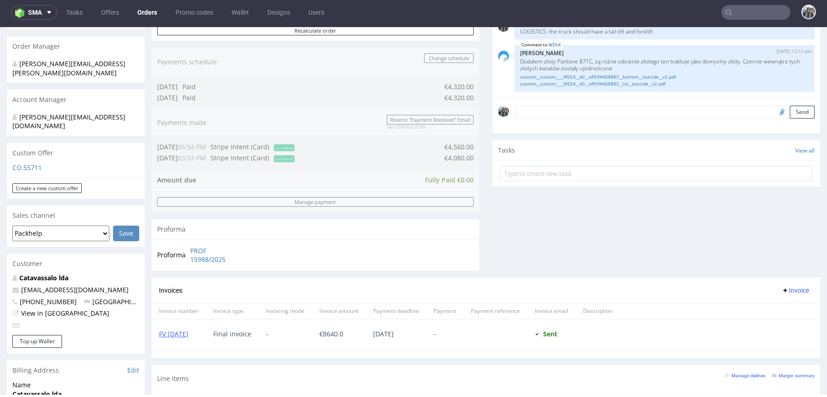
scroll to position [216, 0]
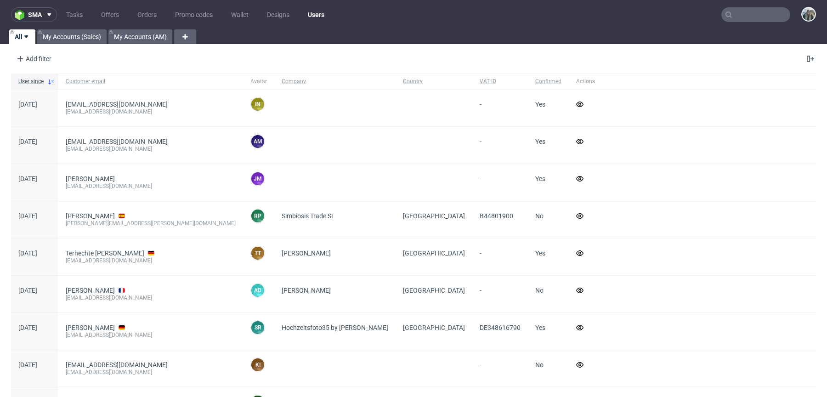
click at [725, 10] on input "text" at bounding box center [755, 14] width 69 height 15
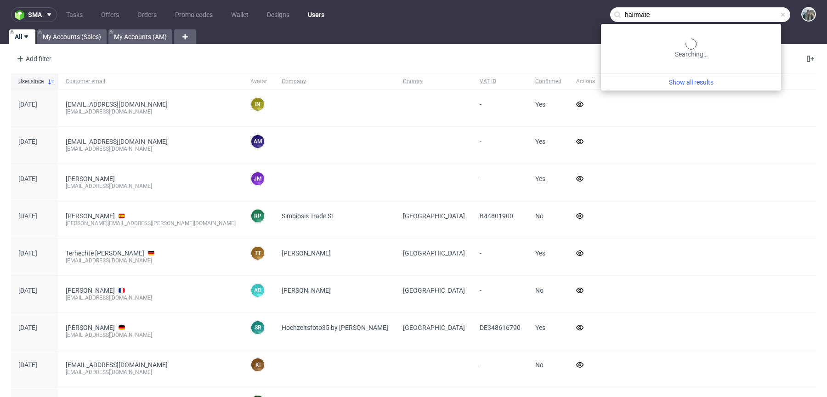
type input "hairmate"
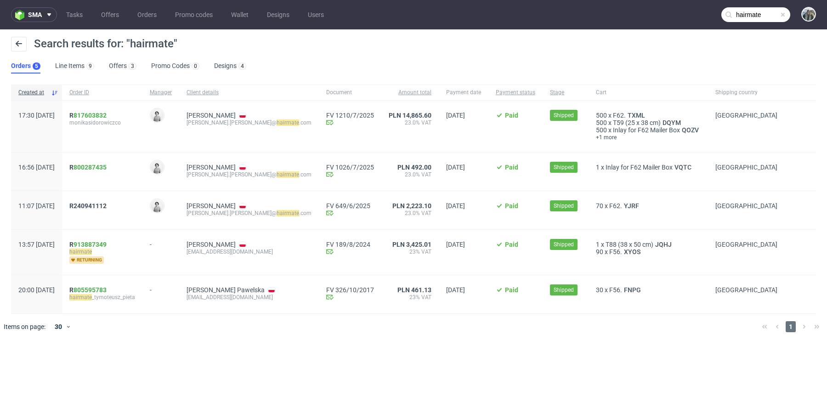
click at [125, 142] on div "R 817603832 monikasidorowiczco" at bounding box center [102, 126] width 80 height 51
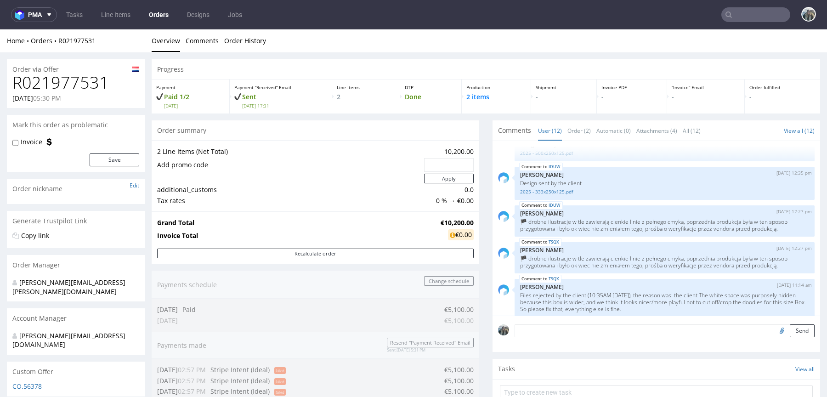
click at [72, 82] on h1 "R021977531" at bounding box center [75, 82] width 127 height 18
copy h1 "R021977531"
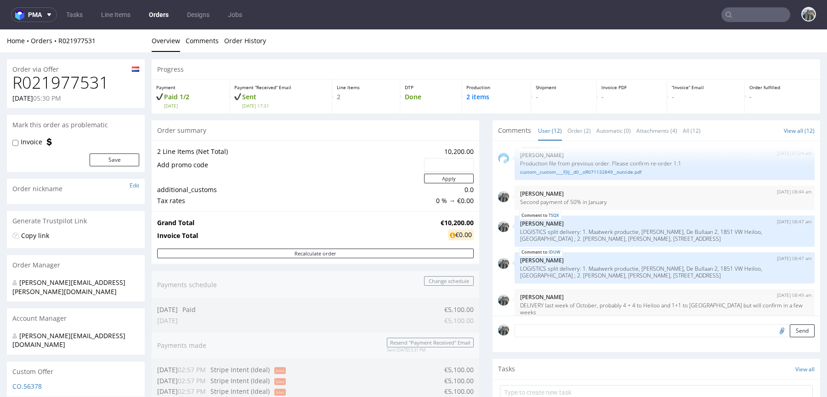
click at [79, 78] on h1 "R021977531" at bounding box center [75, 82] width 127 height 18
copy h1 "R021977531"
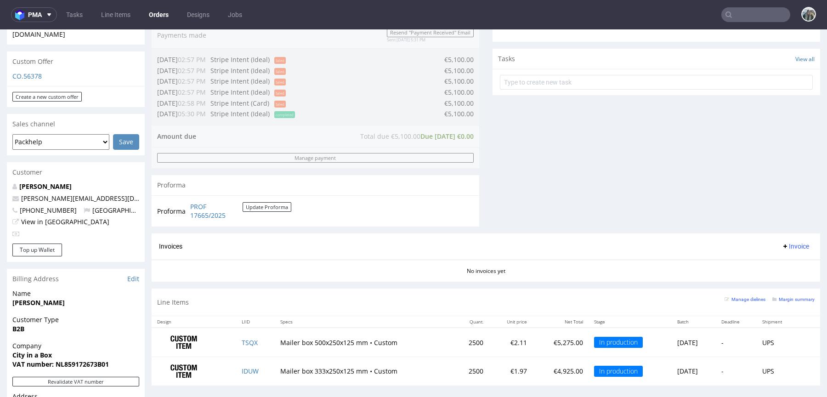
scroll to position [316, 0]
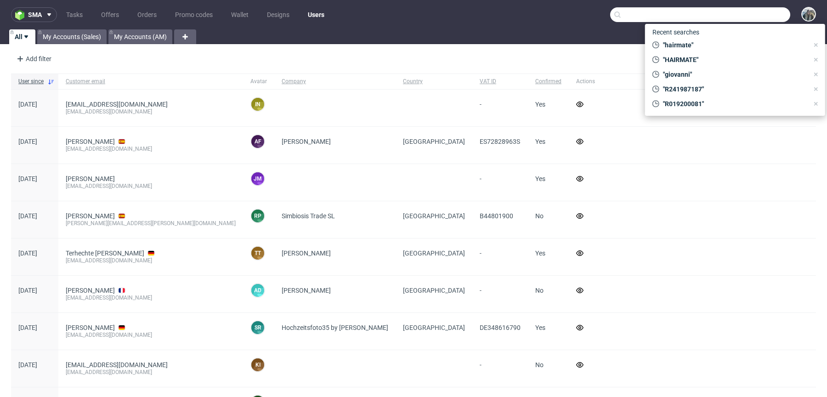
click at [748, 13] on input "text" at bounding box center [700, 14] width 180 height 15
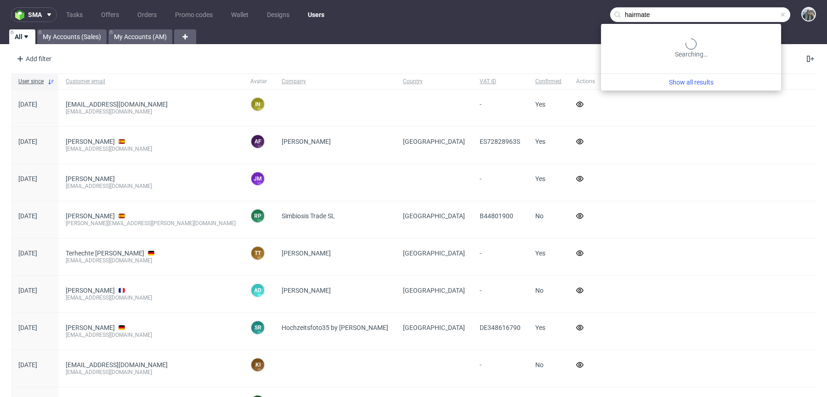
type input "hairmate"
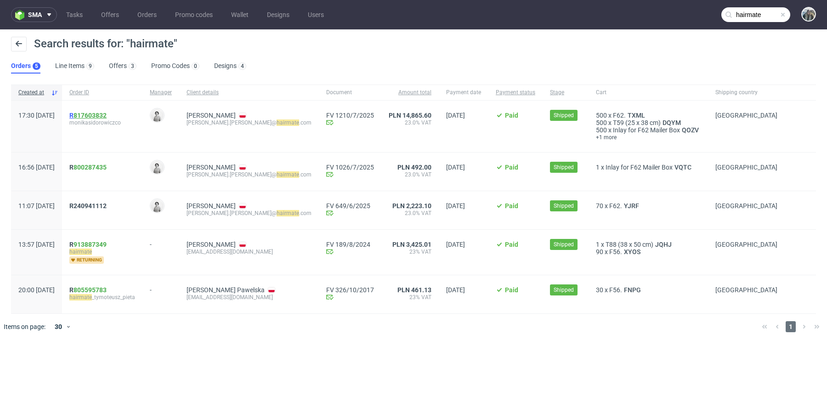
click at [107, 114] on link "817603832" at bounding box center [89, 115] width 33 height 7
click at [100, 169] on span "R 800287435" at bounding box center [87, 167] width 37 height 7
click at [100, 113] on span "R 817603832" at bounding box center [87, 115] width 37 height 7
click at [101, 164] on span "R 800287435" at bounding box center [87, 167] width 37 height 7
click at [103, 204] on span "R240941112" at bounding box center [87, 205] width 37 height 7
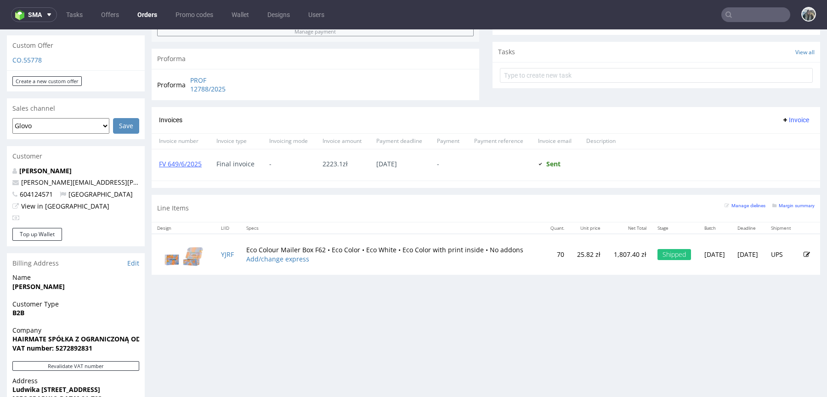
scroll to position [274, 0]
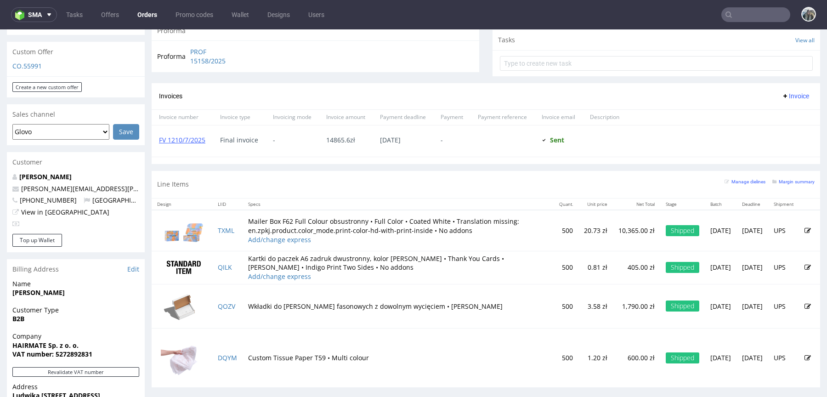
scroll to position [331, 0]
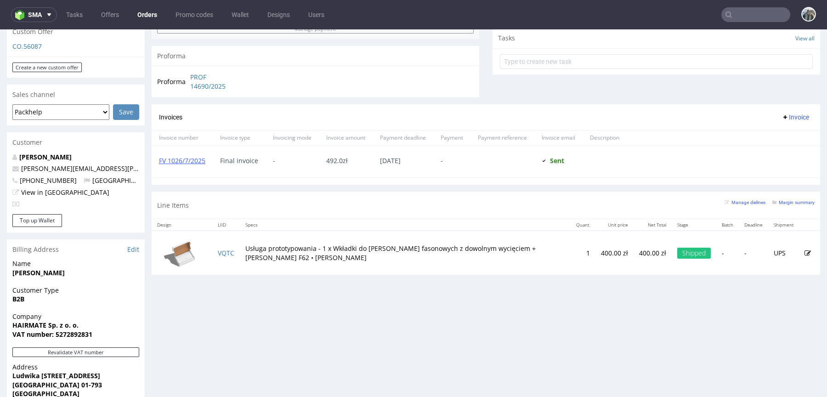
scroll to position [324, 0]
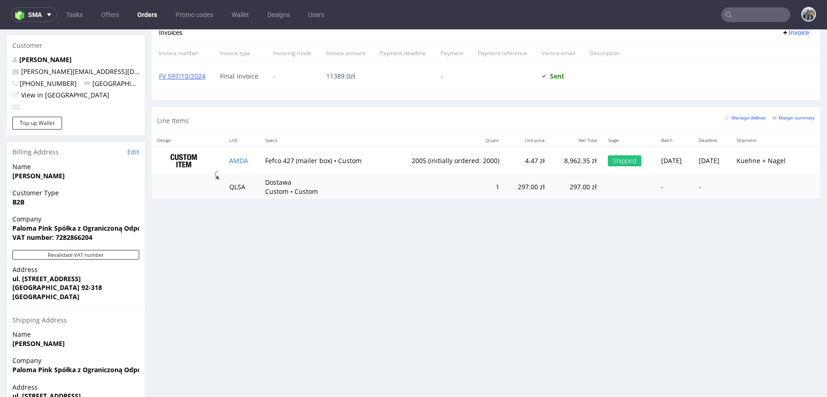
scroll to position [436, 0]
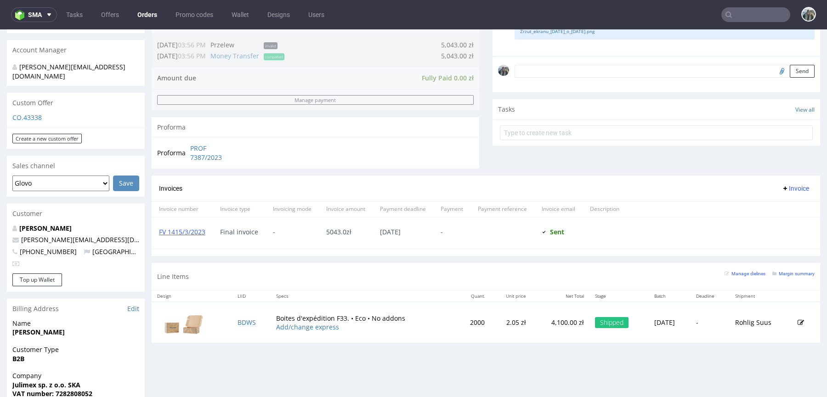
scroll to position [383, 0]
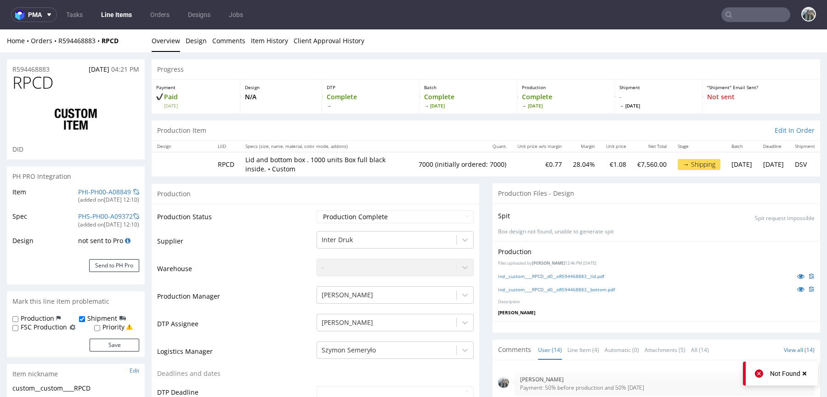
scroll to position [353, 0]
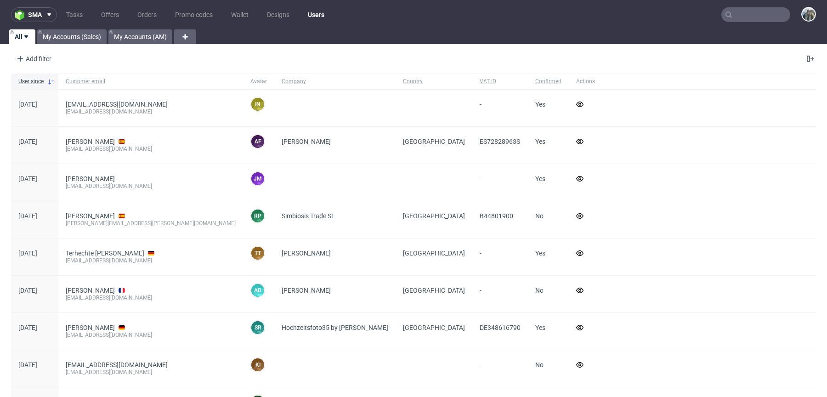
click at [736, 17] on input "text" at bounding box center [755, 14] width 69 height 15
paste input "robin.guerreau1@gmail.com"
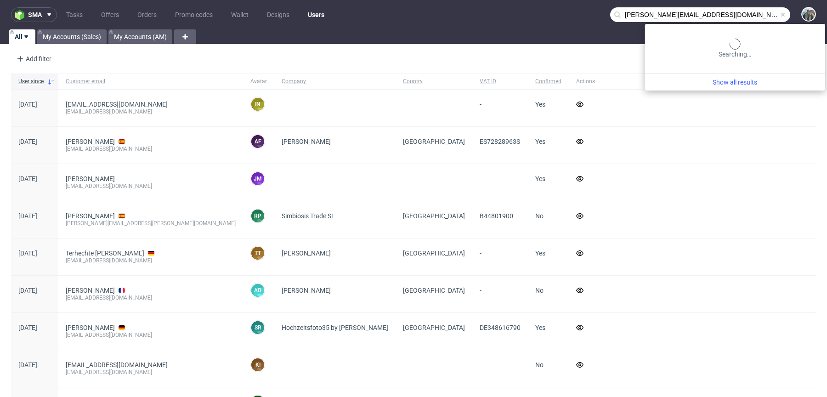
type input "robin.guerreau1@gmail.com"
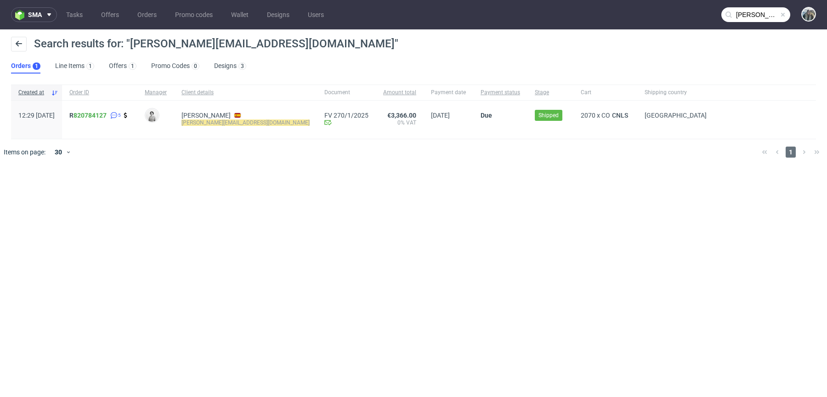
click at [107, 116] on link "820784127" at bounding box center [89, 115] width 33 height 7
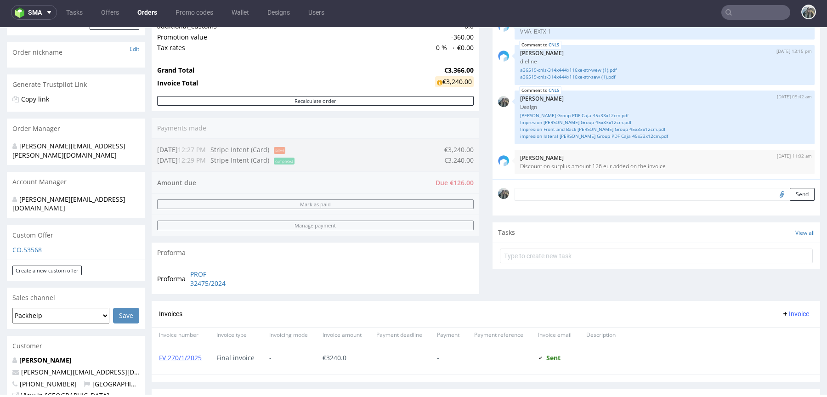
scroll to position [299, 0]
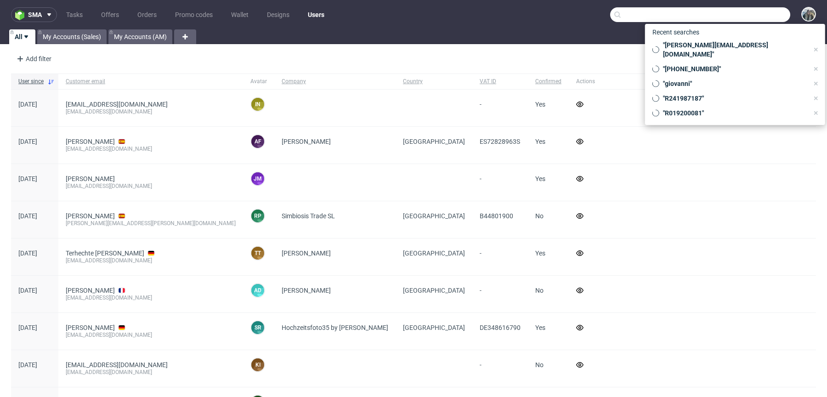
click at [740, 14] on input "text" at bounding box center [700, 14] width 180 height 15
paste input "Langøra"
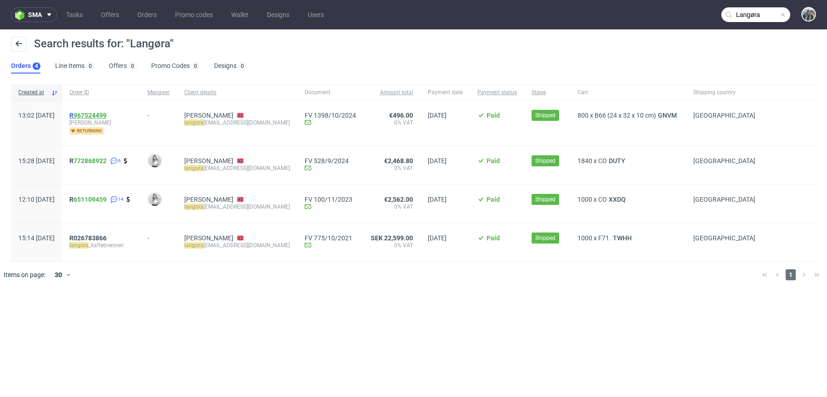
click at [101, 117] on link "967524499" at bounding box center [89, 115] width 33 height 7
click at [101, 161] on span "R 772868922" at bounding box center [87, 160] width 37 height 7
click at [766, 12] on input "Langøra" at bounding box center [755, 14] width 69 height 15
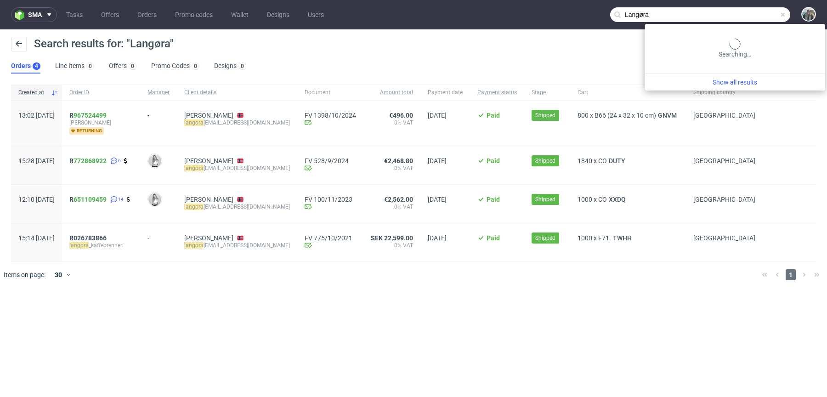
paste input "Shepherd Srl"
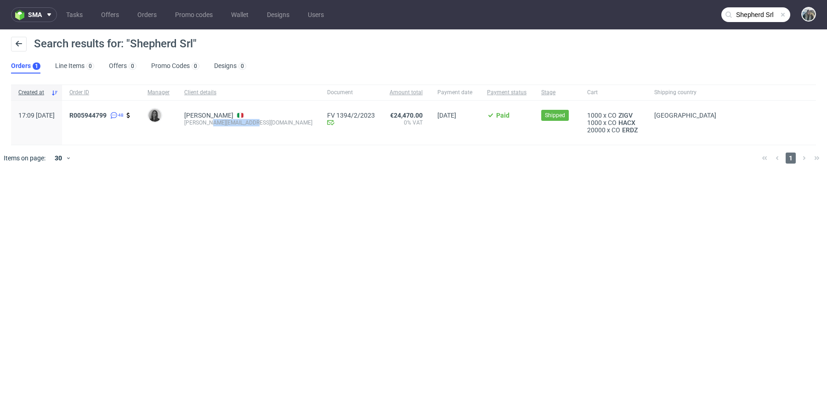
drag, startPoint x: 233, startPoint y: 130, endPoint x: 229, endPoint y: 119, distance: 11.8
click at [229, 120] on span "Danilo Pastore Galderio d.pastore@pharmaflex.com" at bounding box center [248, 123] width 128 height 22
copy div "@pharmaflex.com"
click at [746, 12] on input "Shepherd Srl" at bounding box center [755, 14] width 69 height 15
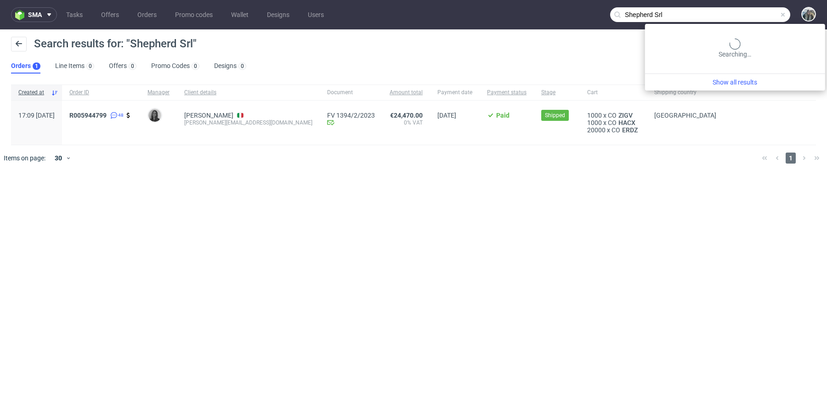
paste input "@pharmaflex.com"
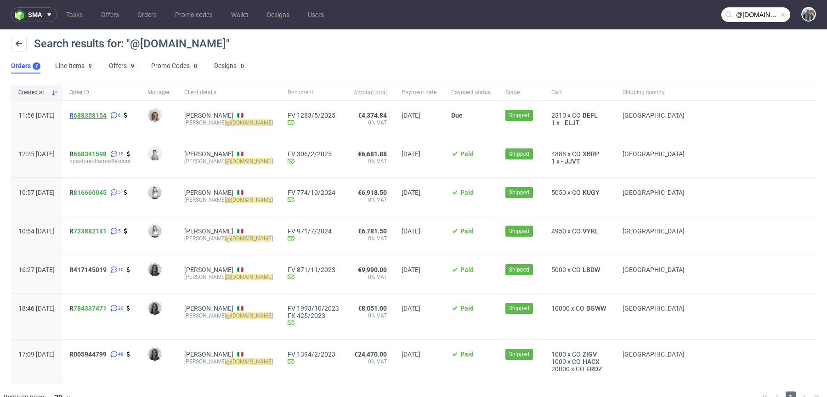
click at [98, 117] on span "R 688358154" at bounding box center [87, 115] width 37 height 7
click at [100, 153] on span "R 668341598" at bounding box center [87, 153] width 37 height 7
click at [101, 190] on span "R 816660045" at bounding box center [87, 192] width 37 height 7
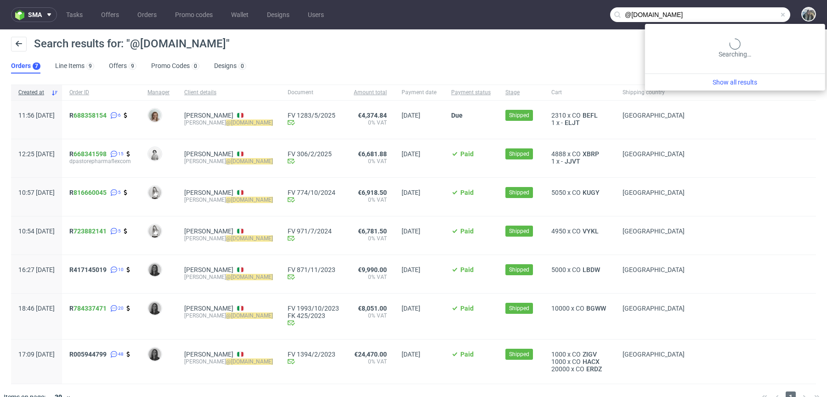
click at [749, 14] on input "@pharmaflex.com" at bounding box center [700, 14] width 180 height 15
paste input "Dr. Pocket BV"
type input "Dr. Pocket BV"
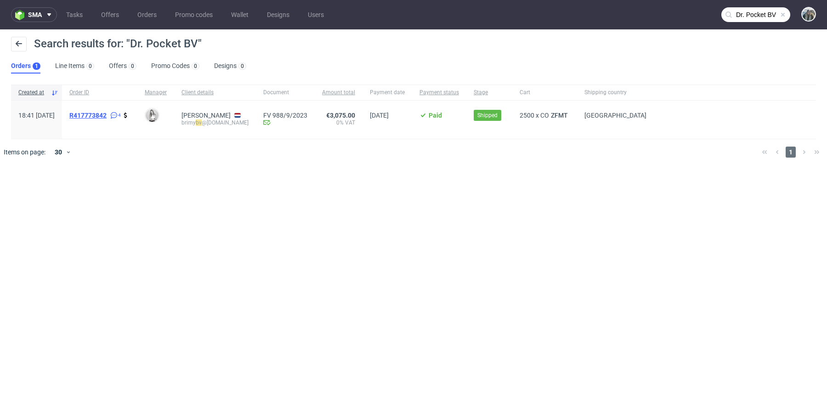
click at [105, 116] on span "R417773842" at bounding box center [87, 115] width 37 height 7
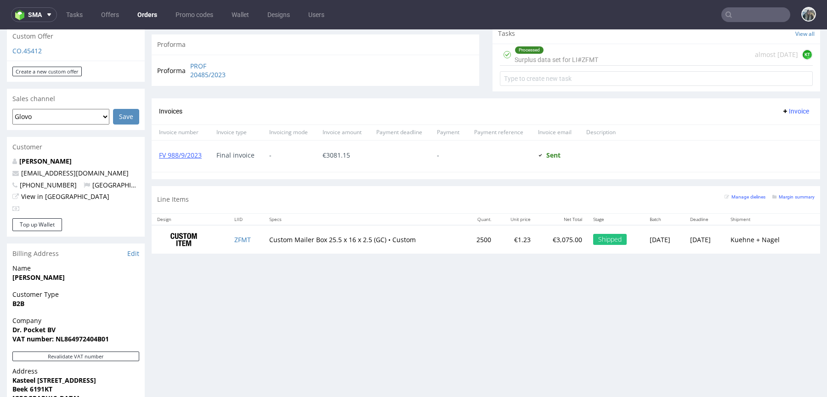
scroll to position [336, 0]
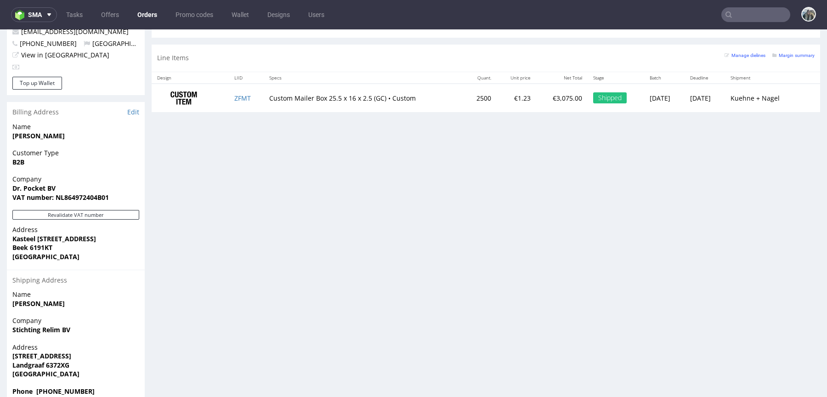
scroll to position [2, 0]
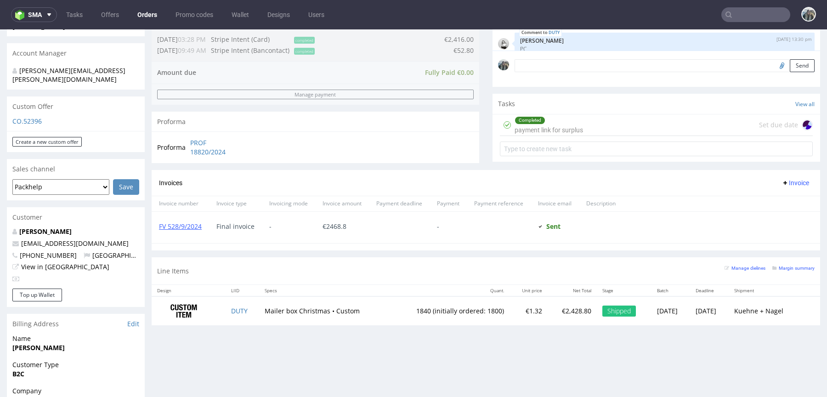
scroll to position [268, 0]
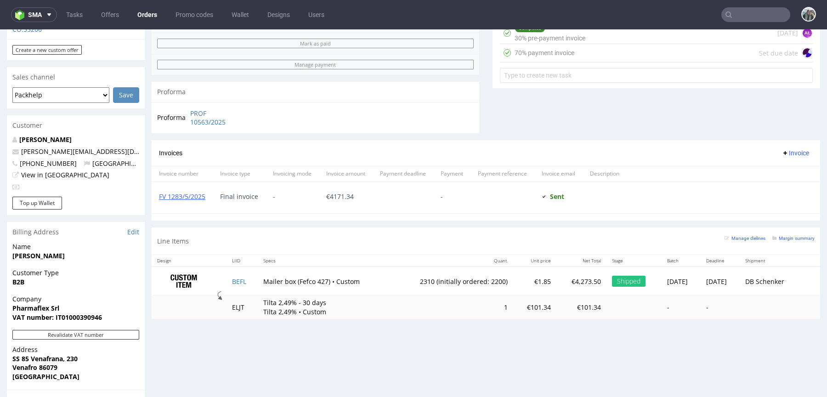
scroll to position [373, 0]
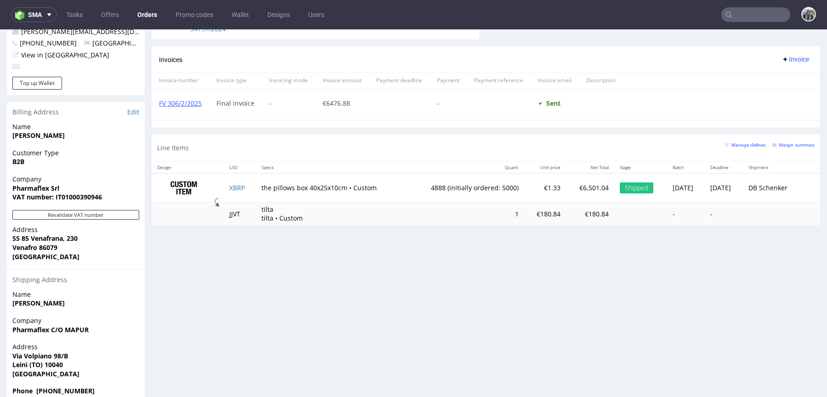
scroll to position [1, 0]
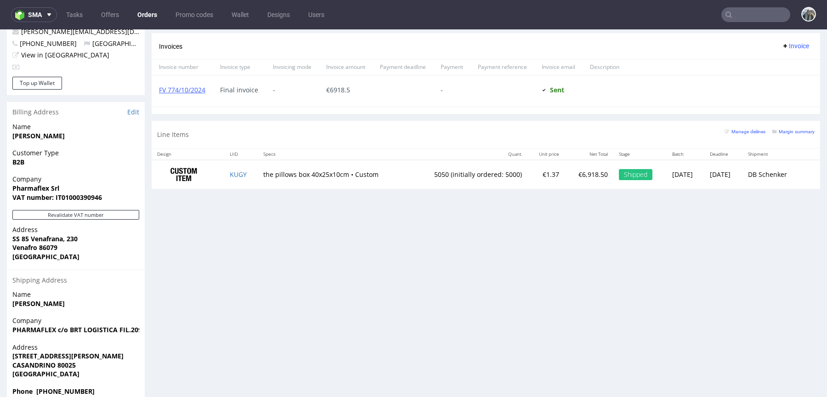
scroll to position [2, 0]
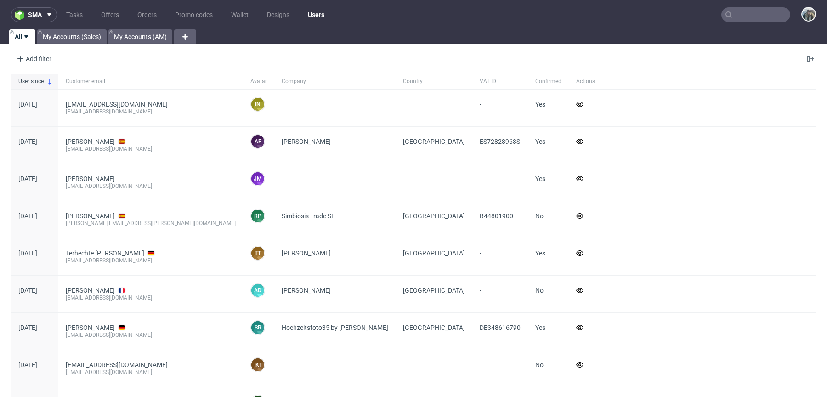
click at [739, 11] on input "text" at bounding box center [755, 14] width 69 height 15
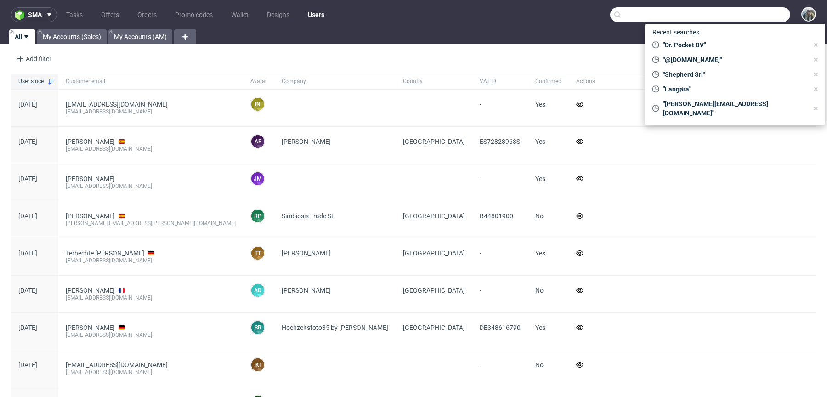
paste input "patitasco"
type input "patitasco"
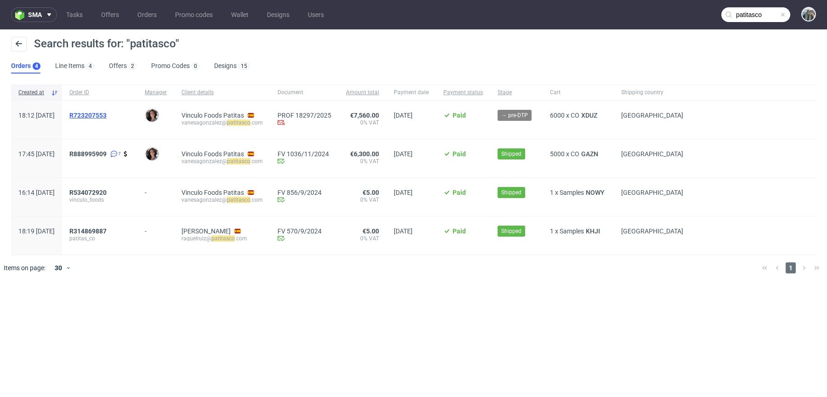
click at [107, 117] on span "R723207553" at bounding box center [87, 115] width 37 height 7
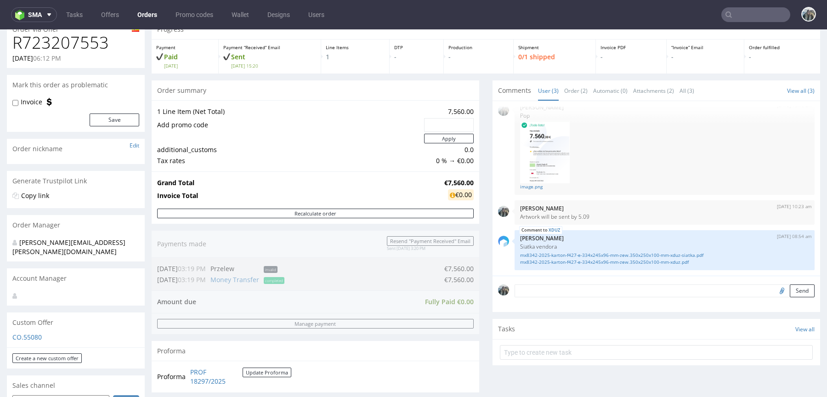
scroll to position [40, 0]
click at [573, 253] on link "mx8342-2025-karton-f427-e-334x245x96-mm-zew.350x250x100-mm-xduz-siatka.pdf" at bounding box center [664, 254] width 289 height 7
click at [571, 261] on link "mx8342-2025-karton-f427-e-334x245x96-mm-zew.350x250x100-mm-xduz.pdf" at bounding box center [664, 261] width 289 height 7
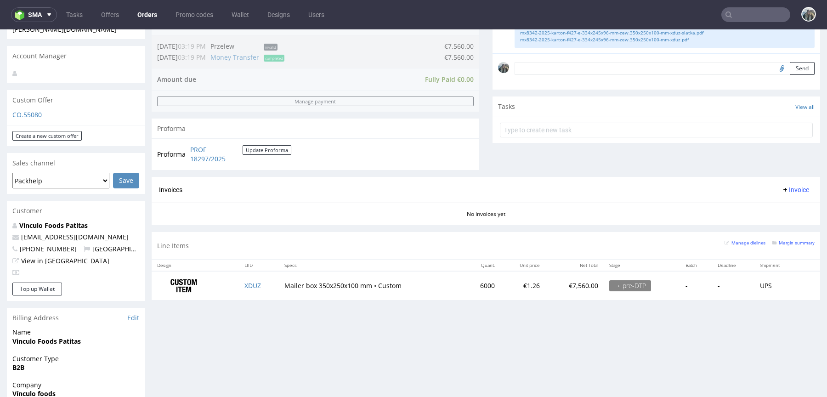
scroll to position [266, 0]
